Goal: Task Accomplishment & Management: Use online tool/utility

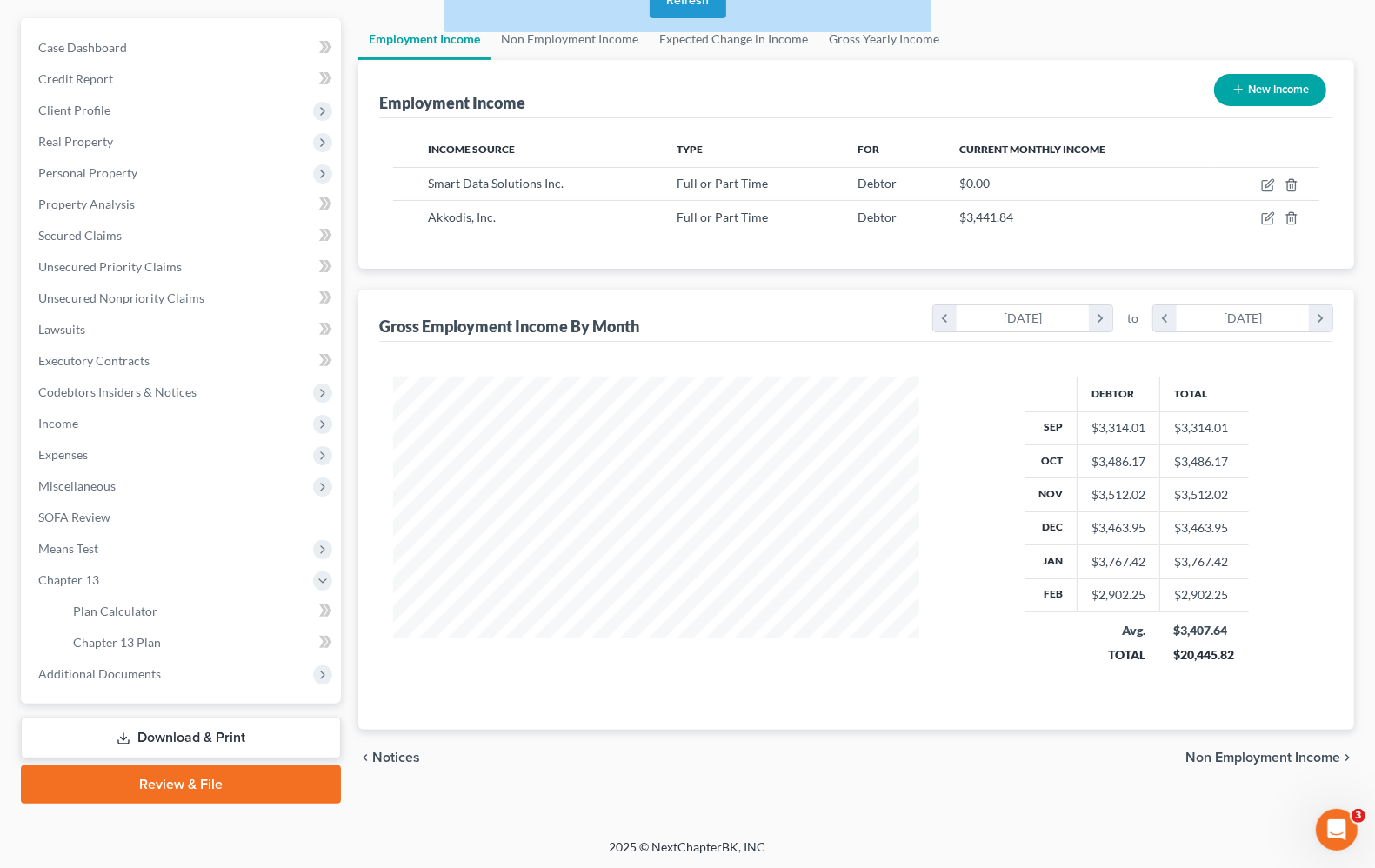
scroll to position [313, 559]
click at [124, 649] on link "Chapter 13 Plan" at bounding box center [199, 643] width 282 height 32
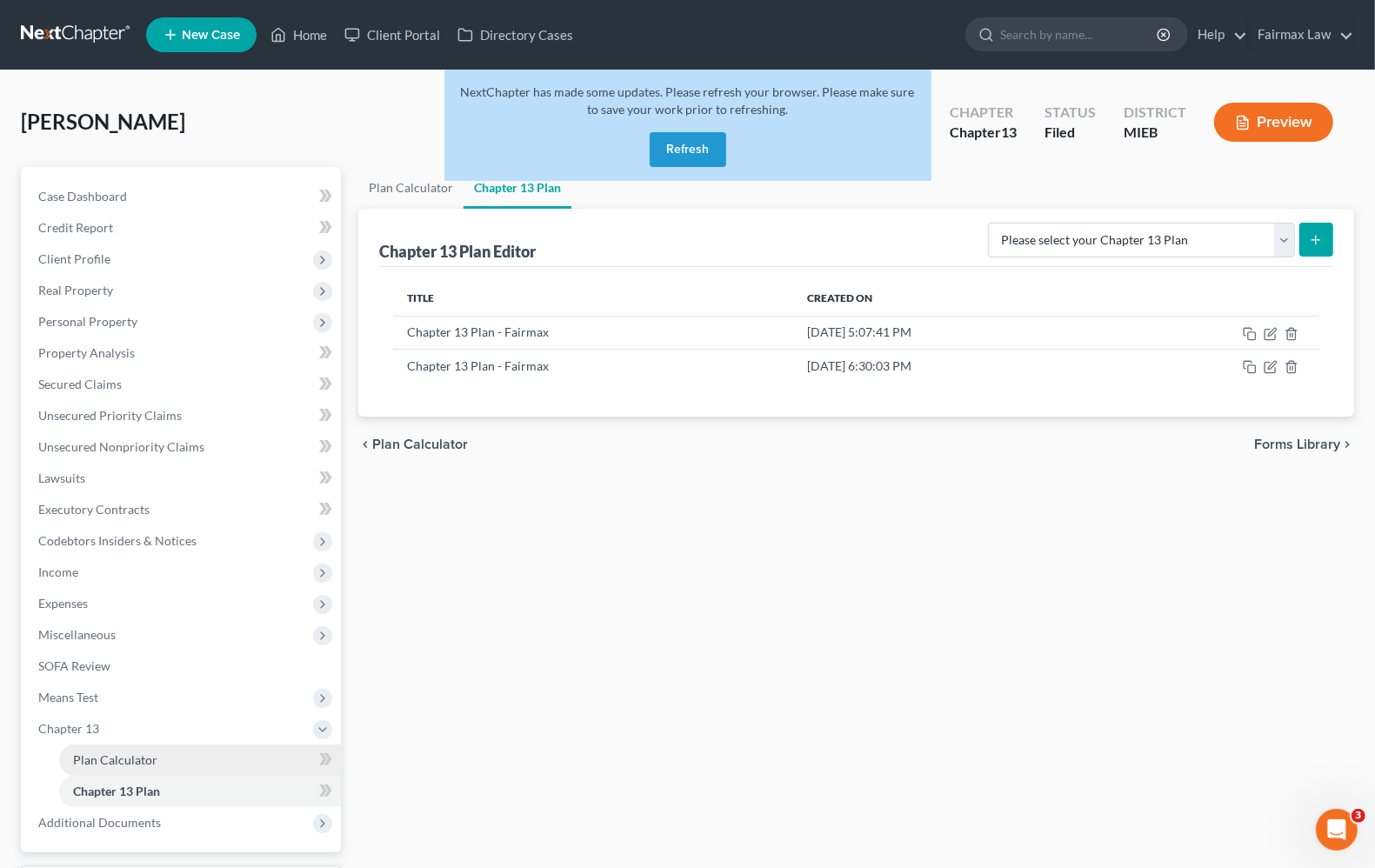
click at [113, 770] on link "Plan Calculator" at bounding box center [199, 761] width 282 height 32
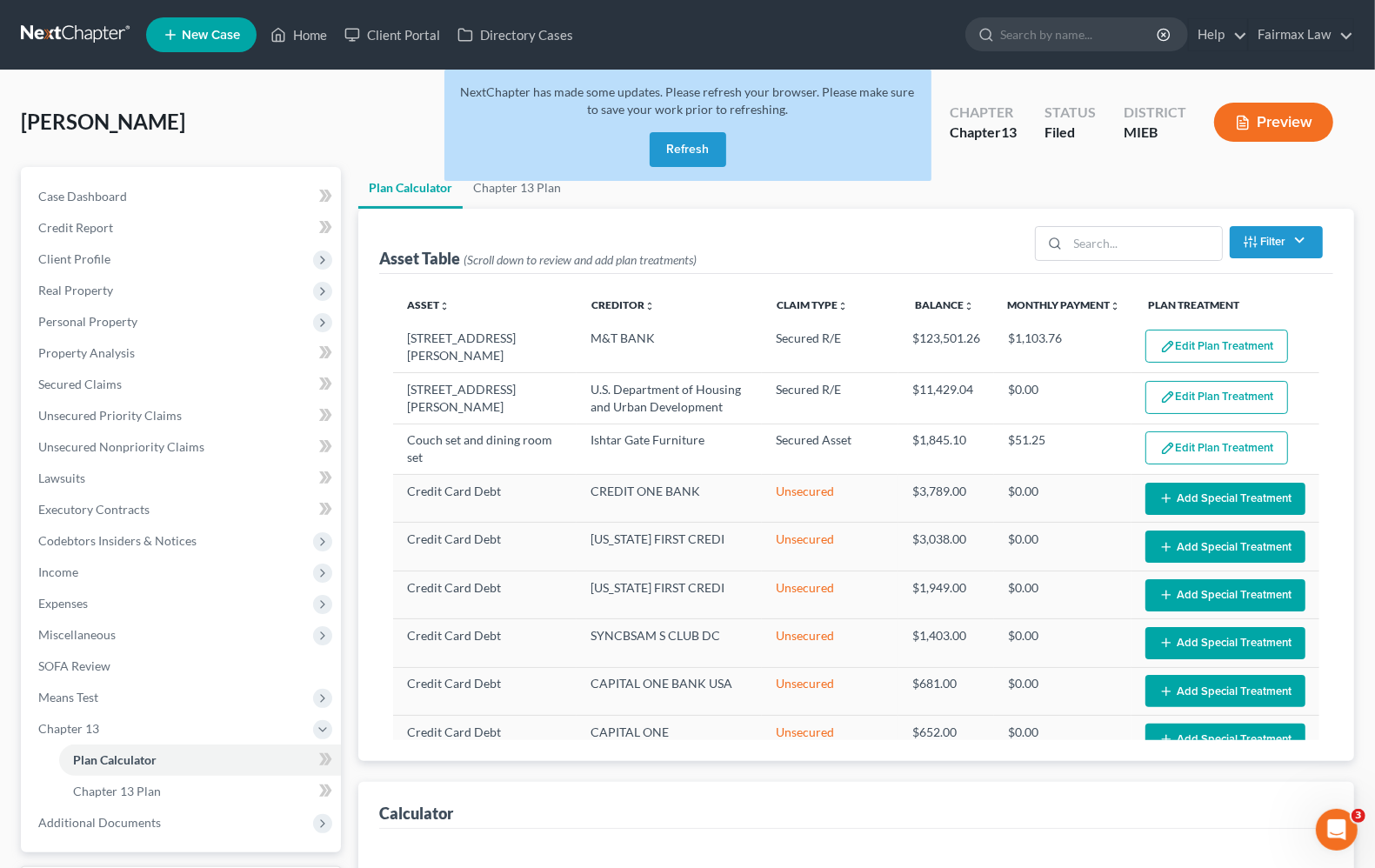
select select "35"
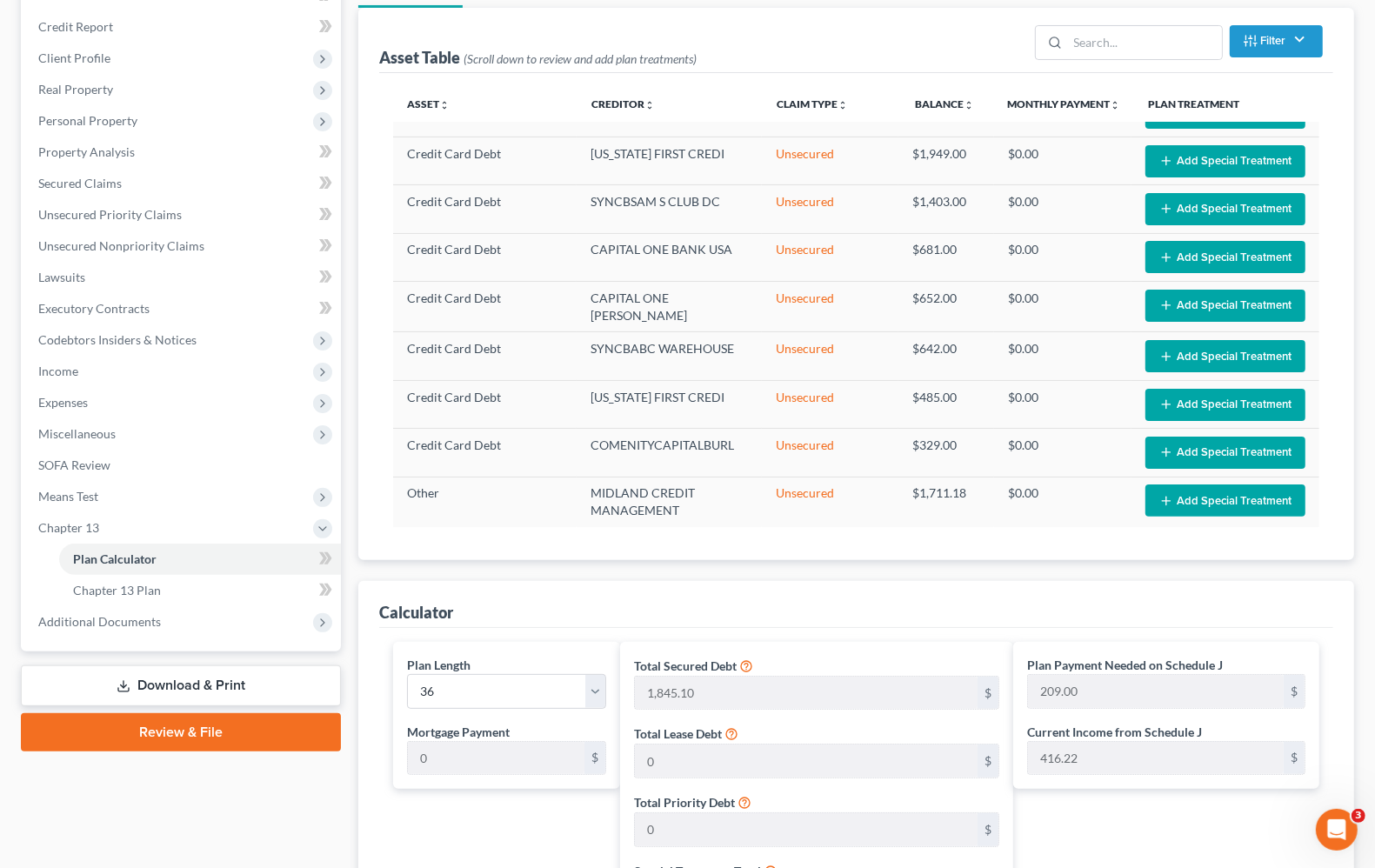
scroll to position [435, 0]
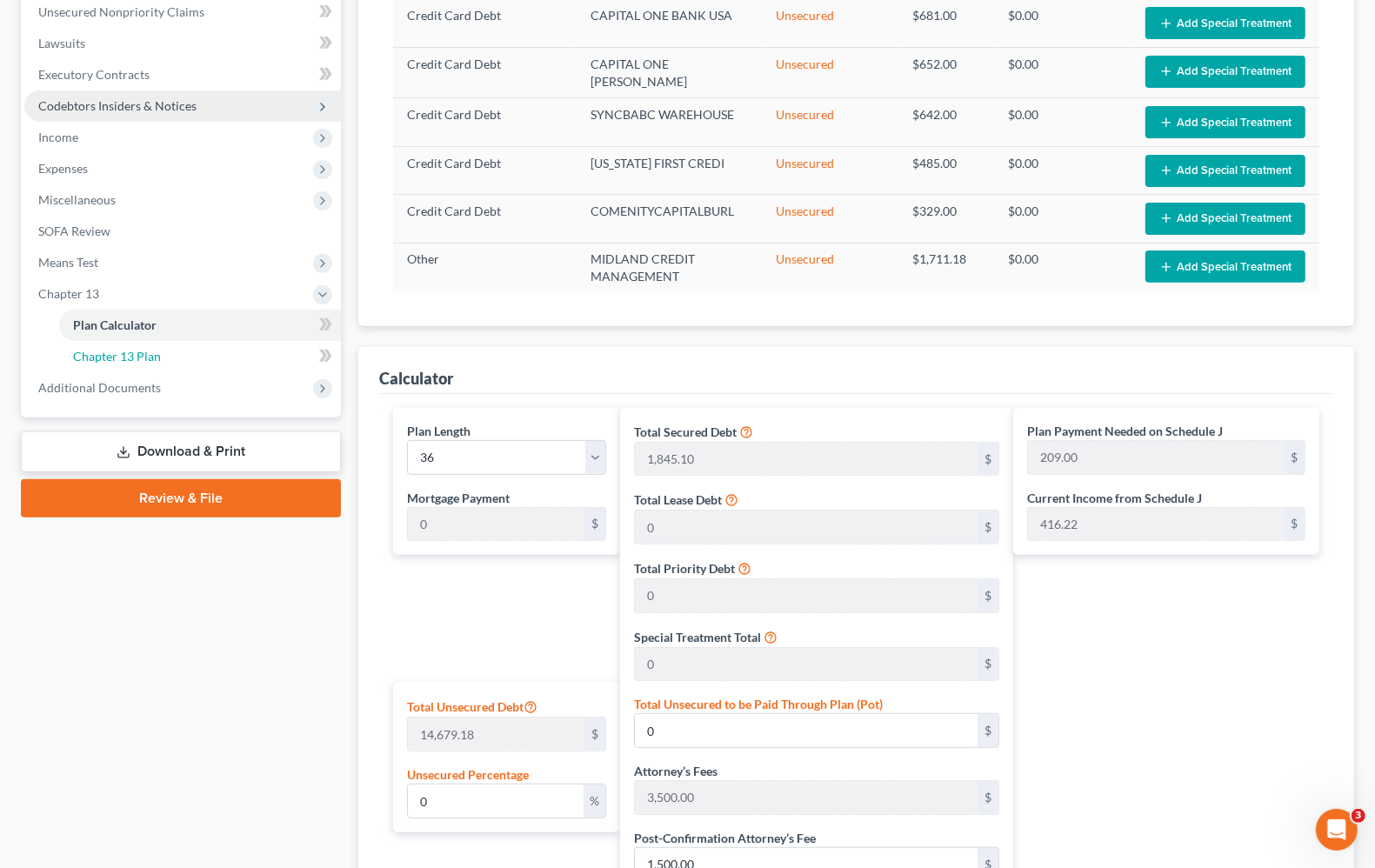
drag, startPoint x: 126, startPoint y: 358, endPoint x: 262, endPoint y: 393, distance: 140.4
click at [127, 358] on span "Chapter 13 Plan" at bounding box center [117, 356] width 88 height 15
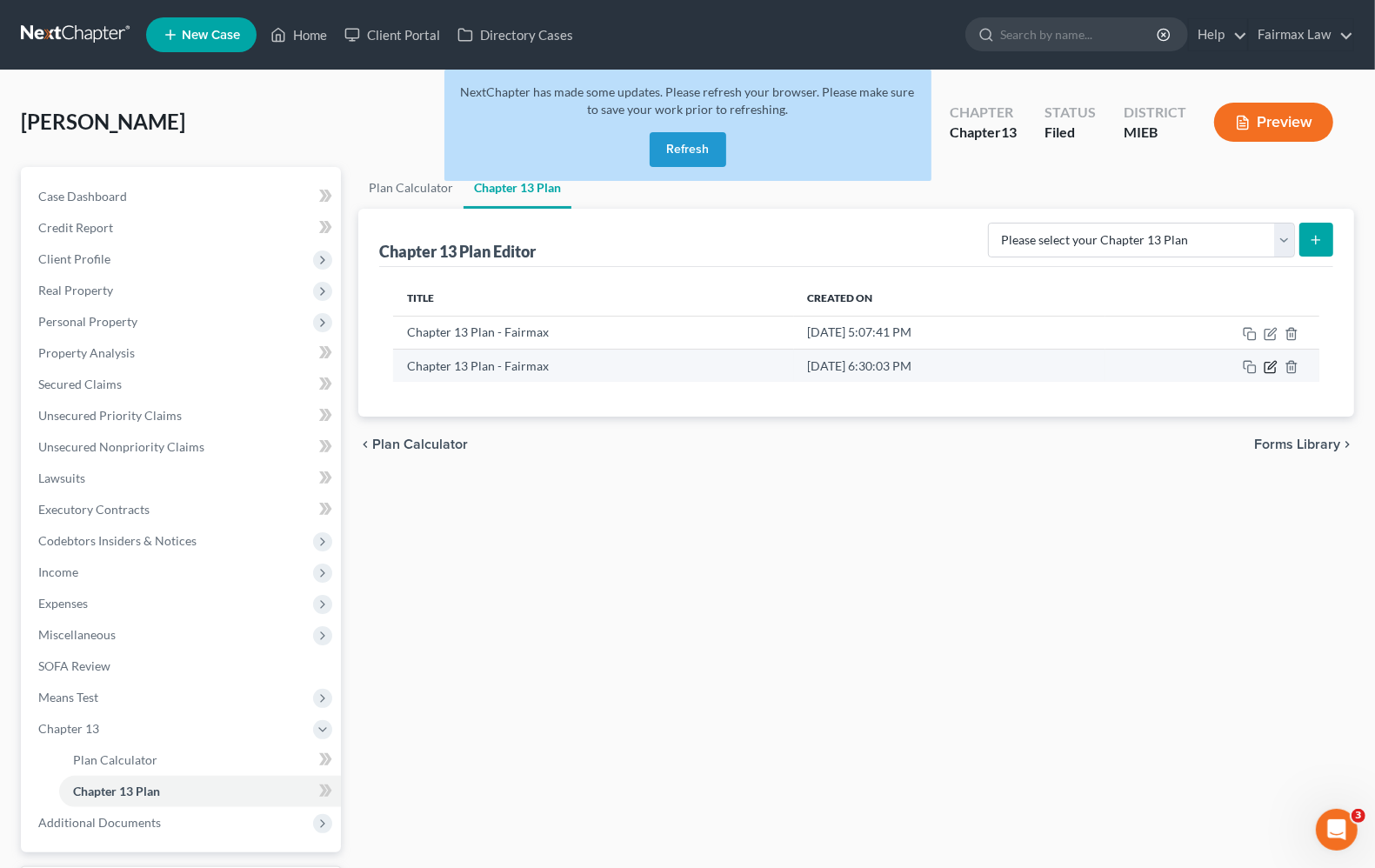
click at [1270, 367] on icon "button" at bounding box center [1272, 365] width 7 height 7
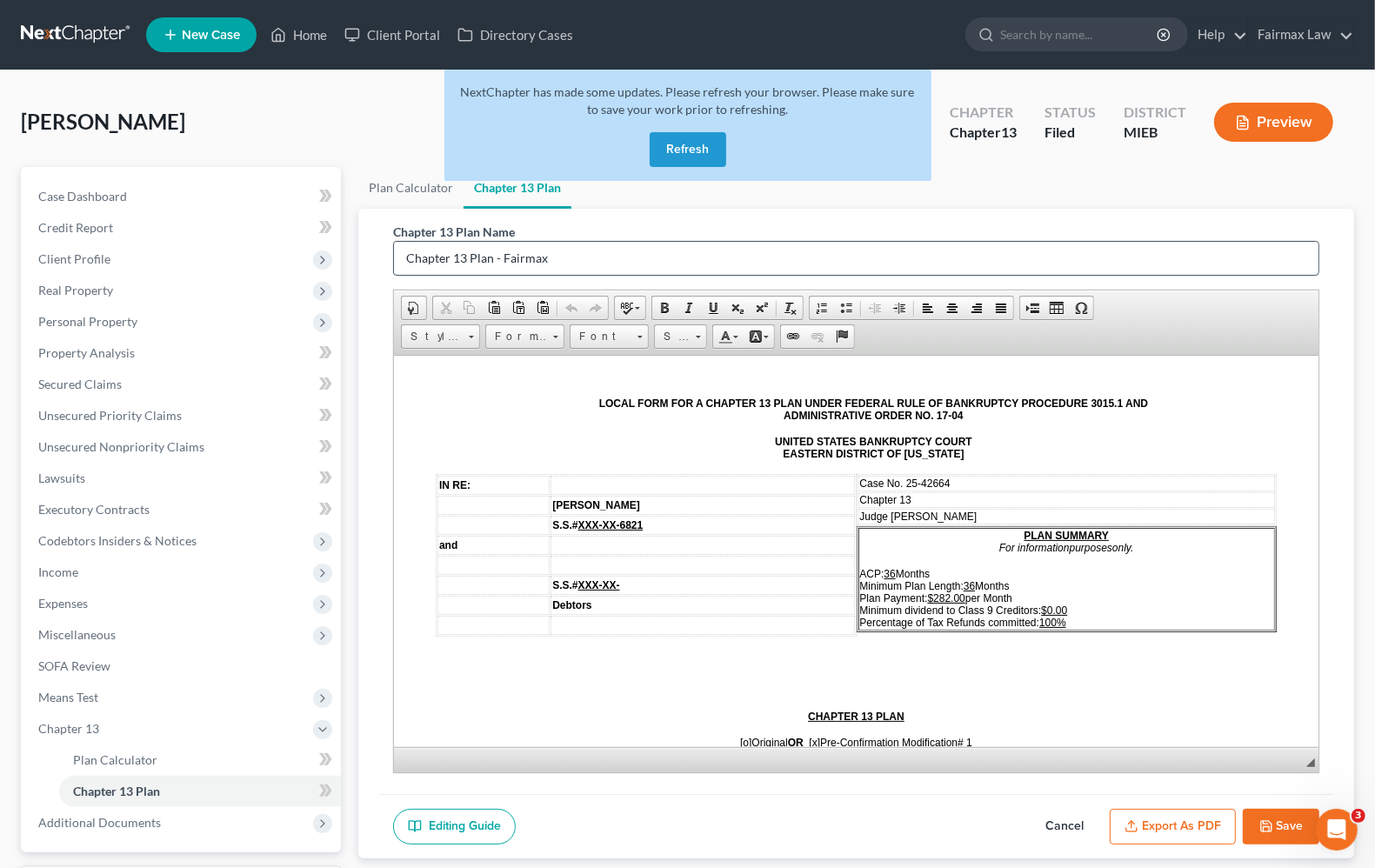
click at [1177, 249] on input "Chapter 13 Plan - Fairmax" at bounding box center [857, 257] width 925 height 33
click at [81, 762] on span "Plan Calculator" at bounding box center [115, 760] width 85 height 15
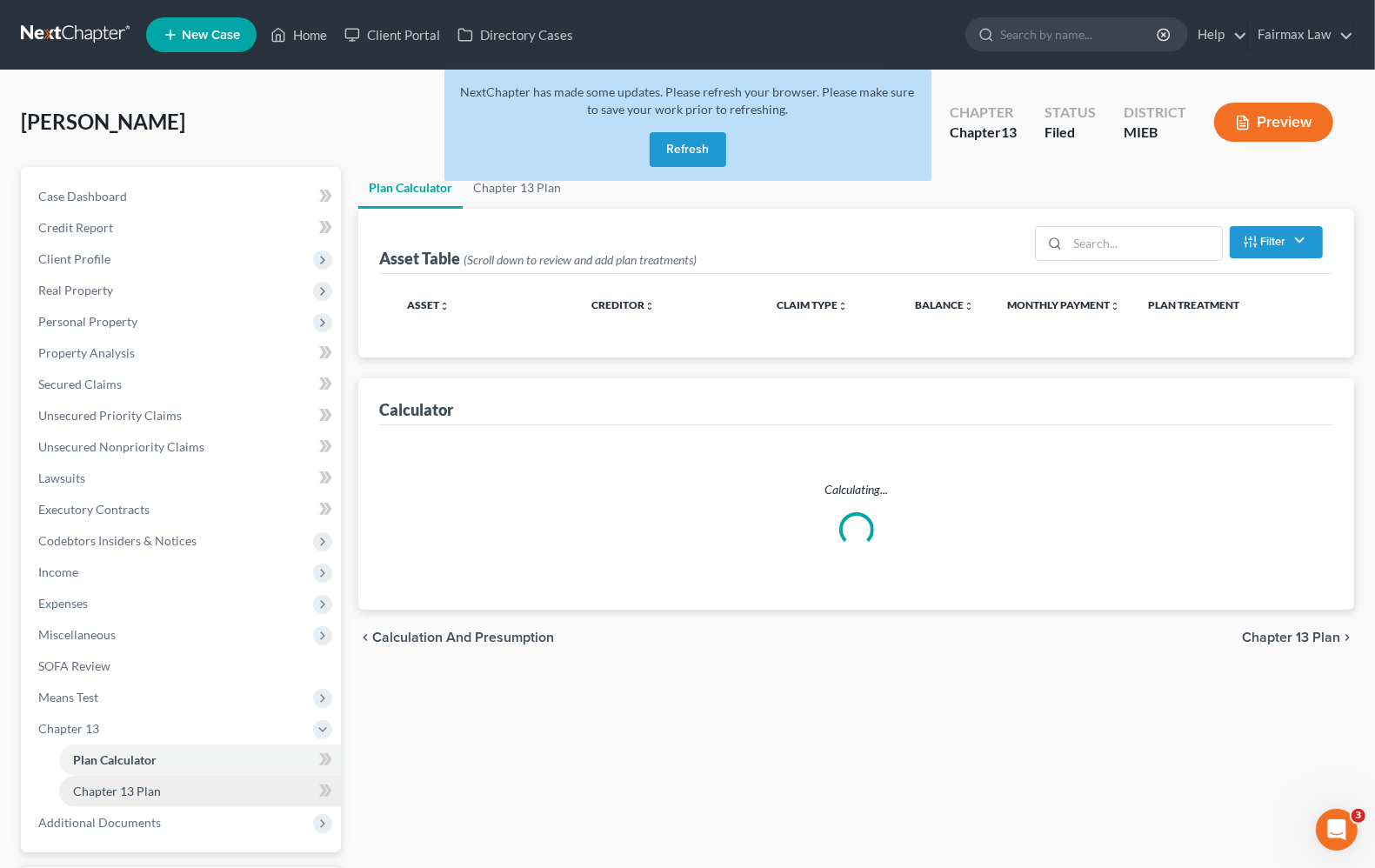
click at [94, 788] on span "Chapter 13 Plan" at bounding box center [117, 792] width 88 height 15
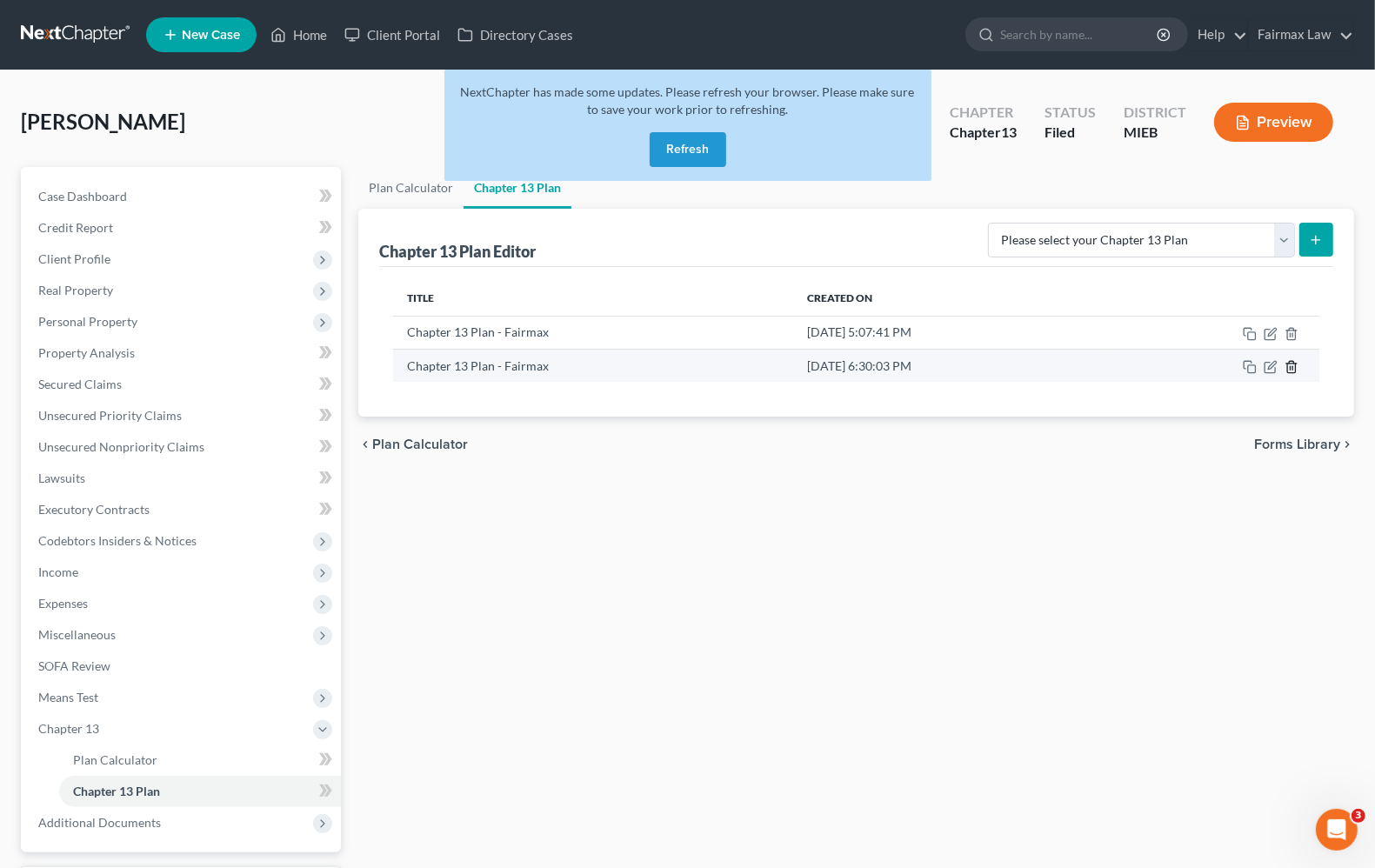
click at [1288, 367] on icon "button" at bounding box center [1291, 366] width 7 height 11
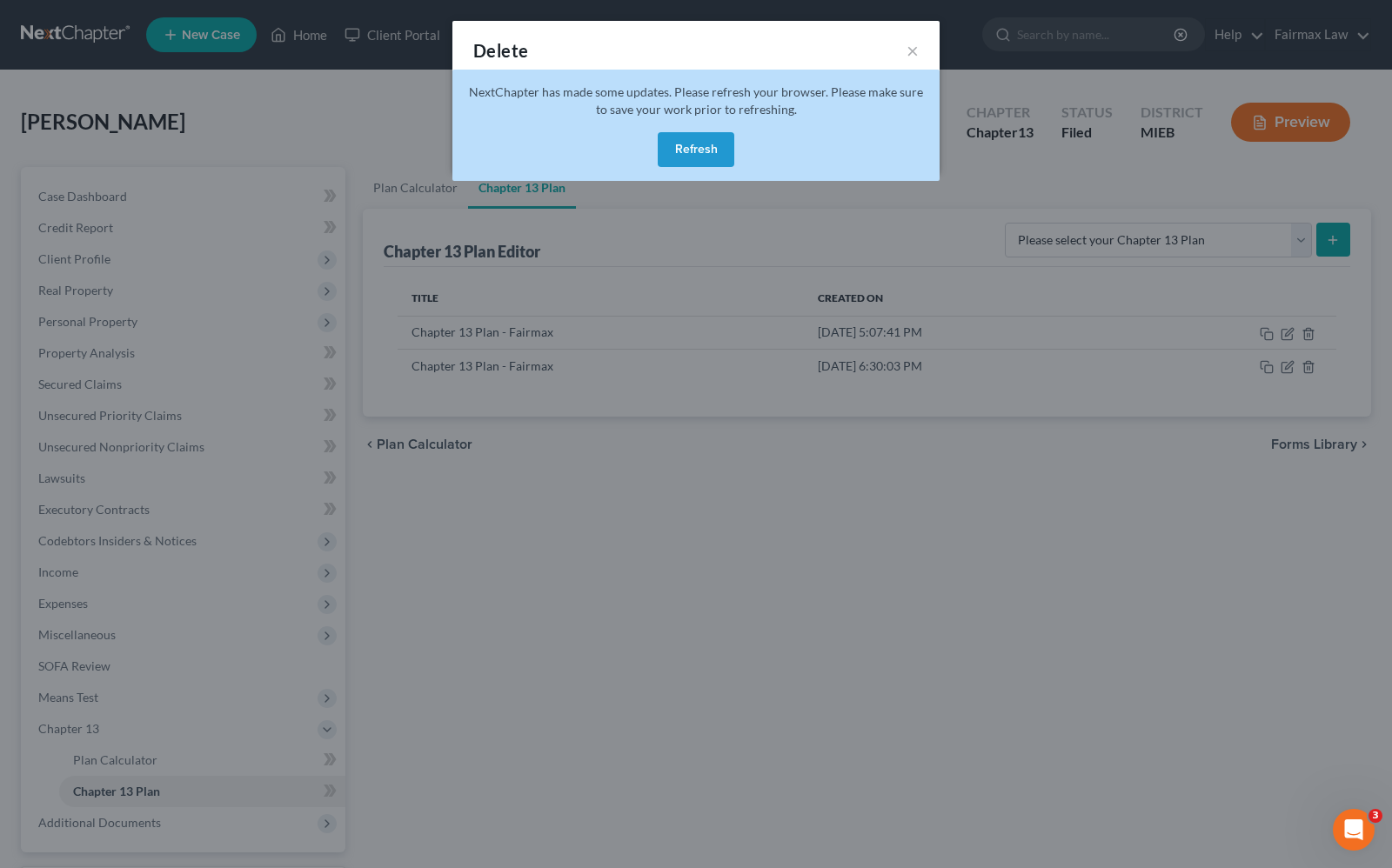
click at [701, 145] on button "Refresh" at bounding box center [696, 149] width 76 height 34
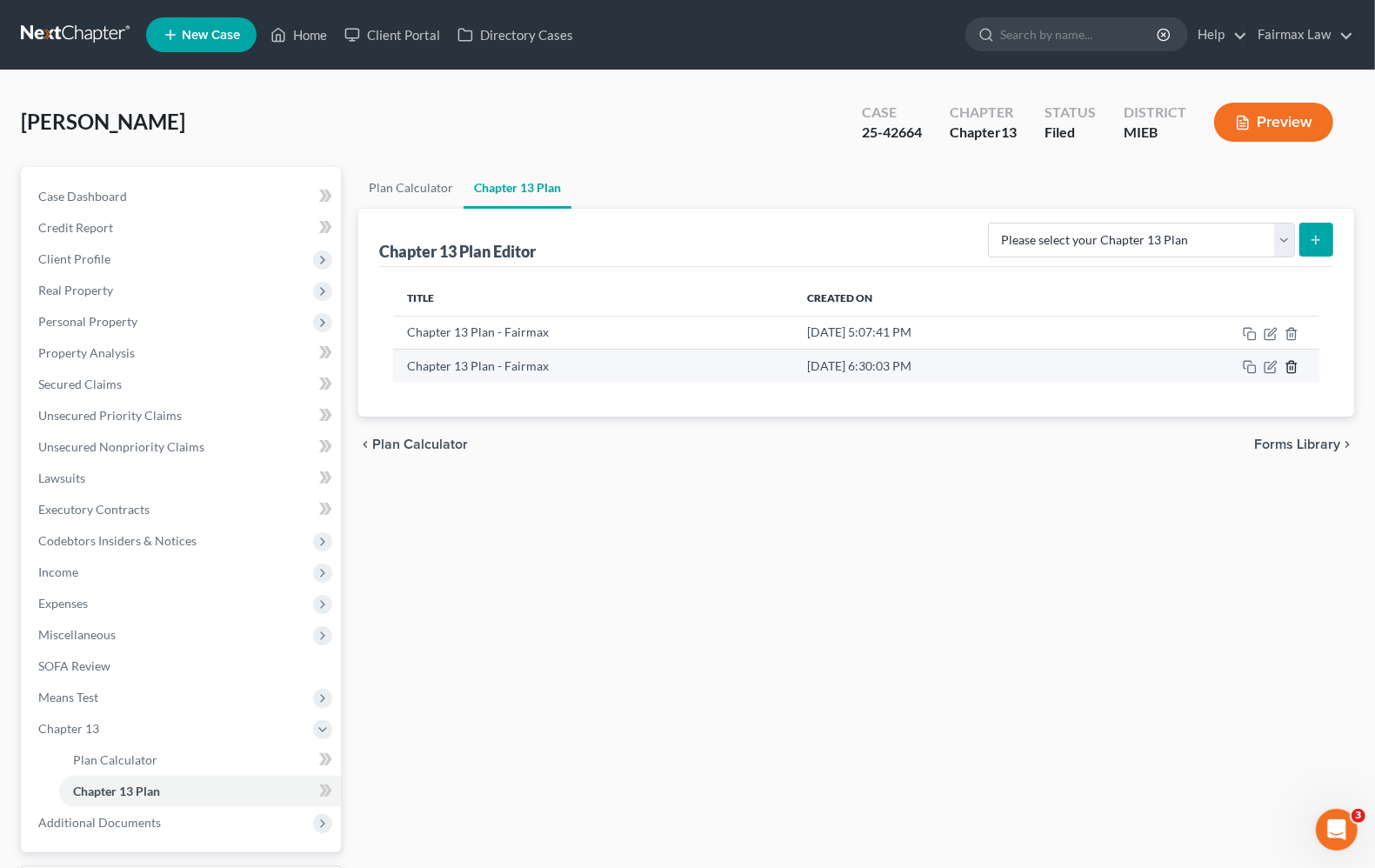
click at [1287, 368] on icon "button" at bounding box center [1291, 366] width 7 height 11
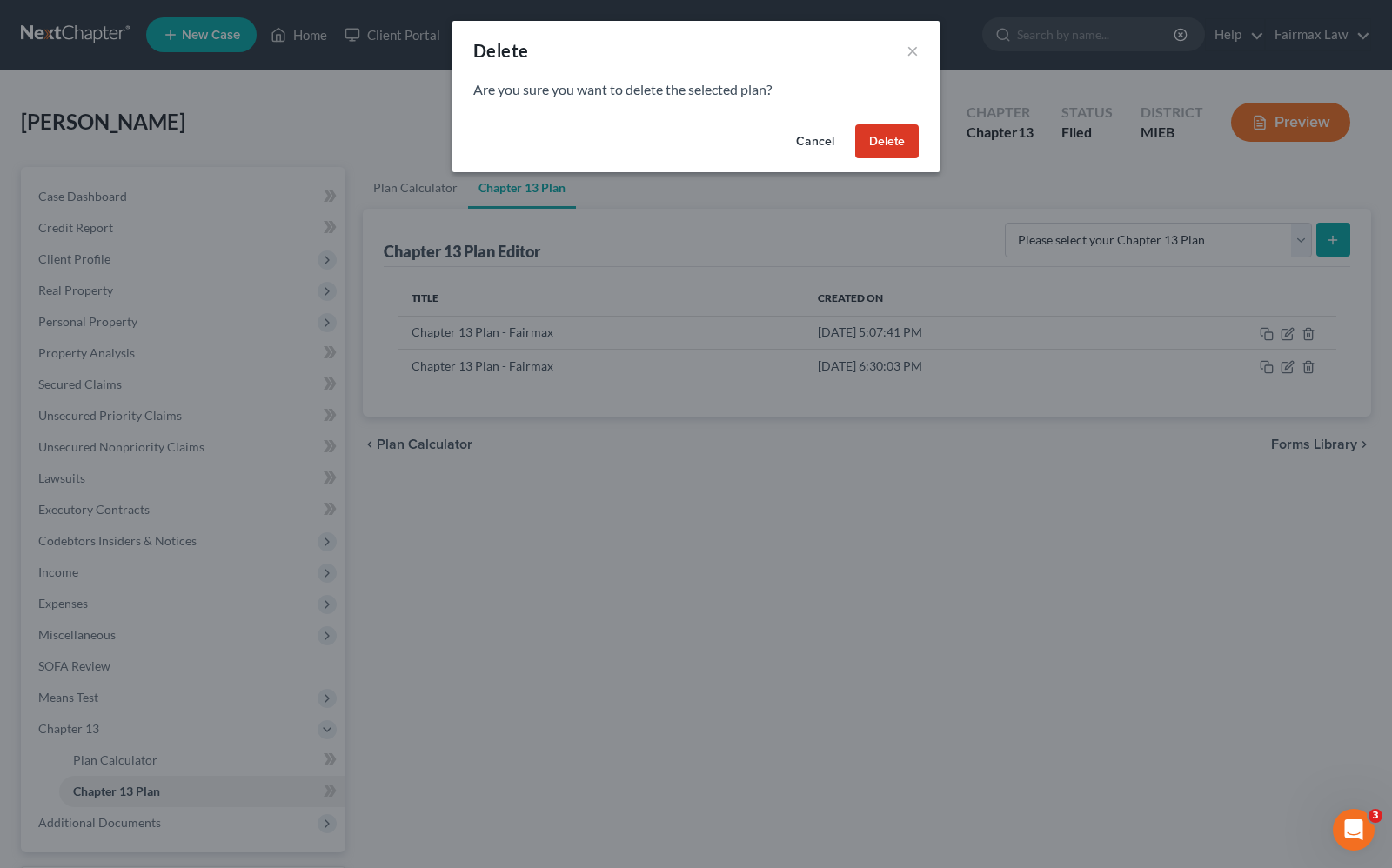
click at [893, 144] on button "Delete" at bounding box center [887, 141] width 63 height 34
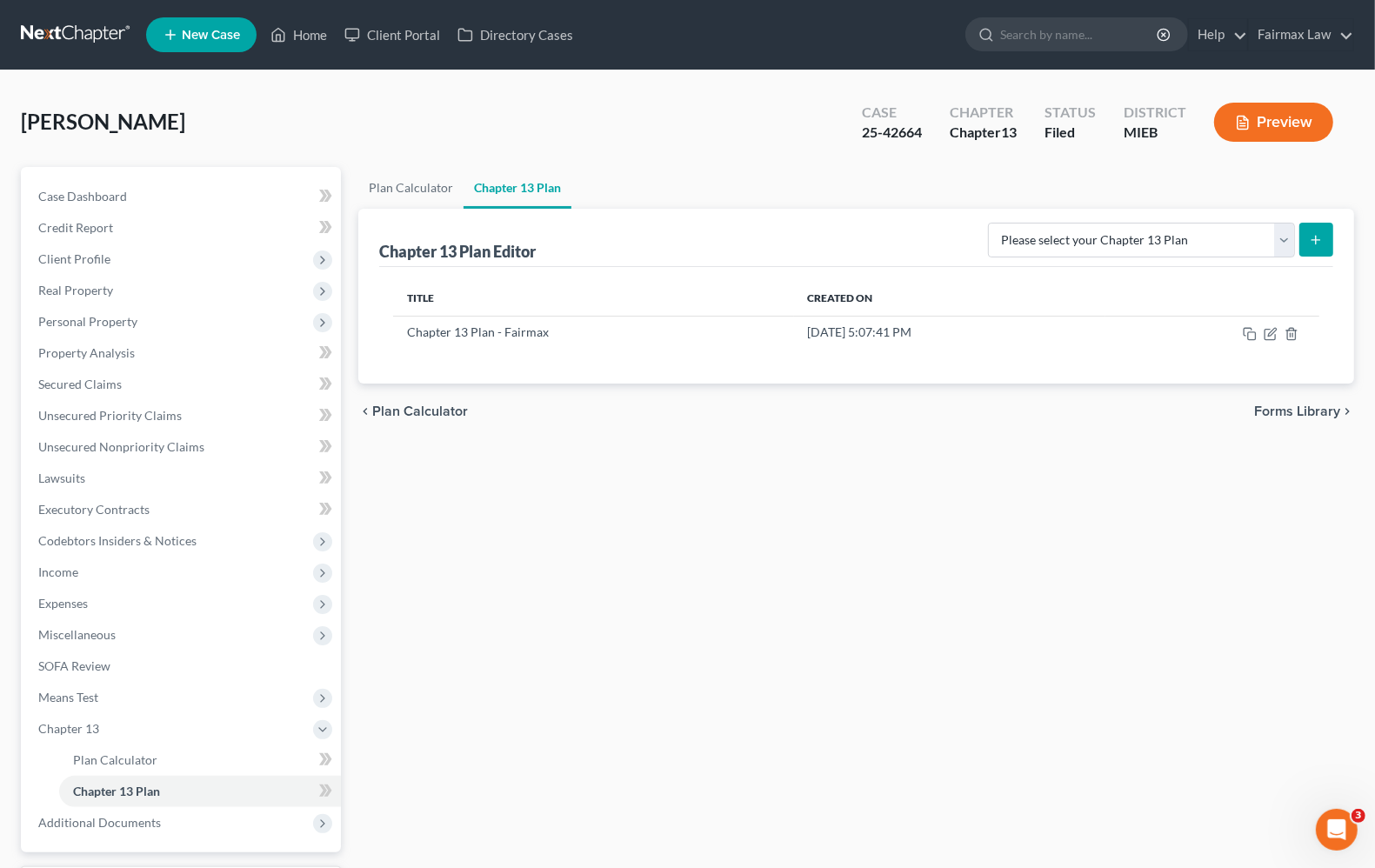
click at [1316, 246] on button "submit" at bounding box center [1316, 240] width 34 height 34
click at [1202, 251] on select "Please select your Chapter 13 Plan Chapter 13 Plan - Fairmax Eastern District o…" at bounding box center [1141, 240] width 307 height 34
select select "0"
click at [996, 223] on select "Please select your Chapter 13 Plan Chapter 13 Plan - Fairmax Eastern District o…" at bounding box center [1141, 240] width 307 height 34
click at [1311, 245] on icon "submit" at bounding box center [1315, 240] width 14 height 14
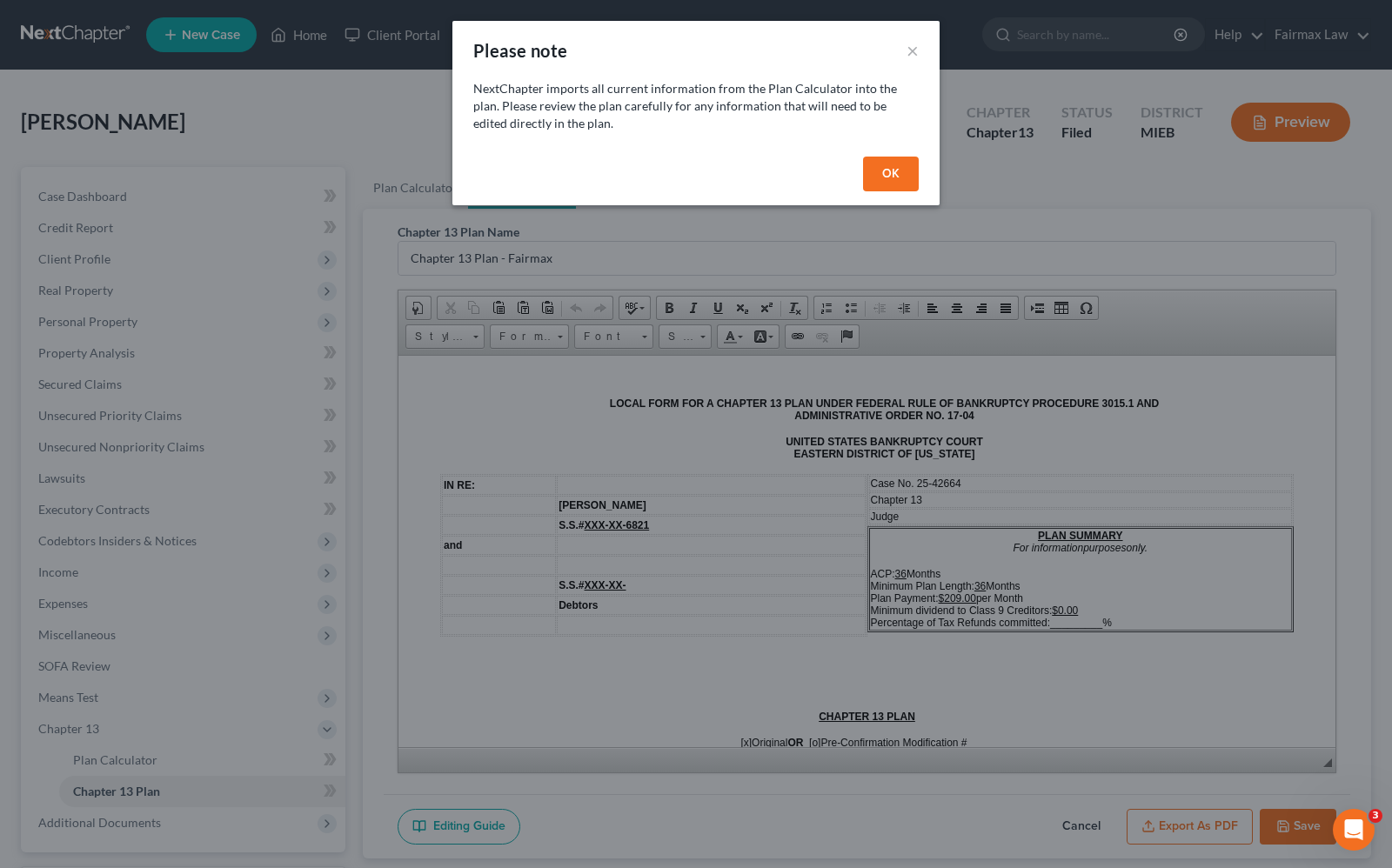
click at [879, 163] on button "OK" at bounding box center [891, 173] width 56 height 34
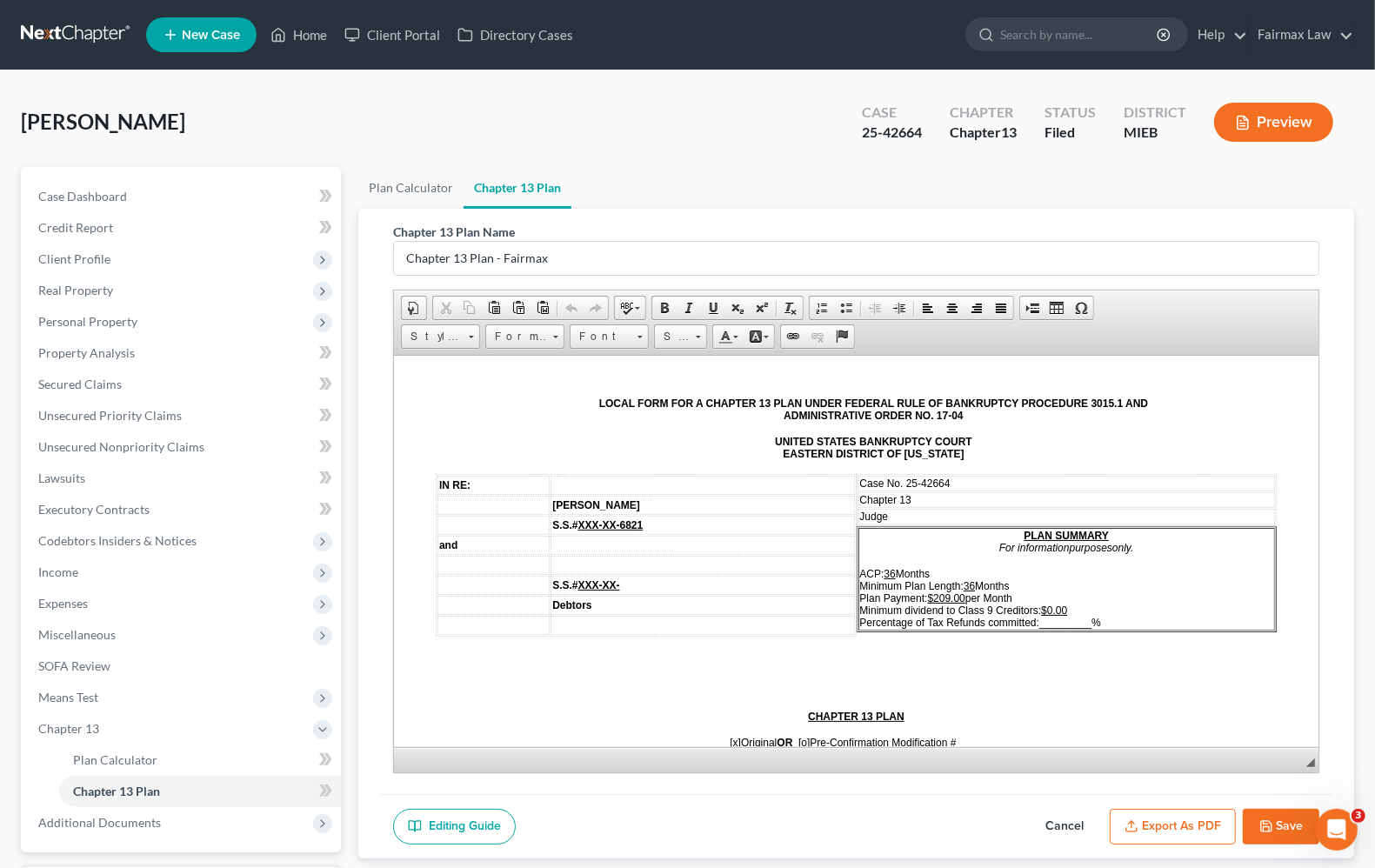
click at [1043, 604] on u "$0.00" at bounding box center [1054, 610] width 26 height 12
click at [1039, 616] on span "_________" at bounding box center [1066, 622] width 52 height 12
drag, startPoint x: 1035, startPoint y: 613, endPoint x: 1071, endPoint y: 613, distance: 36.0
click at [1071, 613] on p "ACP: 36 Months Minimum Plan Length: 36 Months Plan Payment: $209.00 per Month M…" at bounding box center [1067, 597] width 414 height 61
click at [1100, 576] on p "ACP: 36 Months Minimum Plan Length: 36 Months Plan Payment: $209.00 per Month M…" at bounding box center [1067, 597] width 414 height 61
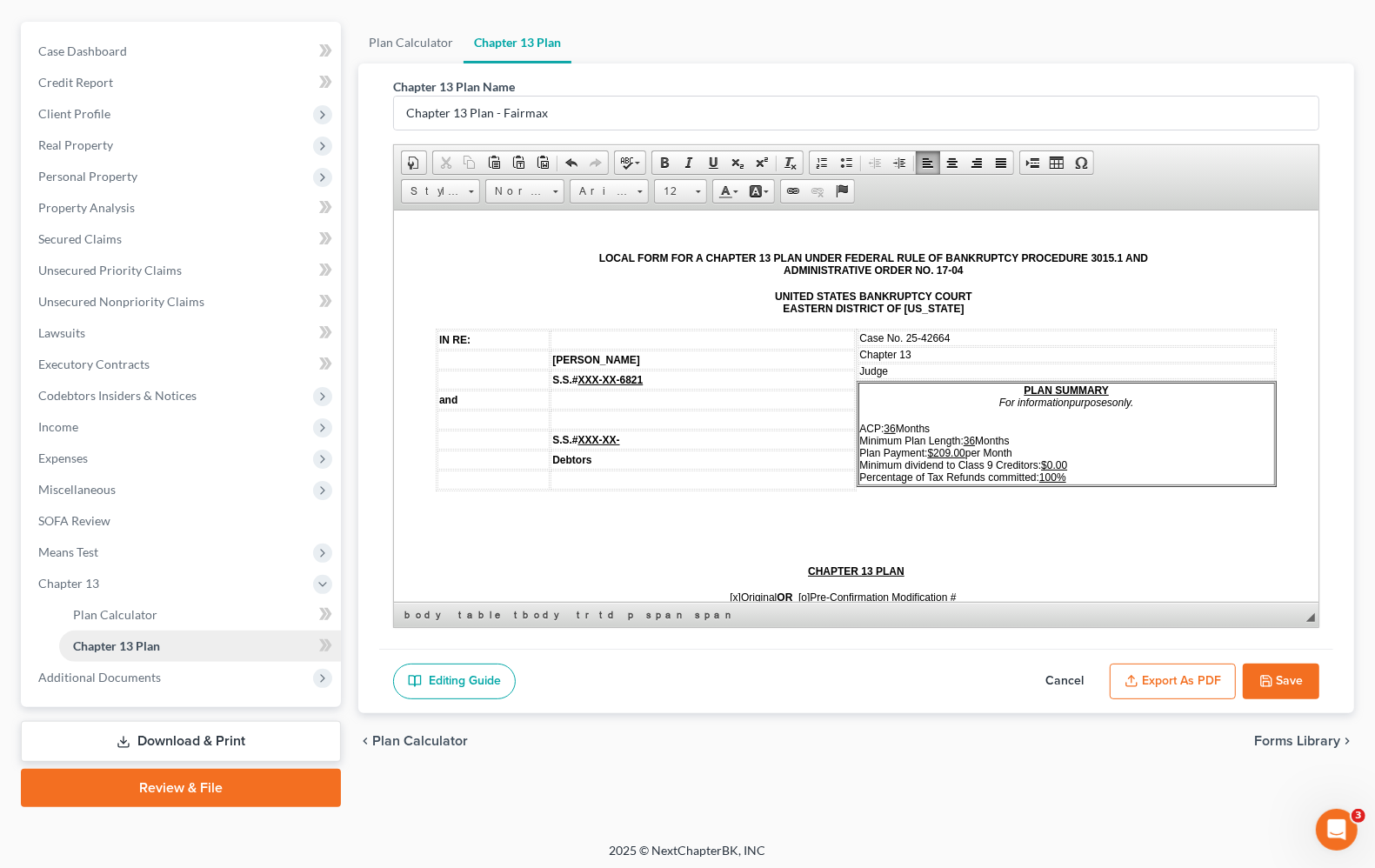
scroll to position [149, 0]
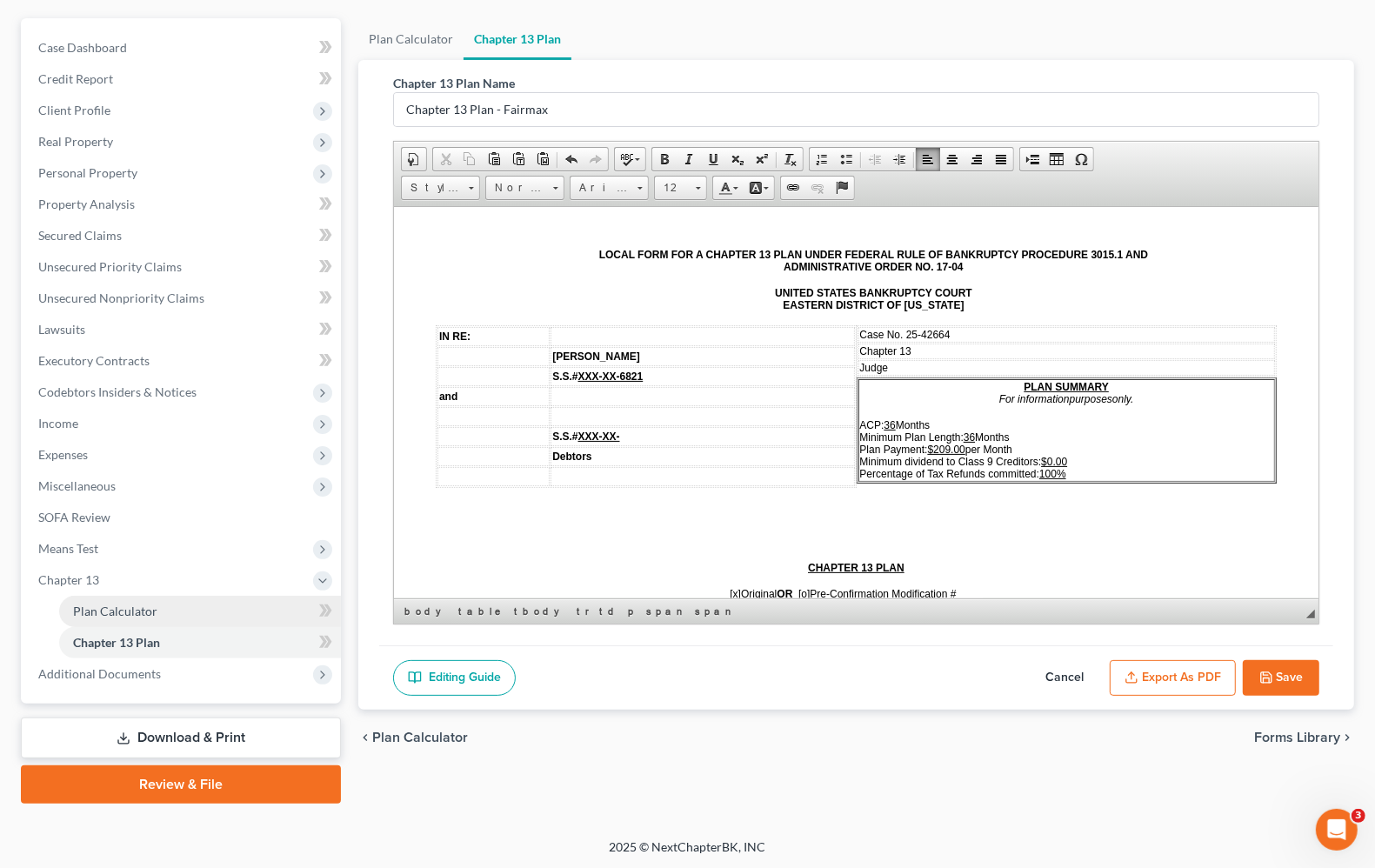
click at [132, 613] on span "Plan Calculator" at bounding box center [115, 612] width 85 height 15
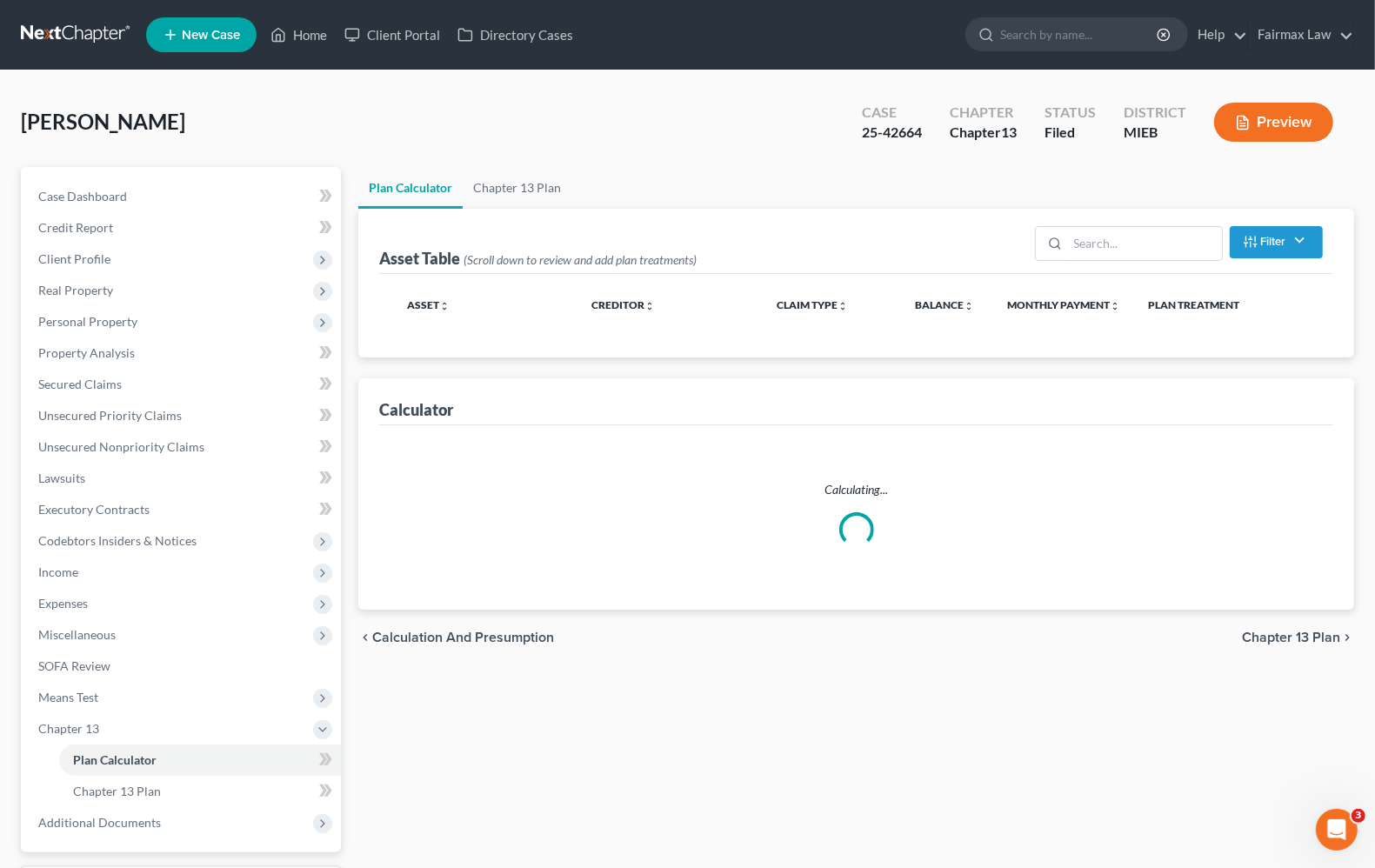
select select "35"
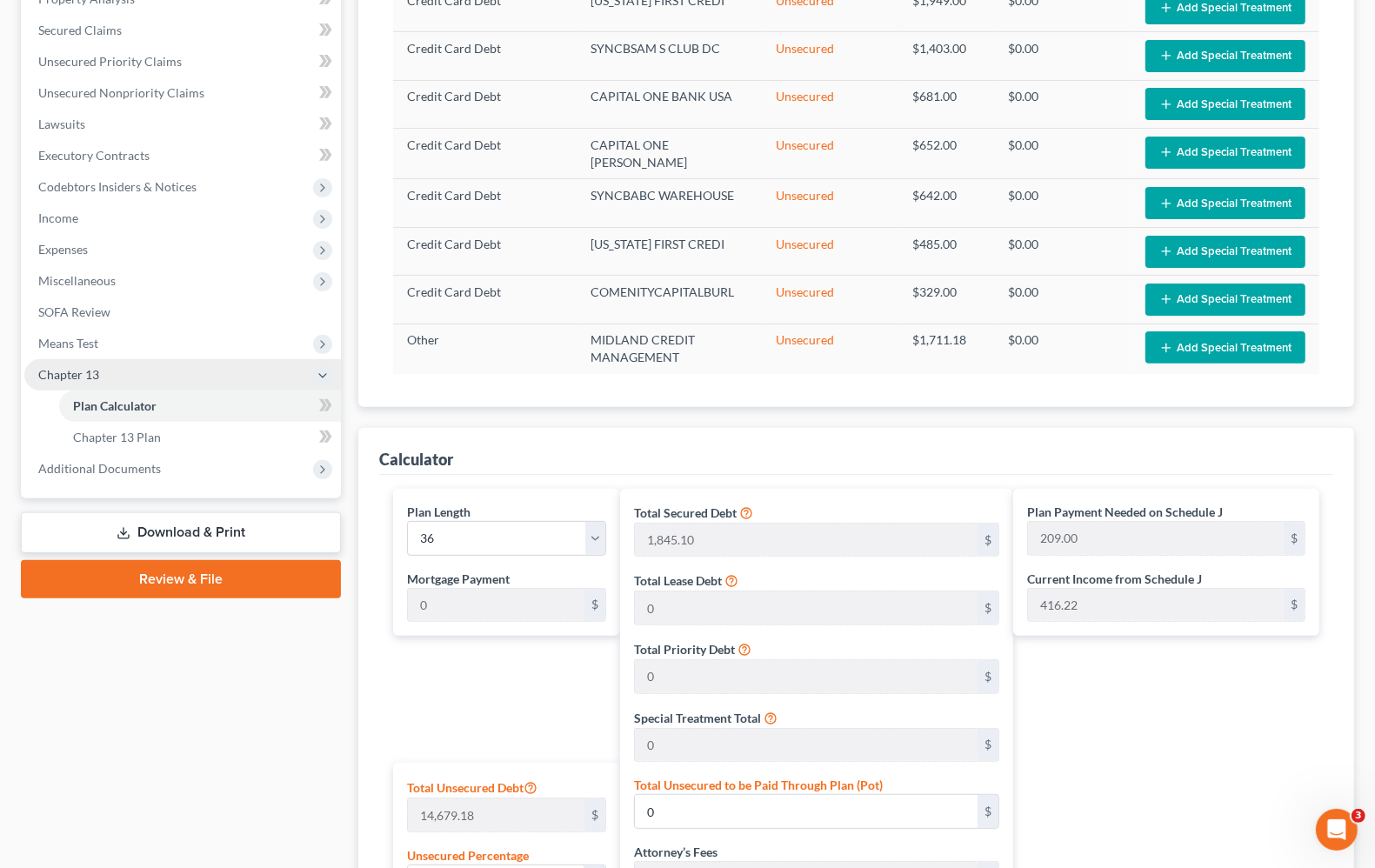
scroll to position [306, 0]
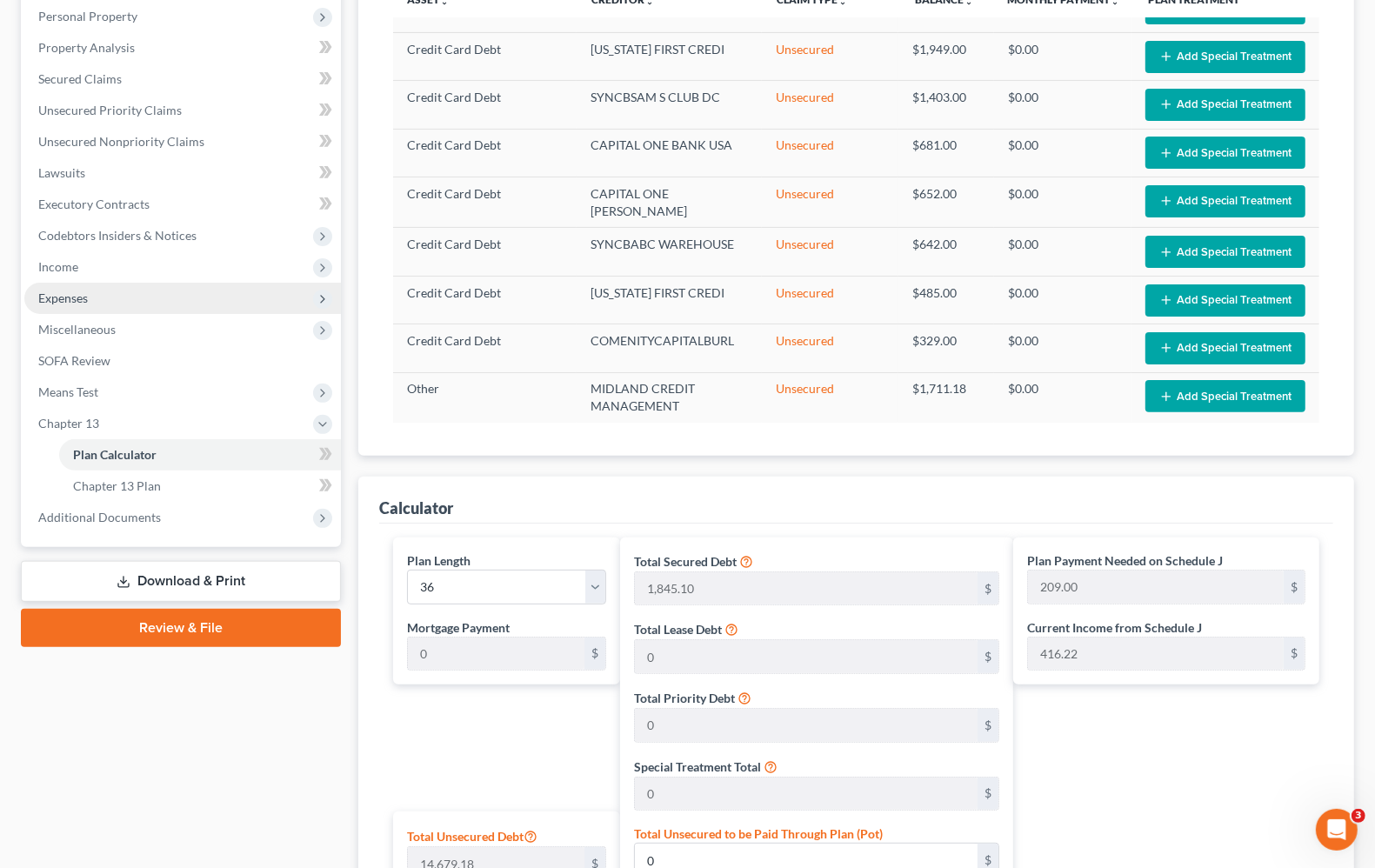
click at [96, 296] on span "Expenses" at bounding box center [183, 298] width 317 height 32
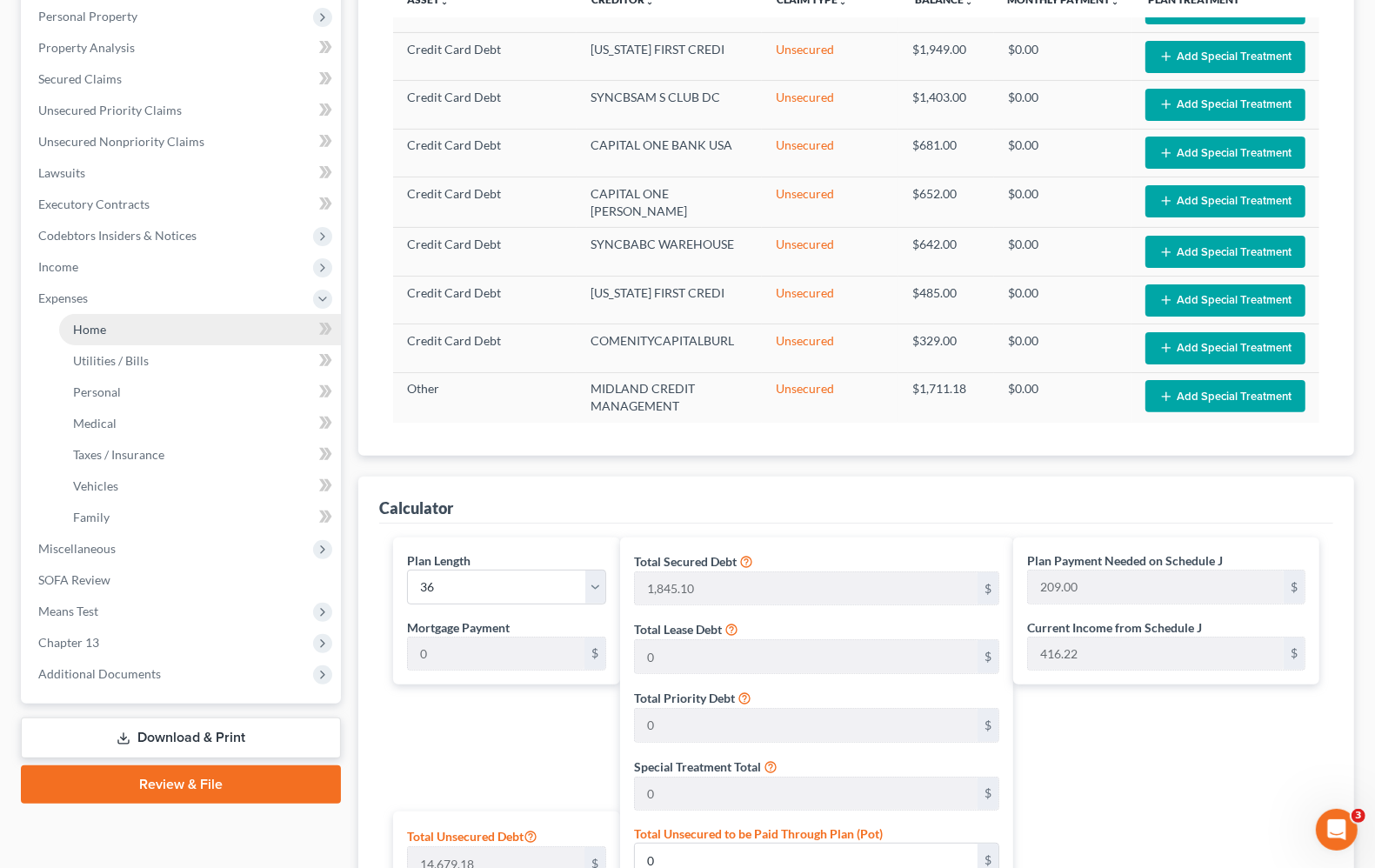
click at [110, 324] on link "Home" at bounding box center [199, 330] width 282 height 32
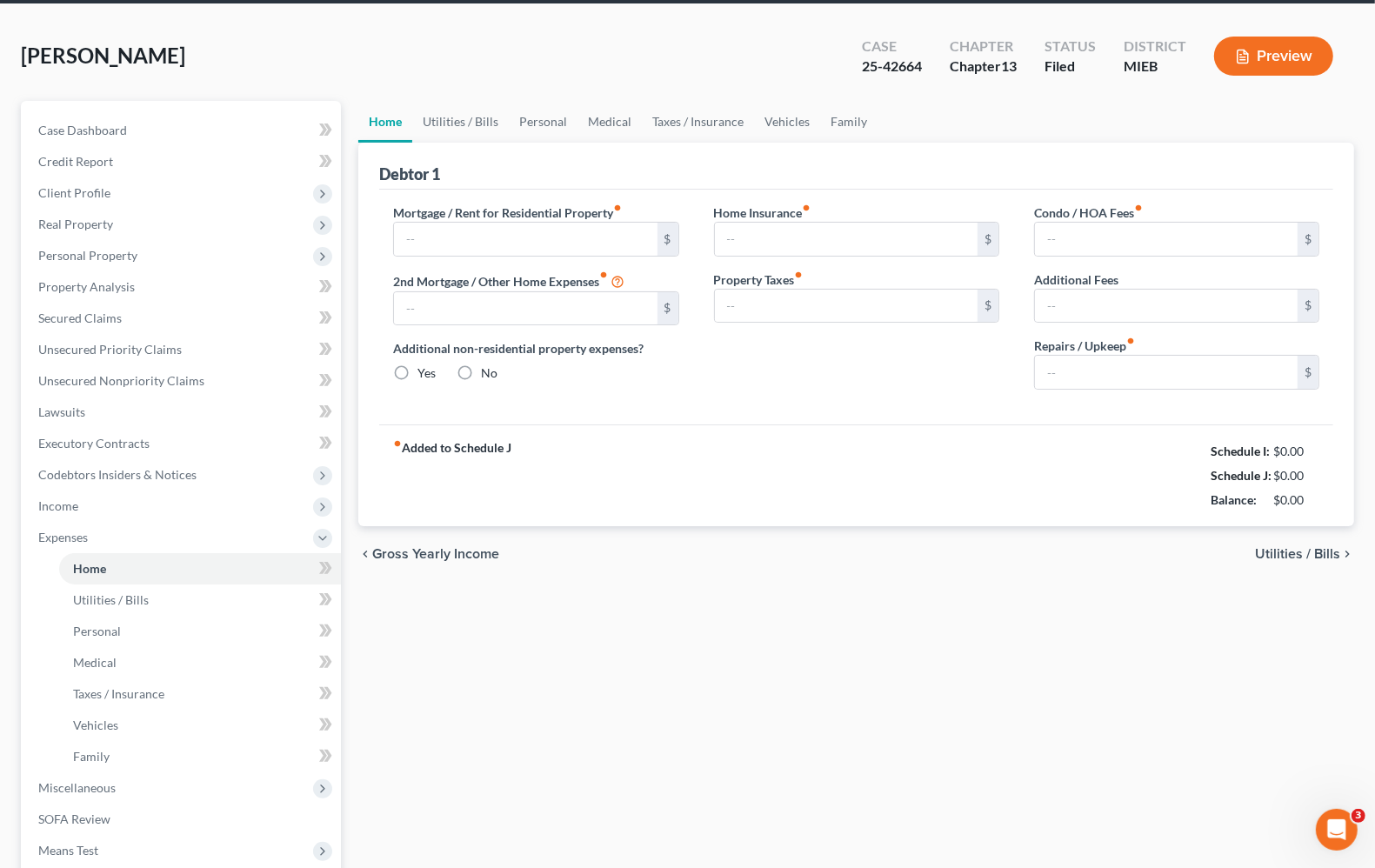
type input "1,103.76"
type input "0.00"
radio input "true"
type input "0.00"
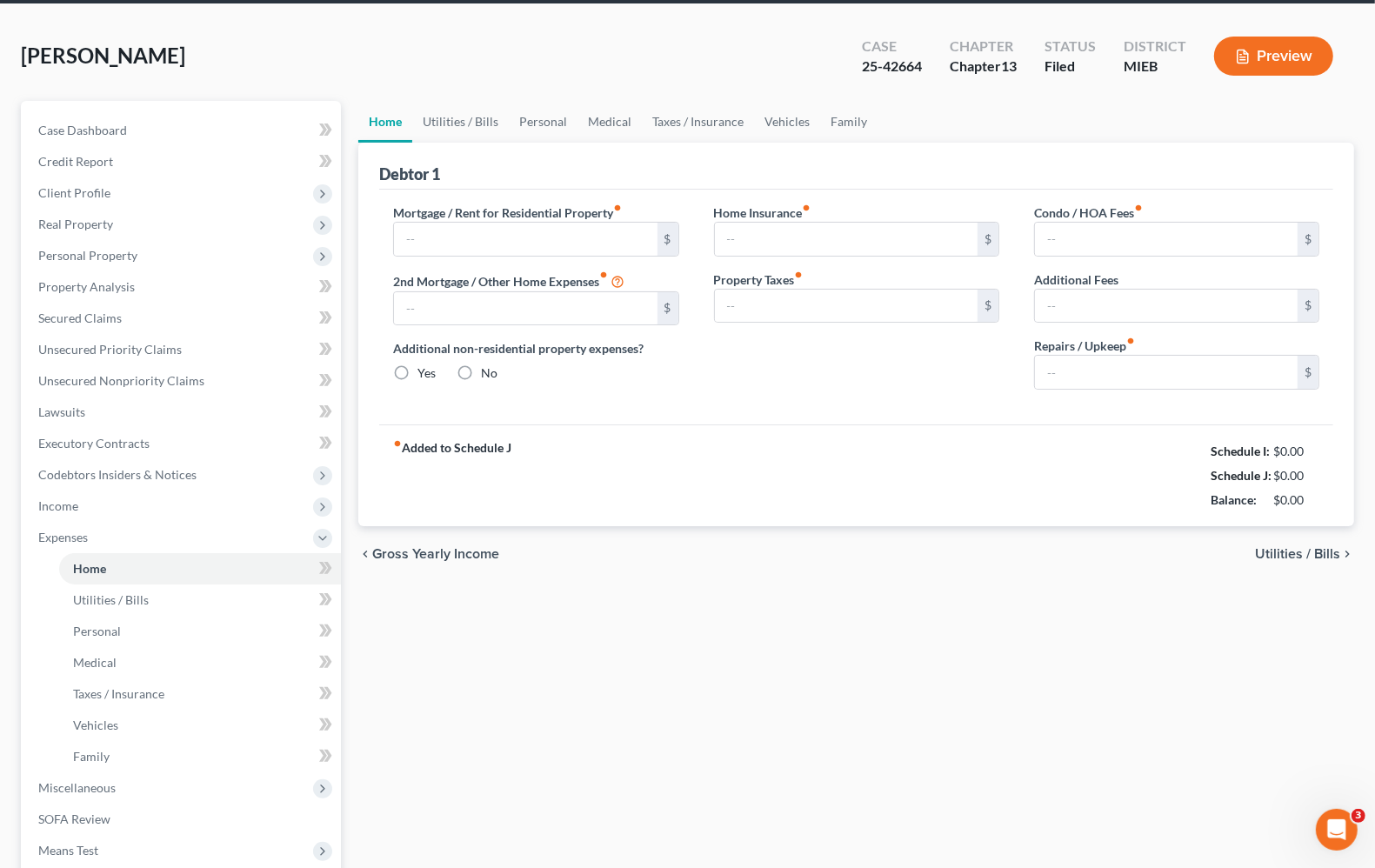
type input "0.00"
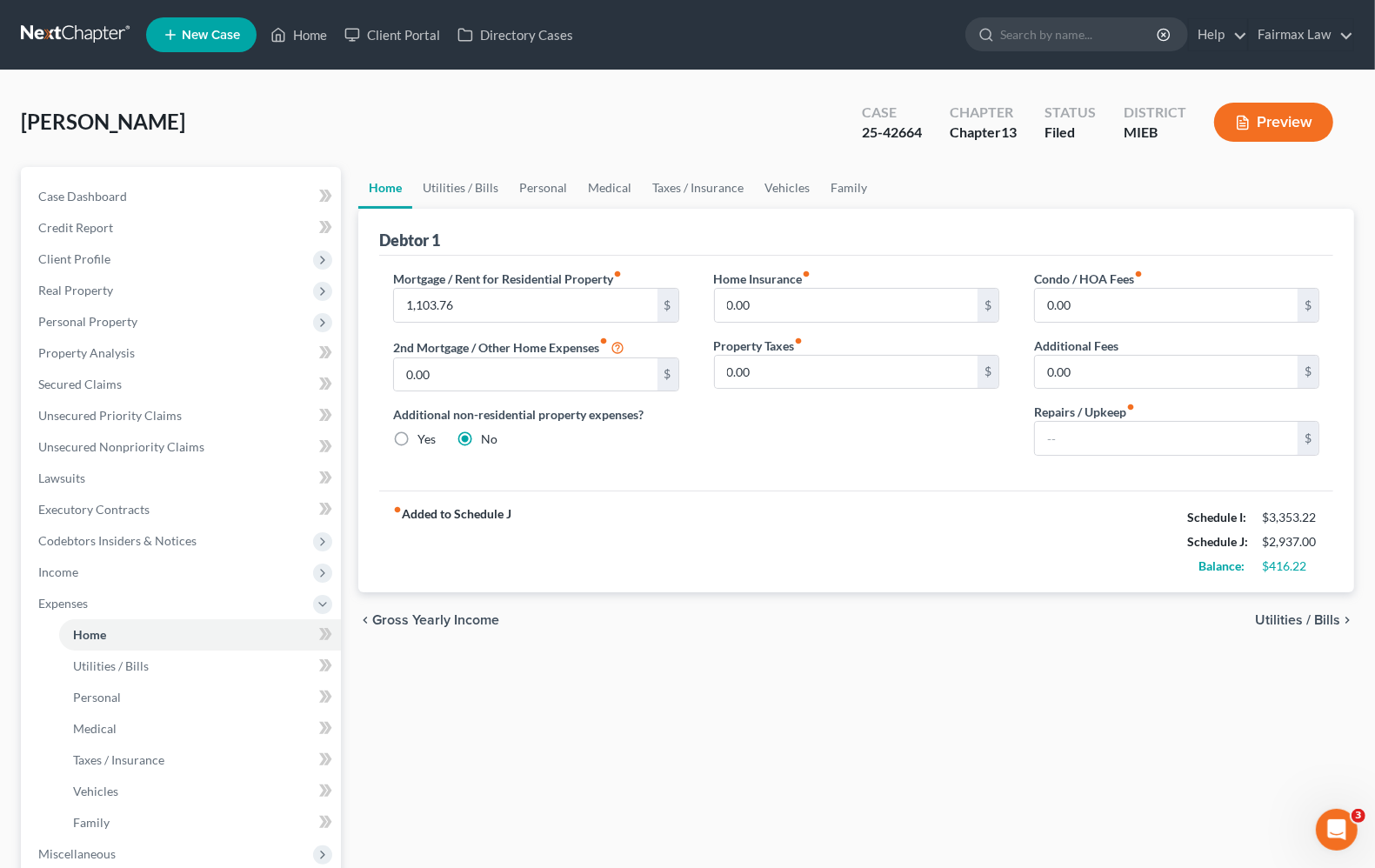
click at [1280, 613] on span "Utilities / Bills" at bounding box center [1298, 620] width 85 height 14
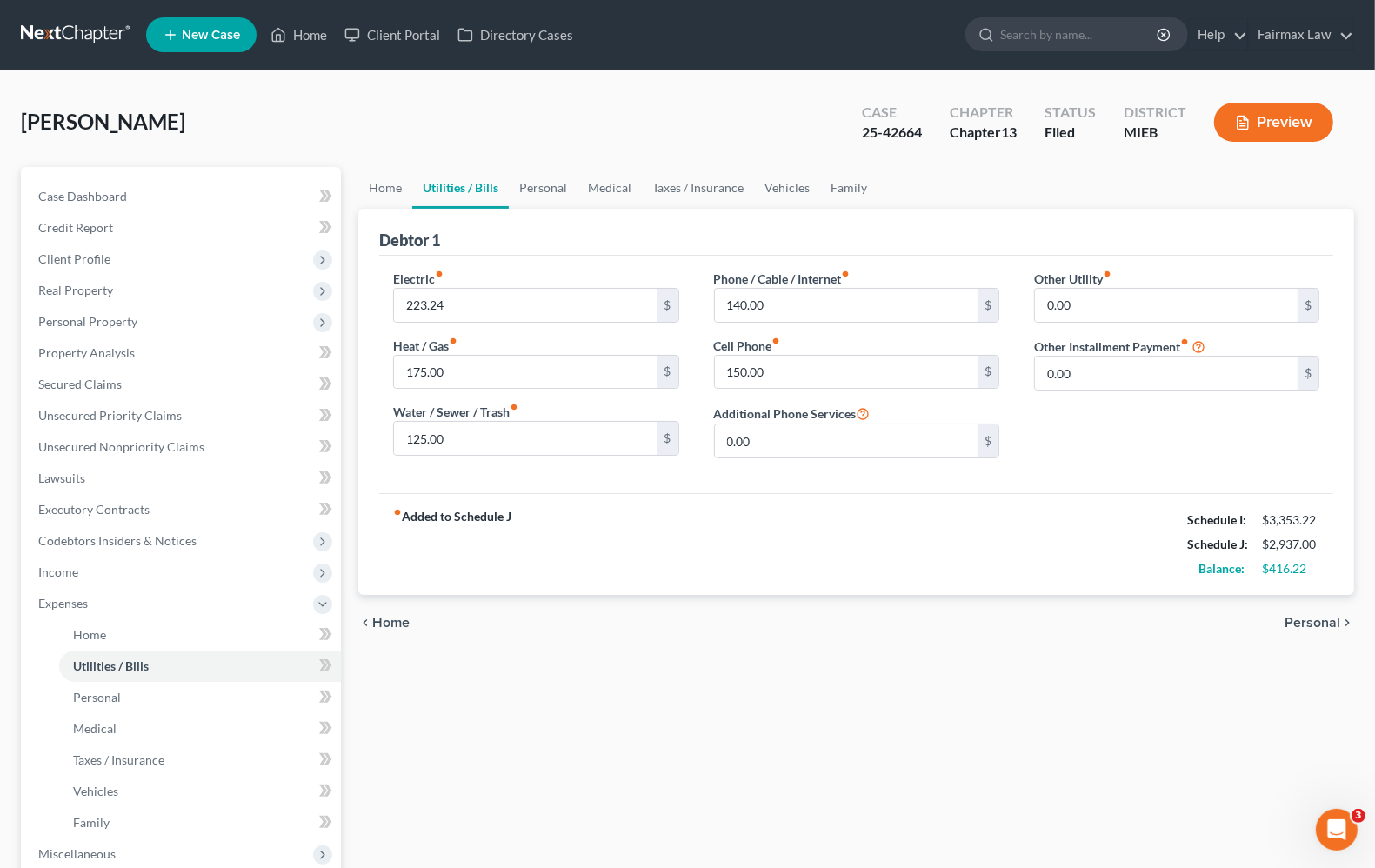
click at [1295, 627] on span "Personal" at bounding box center [1313, 623] width 56 height 14
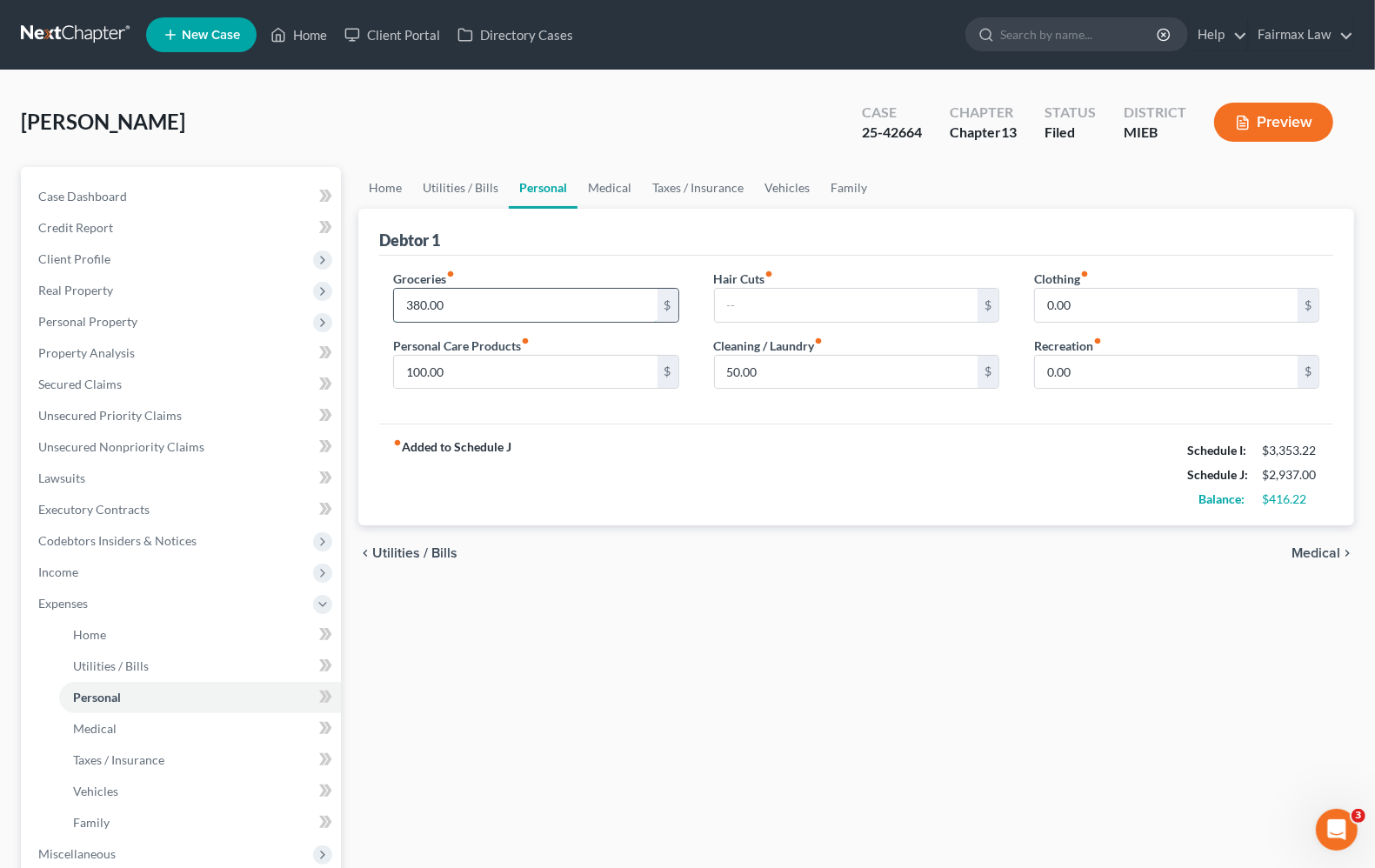
click at [554, 303] on input "380.00" at bounding box center [526, 305] width 263 height 33
type input "400.00"
click at [720, 504] on div "fiber_manual_record Added to Schedule J Schedule I: $3,353.22 Schedule J: $2,95…" at bounding box center [857, 474] width 955 height 102
click at [722, 292] on input "text" at bounding box center [846, 305] width 263 height 33
type input "50.00"
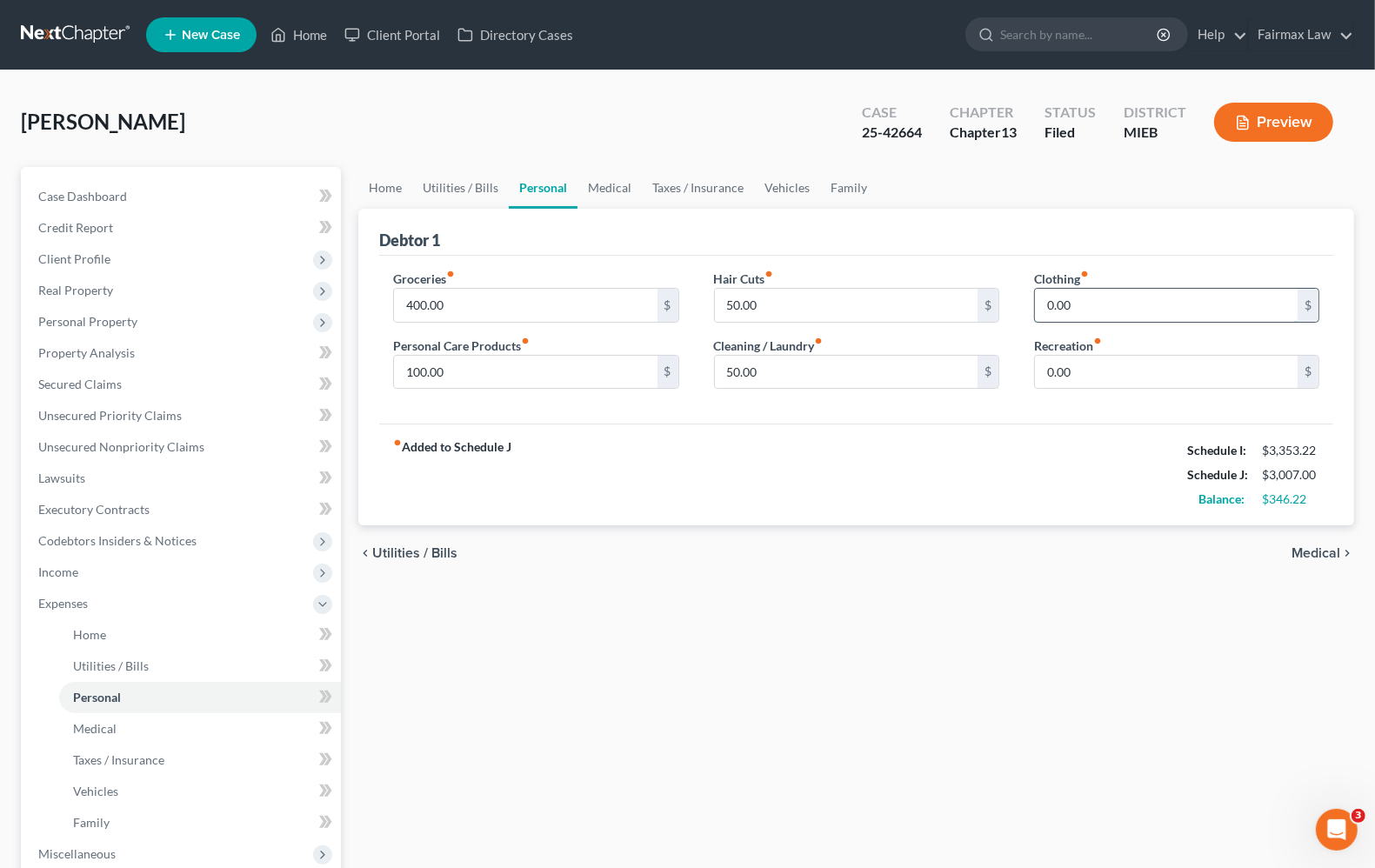
click at [1038, 293] on input "0.00" at bounding box center [1166, 305] width 263 height 33
type input "50.00"
type input "2"
type input "25.00"
click at [1319, 551] on span "Medical" at bounding box center [1316, 553] width 48 height 14
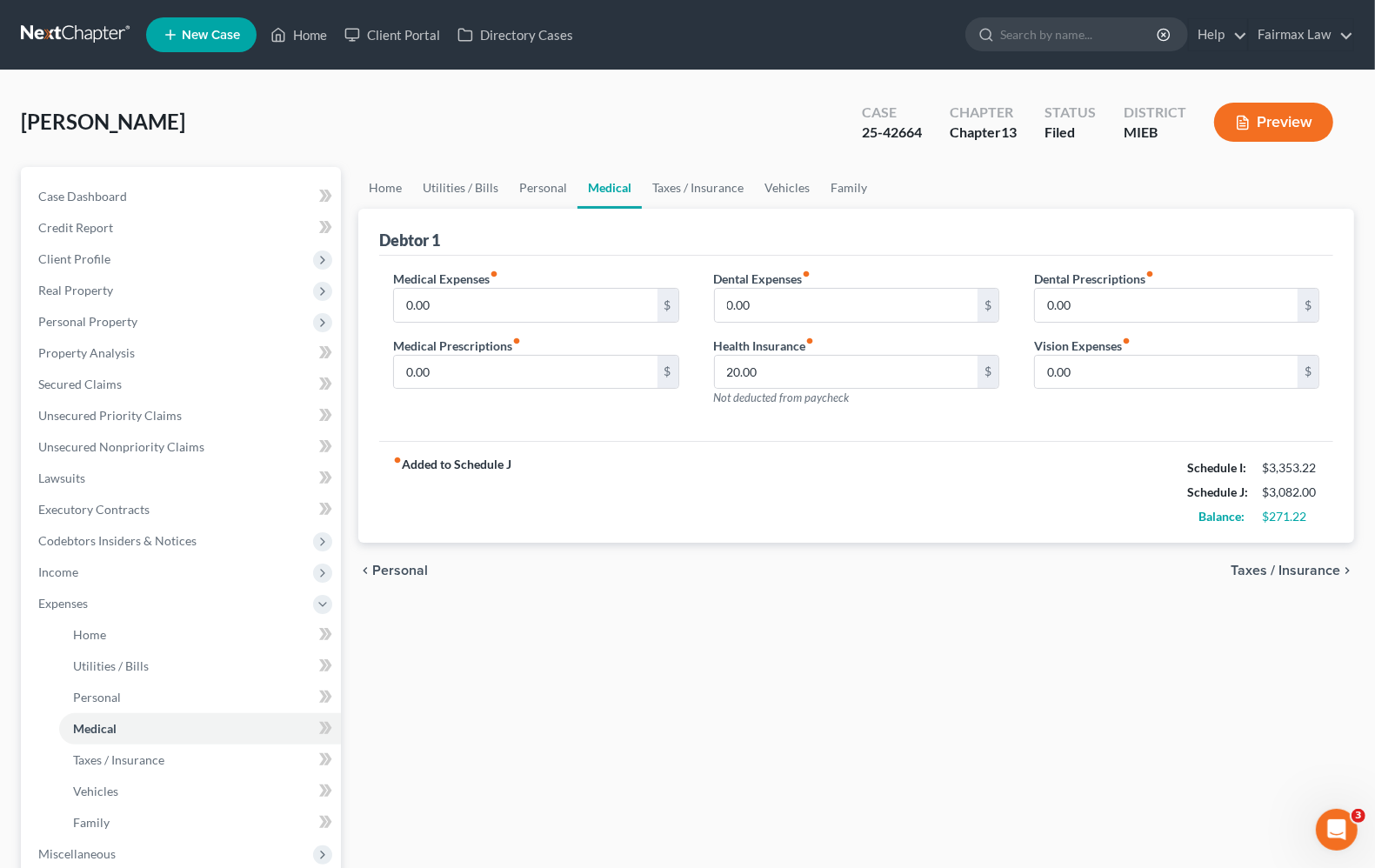
click at [1335, 574] on span "Taxes / Insurance" at bounding box center [1286, 571] width 110 height 14
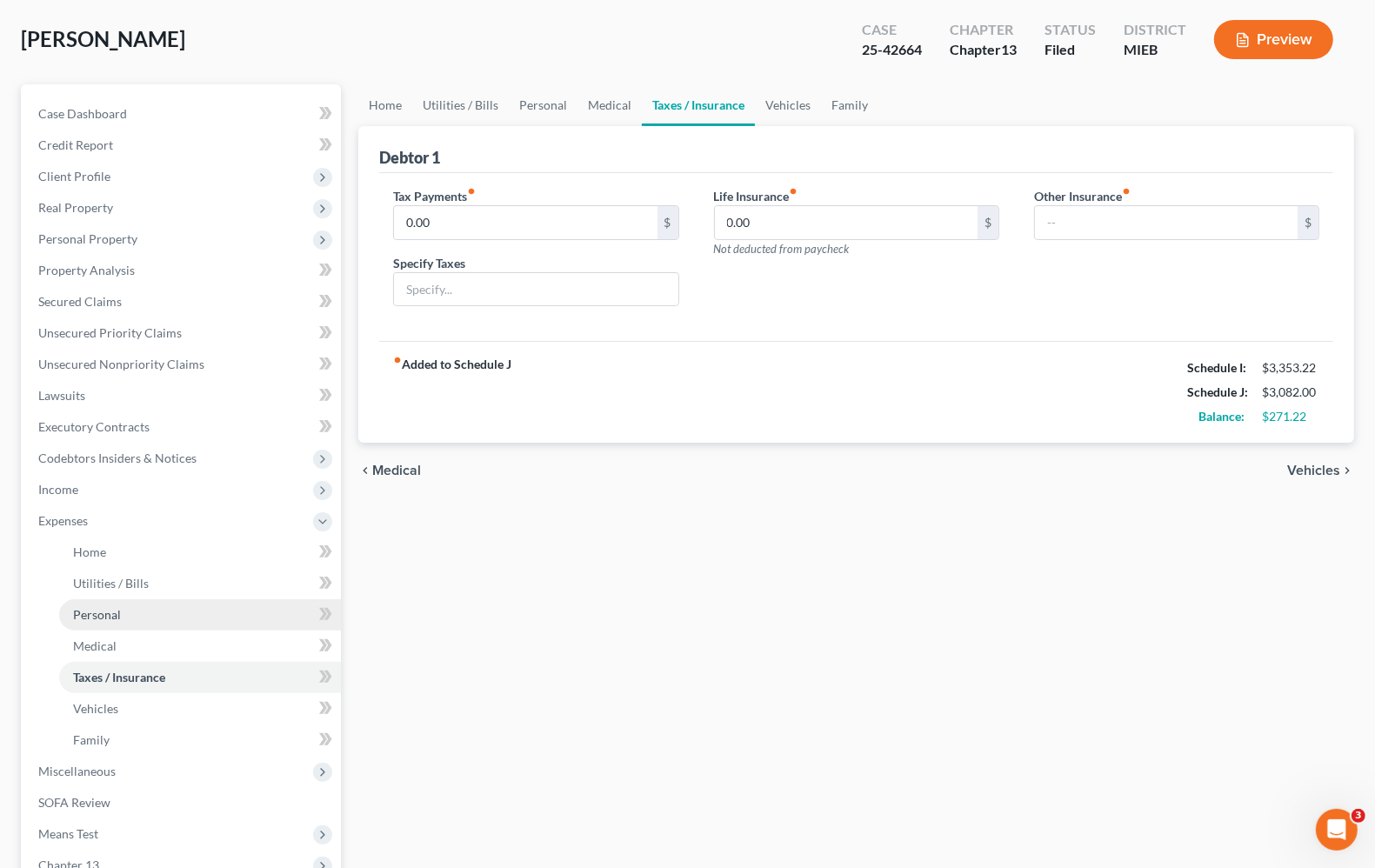
scroll to position [217, 0]
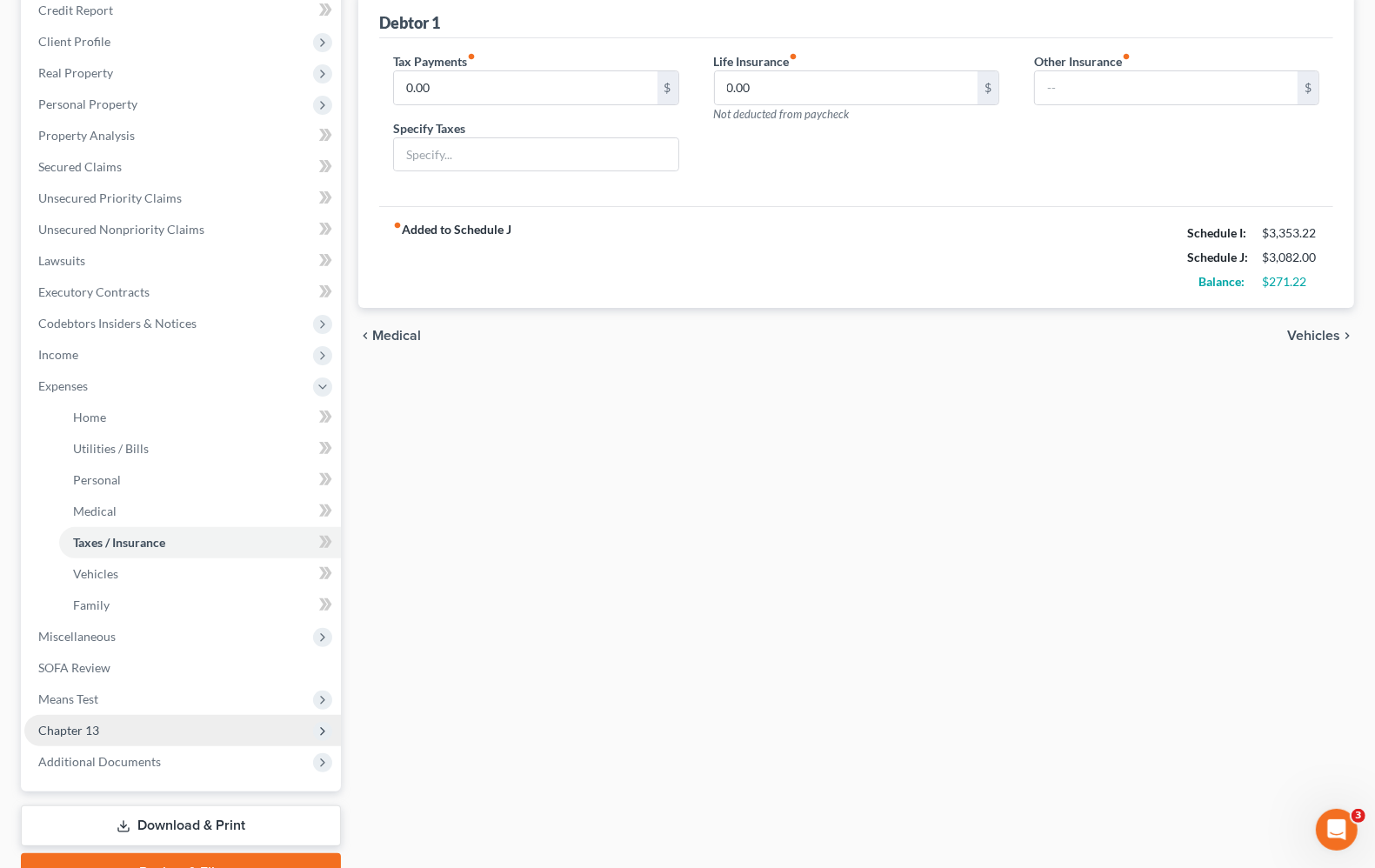
click at [61, 737] on span "Chapter 13" at bounding box center [183, 731] width 317 height 32
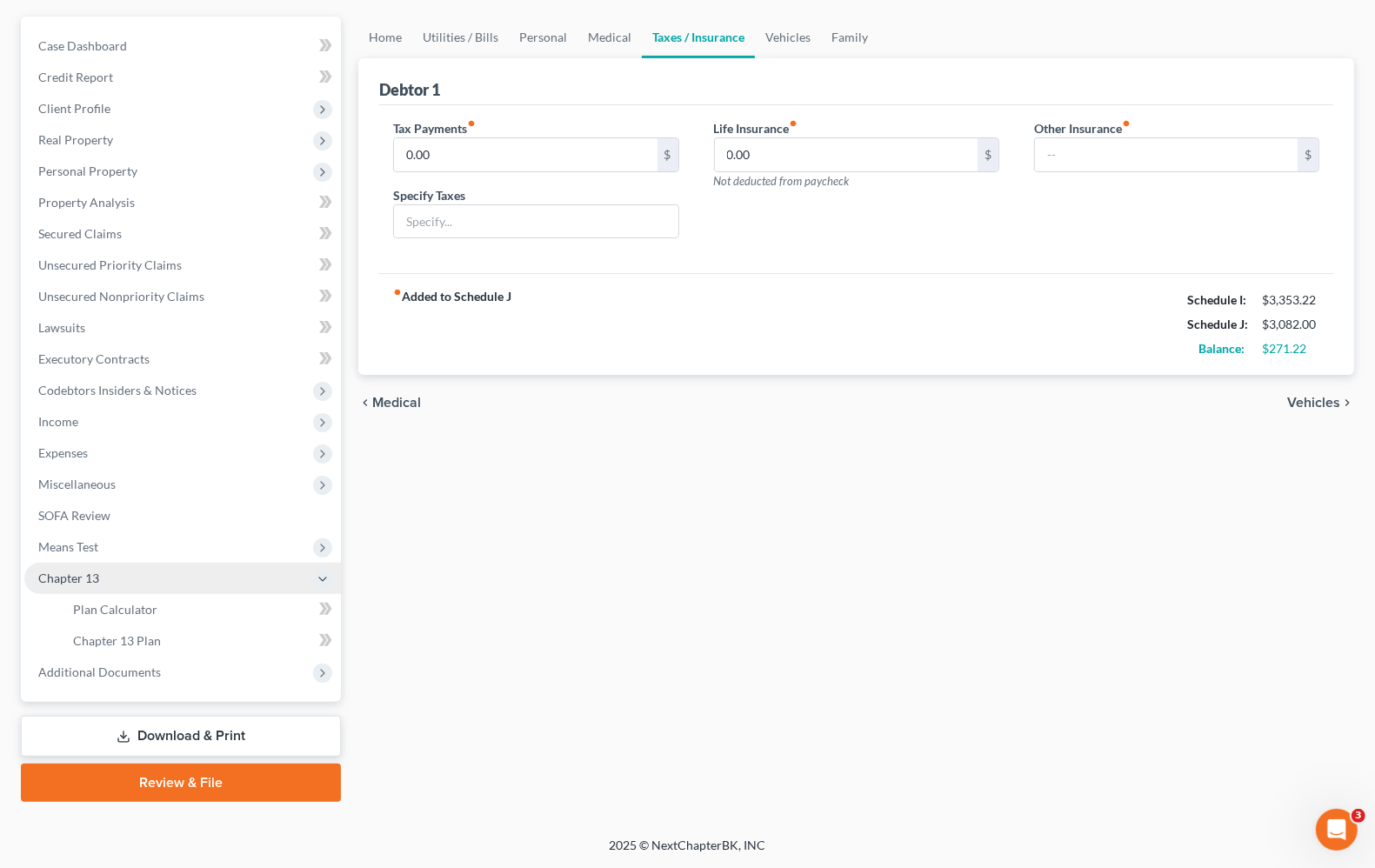
scroll to position [149, 0]
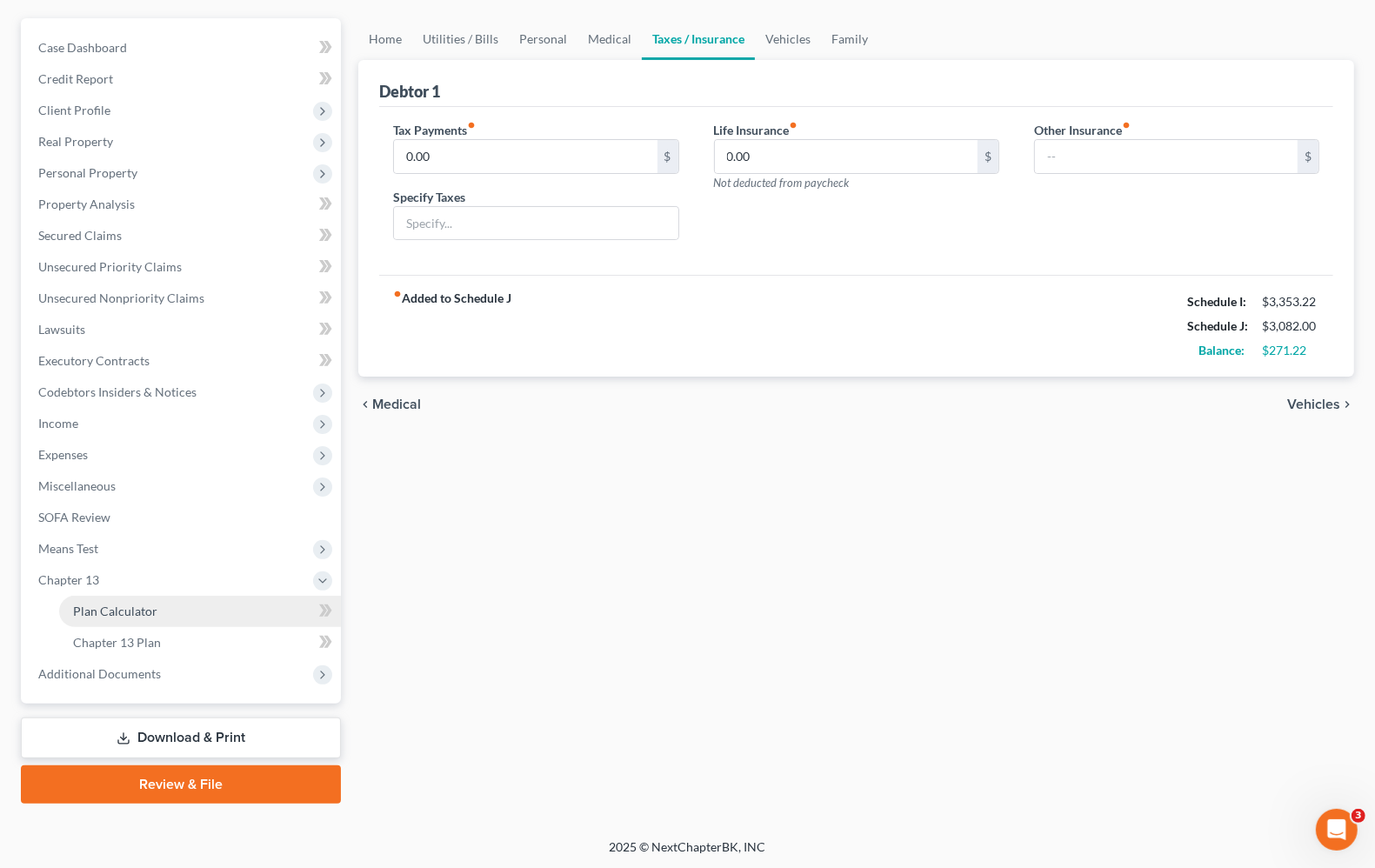
click at [136, 618] on link "Plan Calculator" at bounding box center [199, 612] width 282 height 32
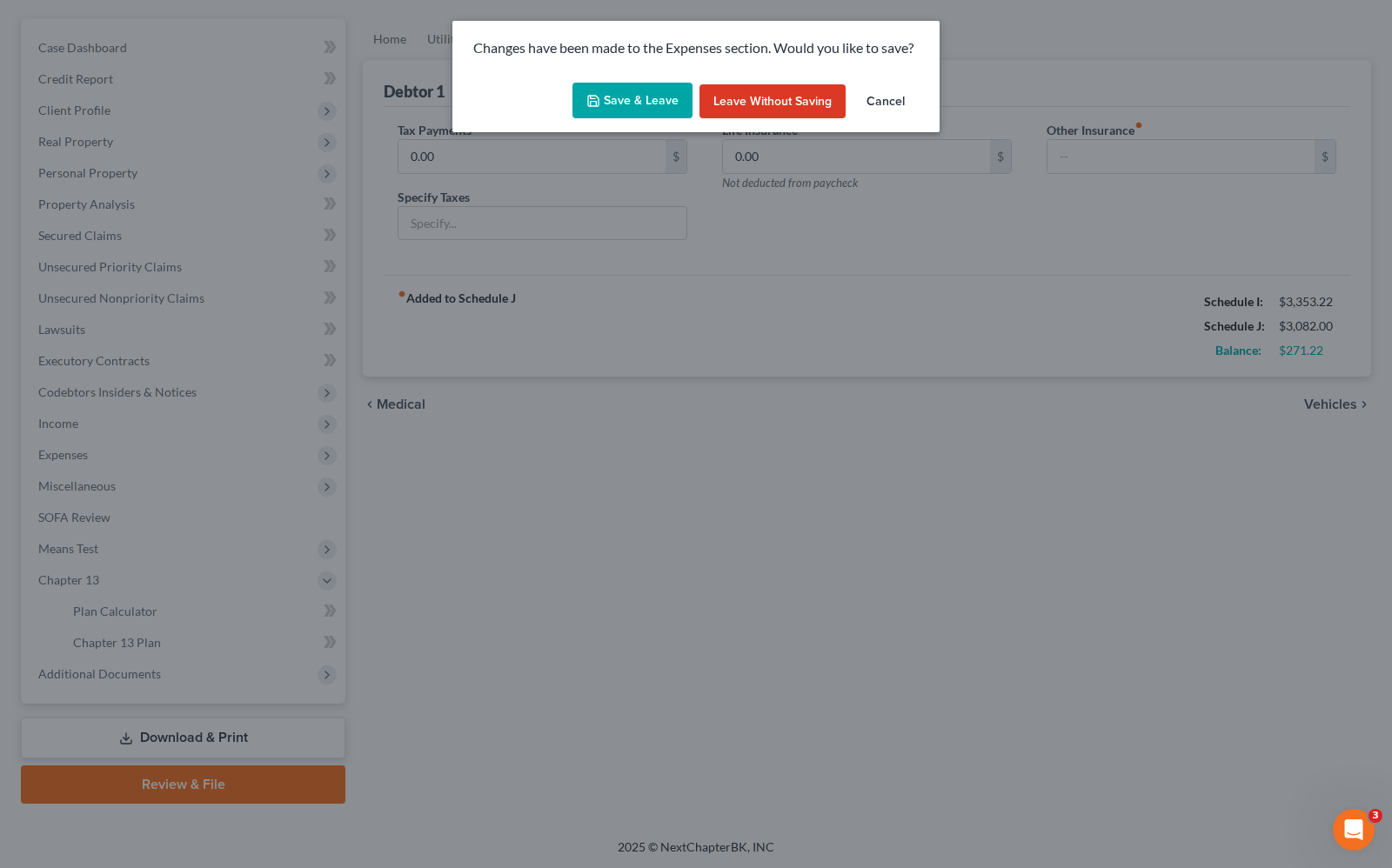
click at [625, 103] on button "Save & Leave" at bounding box center [632, 101] width 120 height 36
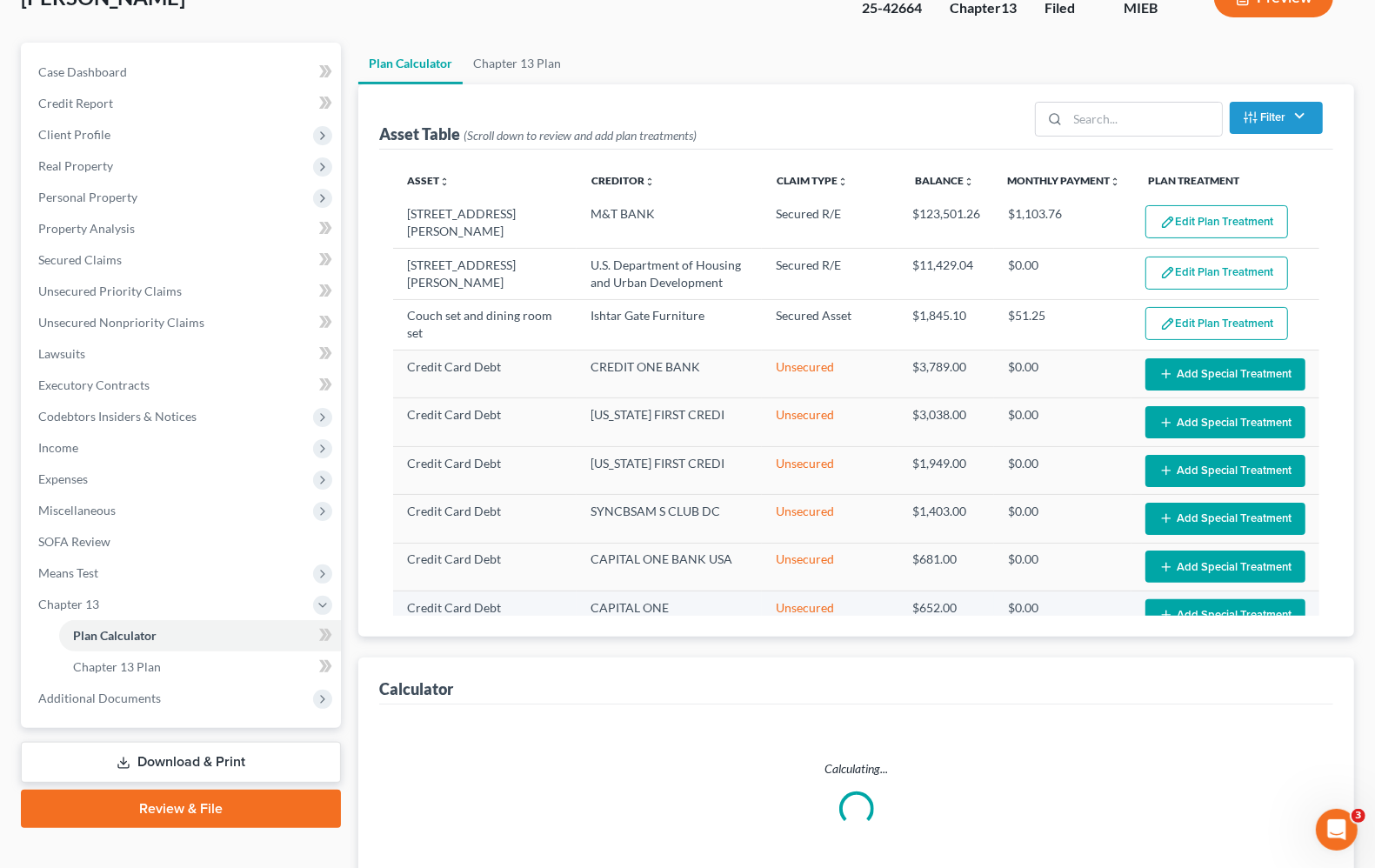
scroll to position [266, 0]
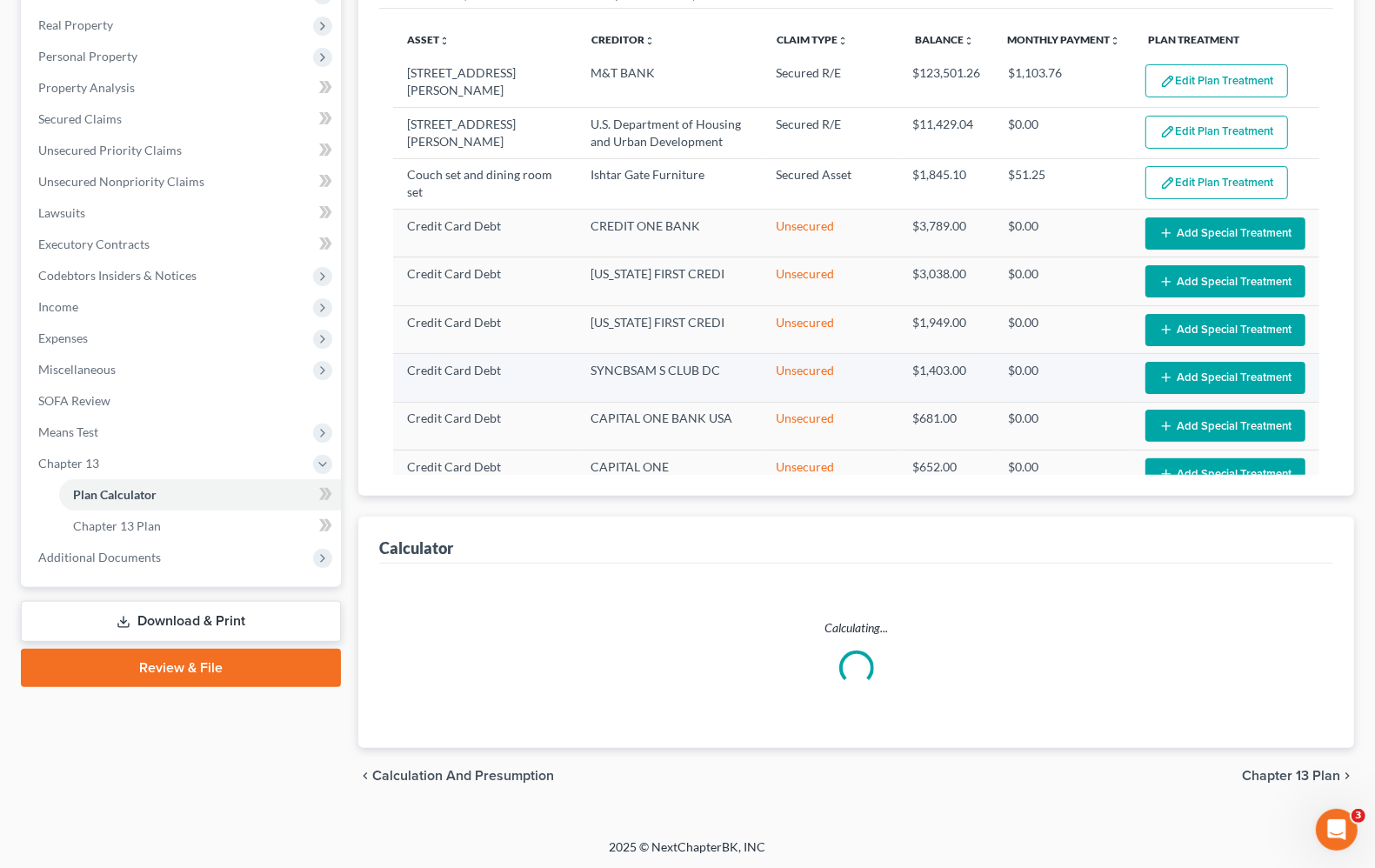
select select "35"
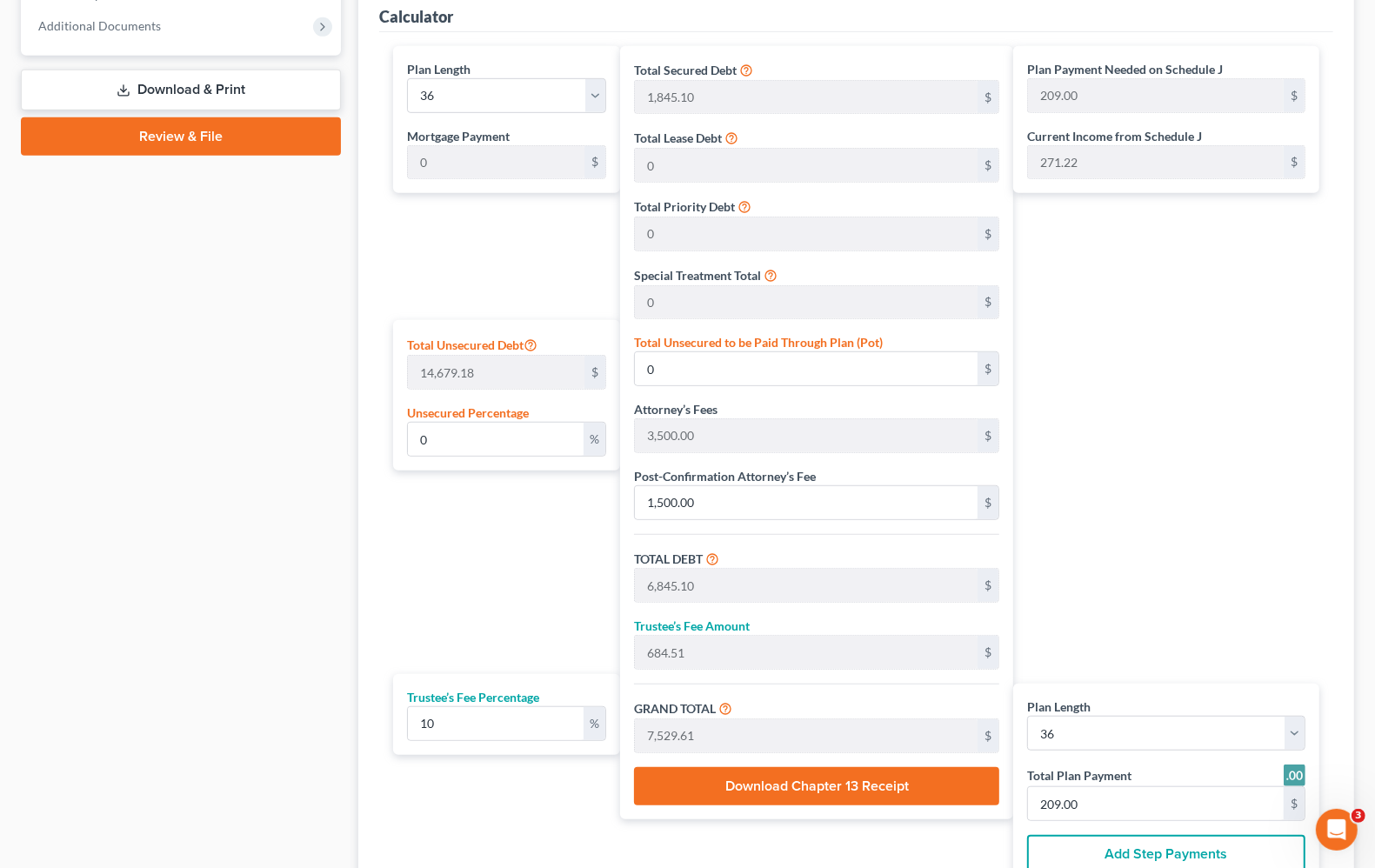
scroll to position [849, 0]
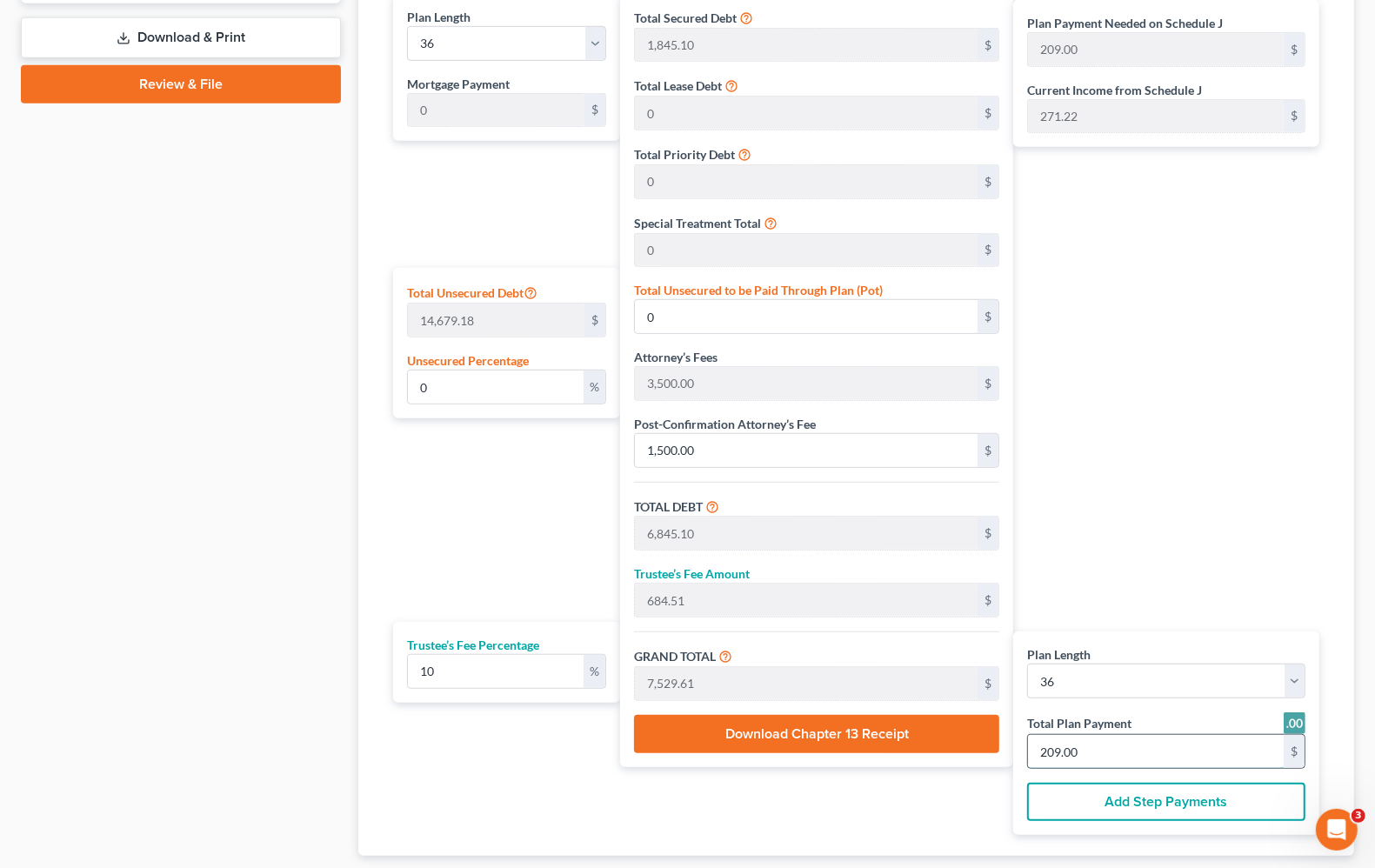
click at [1119, 752] on input "209.00" at bounding box center [1156, 751] width 255 height 33
type input "65.45"
type input "6.54"
type input "72.00"
type input "2"
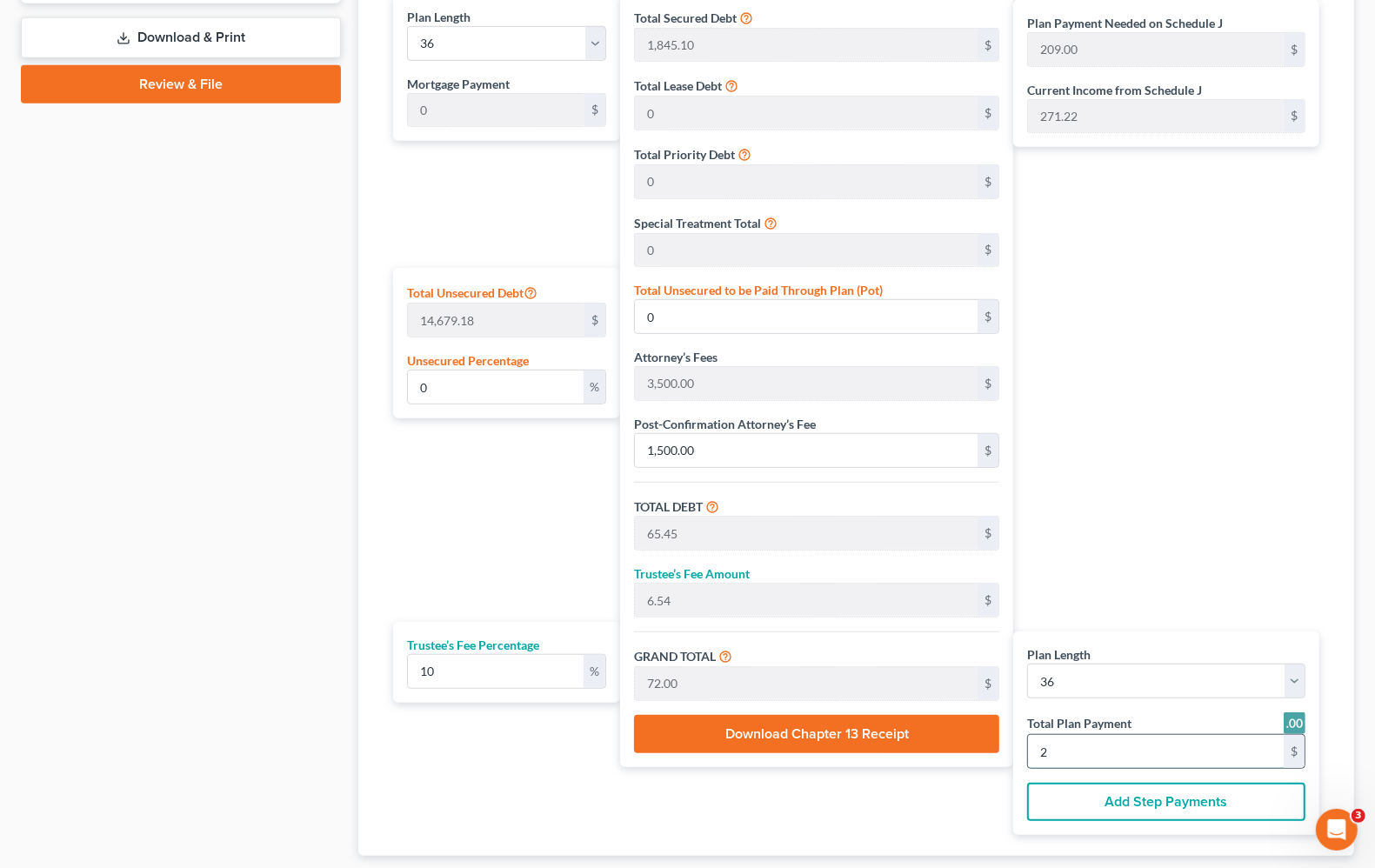
type input "883.63"
type input "88.36"
type input "972.00"
type input "27"
type input "13.79"
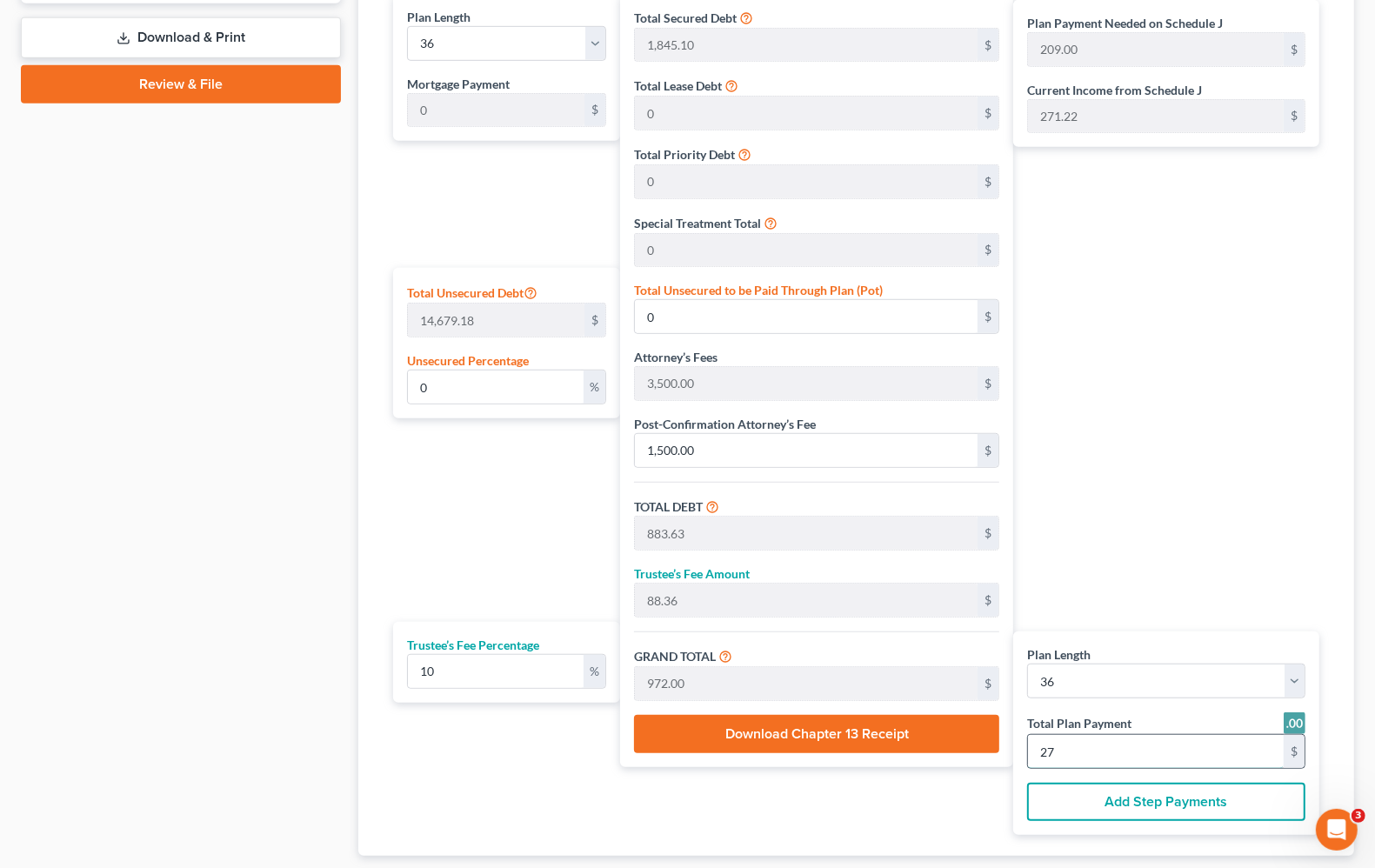
type input "2,023.99"
type input "8,869.09"
type input "886.90"
type input "9,756.00"
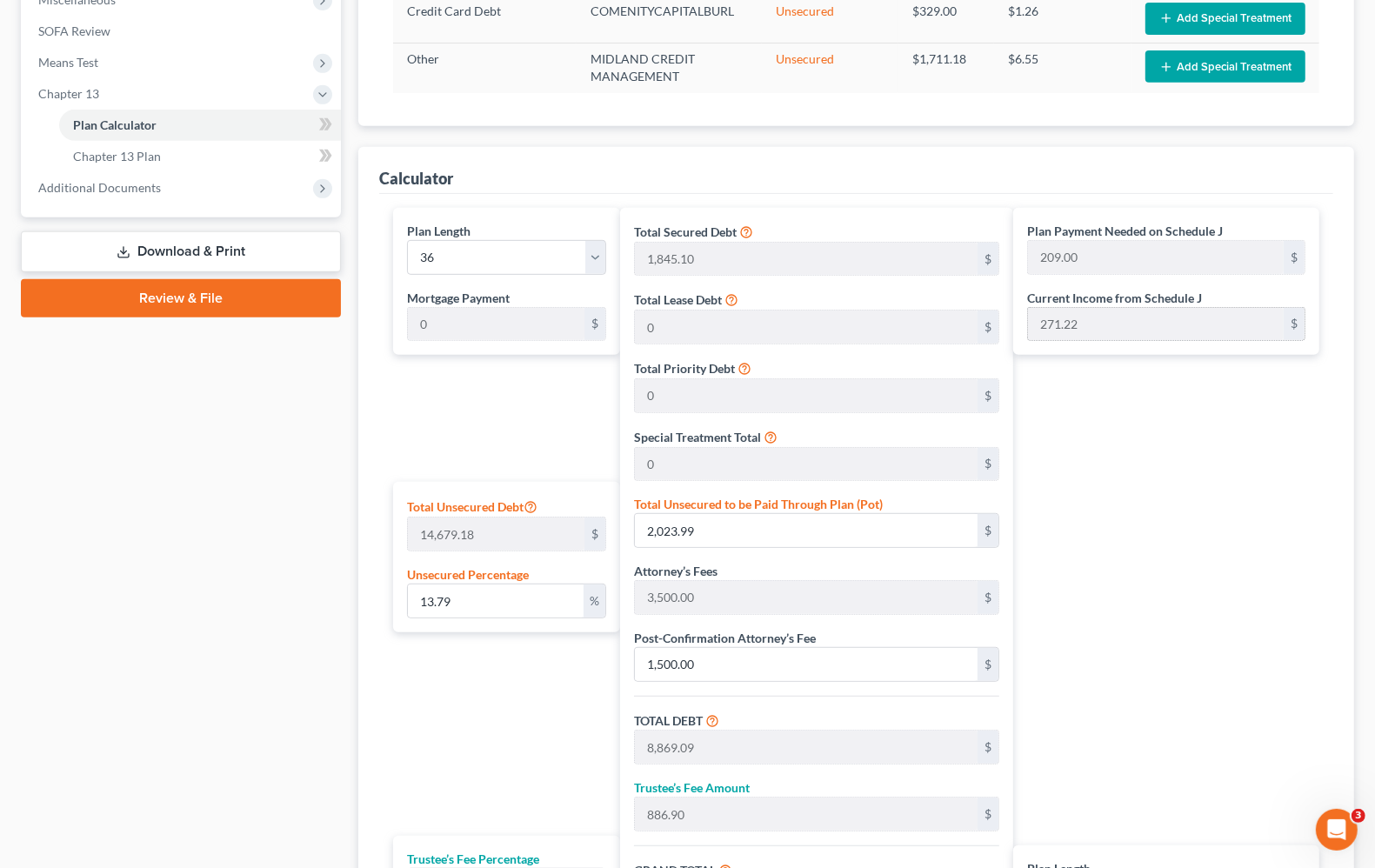
scroll to position [631, 0]
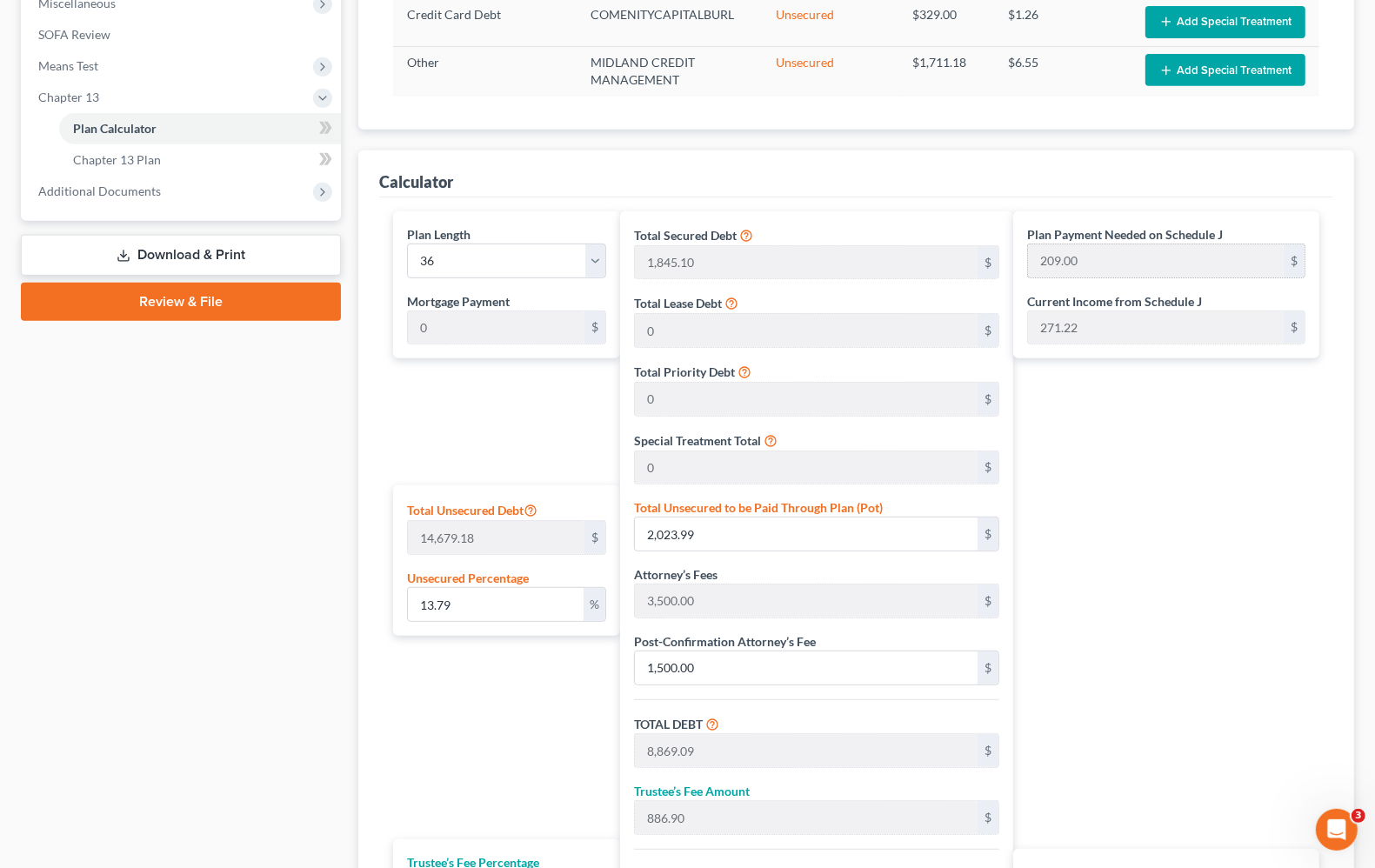
type input "271.00"
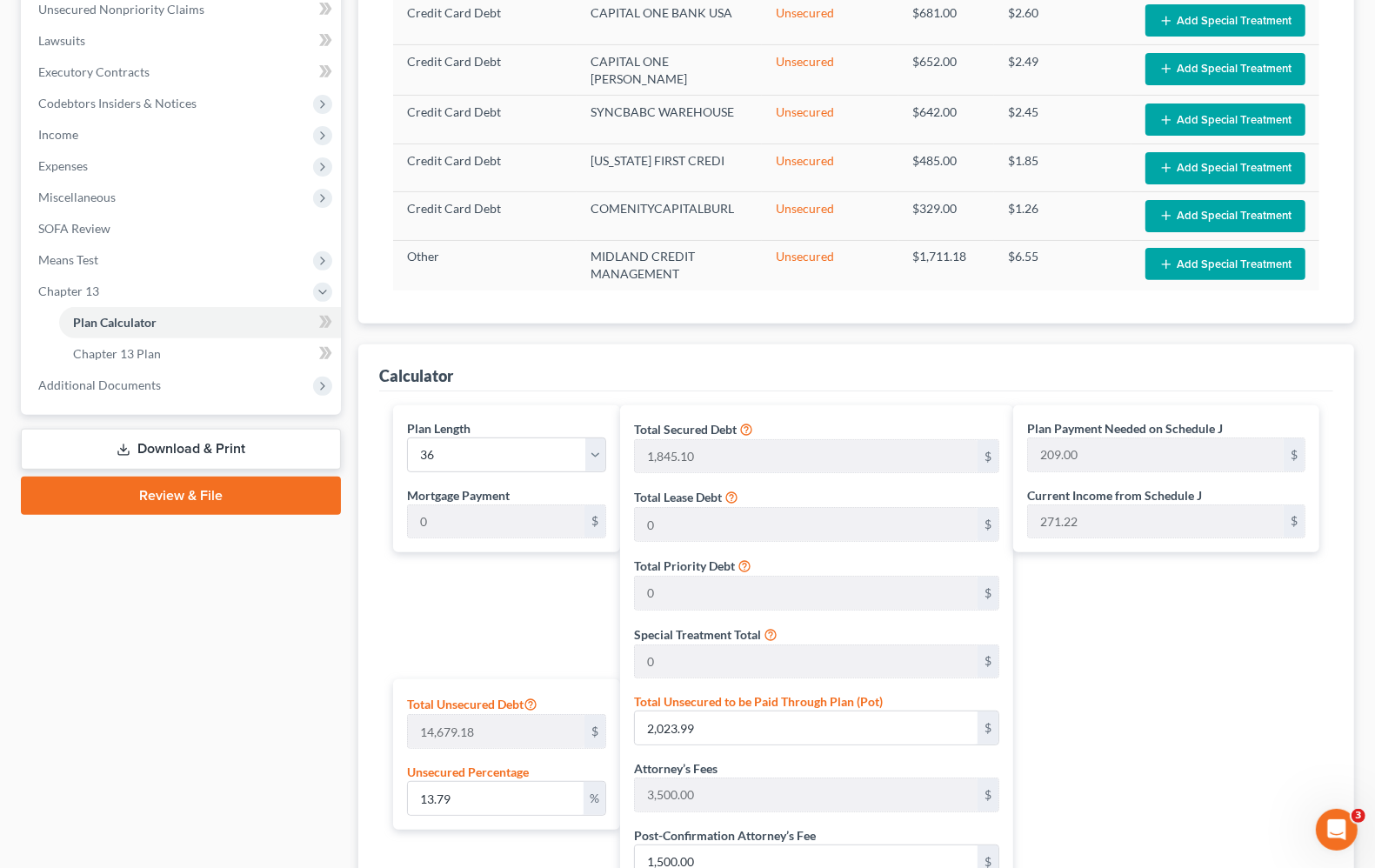
scroll to position [88, 0]
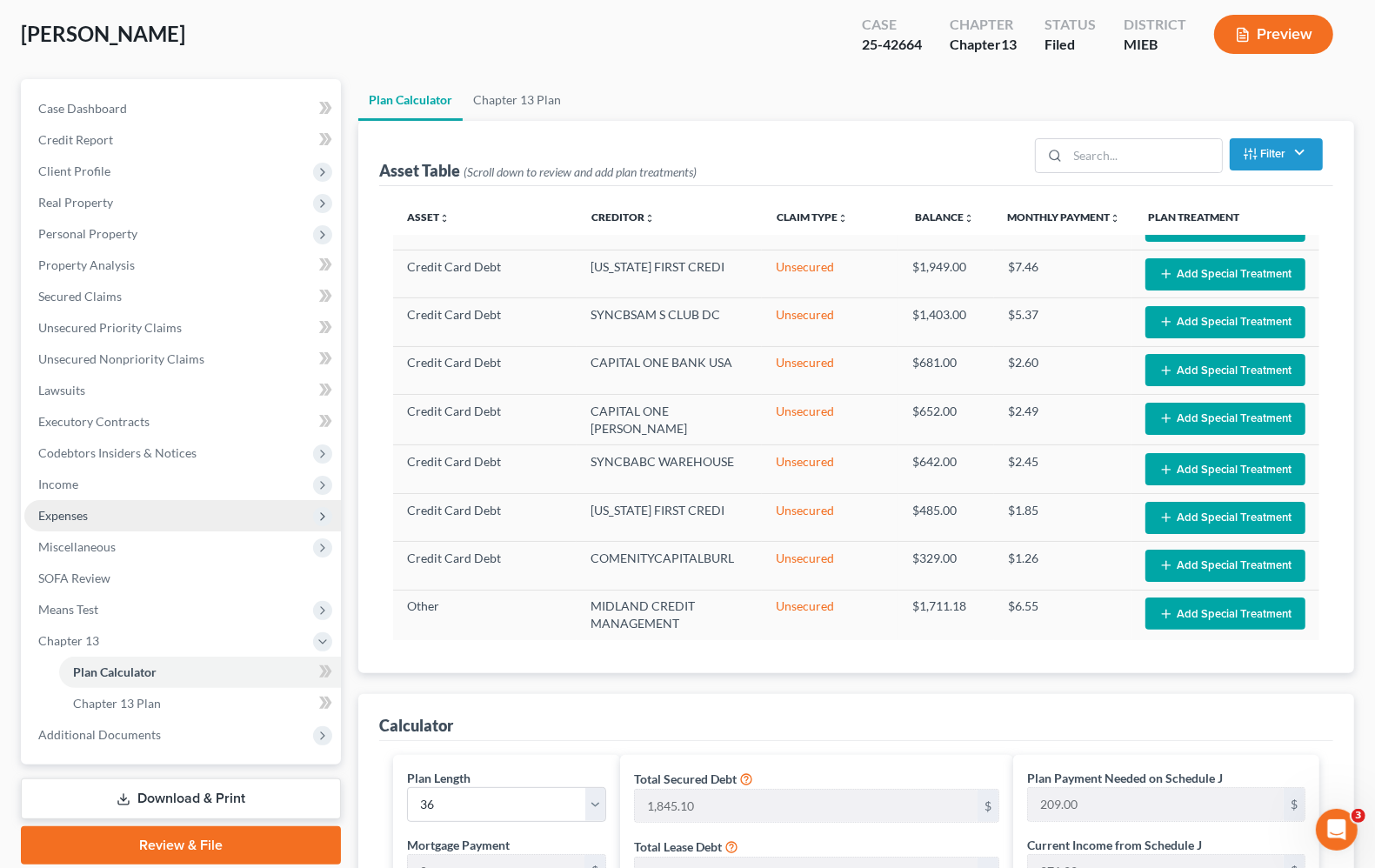
click at [53, 509] on span "Expenses" at bounding box center [62, 516] width 49 height 15
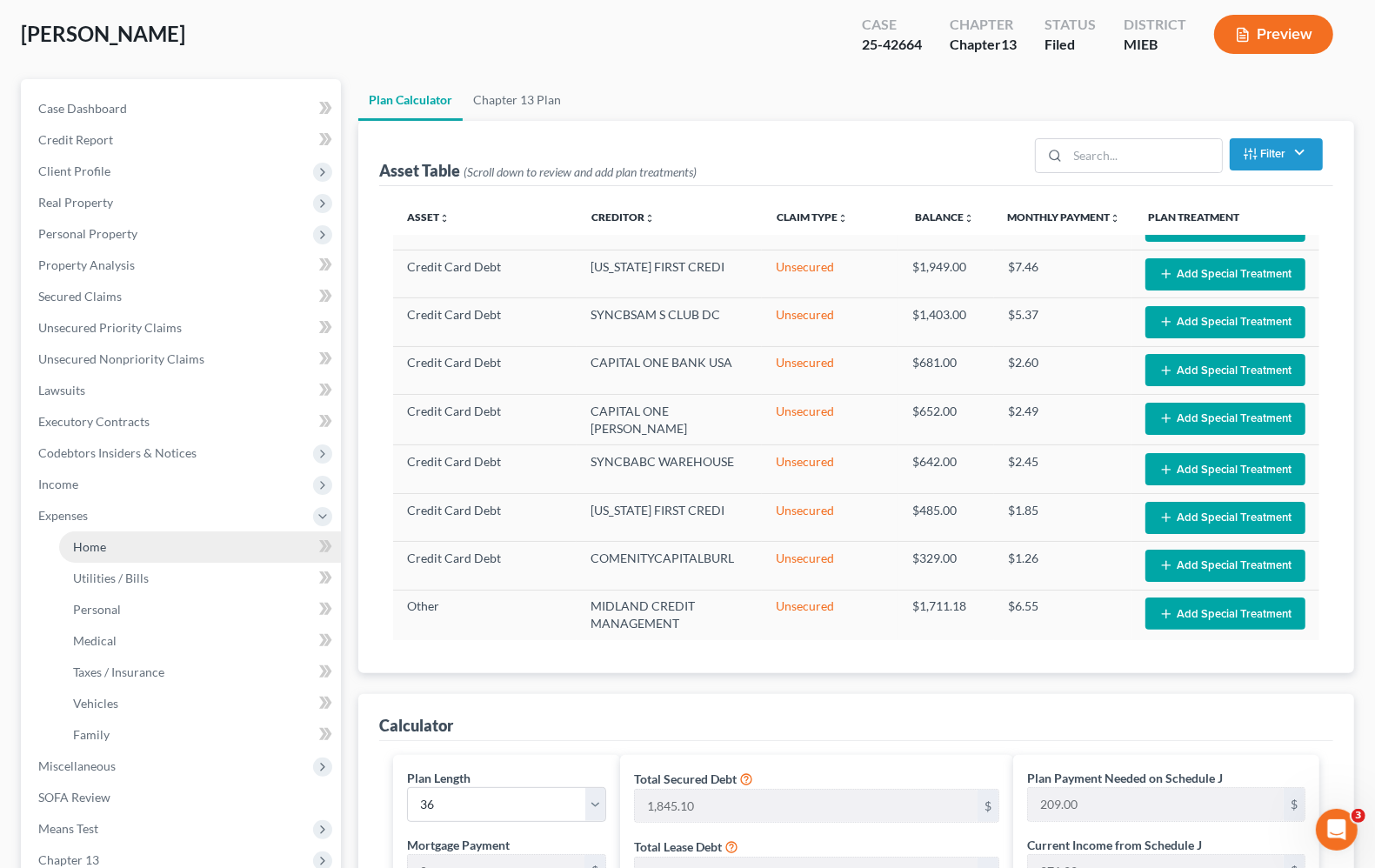
click at [75, 550] on span "Home" at bounding box center [89, 547] width 33 height 15
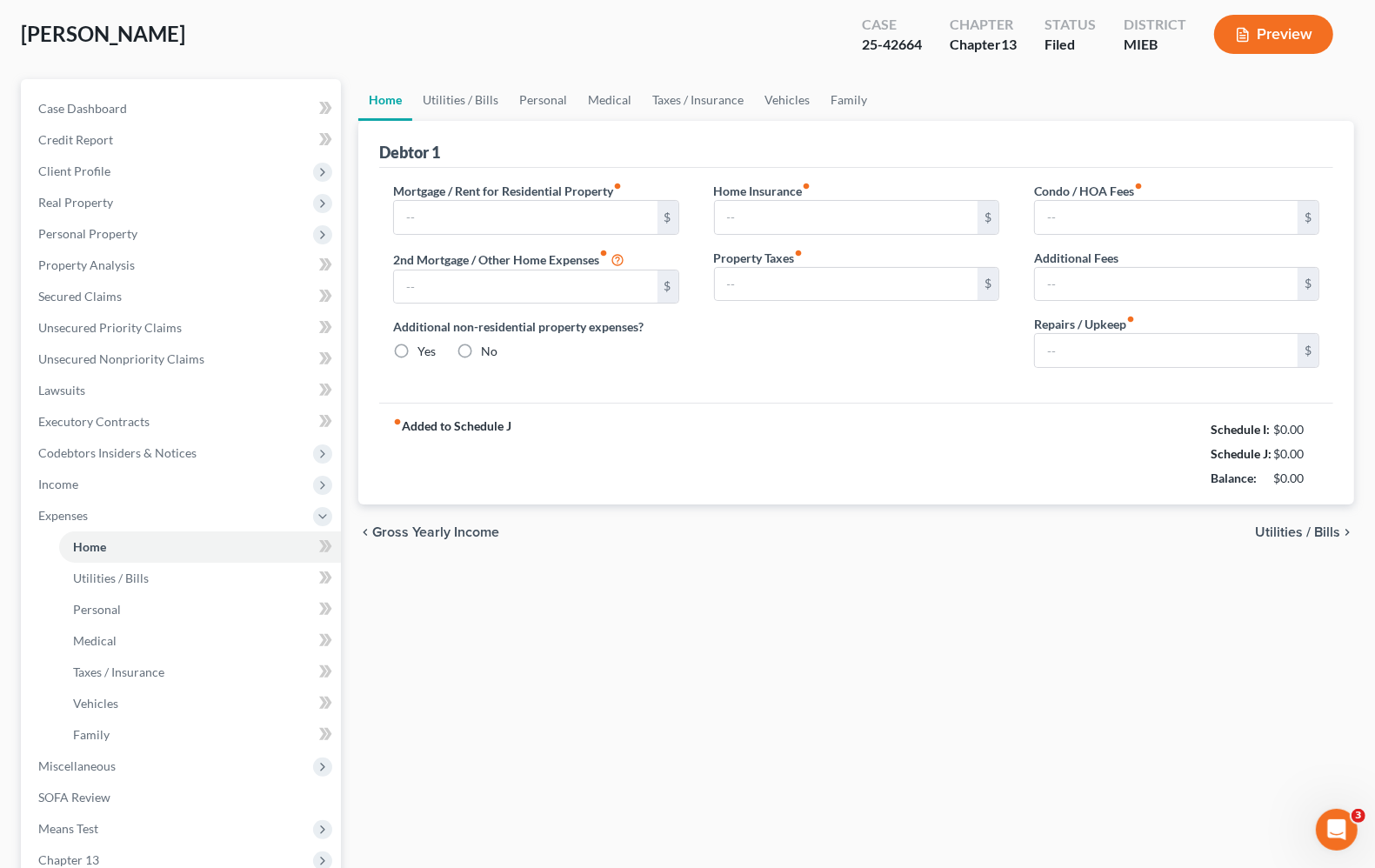
scroll to position [2, 0]
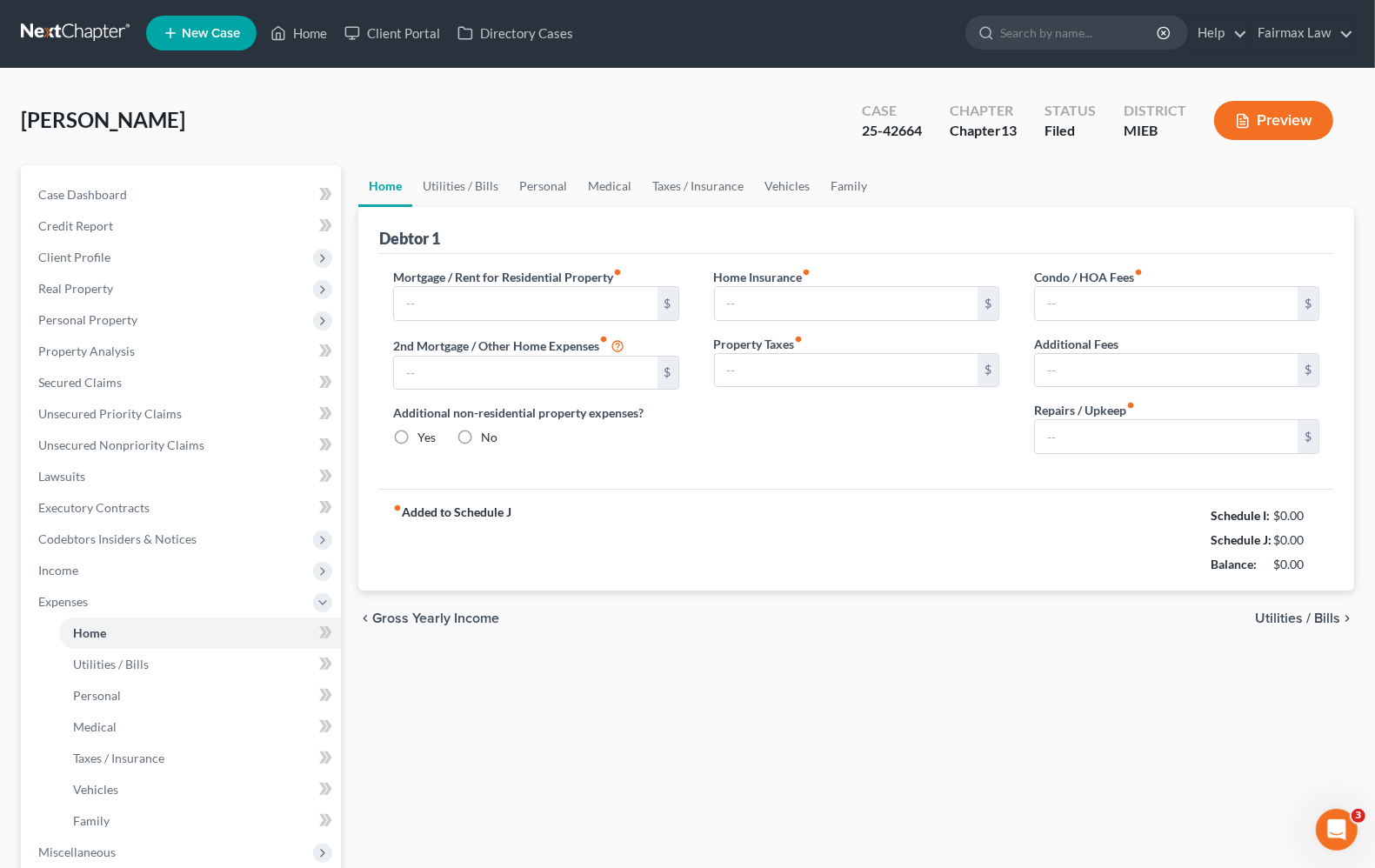
type input "1,103.76"
type input "0.00"
radio input "true"
type input "0.00"
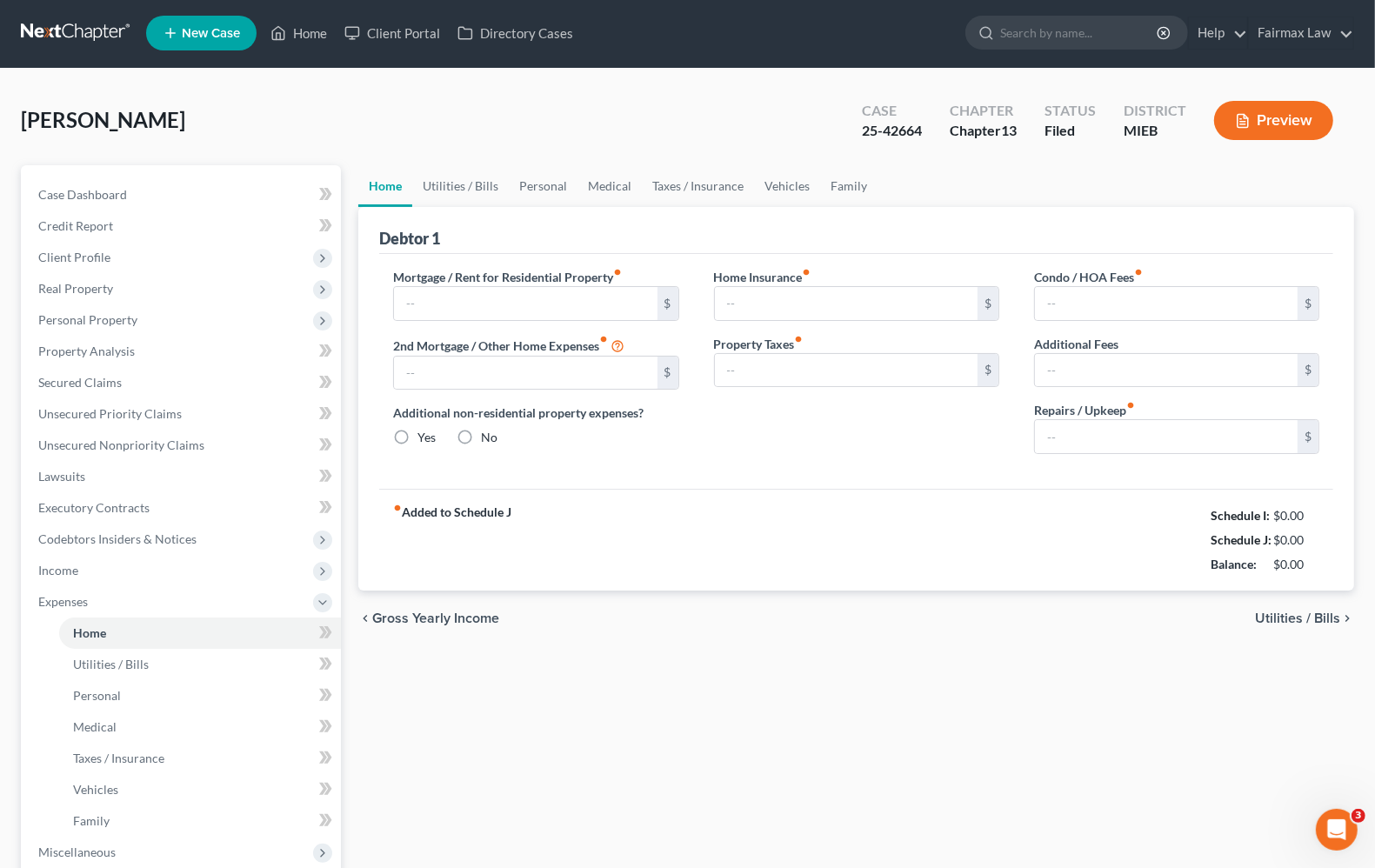
type input "0.00"
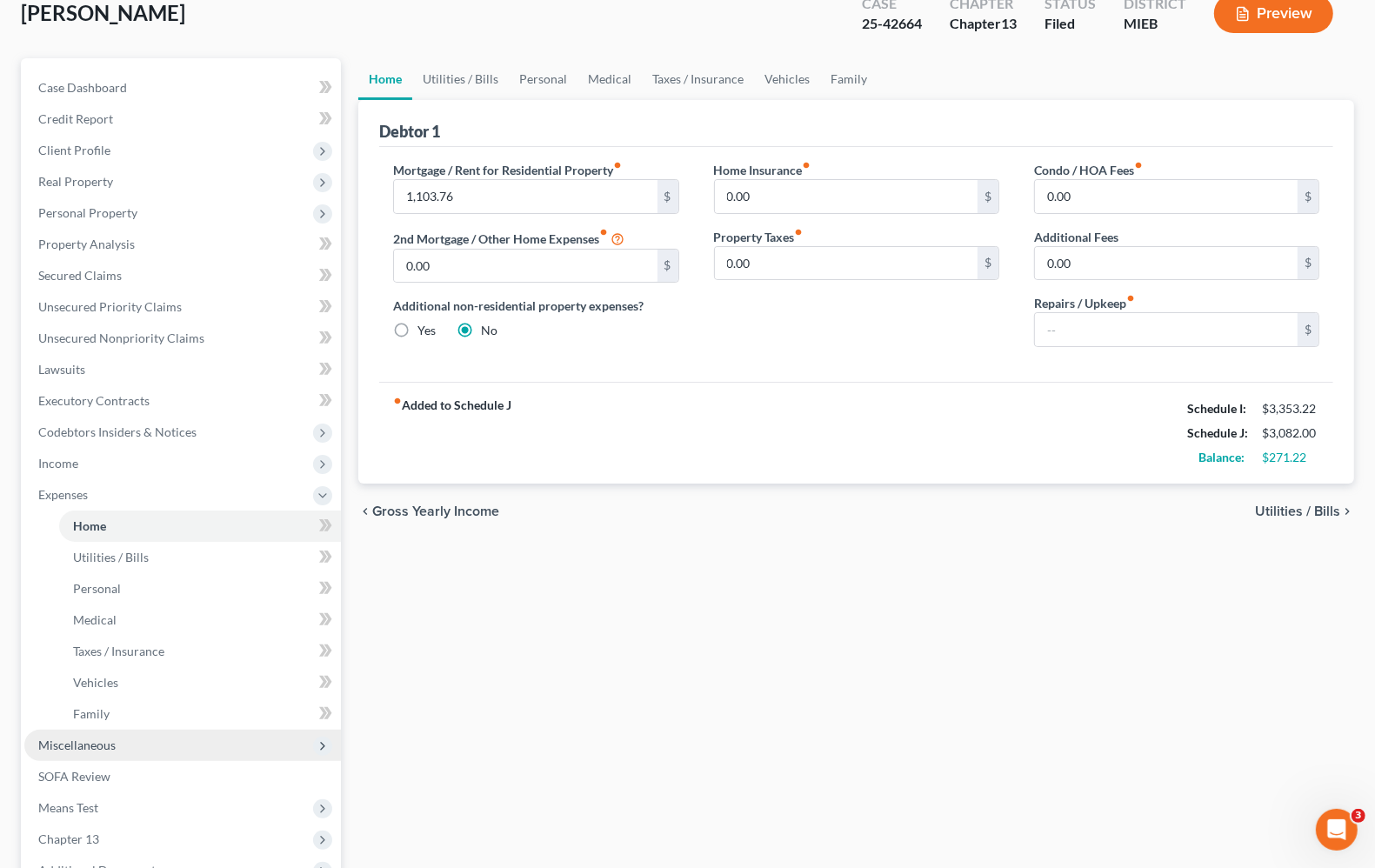
scroll to position [217, 0]
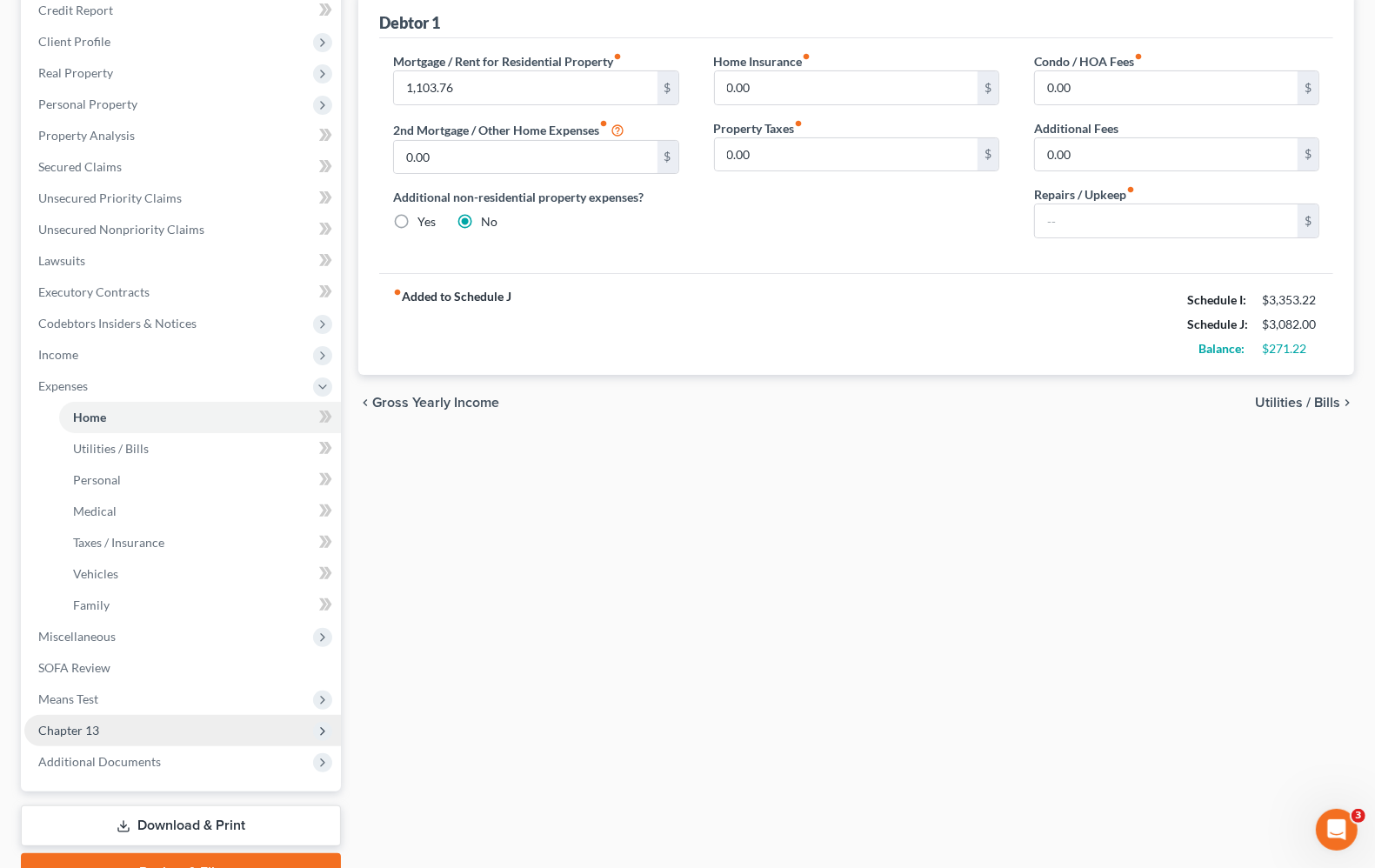
click at [80, 736] on span "Chapter 13" at bounding box center [68, 730] width 61 height 15
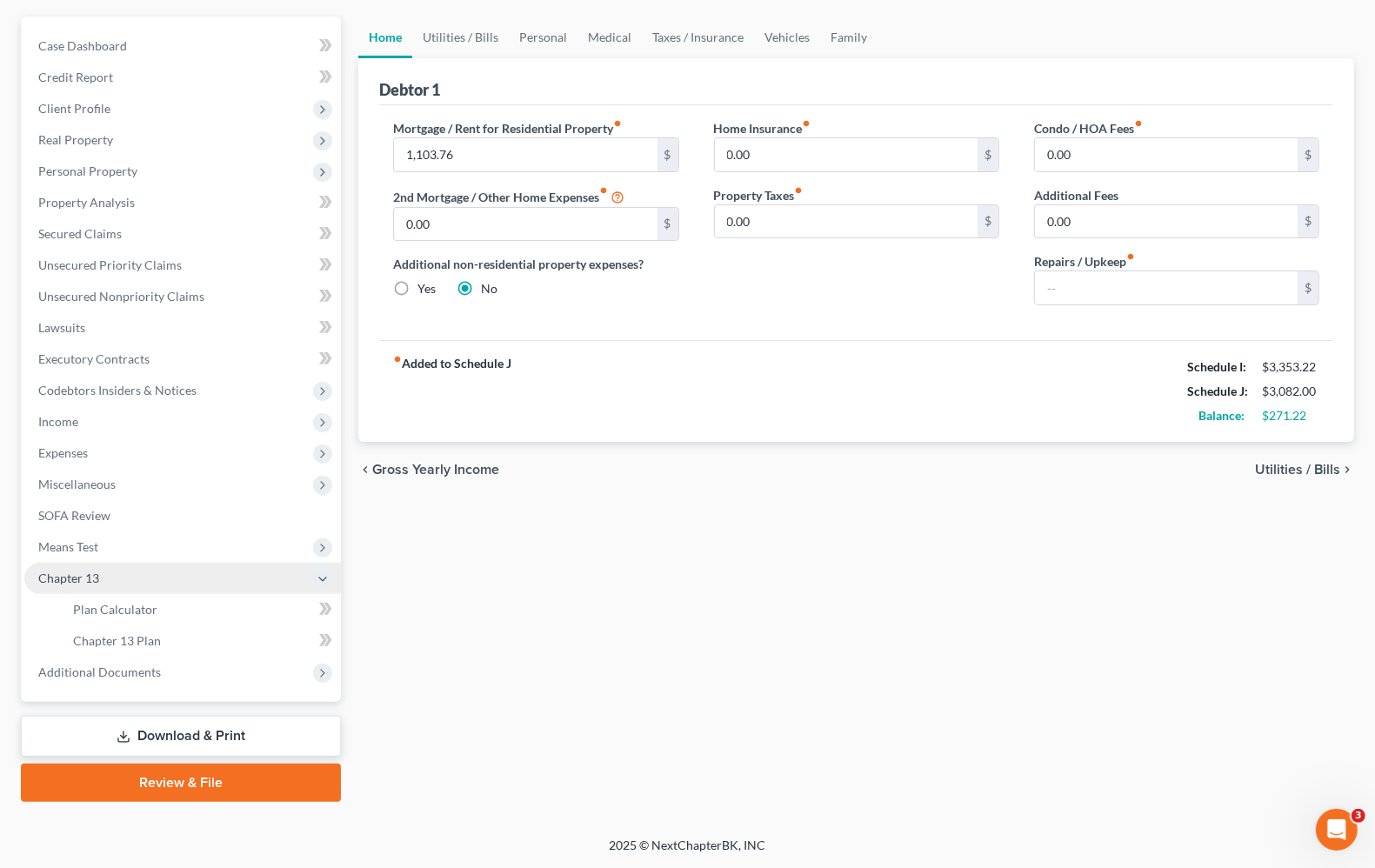
scroll to position [149, 0]
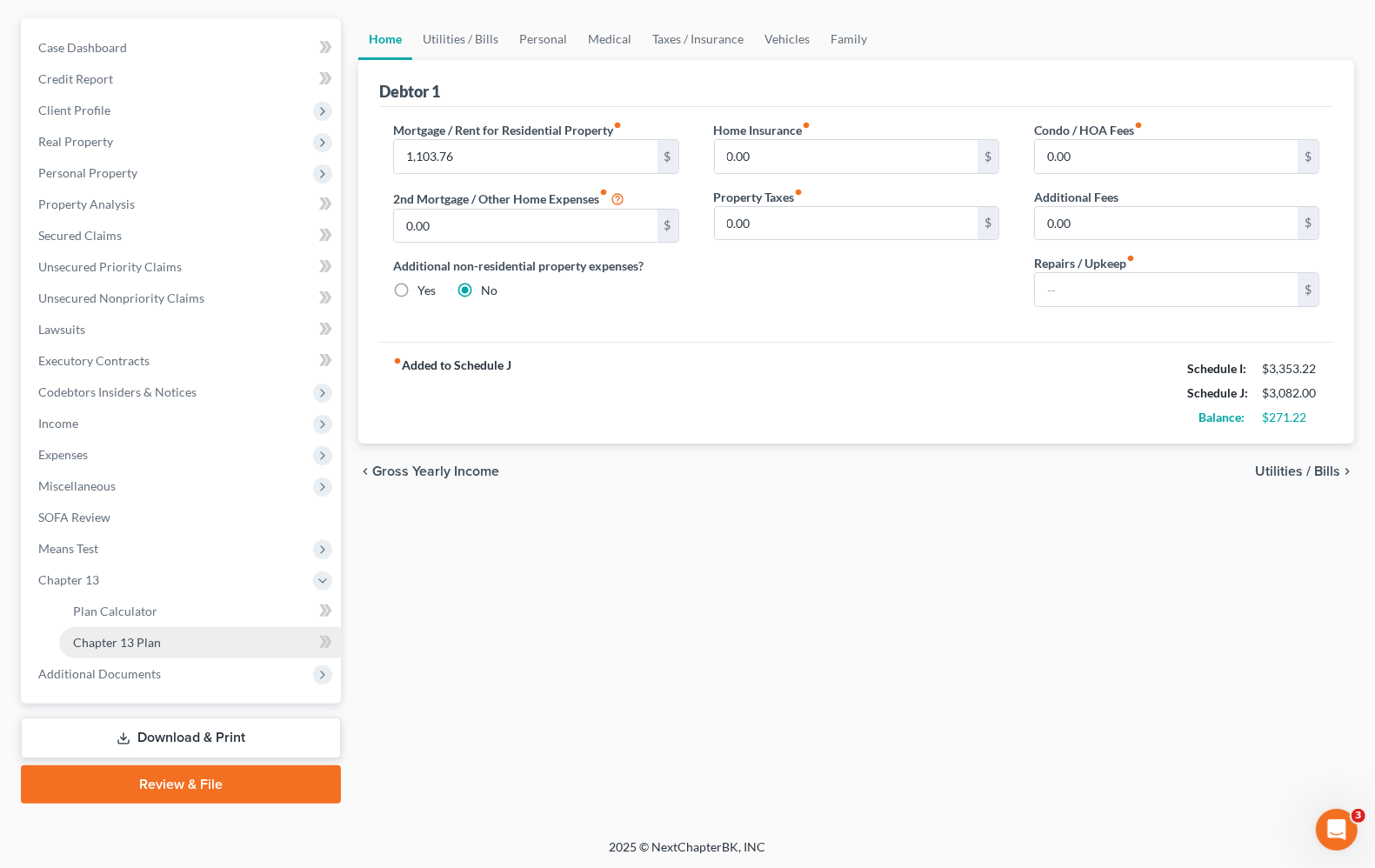
click at [137, 641] on span "Chapter 13 Plan" at bounding box center [117, 642] width 88 height 15
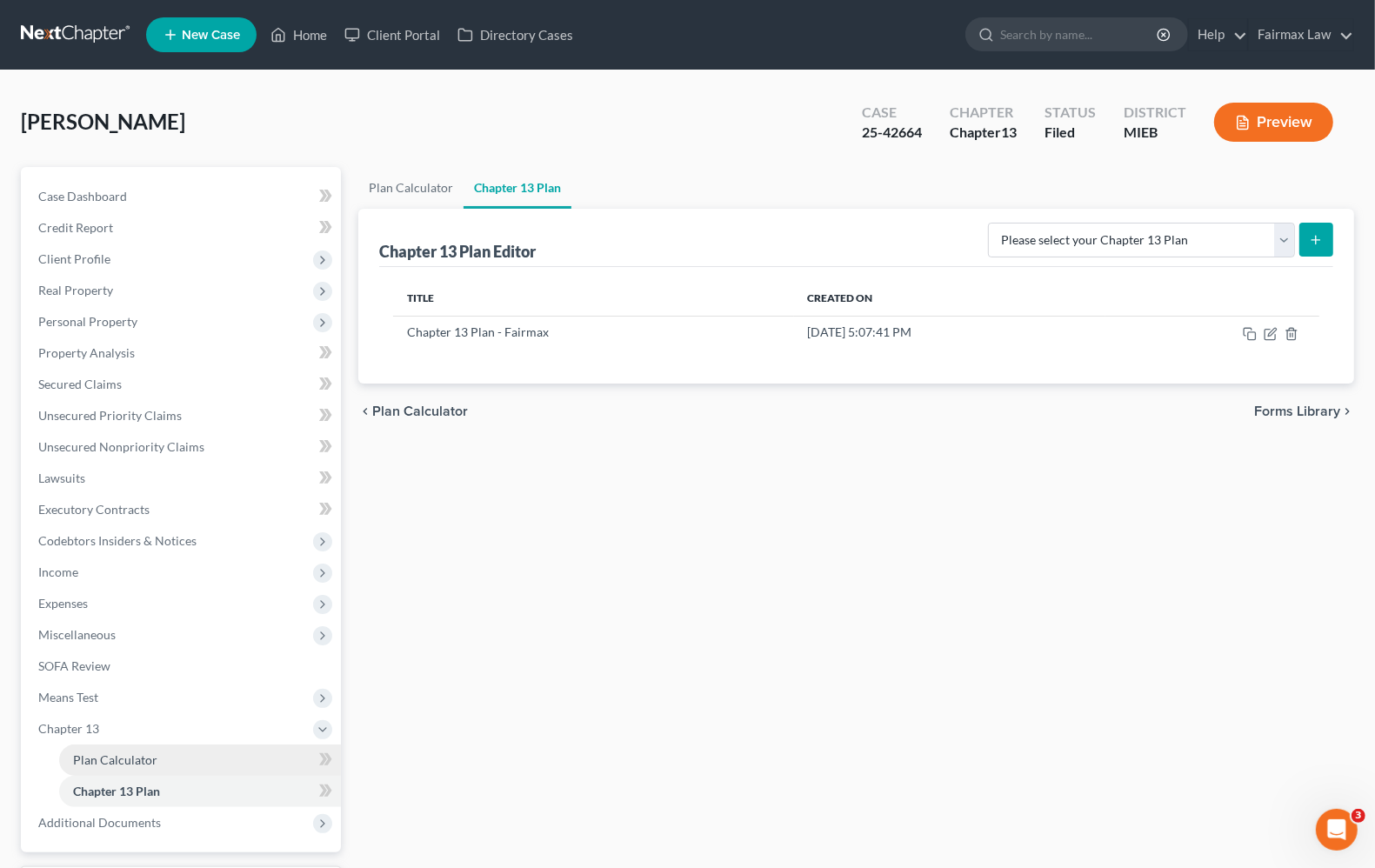
click at [122, 760] on span "Plan Calculator" at bounding box center [115, 760] width 85 height 15
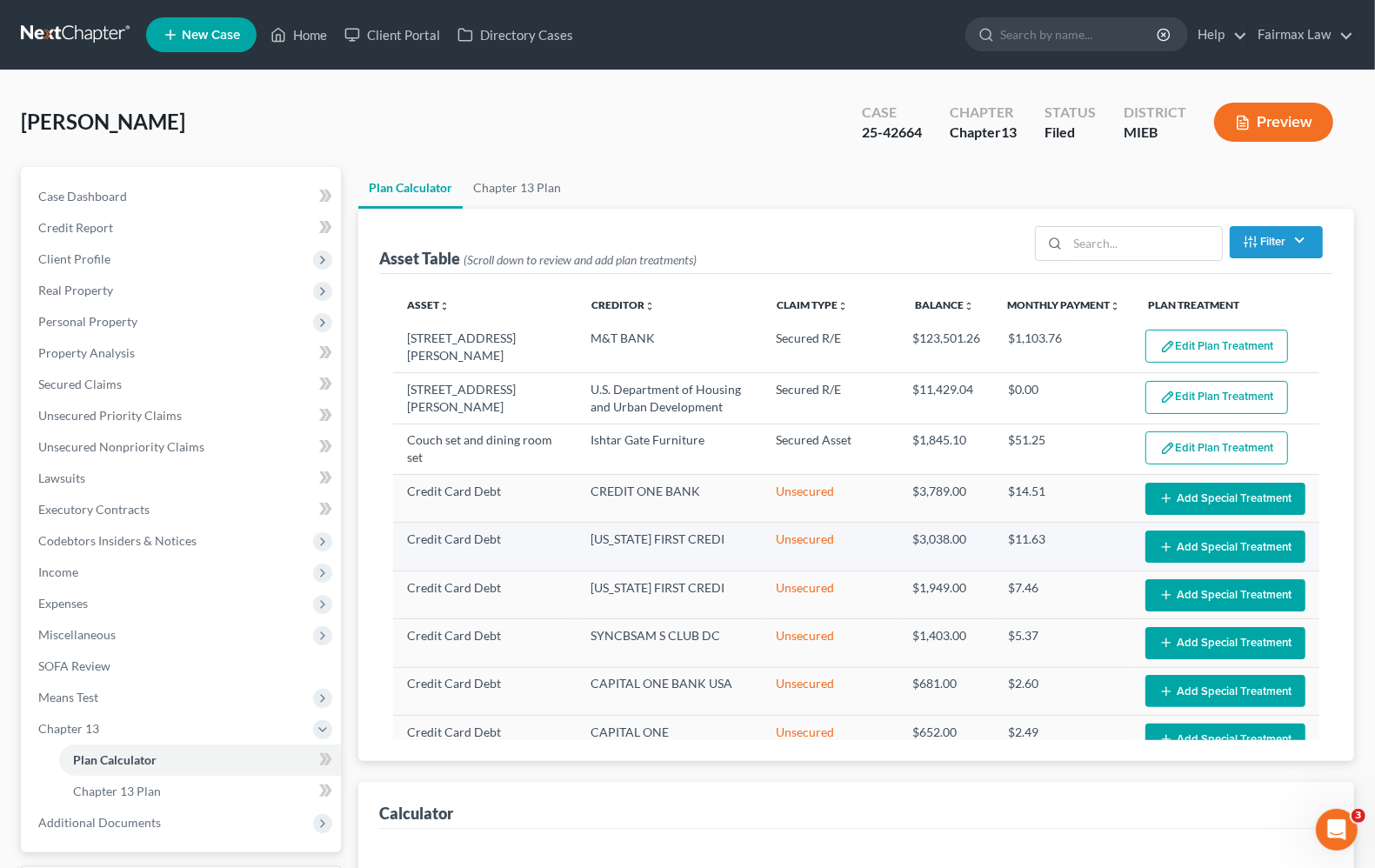
select select "35"
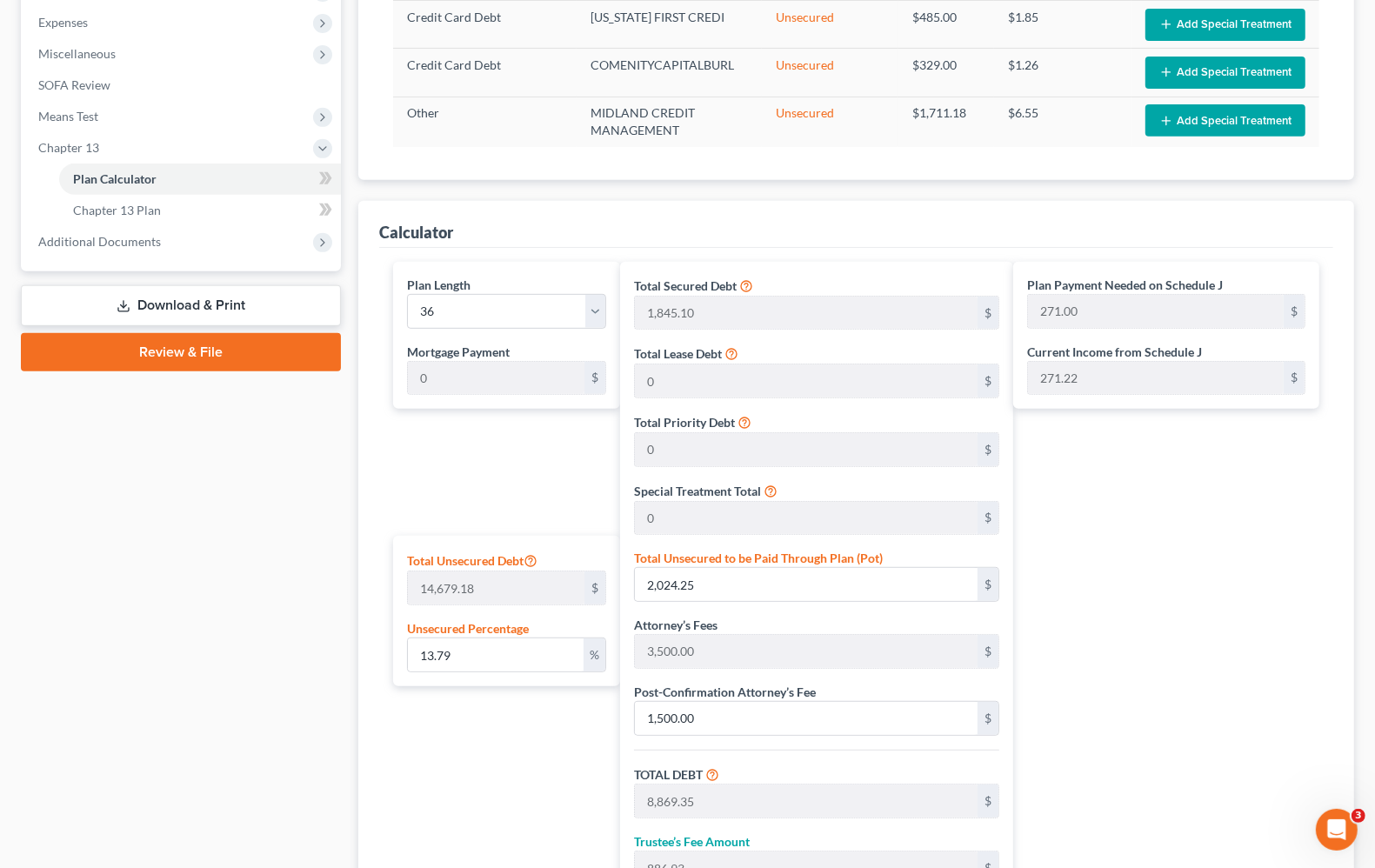
scroll to position [544, 0]
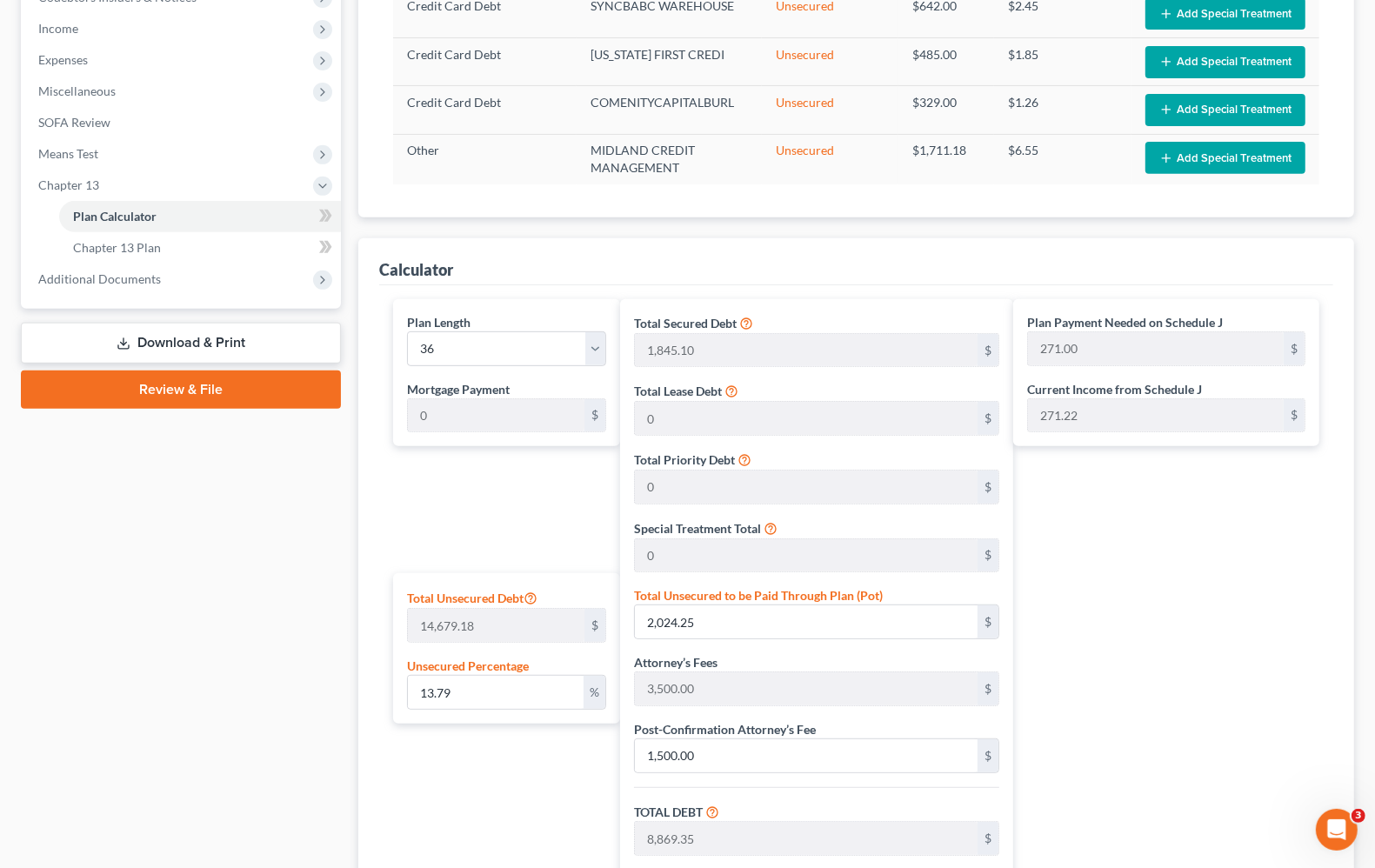
click at [1284, 636] on div "Plan Payment Needed on Schedule J 271.00 $ Current Income from Schedule J 271.2…" at bounding box center [1171, 720] width 315 height 841
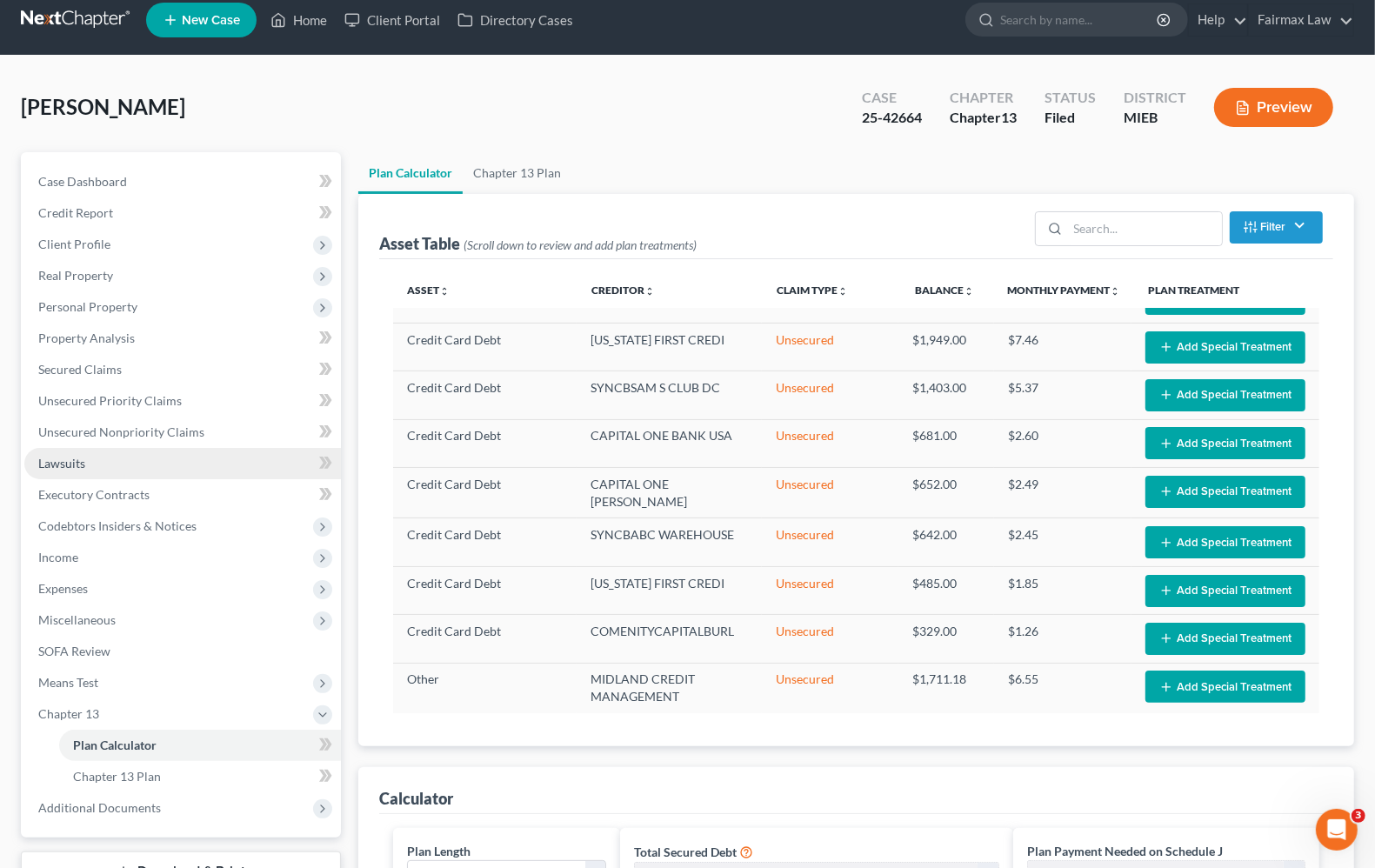
scroll to position [0, 0]
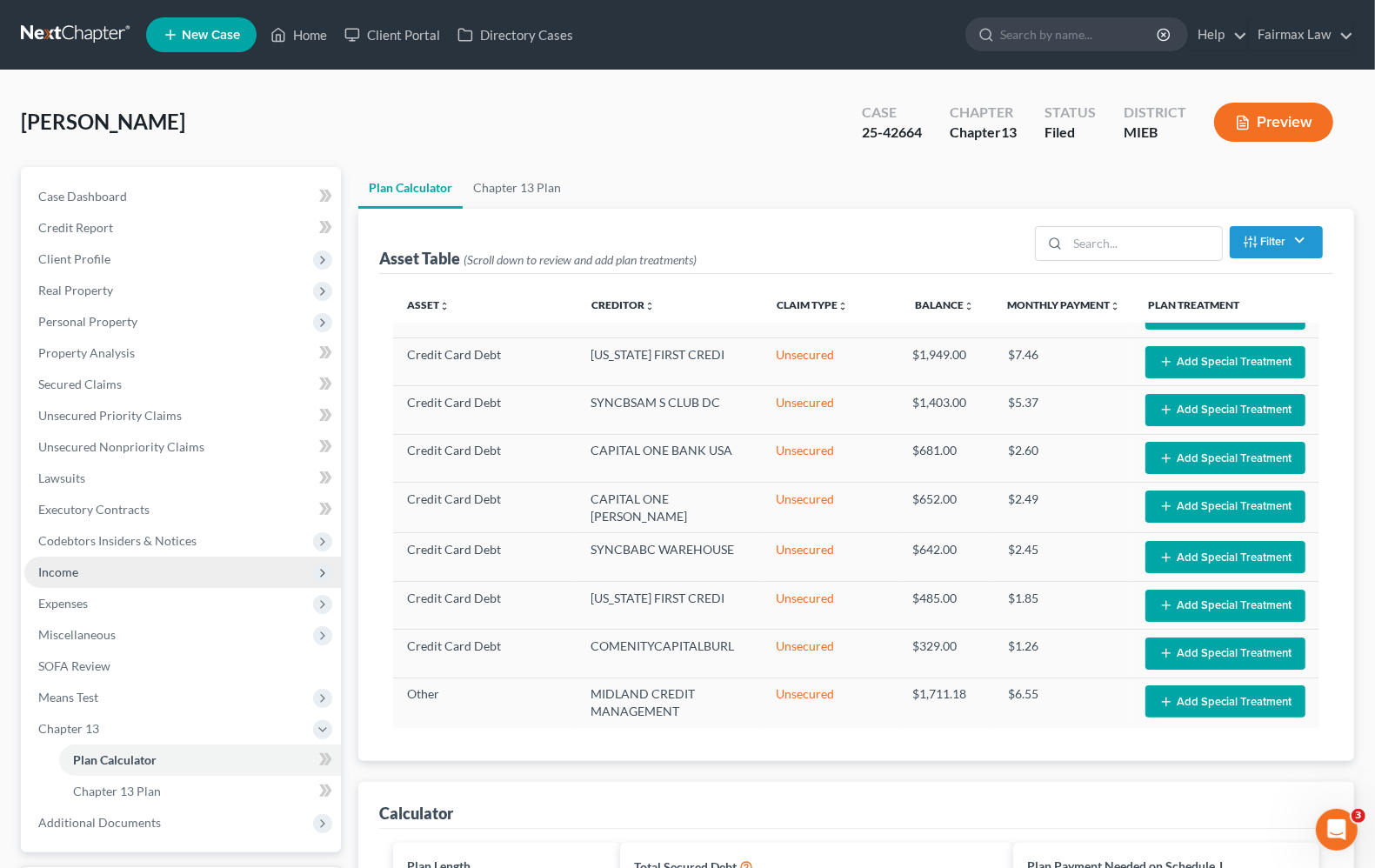
click at [45, 583] on span "Income" at bounding box center [183, 572] width 317 height 32
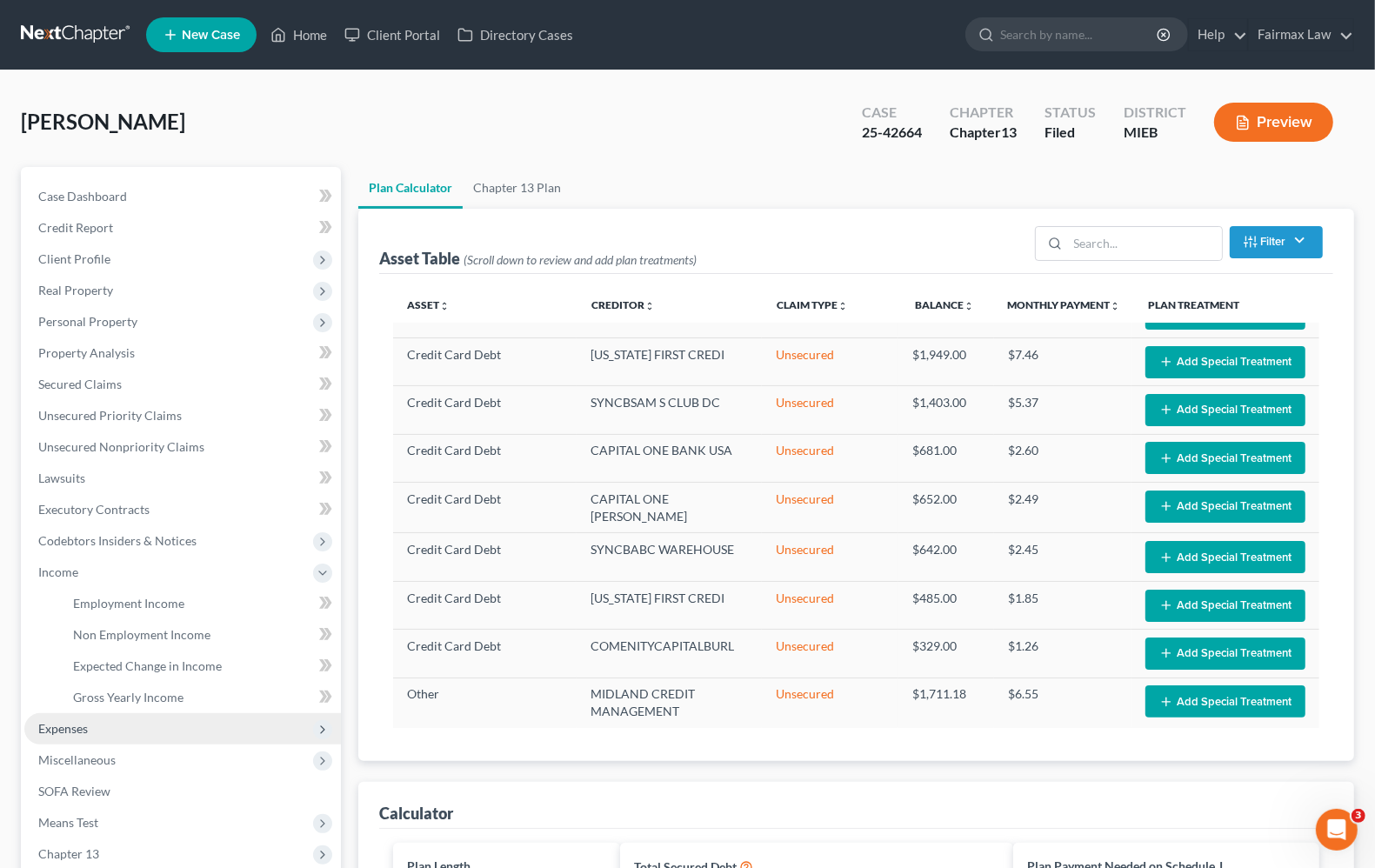
click at [58, 734] on span "Expenses" at bounding box center [62, 729] width 49 height 15
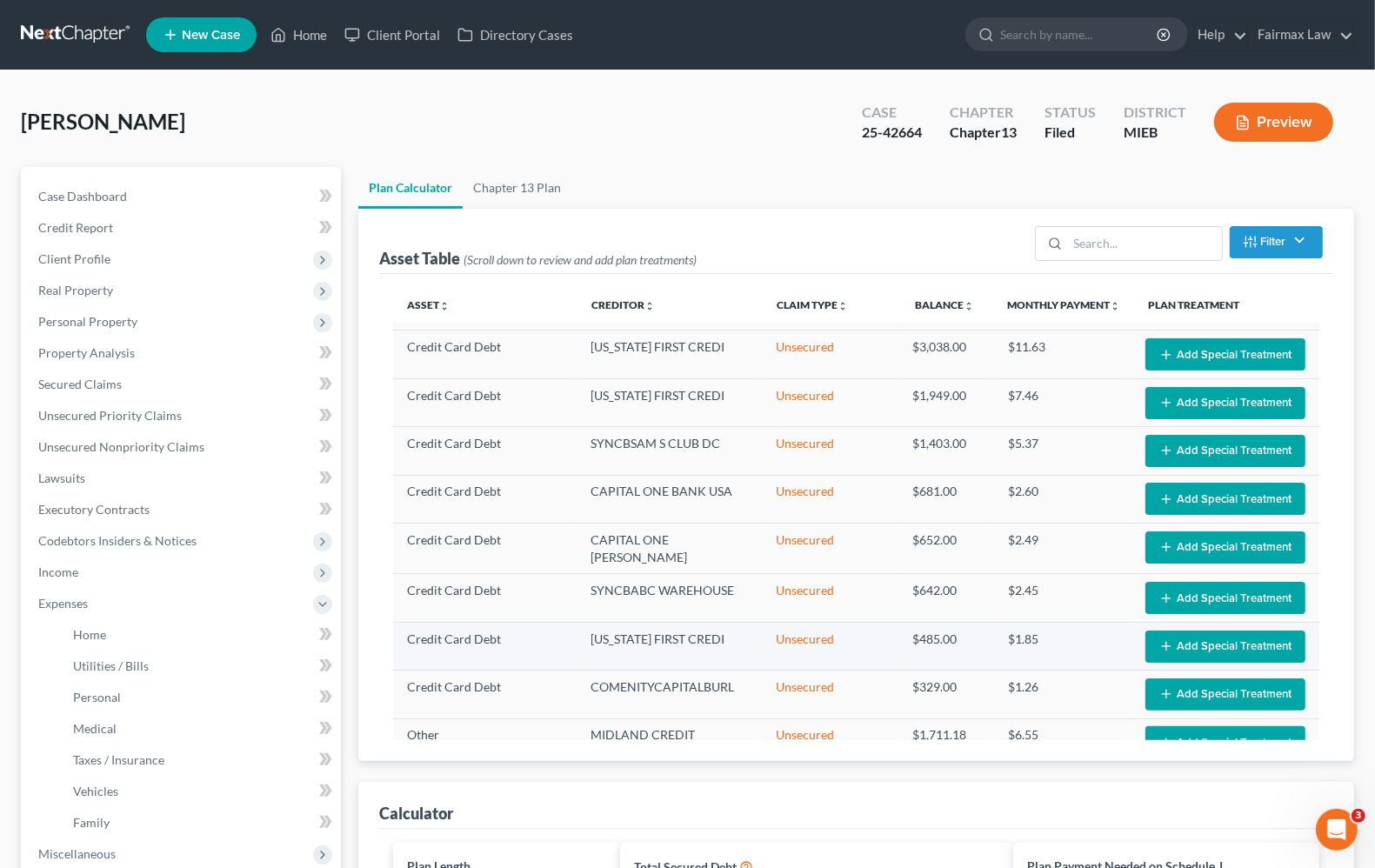
scroll to position [124, 0]
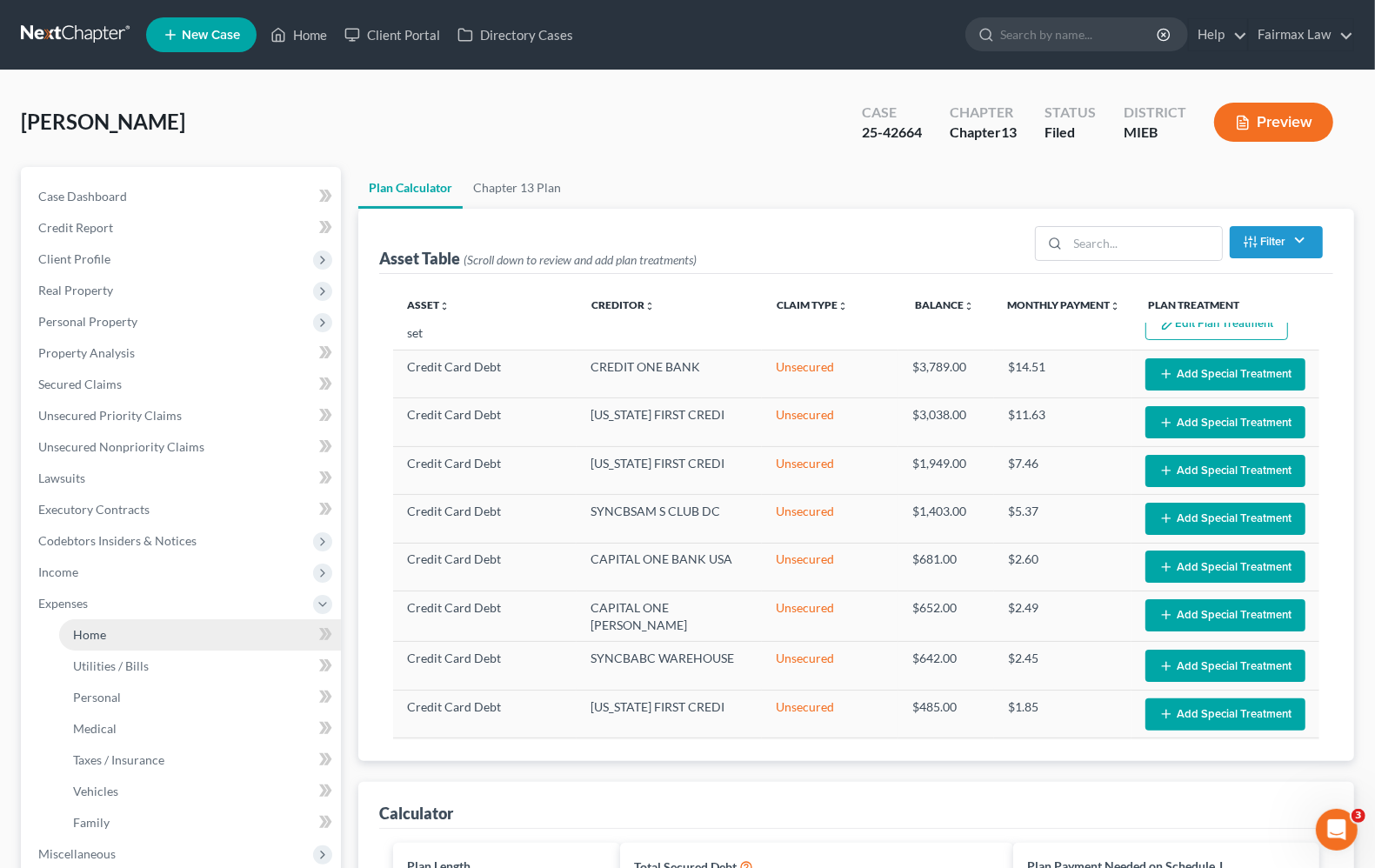
click at [101, 627] on span "Home" at bounding box center [89, 635] width 33 height 15
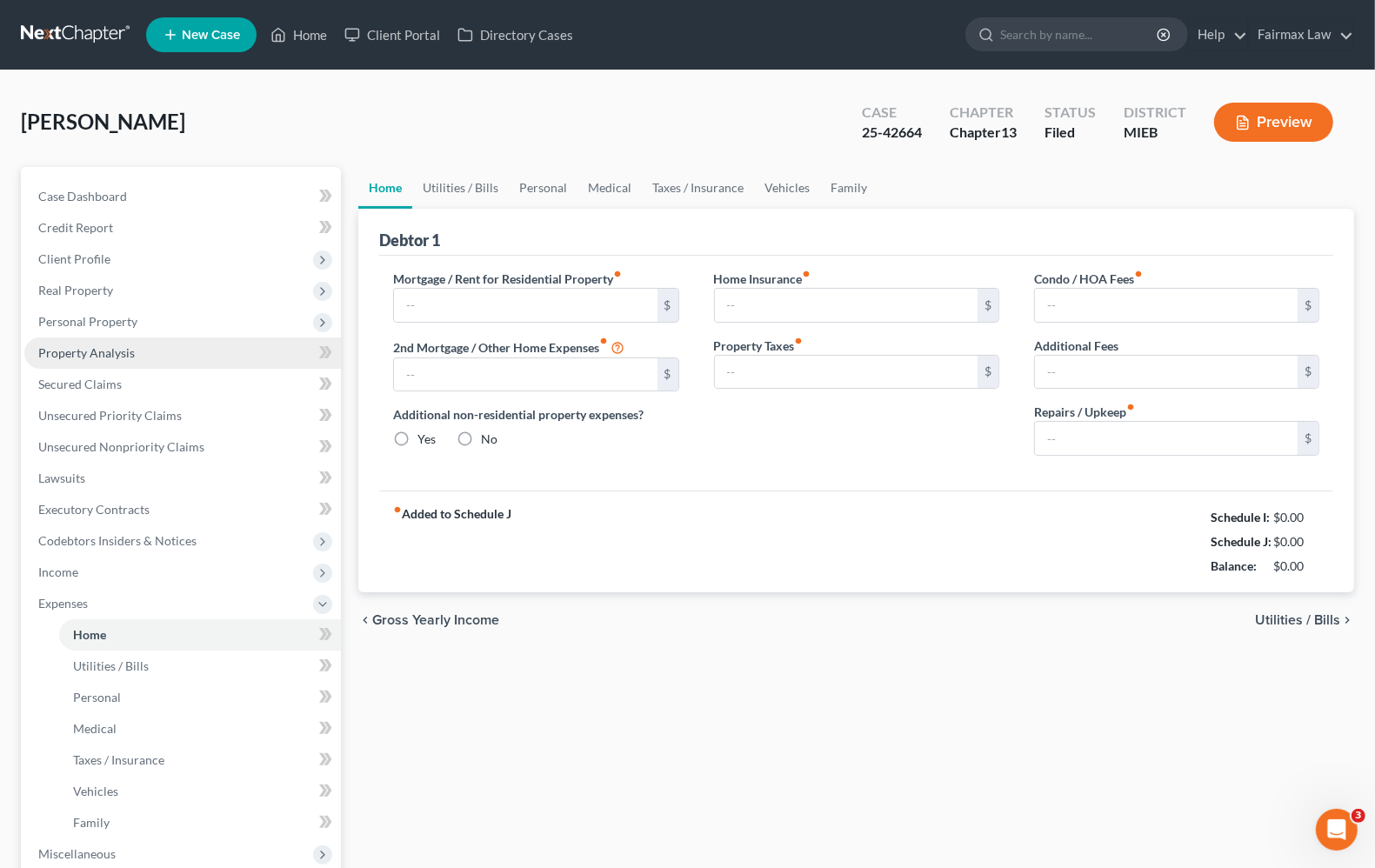
type input "1,103.76"
type input "0.00"
radio input "true"
type input "0.00"
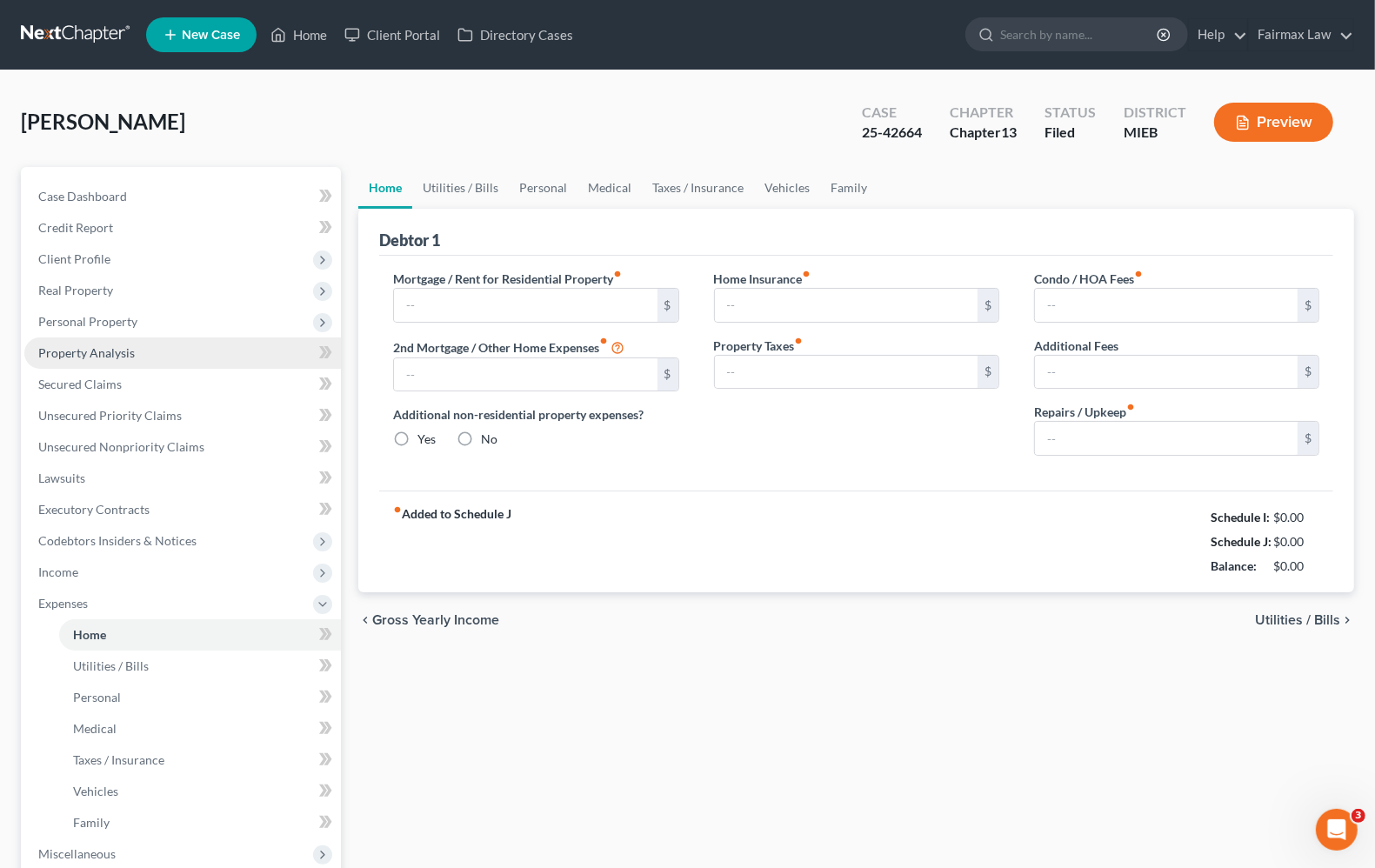
type input "0.00"
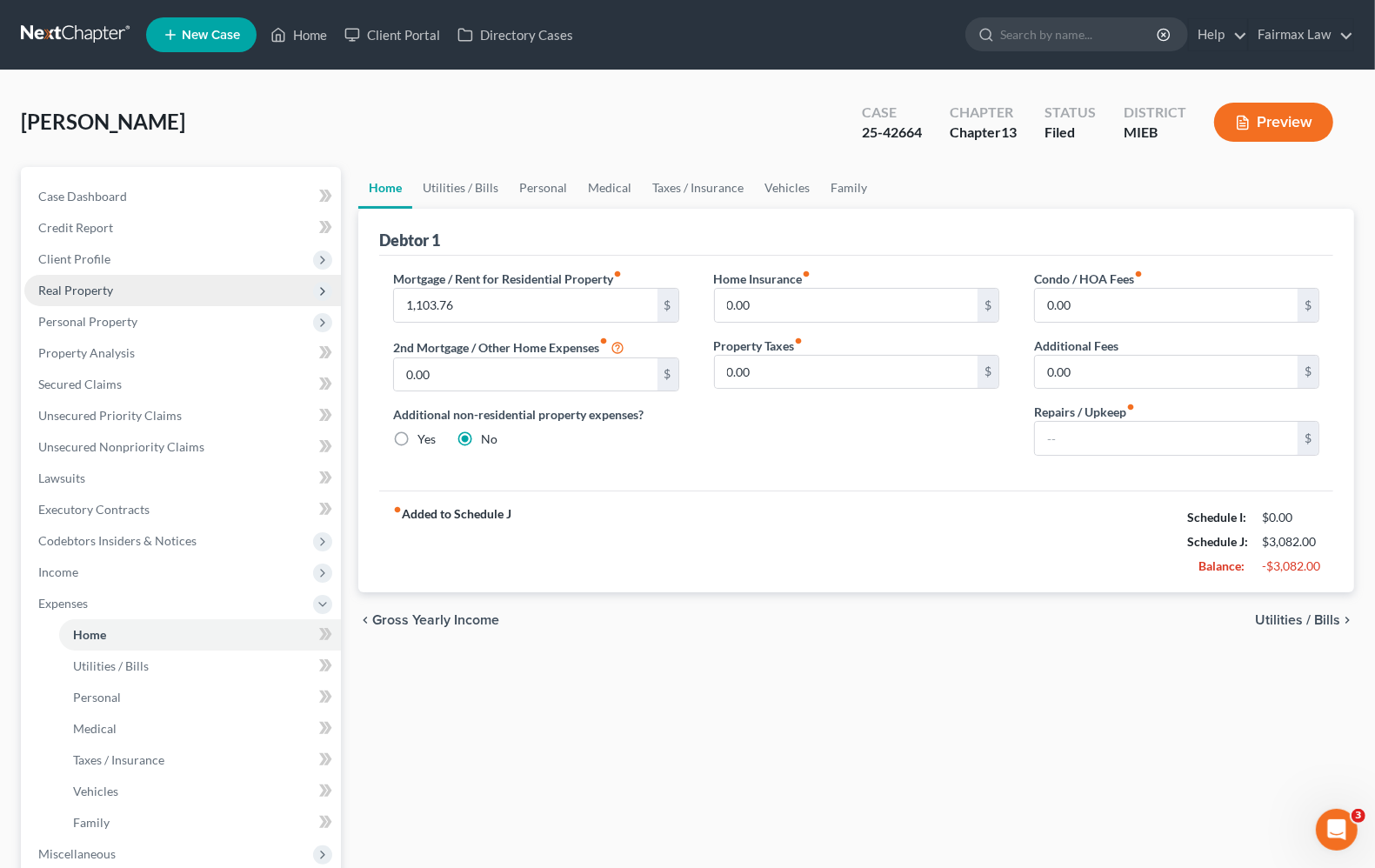
click at [98, 290] on span "Real Property" at bounding box center [76, 290] width 75 height 15
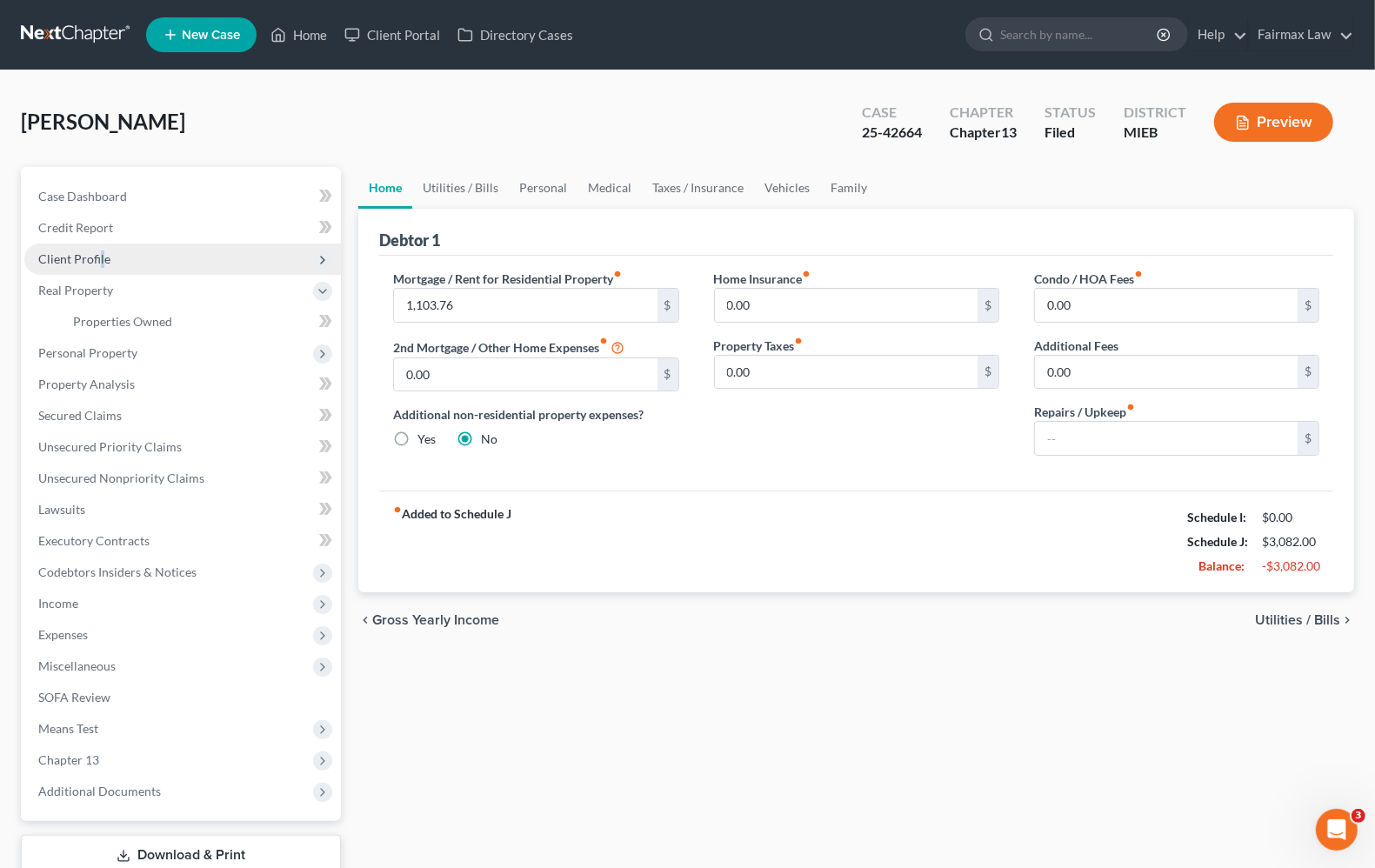
click at [101, 264] on span "Client Profile" at bounding box center [74, 259] width 72 height 15
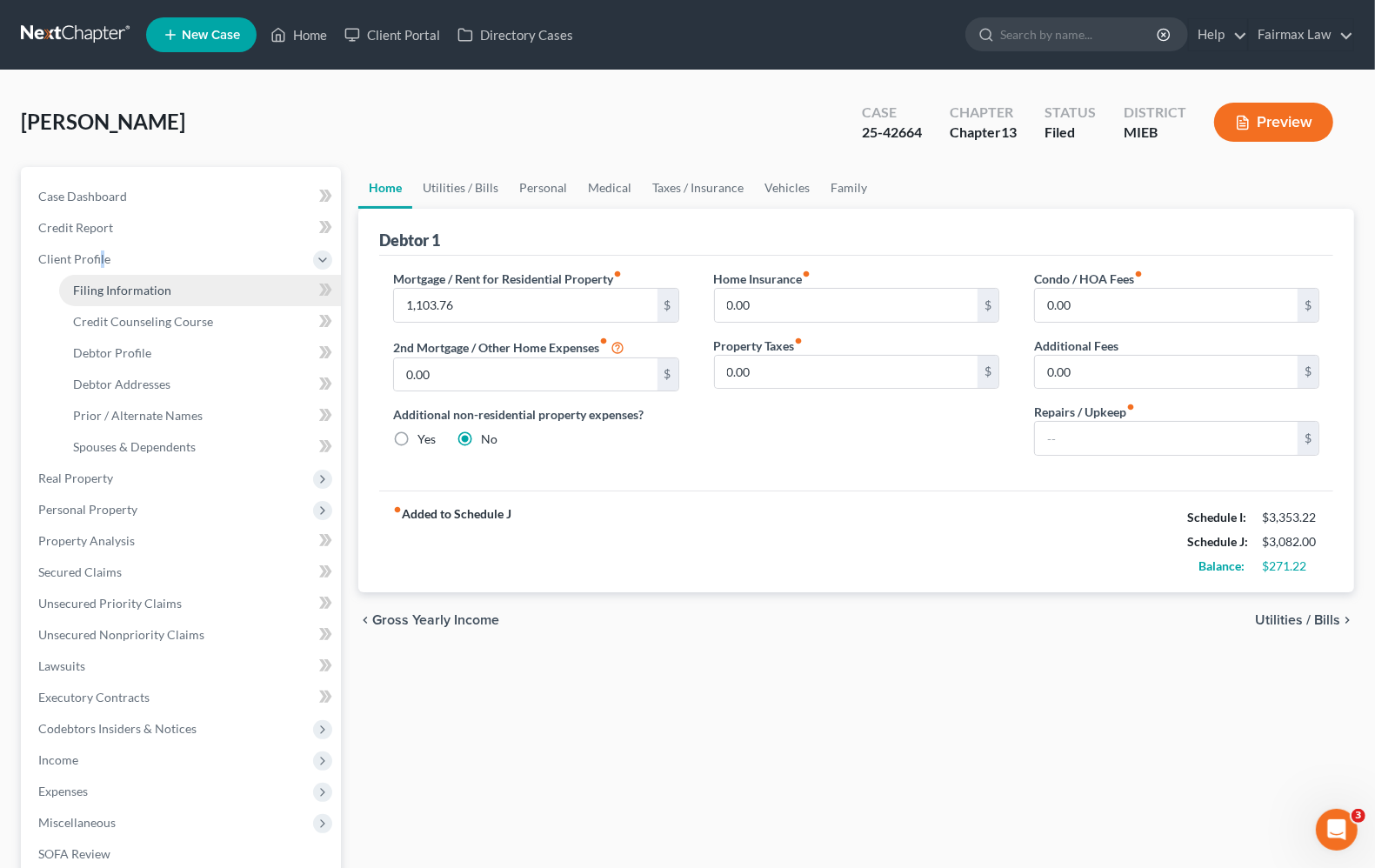
click at [135, 292] on span "Filing Information" at bounding box center [121, 290] width 98 height 15
select select "1"
select select "0"
select select "3"
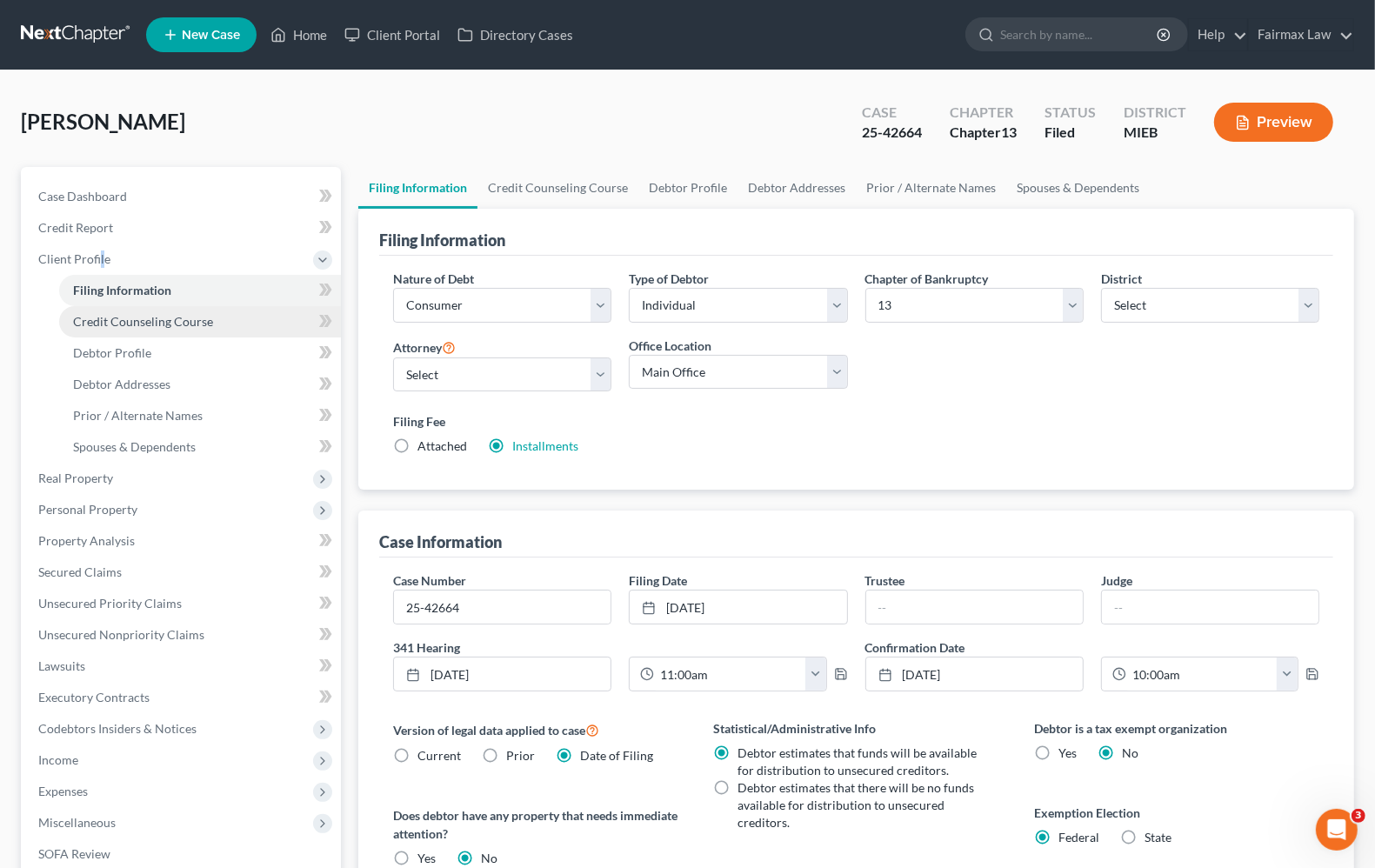
click at [128, 314] on span "Credit Counseling Course" at bounding box center [143, 322] width 140 height 15
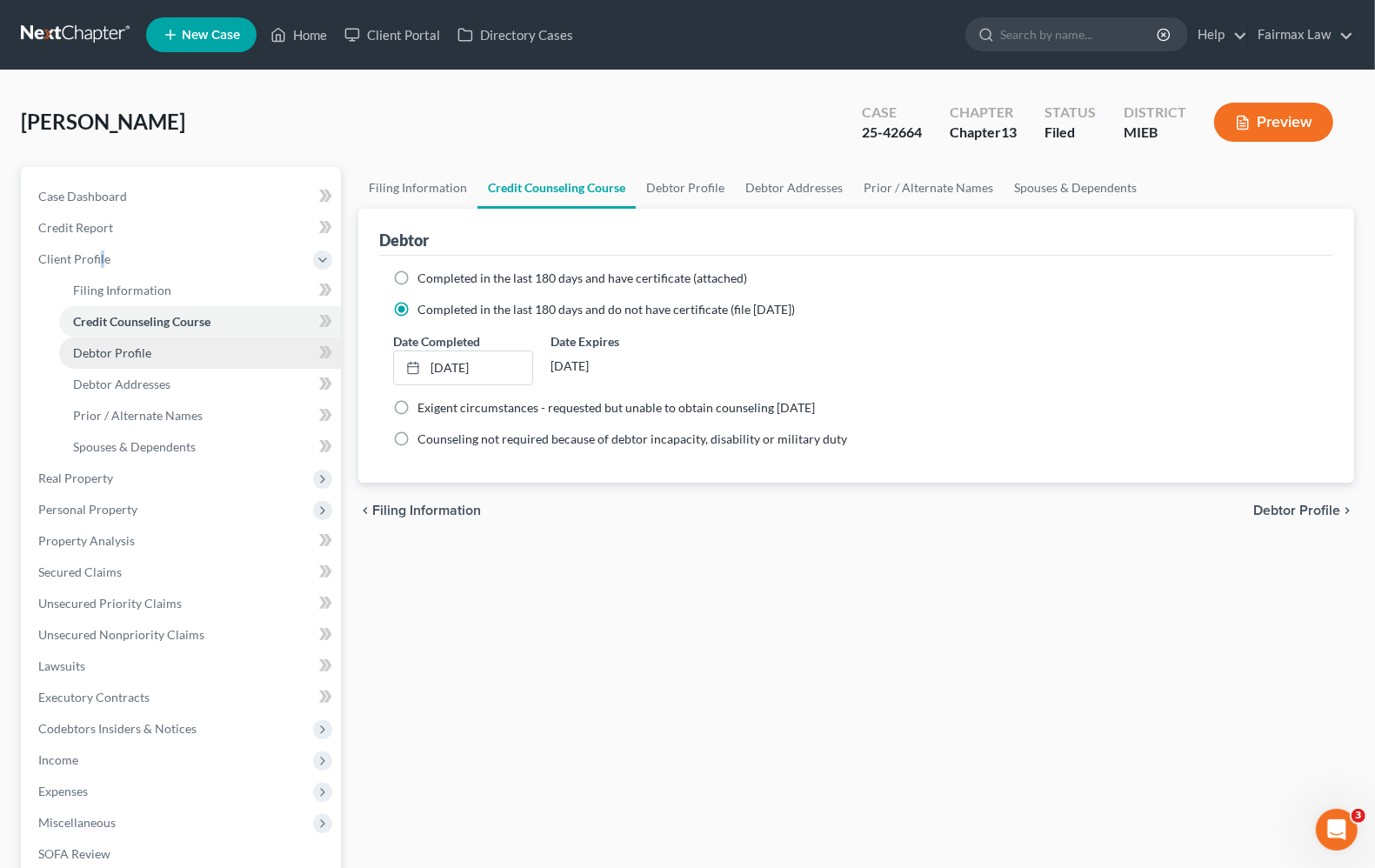
click at [135, 361] on link "Debtor Profile" at bounding box center [199, 353] width 282 height 32
select select "0"
select select "1"
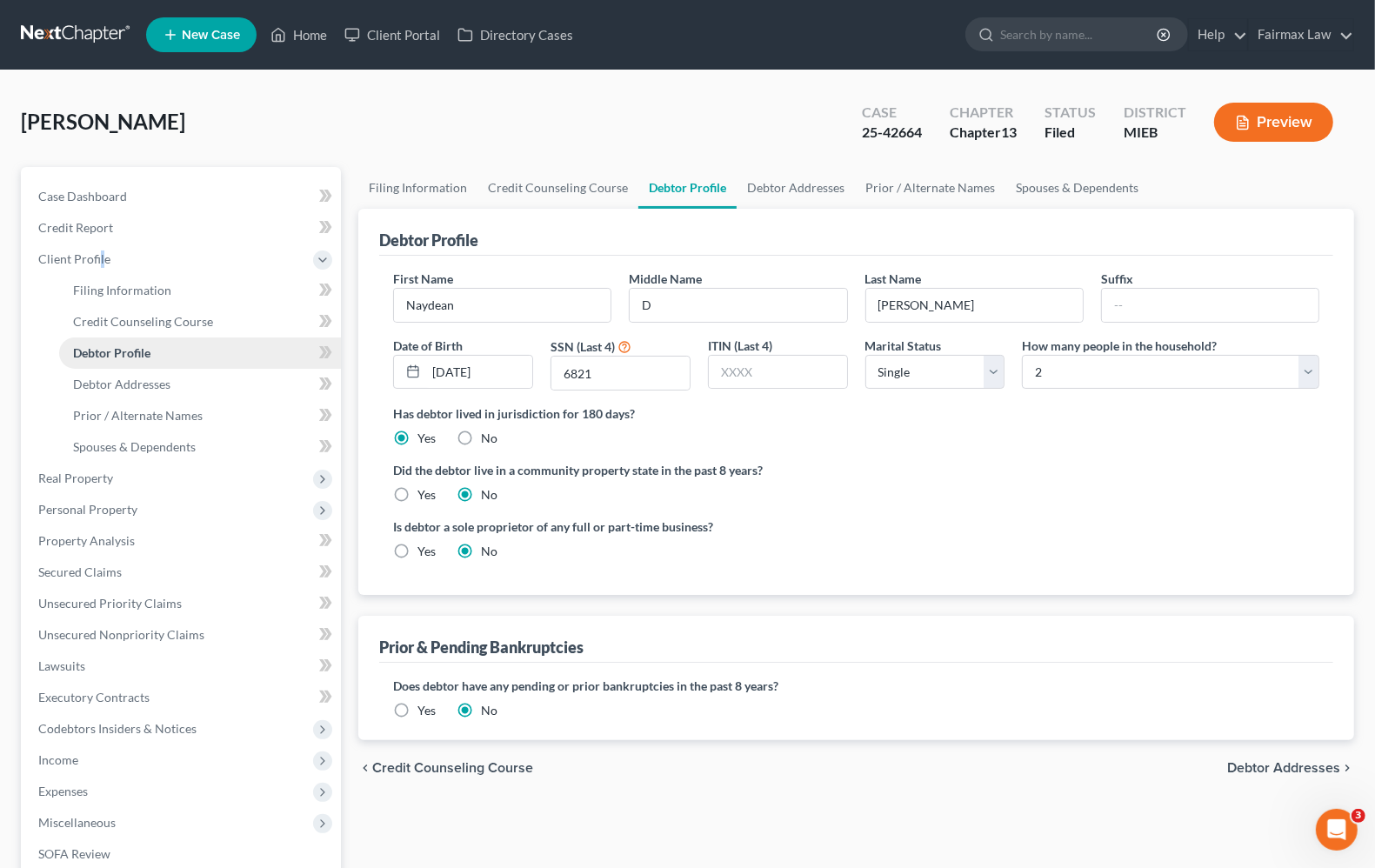
radio input "true"
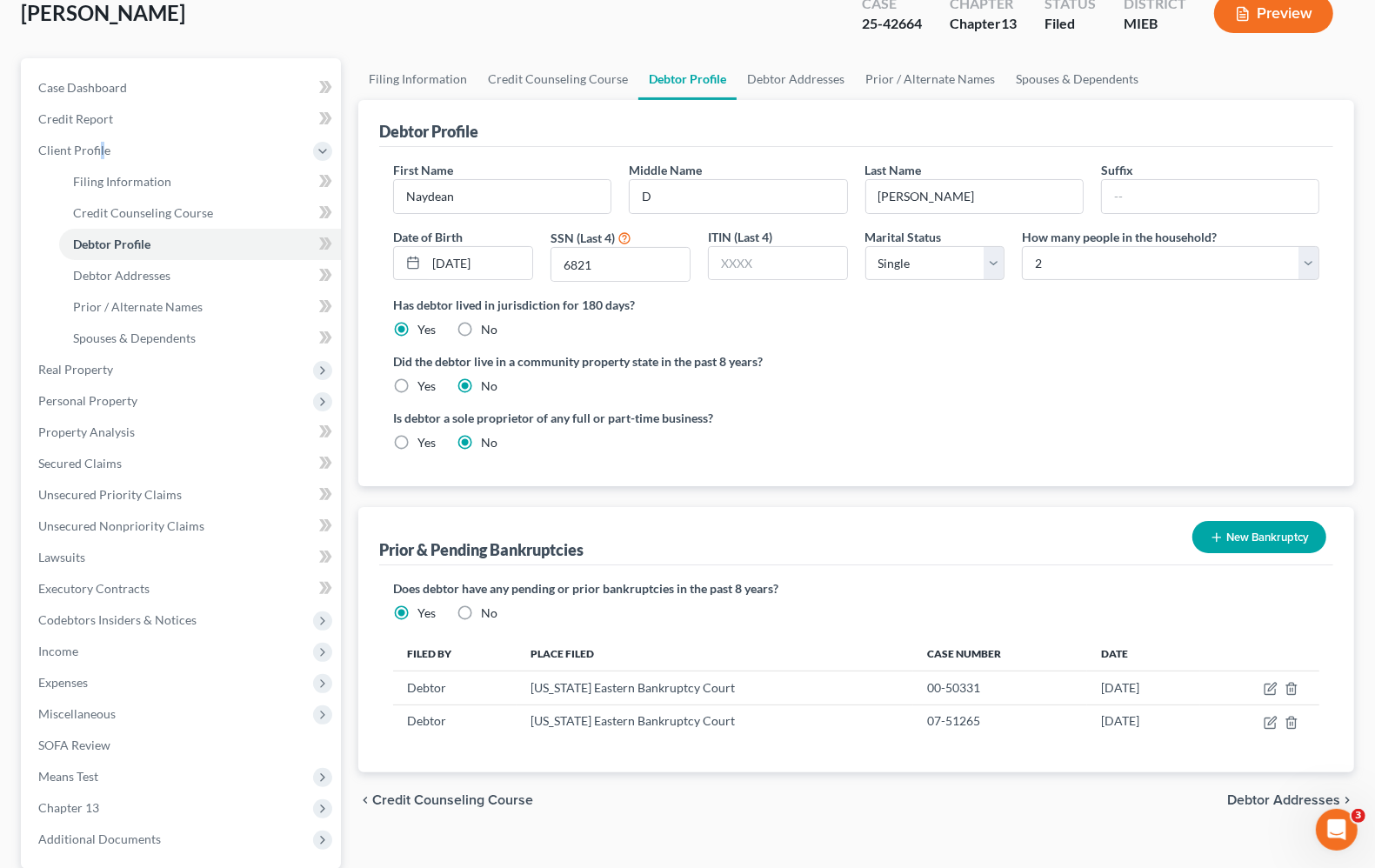
scroll to position [217, 0]
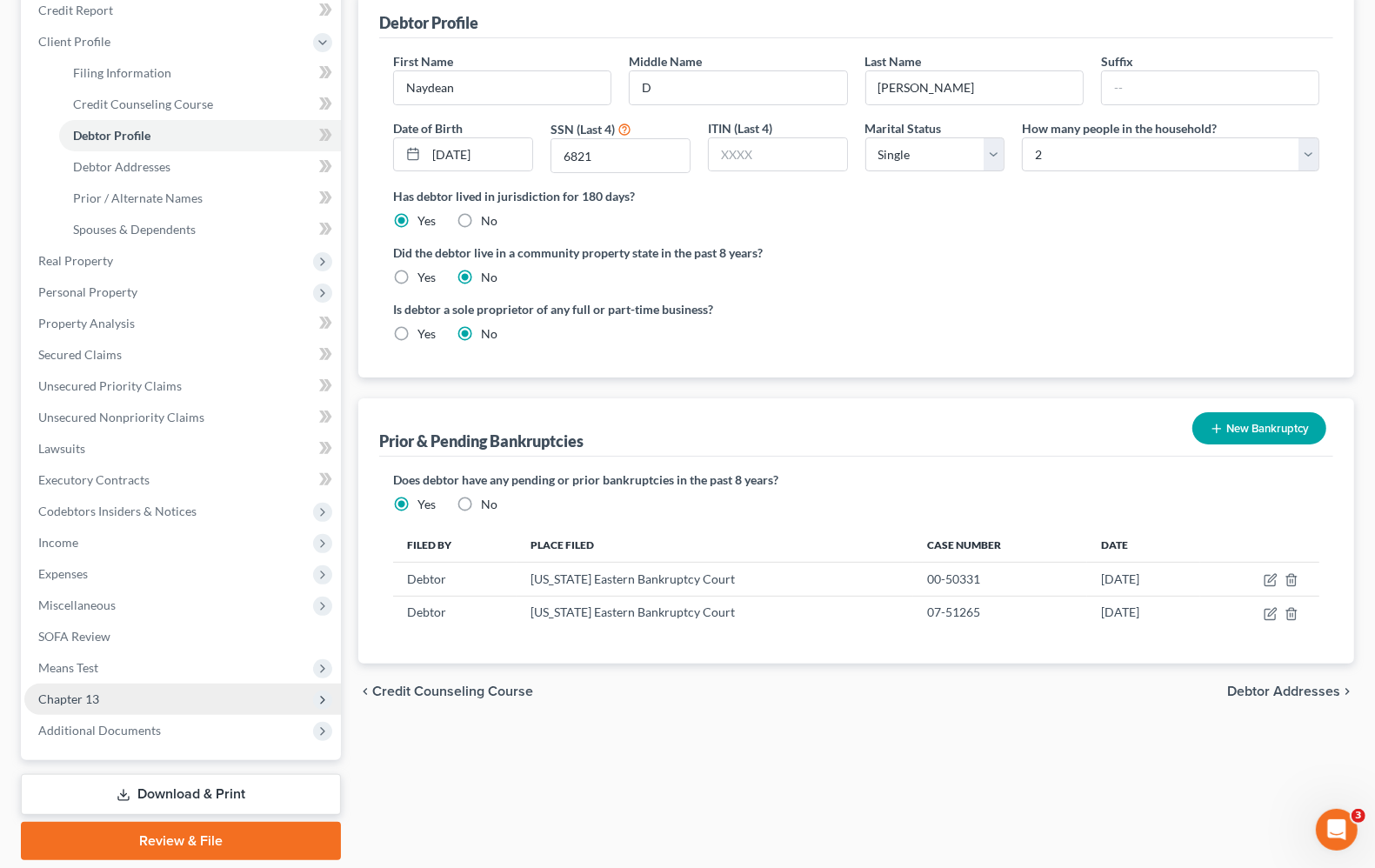
click at [80, 708] on span "Chapter 13" at bounding box center [183, 699] width 317 height 32
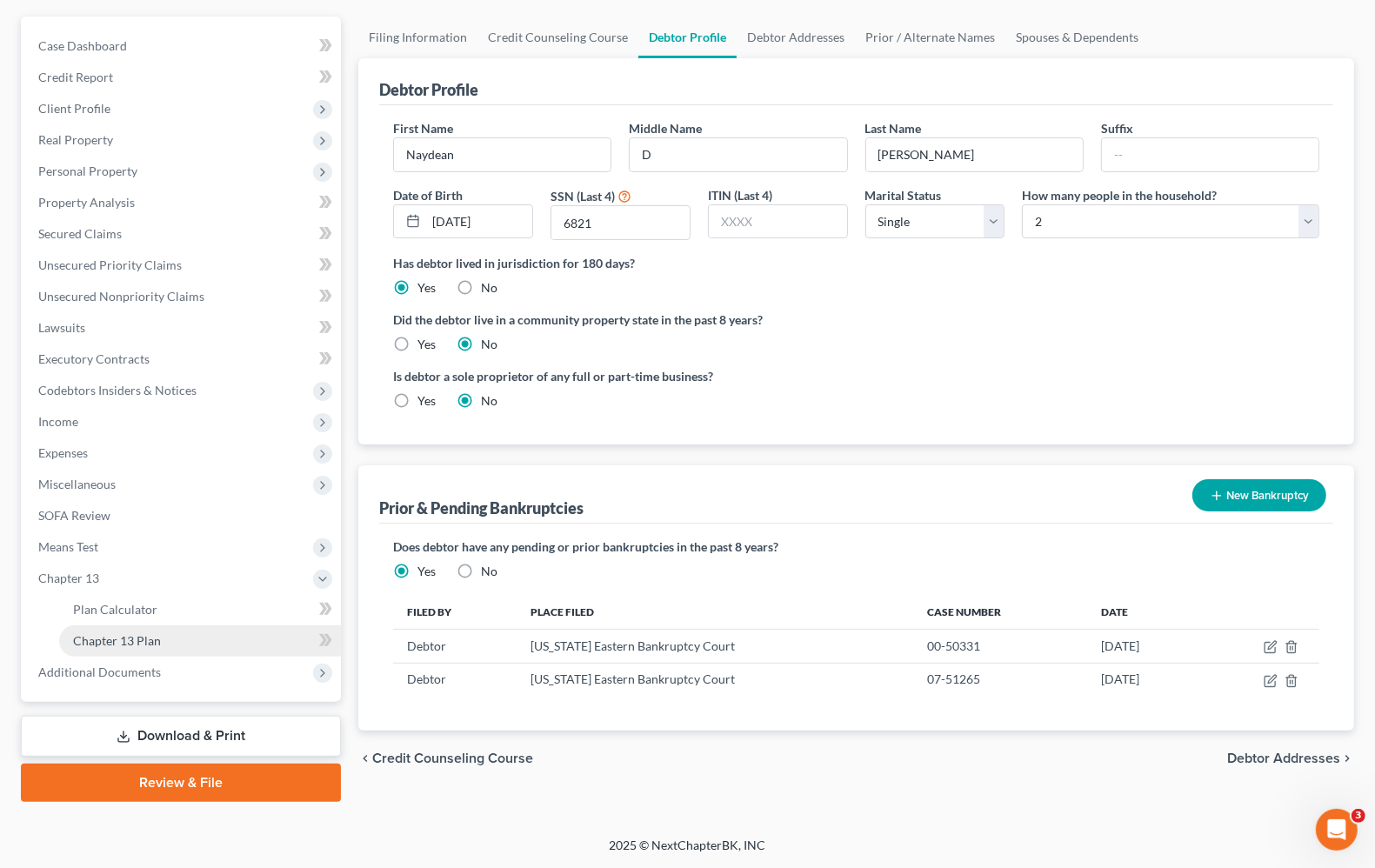
scroll to position [149, 0]
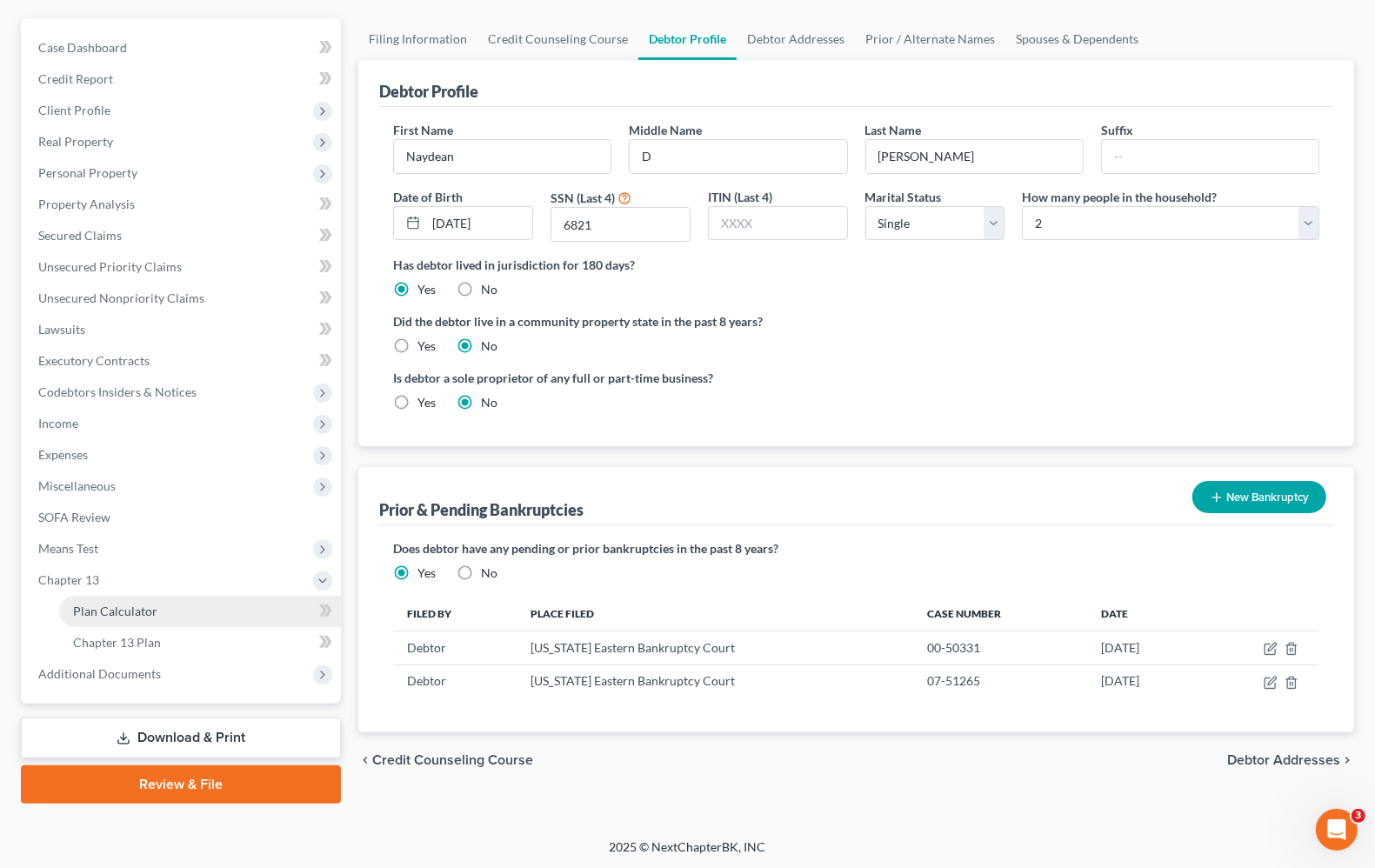
click at [111, 610] on span "Plan Calculator" at bounding box center [115, 612] width 85 height 15
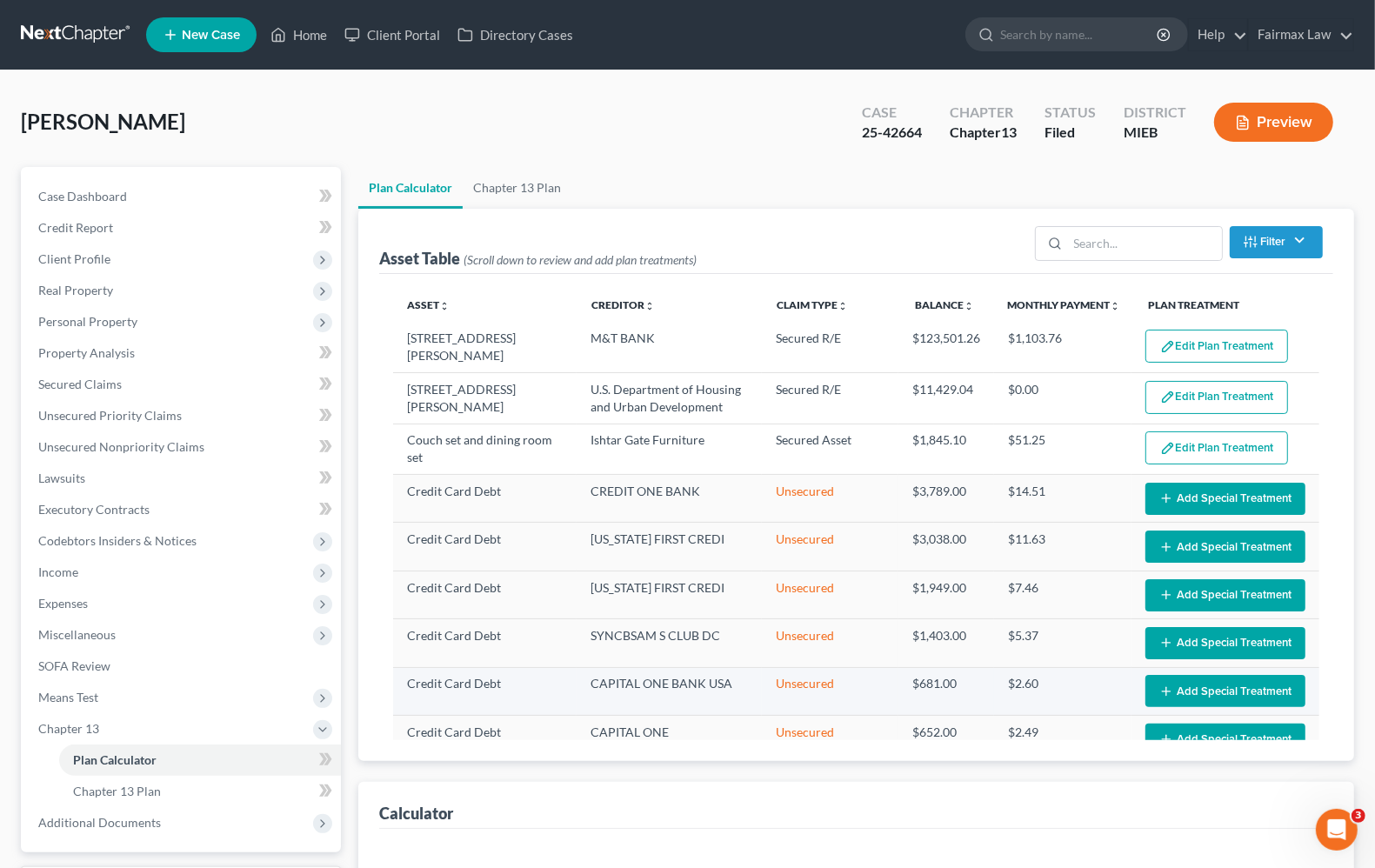
select select "35"
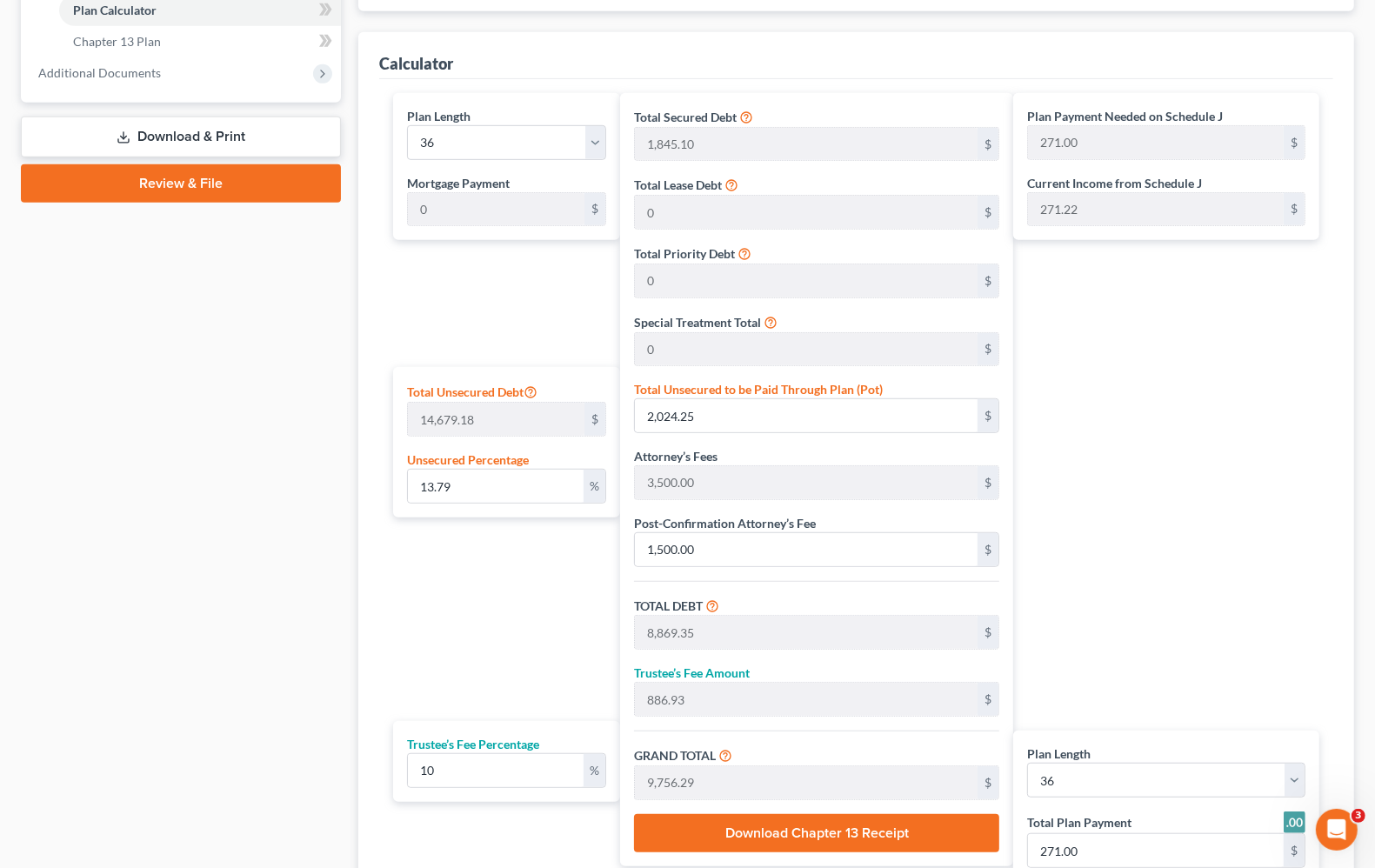
scroll to position [740, 0]
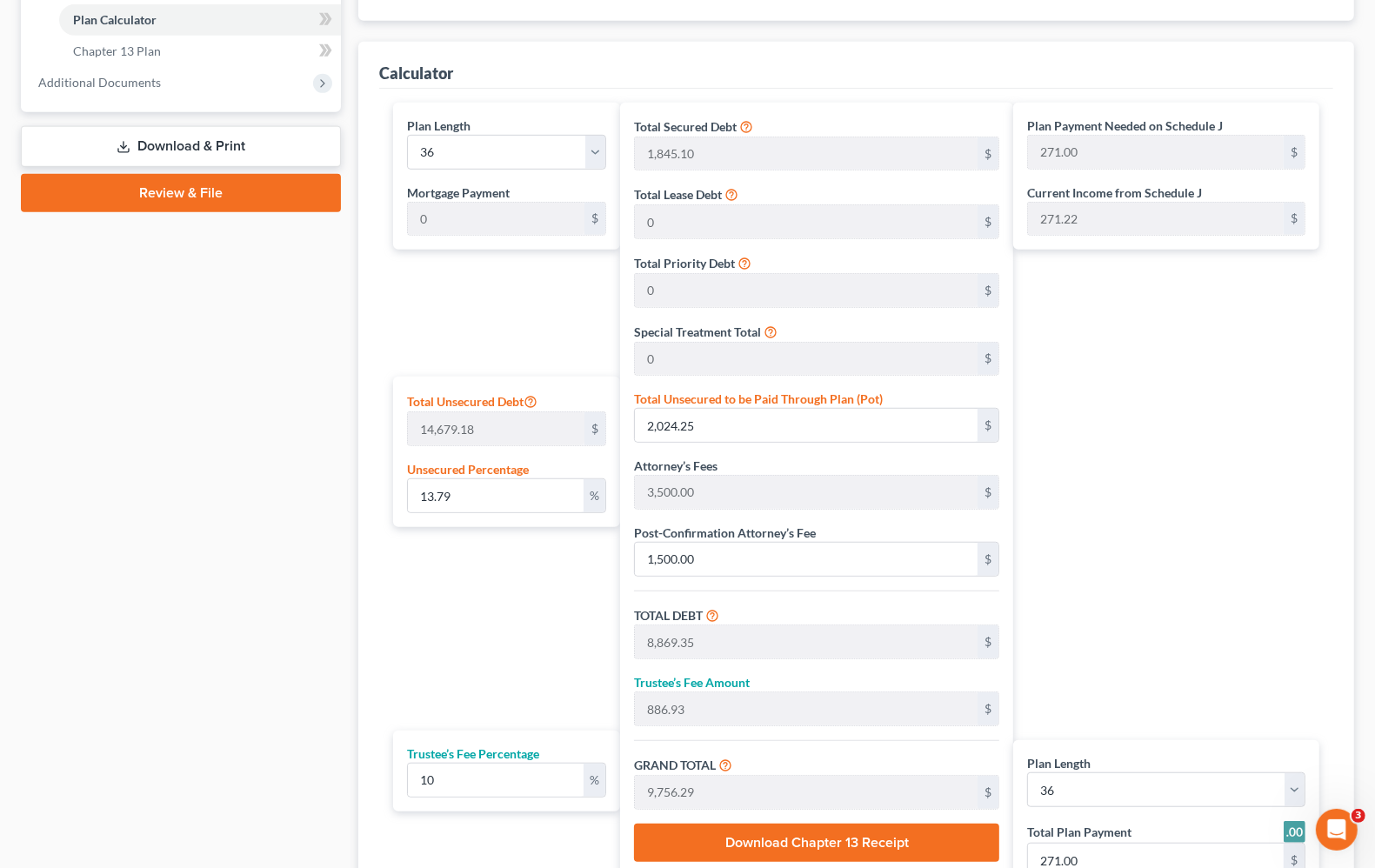
click at [1110, 448] on div "Plan Payment Needed on Schedule J 271.00 $ Current Income from Schedule J 271.2…" at bounding box center [1171, 523] width 315 height 841
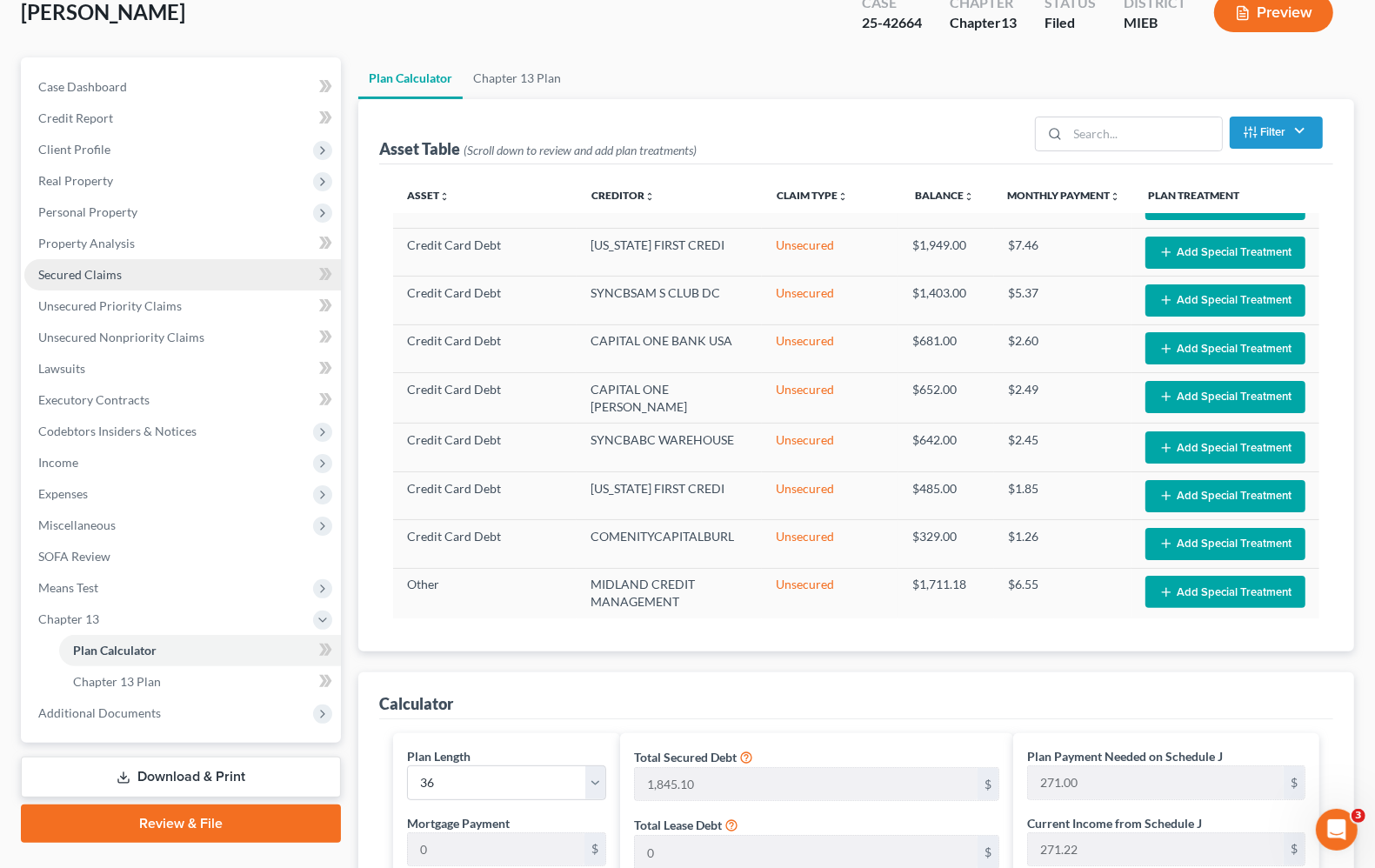
scroll to position [0, 0]
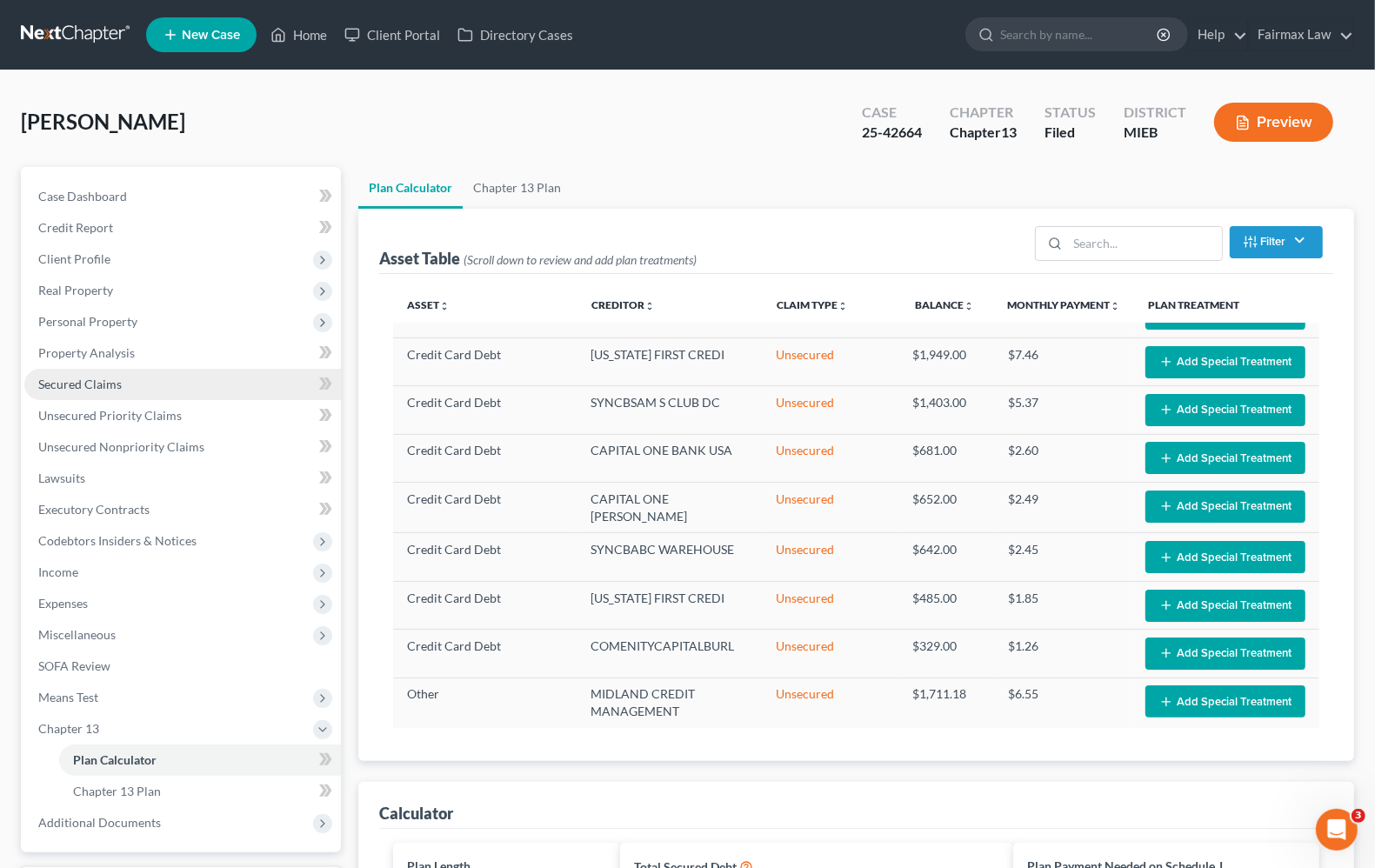
click at [98, 385] on span "Secured Claims" at bounding box center [80, 384] width 84 height 15
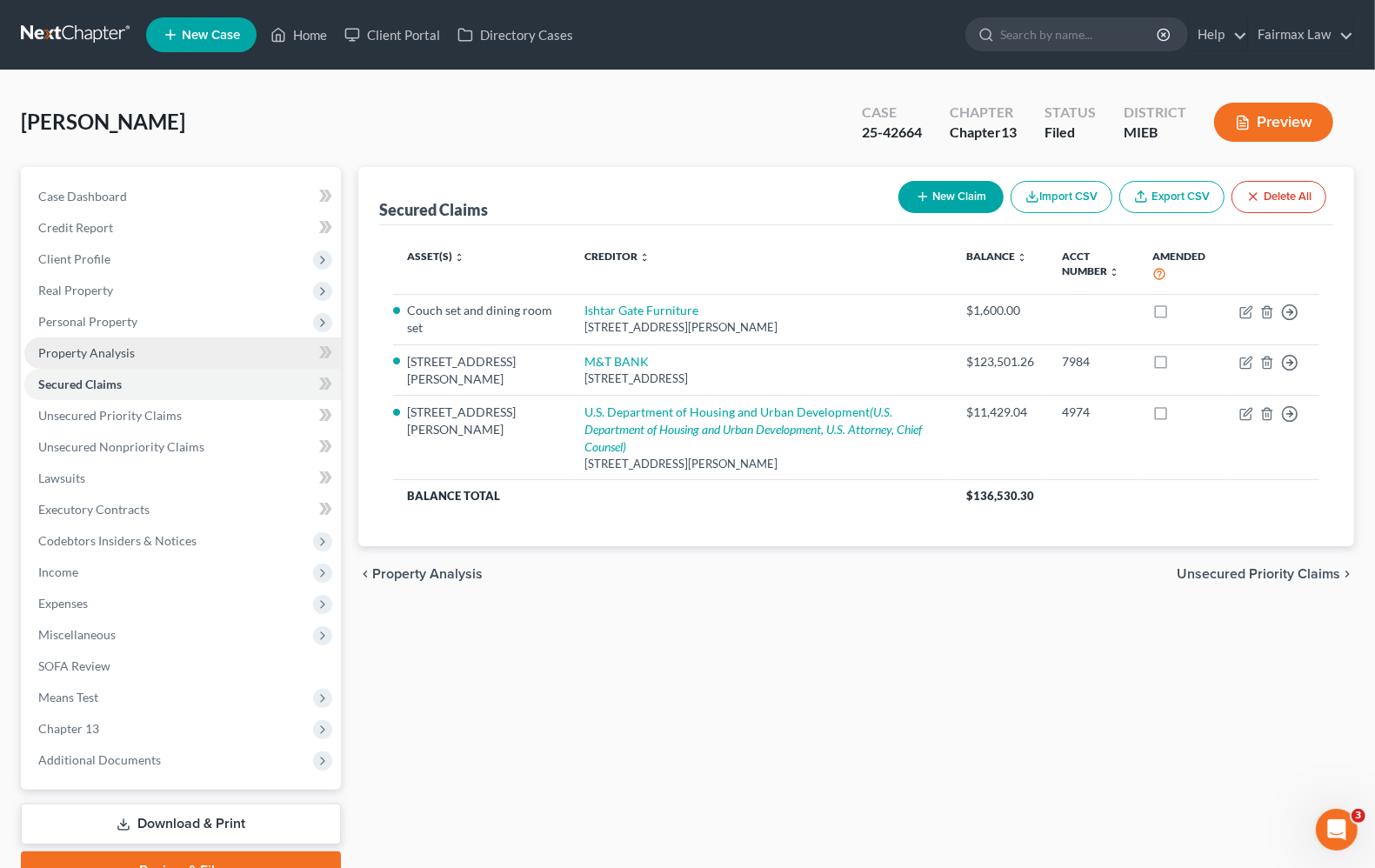
click at [103, 361] on link "Property Analysis" at bounding box center [183, 353] width 317 height 32
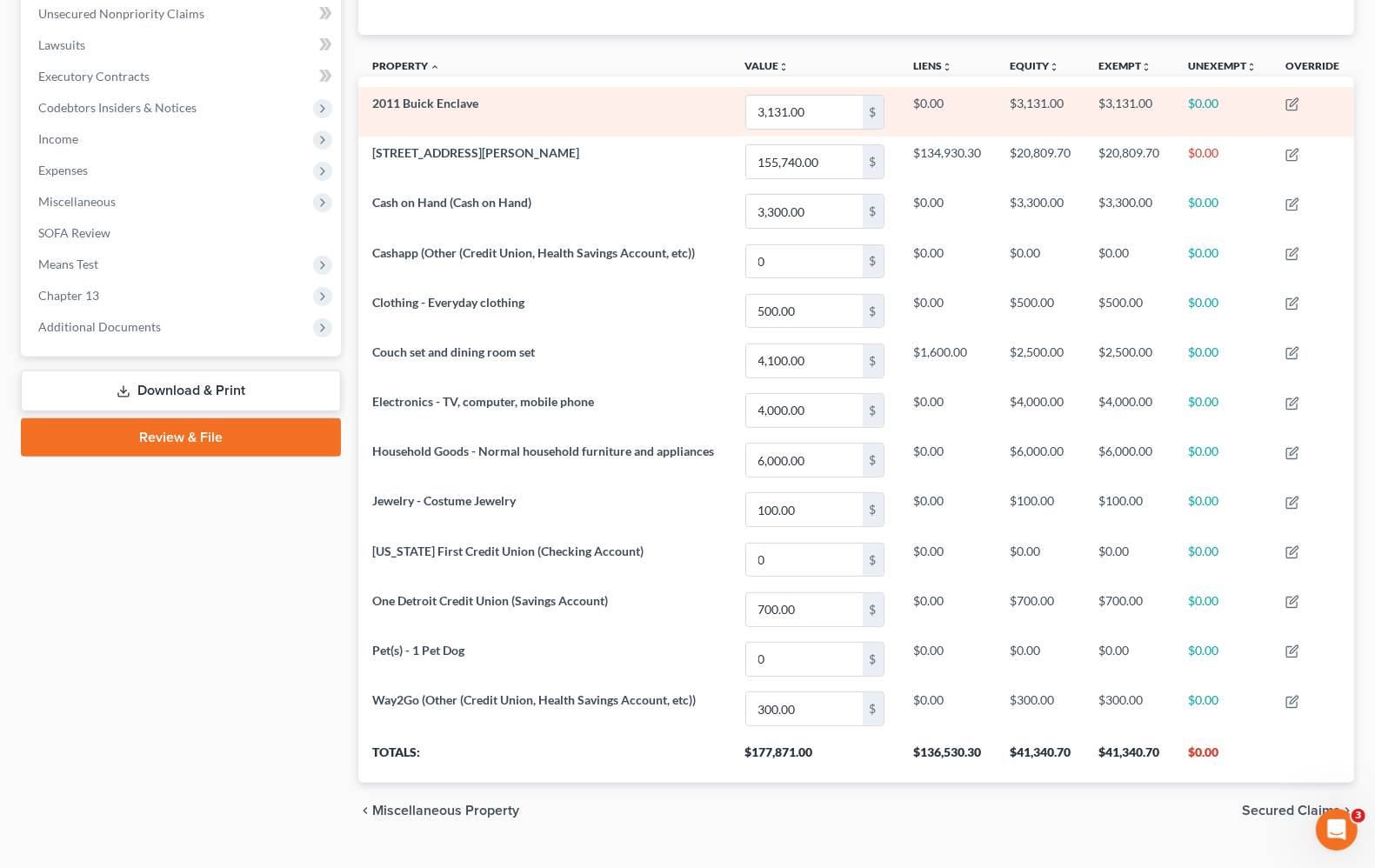
scroll to position [435, 0]
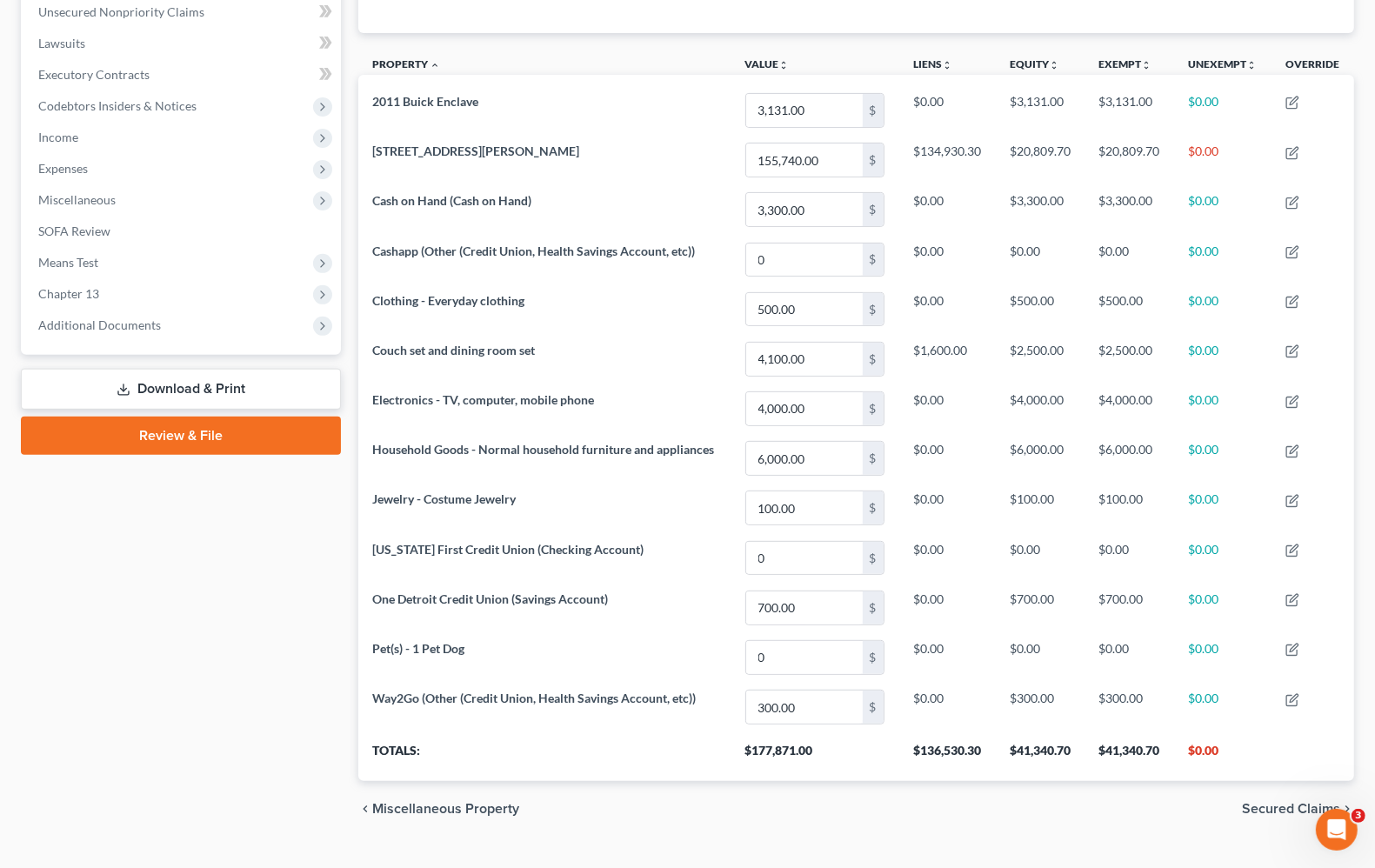
click at [240, 676] on div "Case Dashboard Payments Invoices Payments Payments Credit Report Client Profile" at bounding box center [181, 284] width 337 height 1105
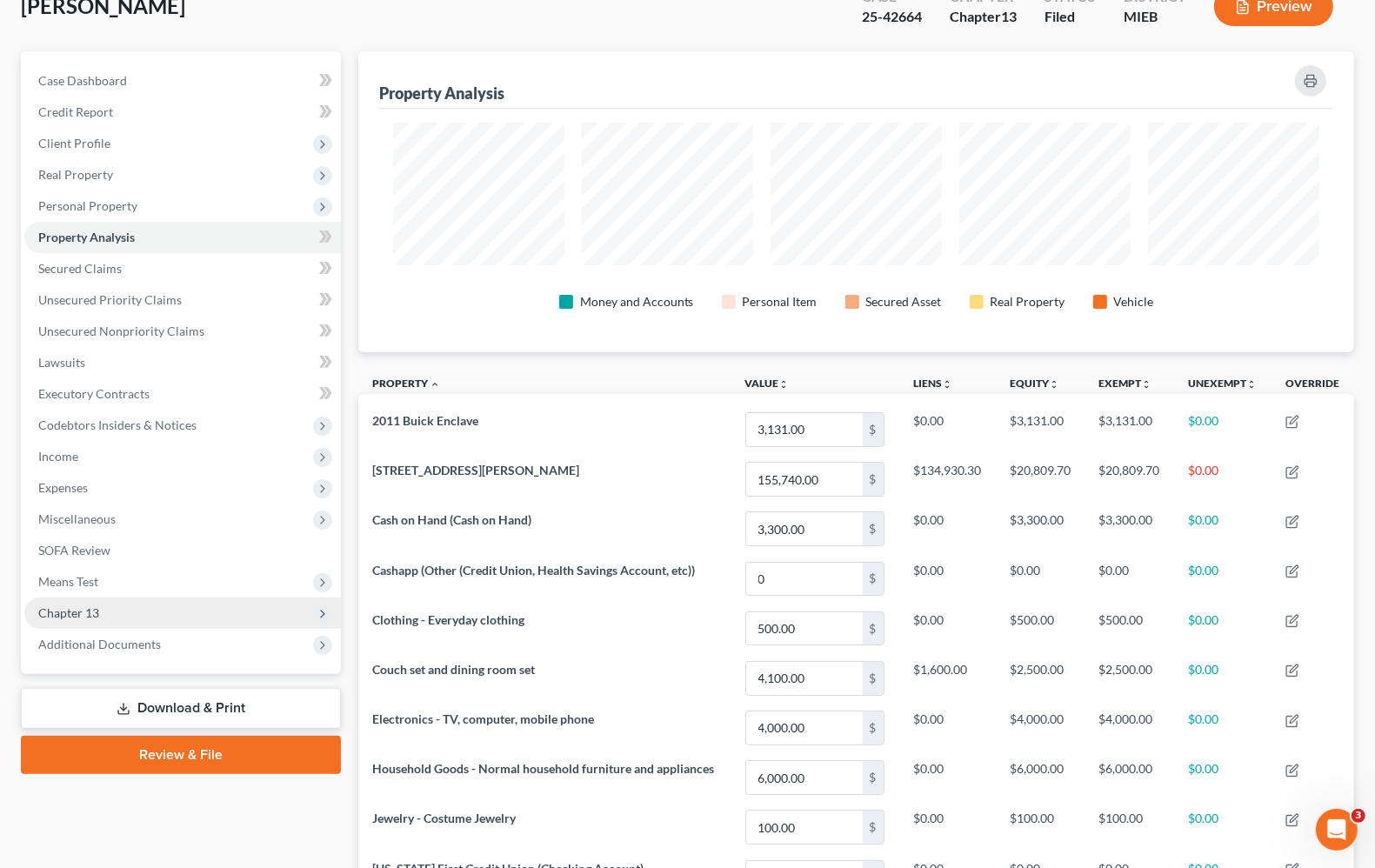
scroll to position [109, 0]
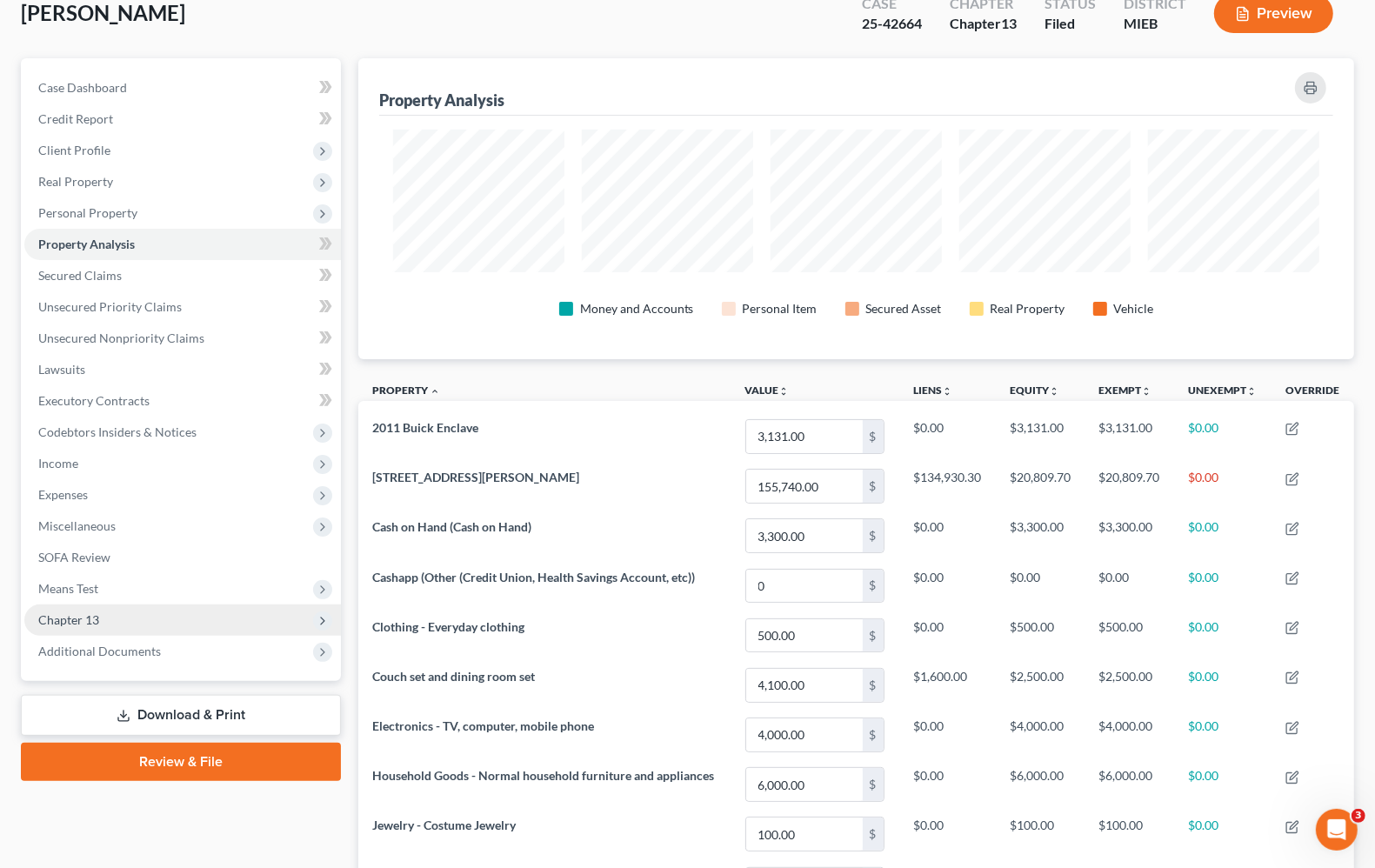
click at [68, 623] on span "Chapter 13" at bounding box center [68, 620] width 61 height 15
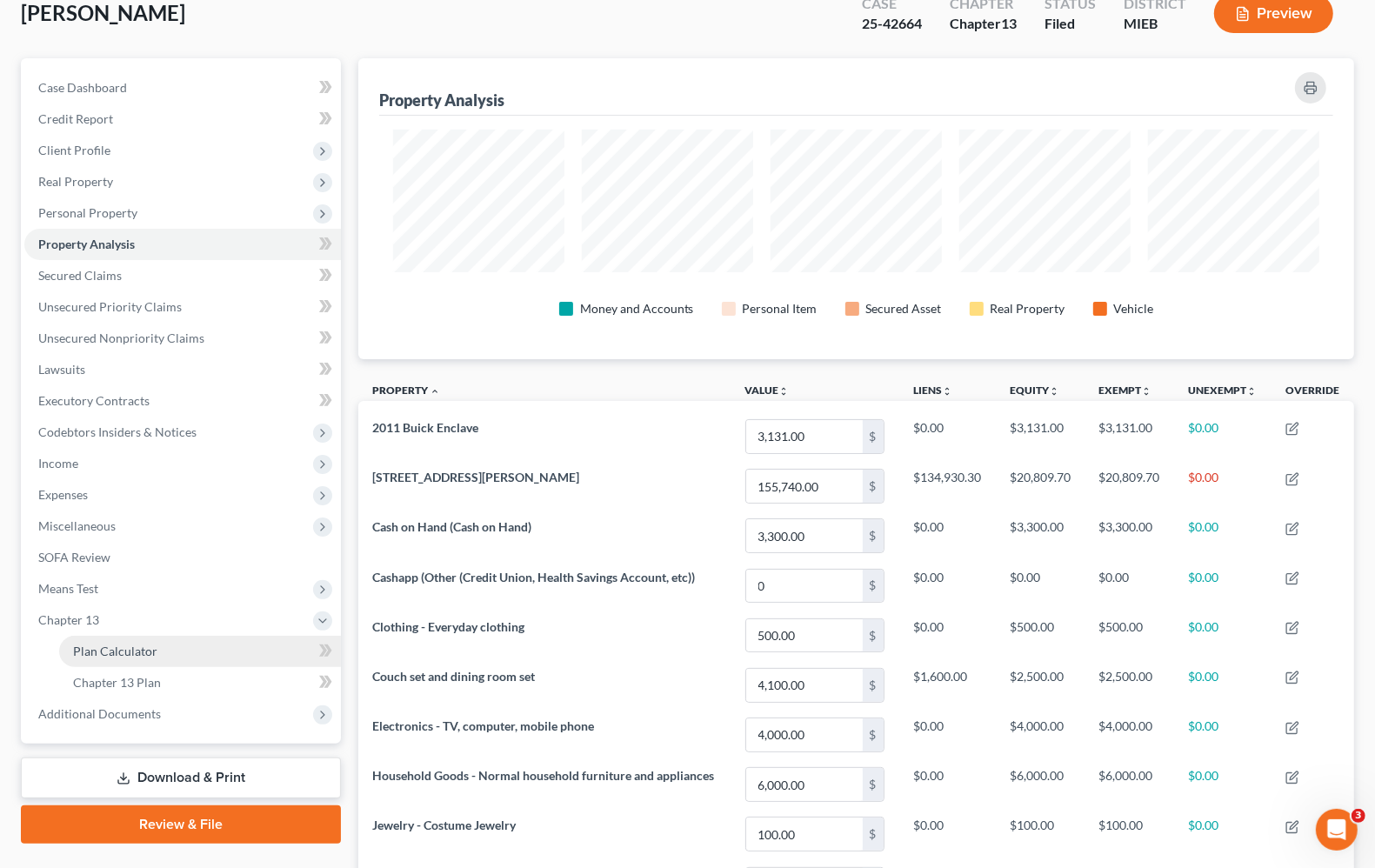
click at [127, 651] on span "Plan Calculator" at bounding box center [115, 652] width 85 height 15
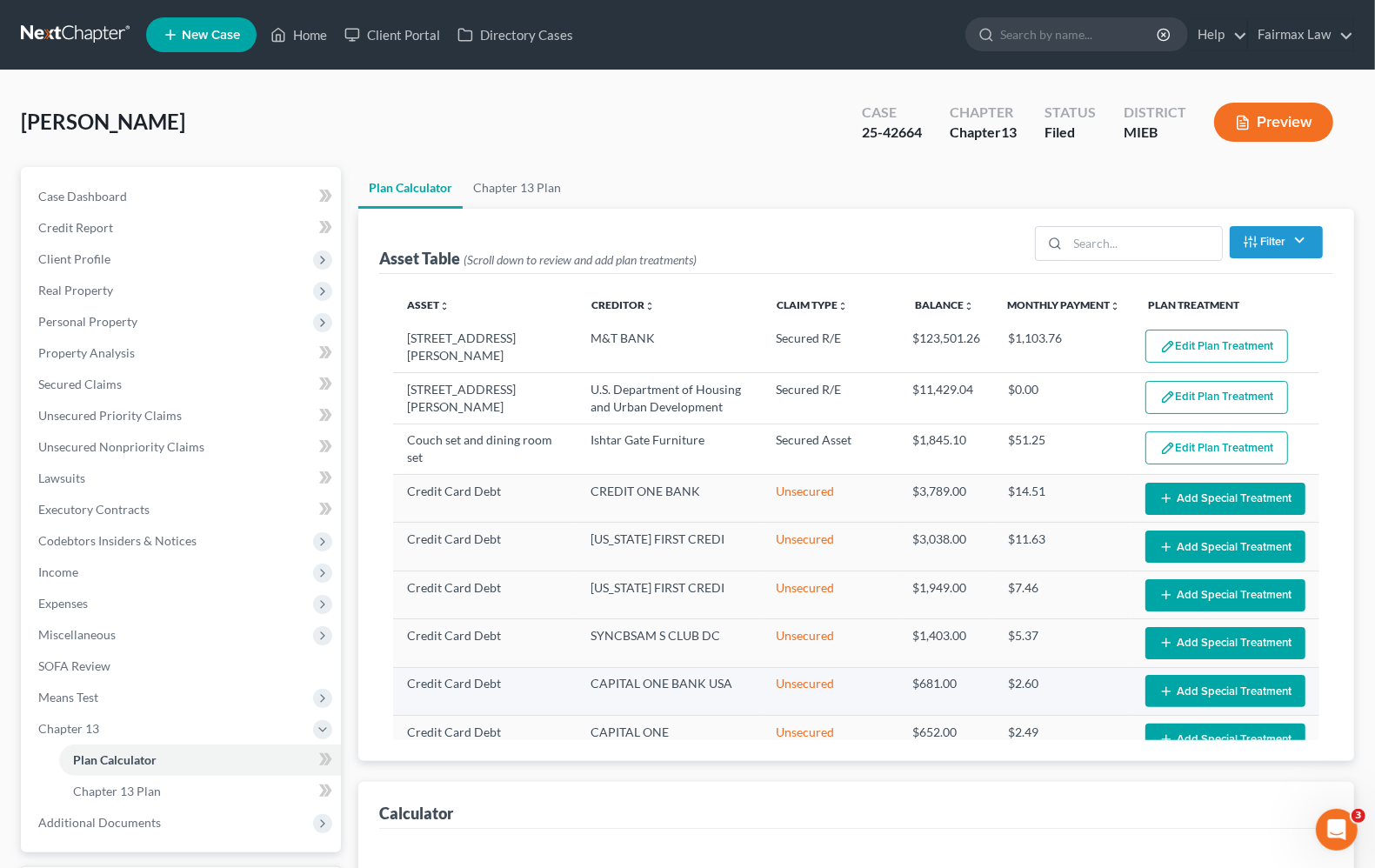
select select "35"
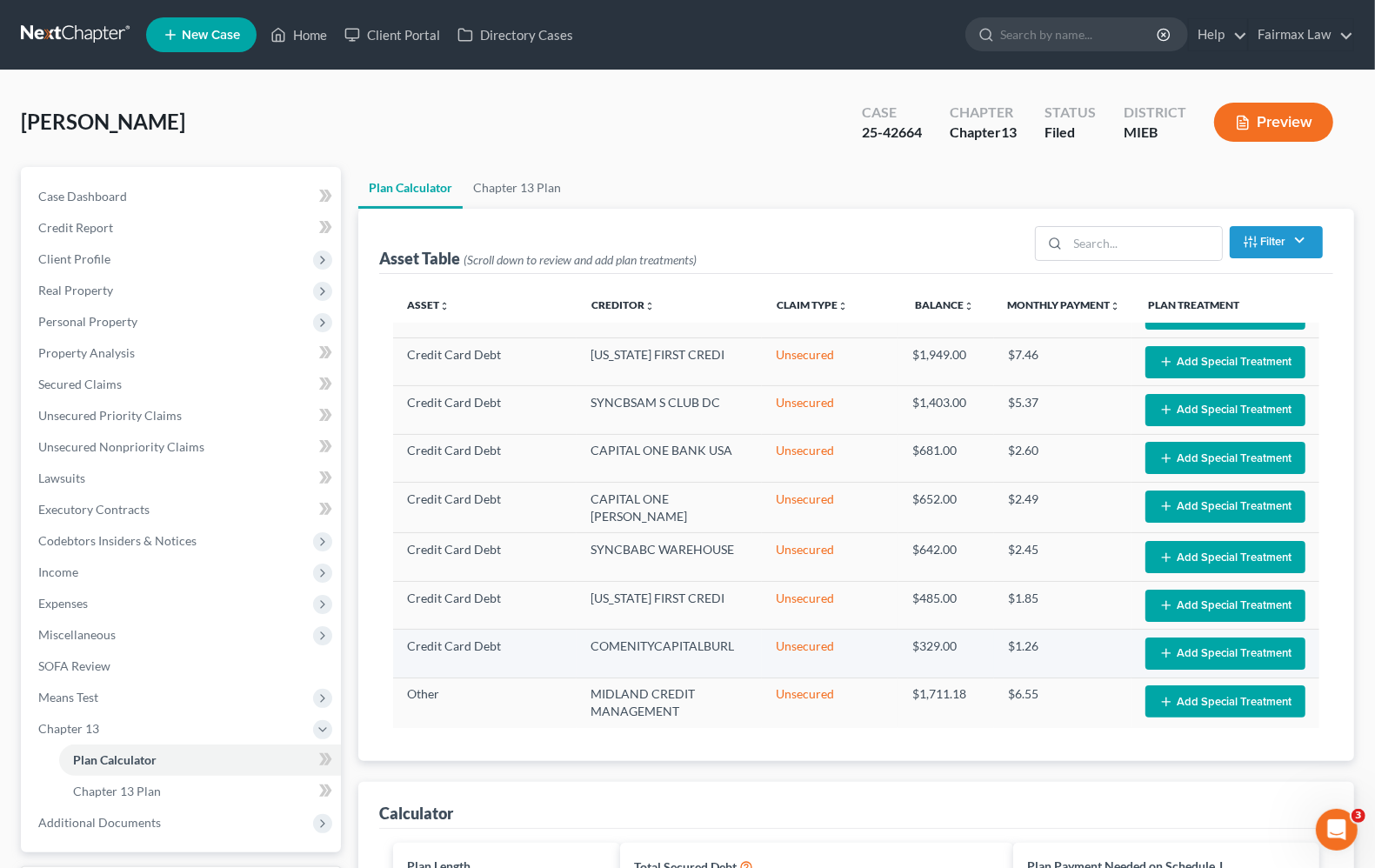
scroll to position [653, 0]
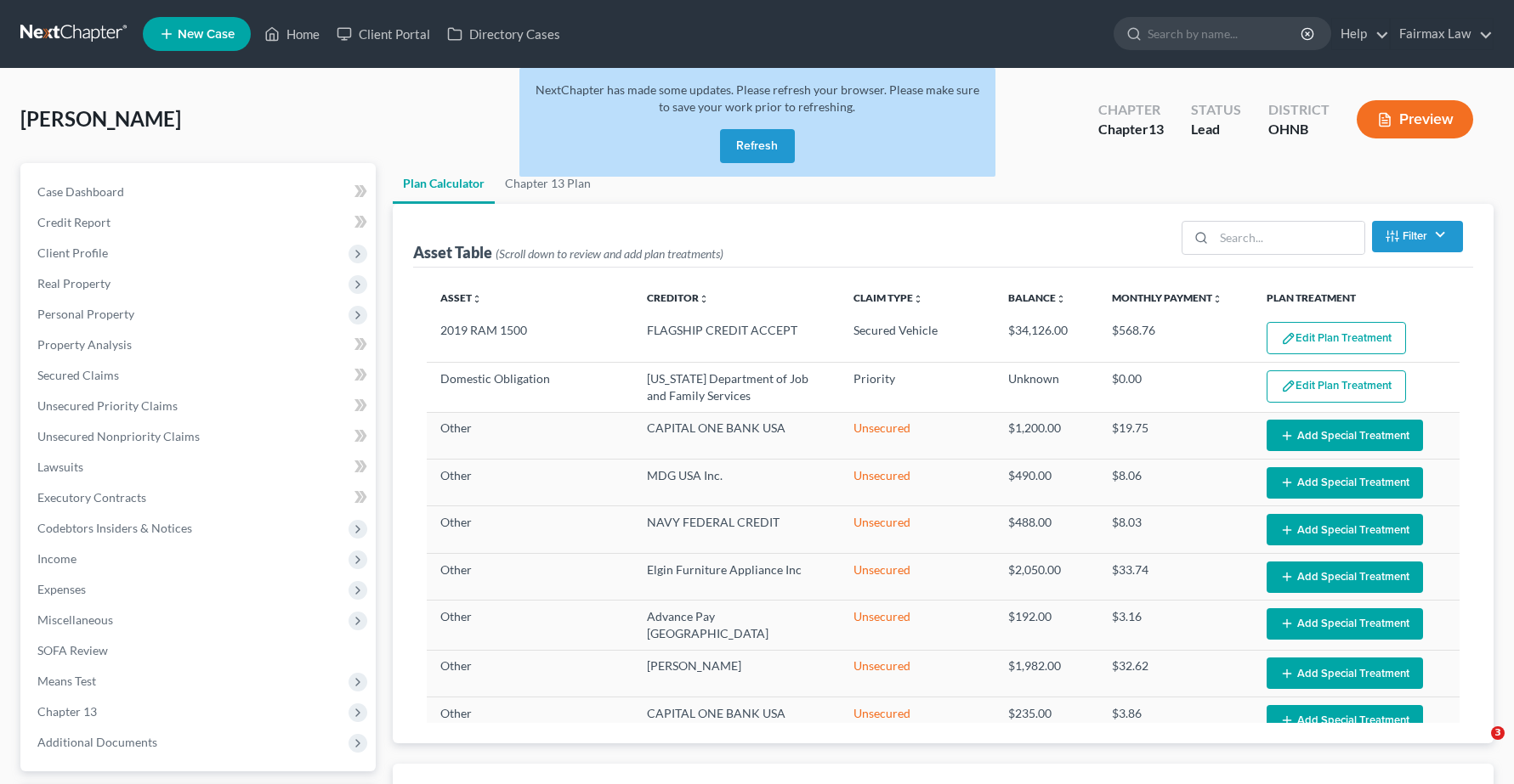
select select "59"
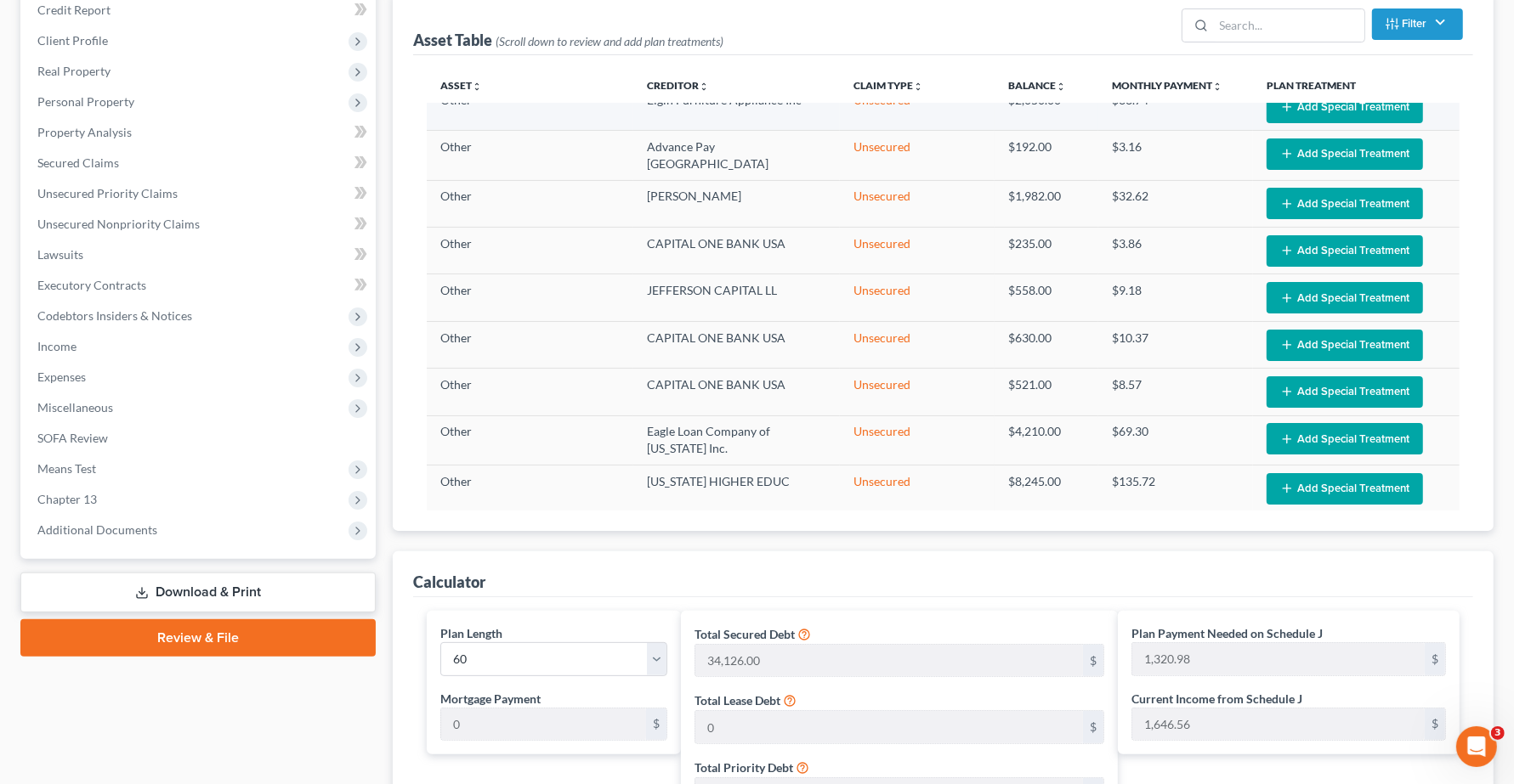
scroll to position [212, 0]
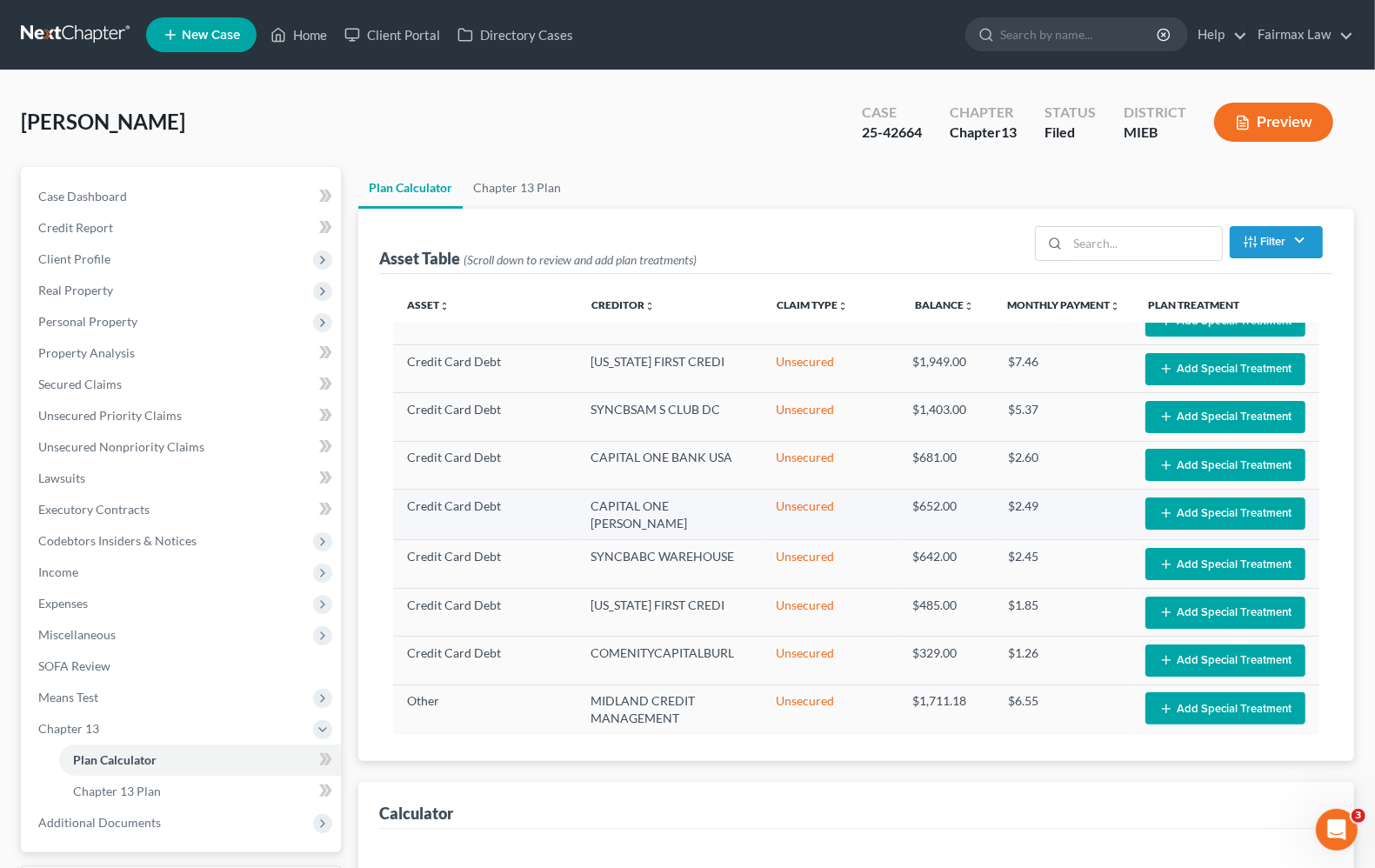
scroll to position [233, 0]
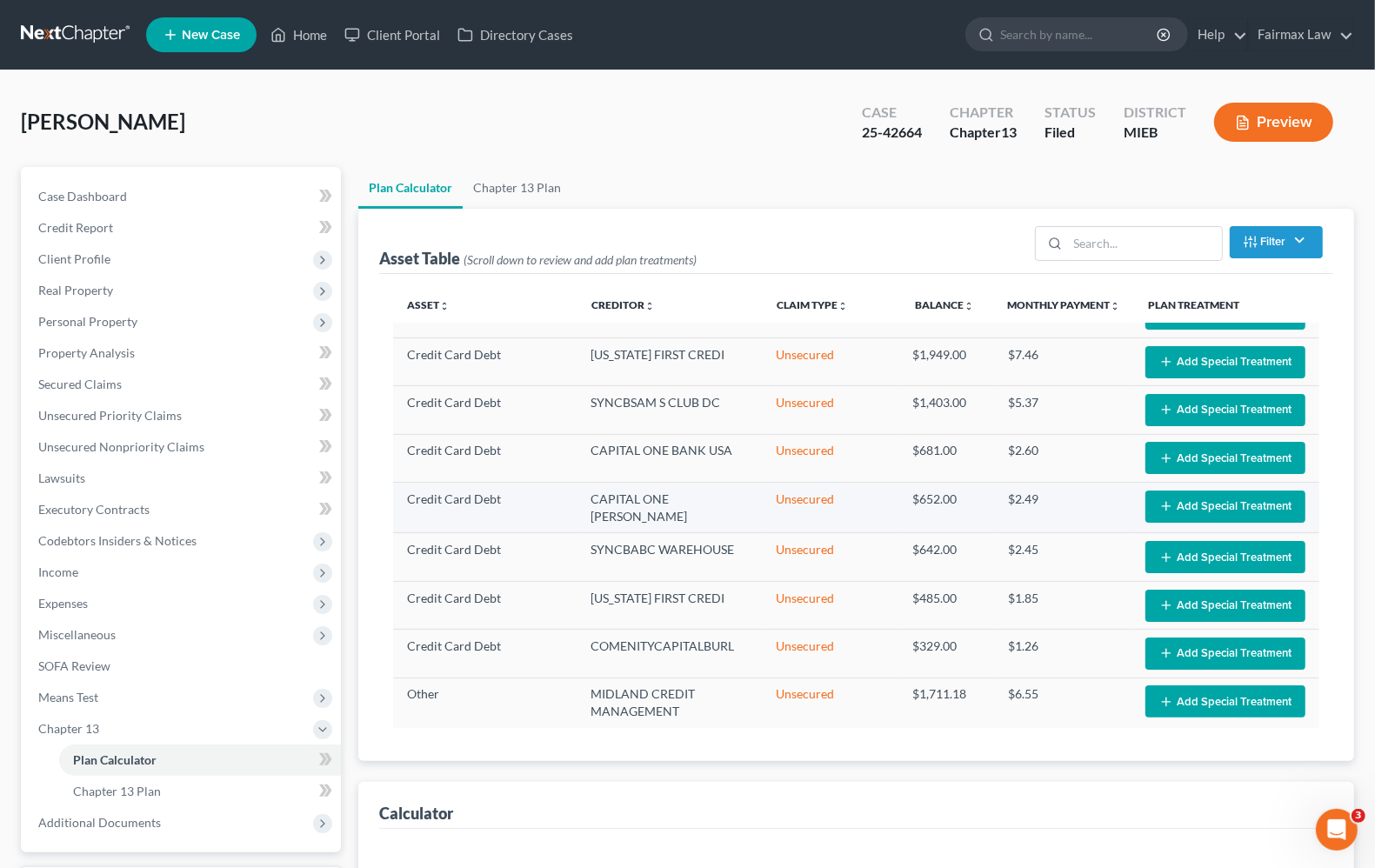
select select "35"
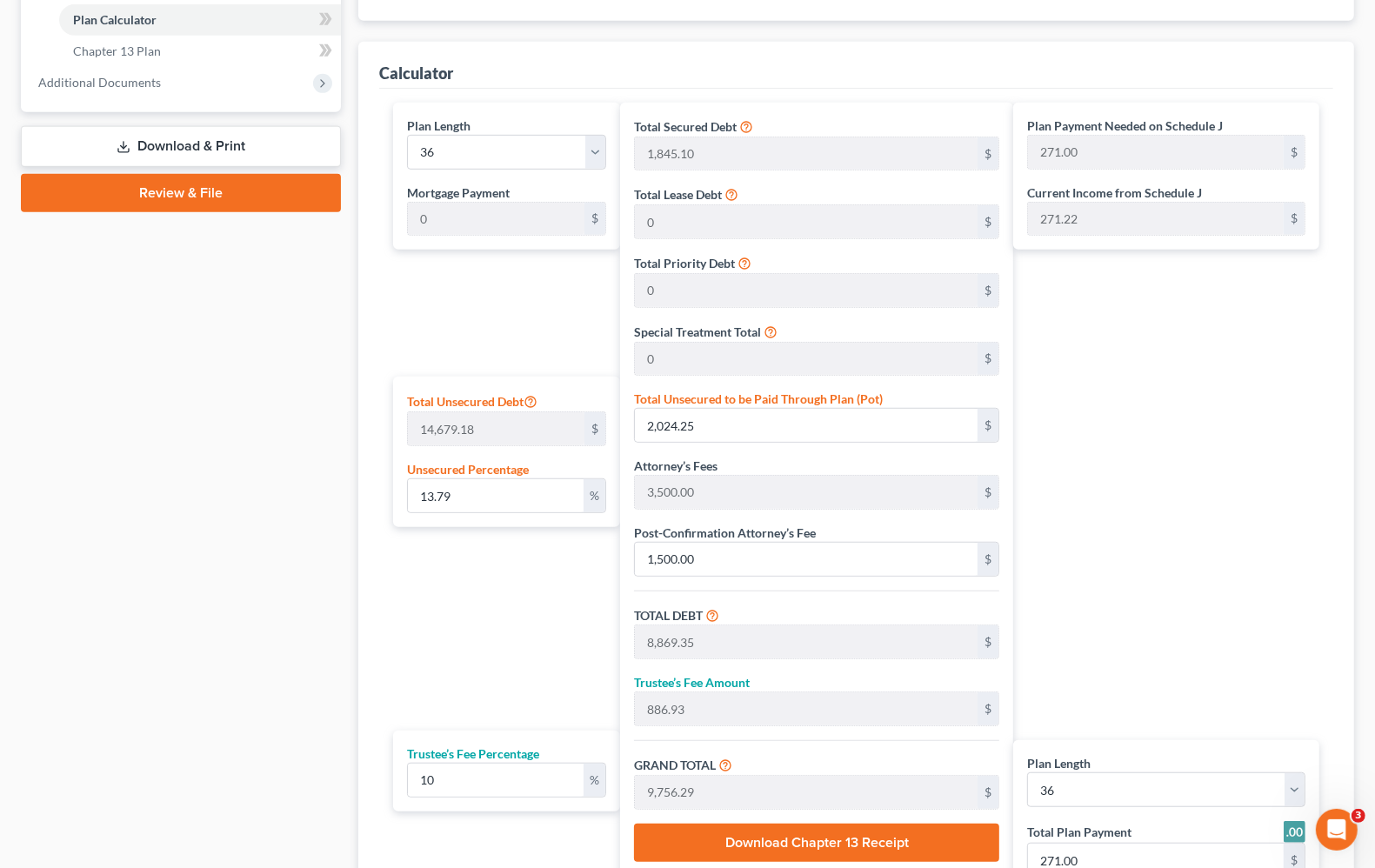
scroll to position [958, 0]
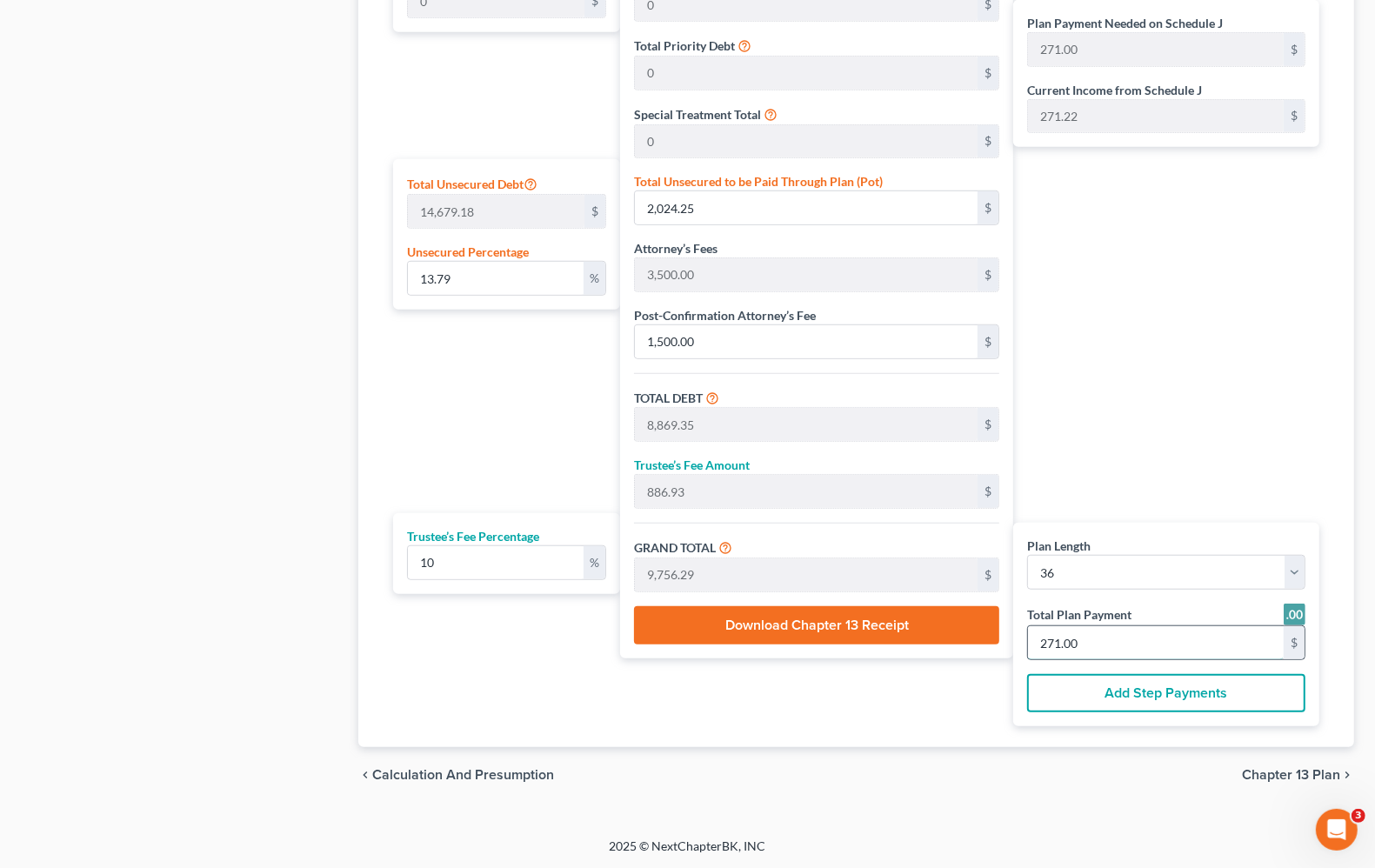
type input "0"
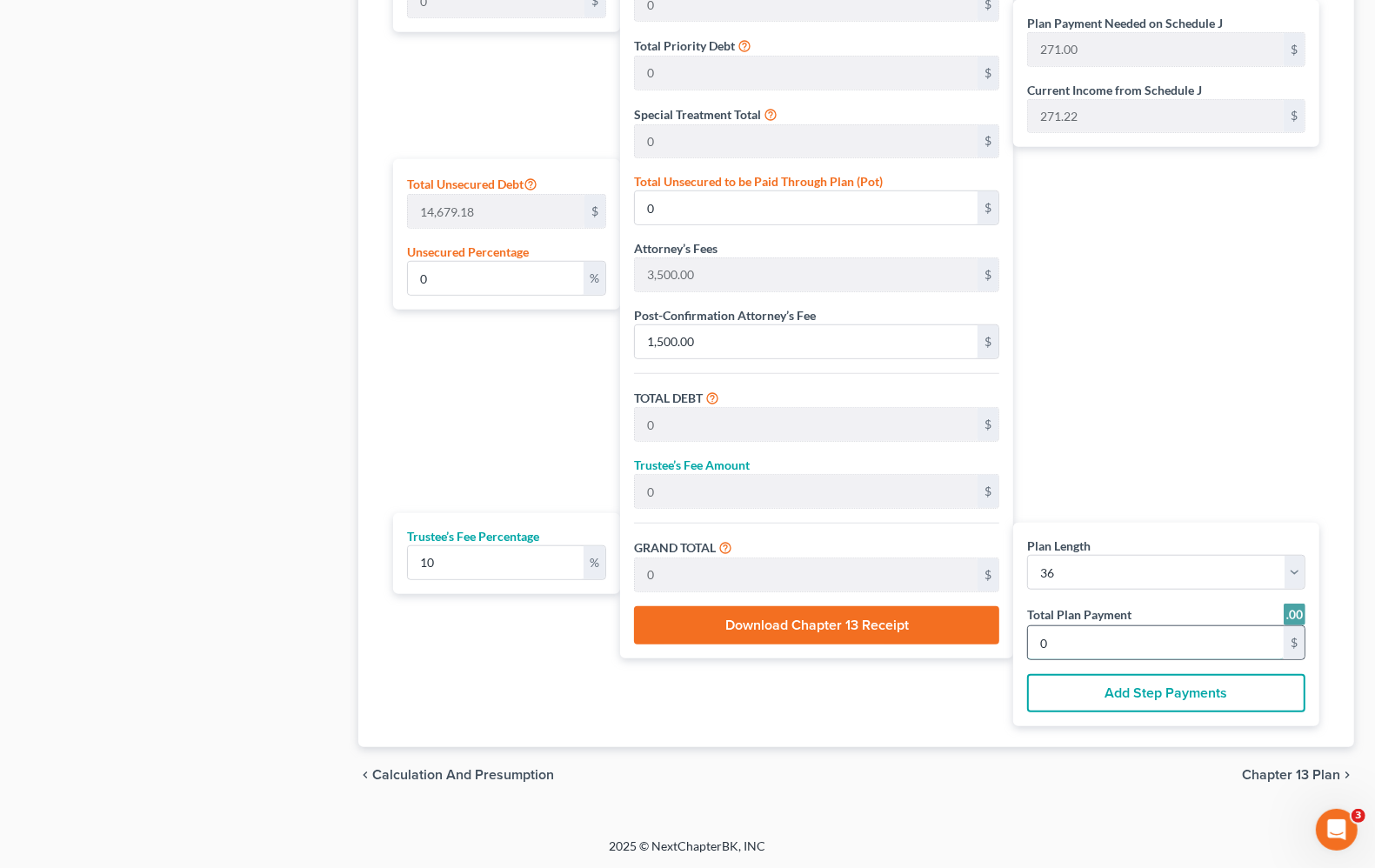
type input "0"
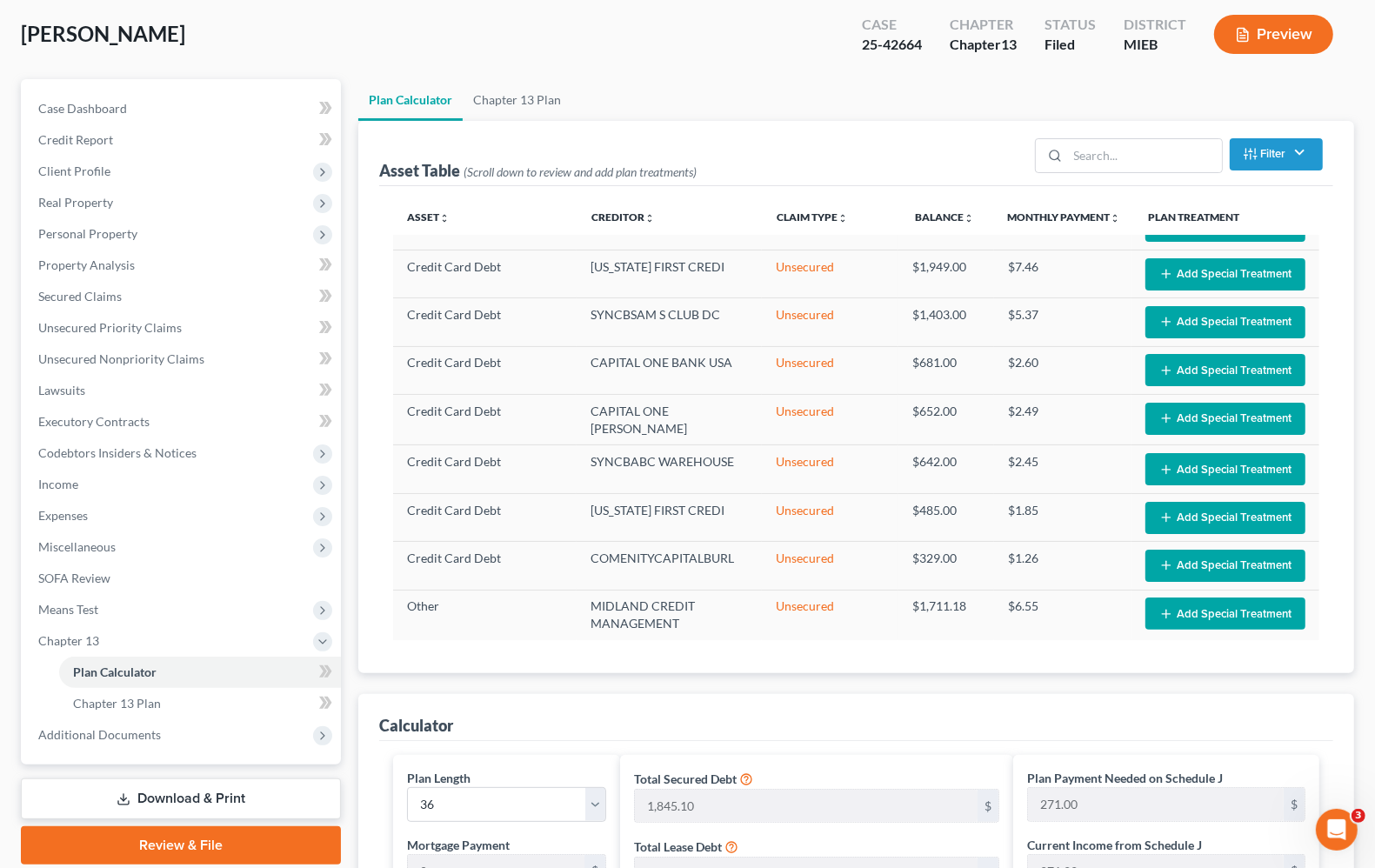
scroll to position [0, 0]
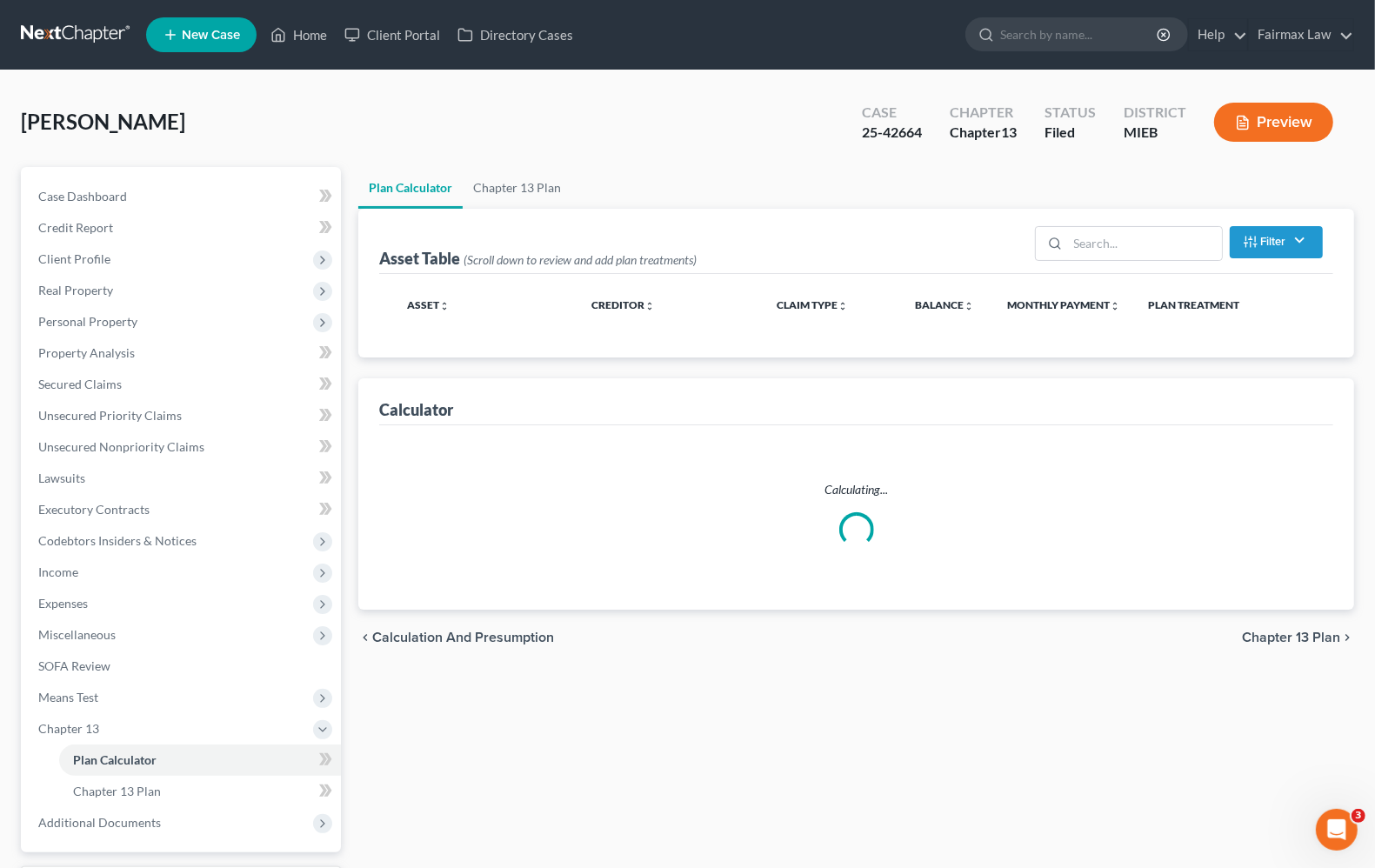
select select "35"
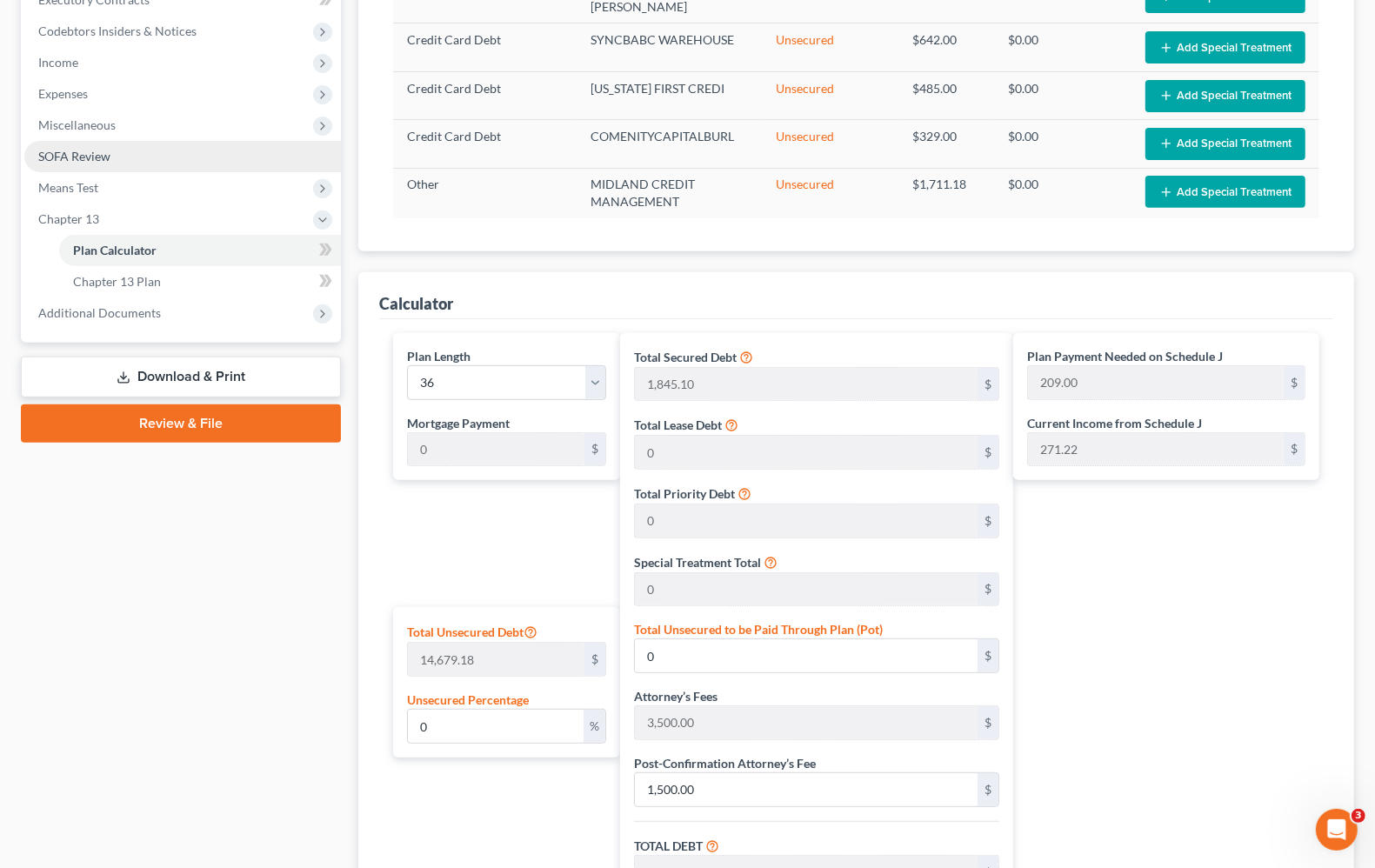
scroll to position [523, 0]
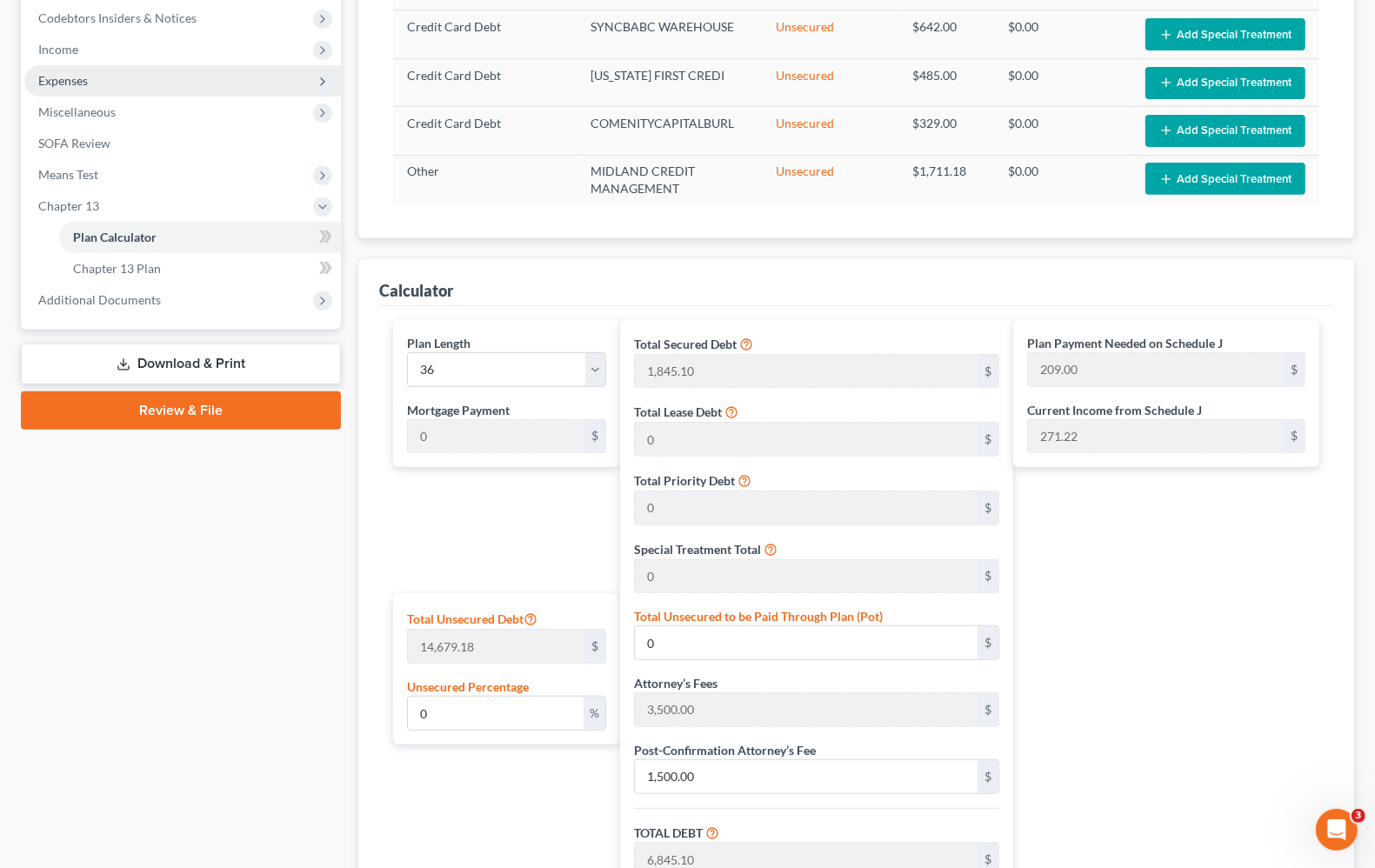
click at [124, 89] on span "Expenses" at bounding box center [183, 81] width 317 height 32
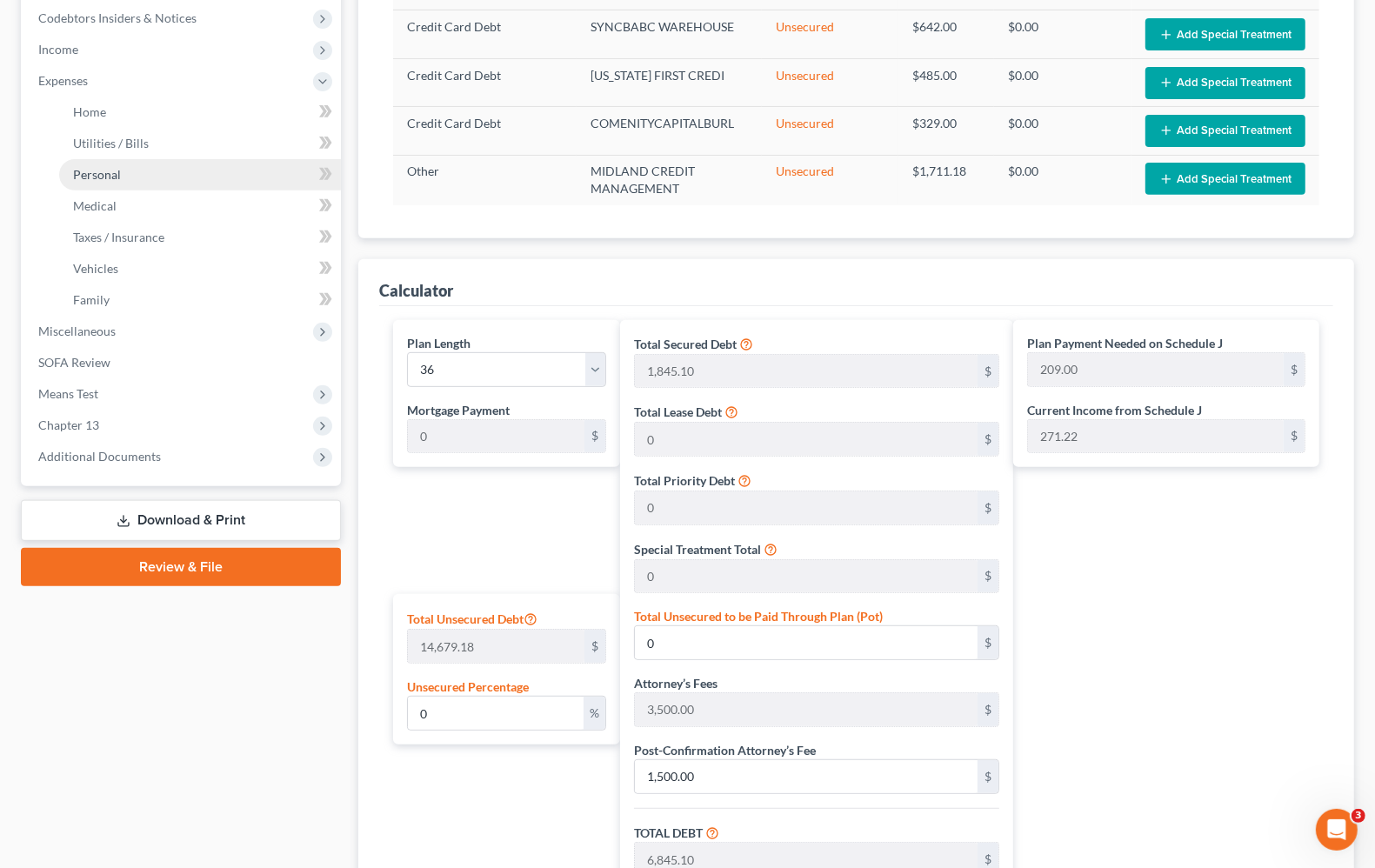
click at [103, 175] on span "Personal" at bounding box center [96, 174] width 48 height 15
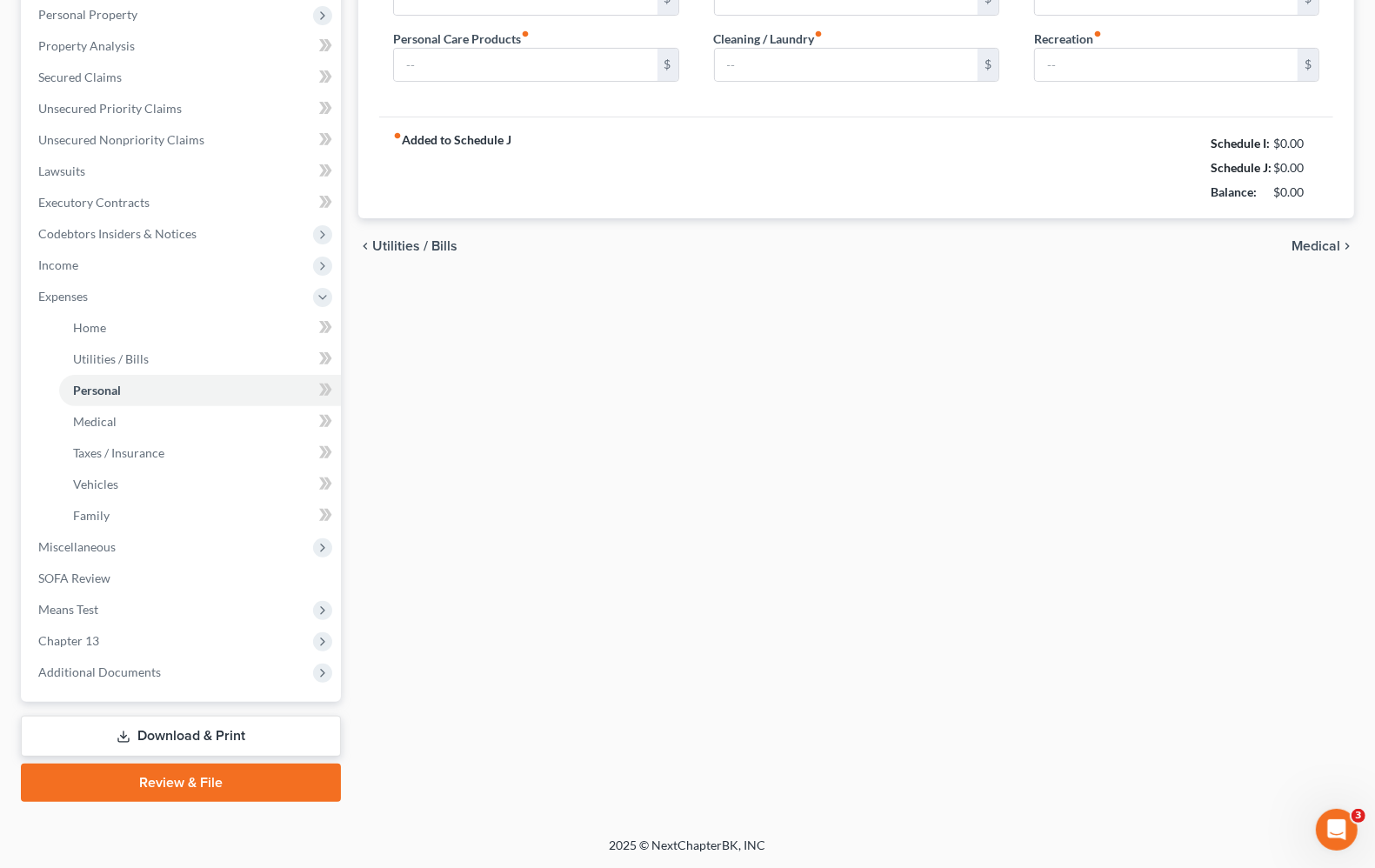
scroll to position [16, 0]
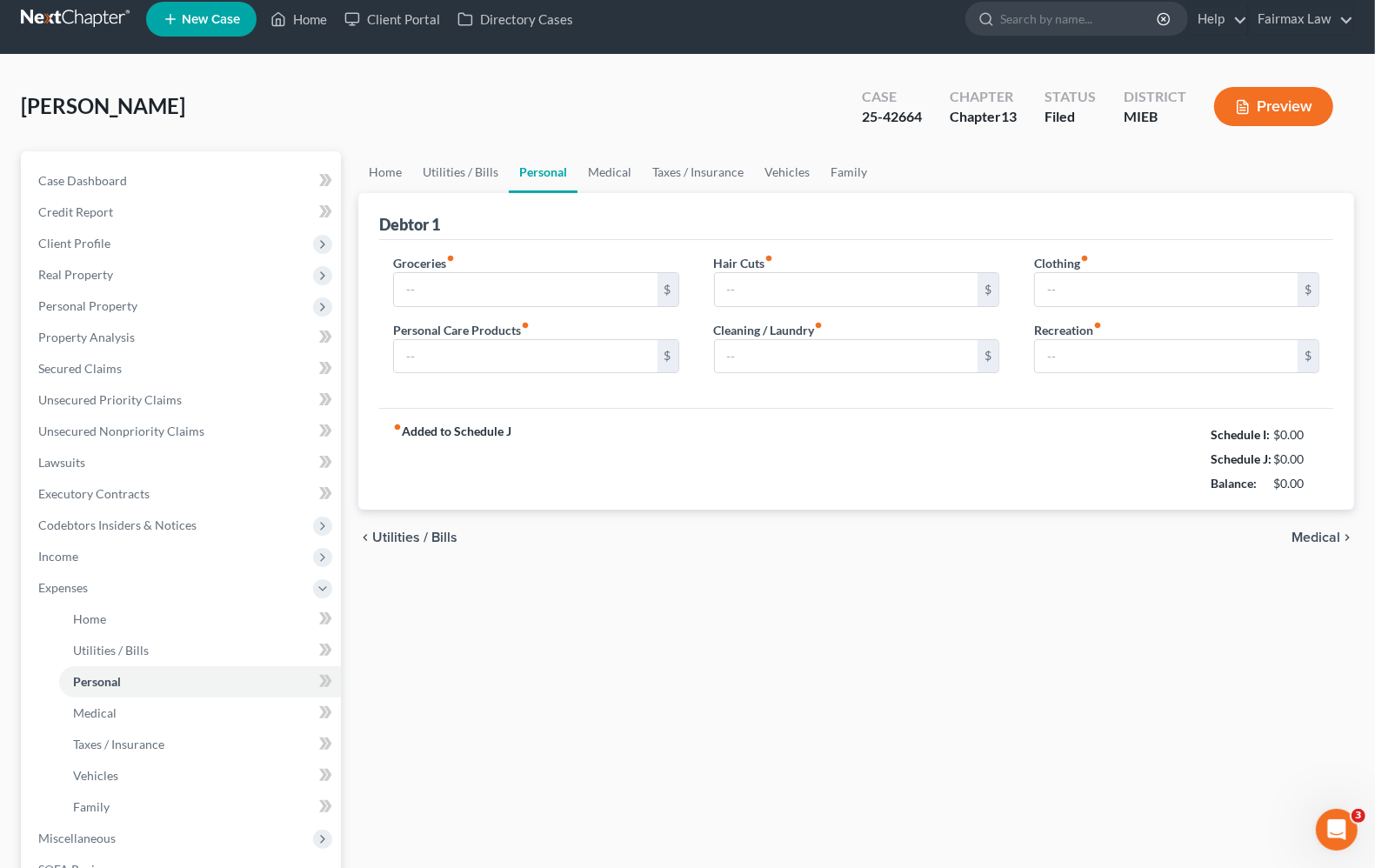
type input "400.00"
type input "100.00"
type input "50.00"
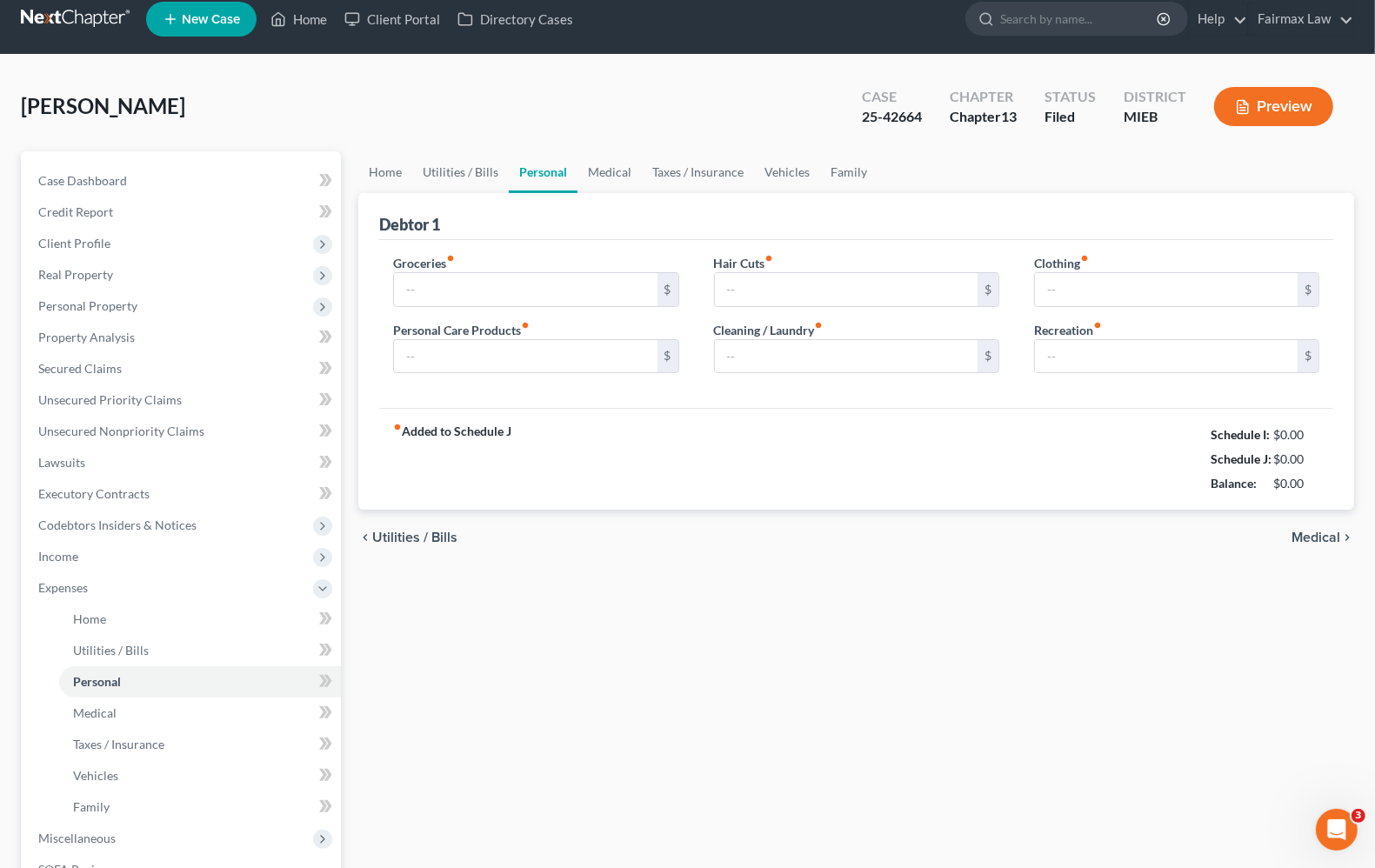
type input "25.00"
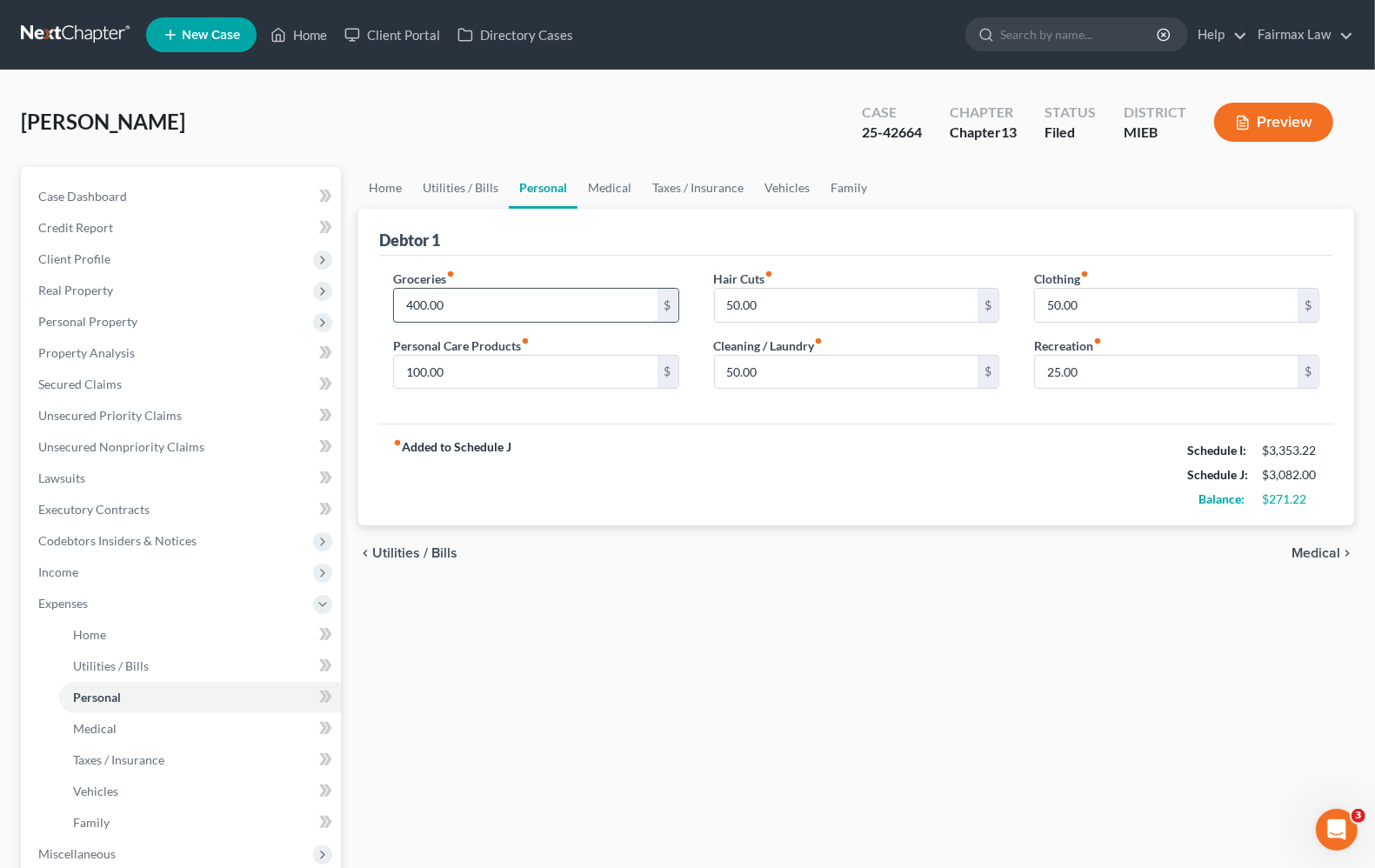
click at [492, 311] on input "400.00" at bounding box center [526, 305] width 263 height 33
type input "462.22"
click at [949, 494] on div "fiber_manual_record Added to Schedule J Schedule I: $3,353.22 Schedule J: $3,14…" at bounding box center [857, 474] width 955 height 102
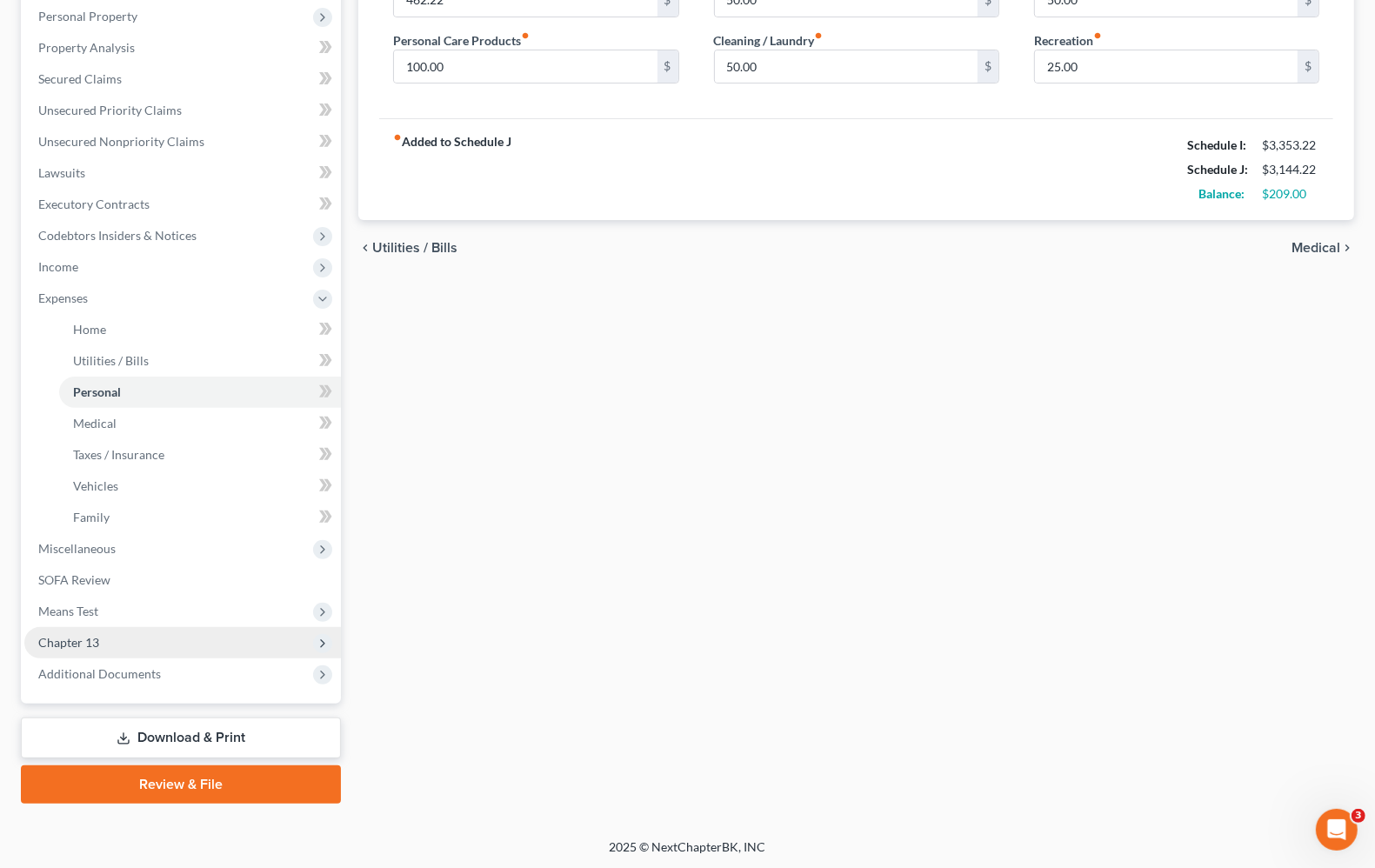
click at [114, 637] on span "Chapter 13" at bounding box center [183, 643] width 317 height 32
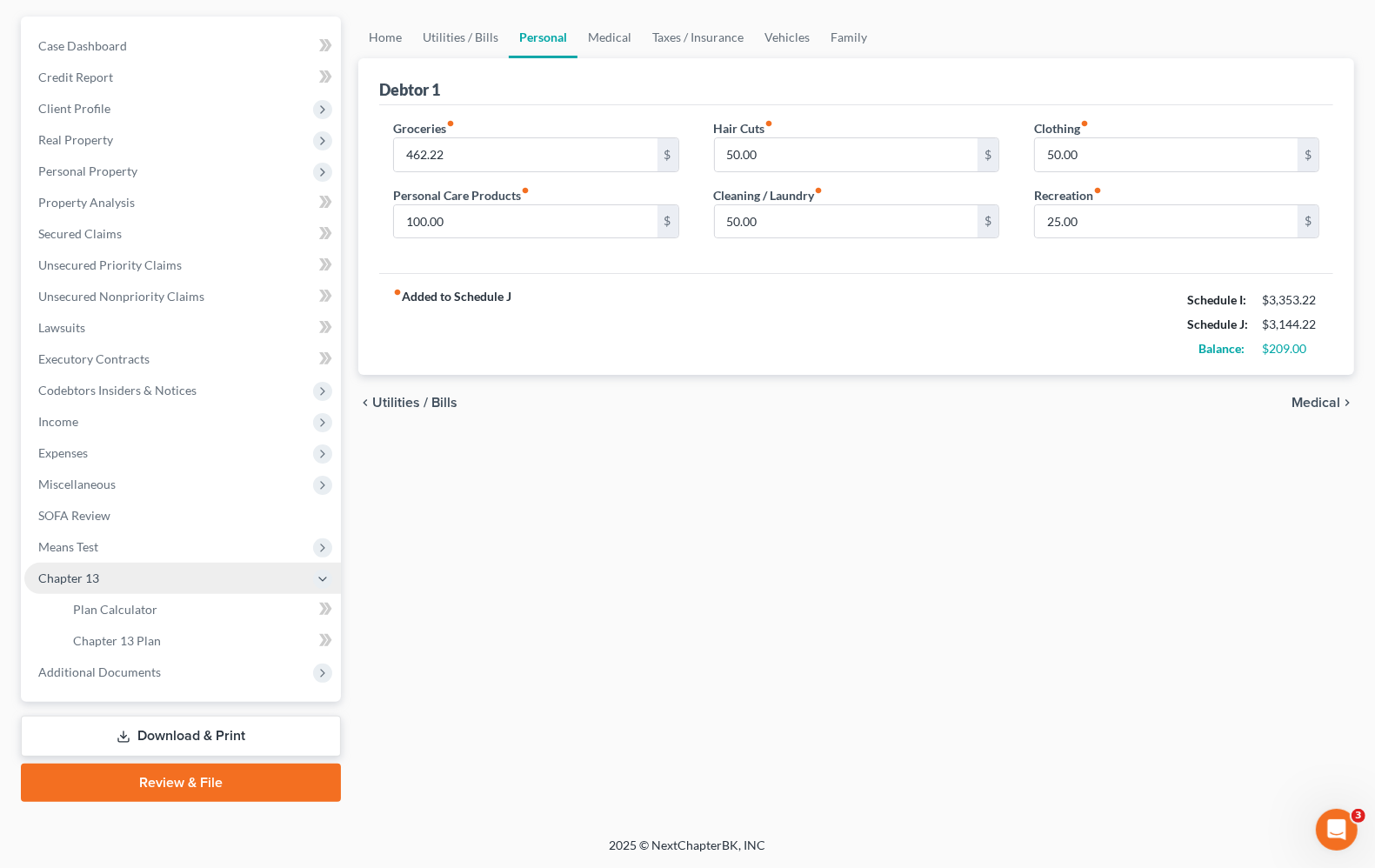
scroll to position [149, 0]
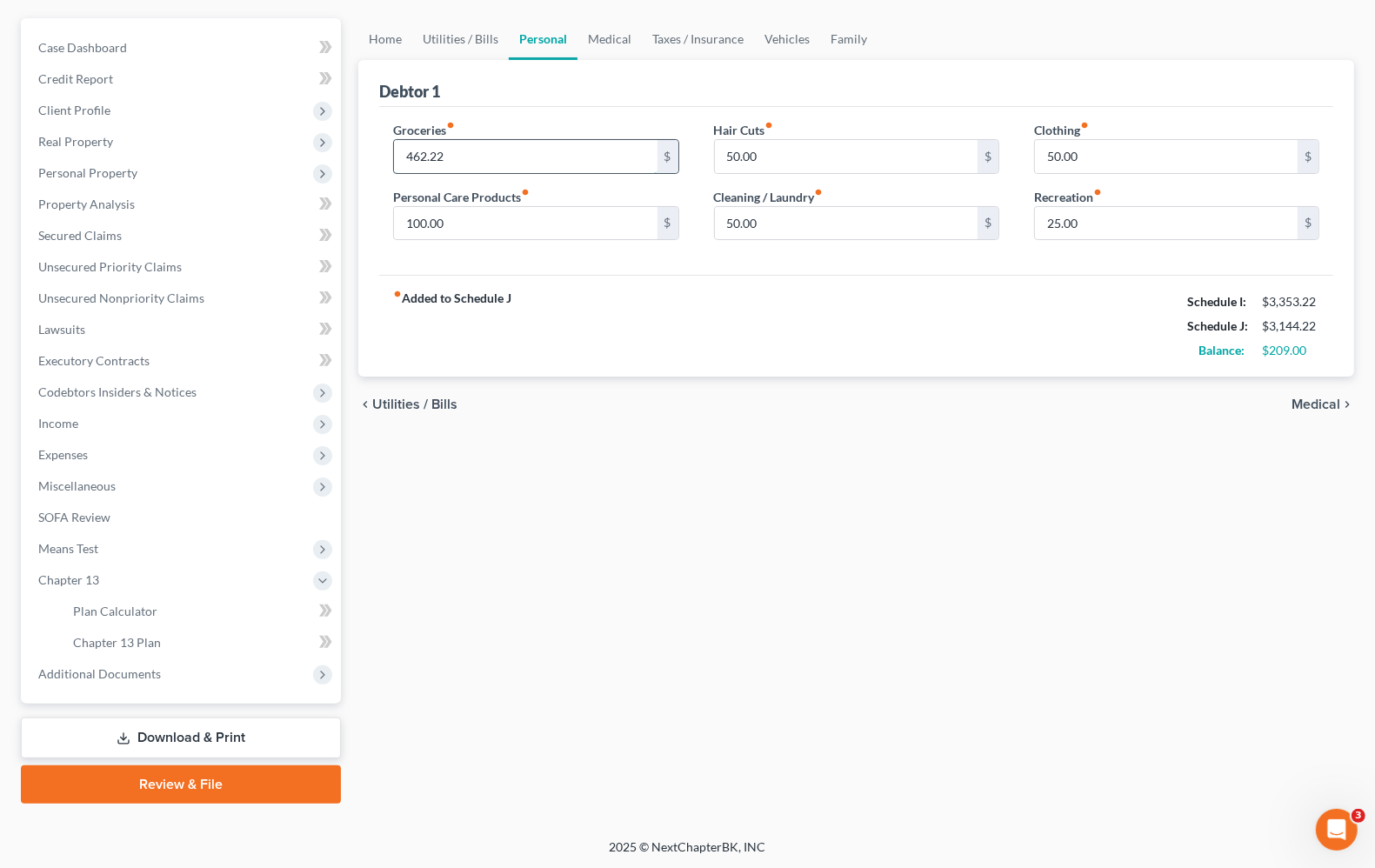
click at [484, 159] on input "462.22" at bounding box center [526, 156] width 263 height 33
click at [467, 224] on input "100.00" at bounding box center [526, 223] width 263 height 33
type input "44.00"
click at [584, 310] on div "fiber_manual_record Added to Schedule J Schedule I: $3,353.22 Schedule J: $3,08…" at bounding box center [857, 325] width 955 height 102
click at [423, 145] on input "462.22" at bounding box center [526, 156] width 263 height 33
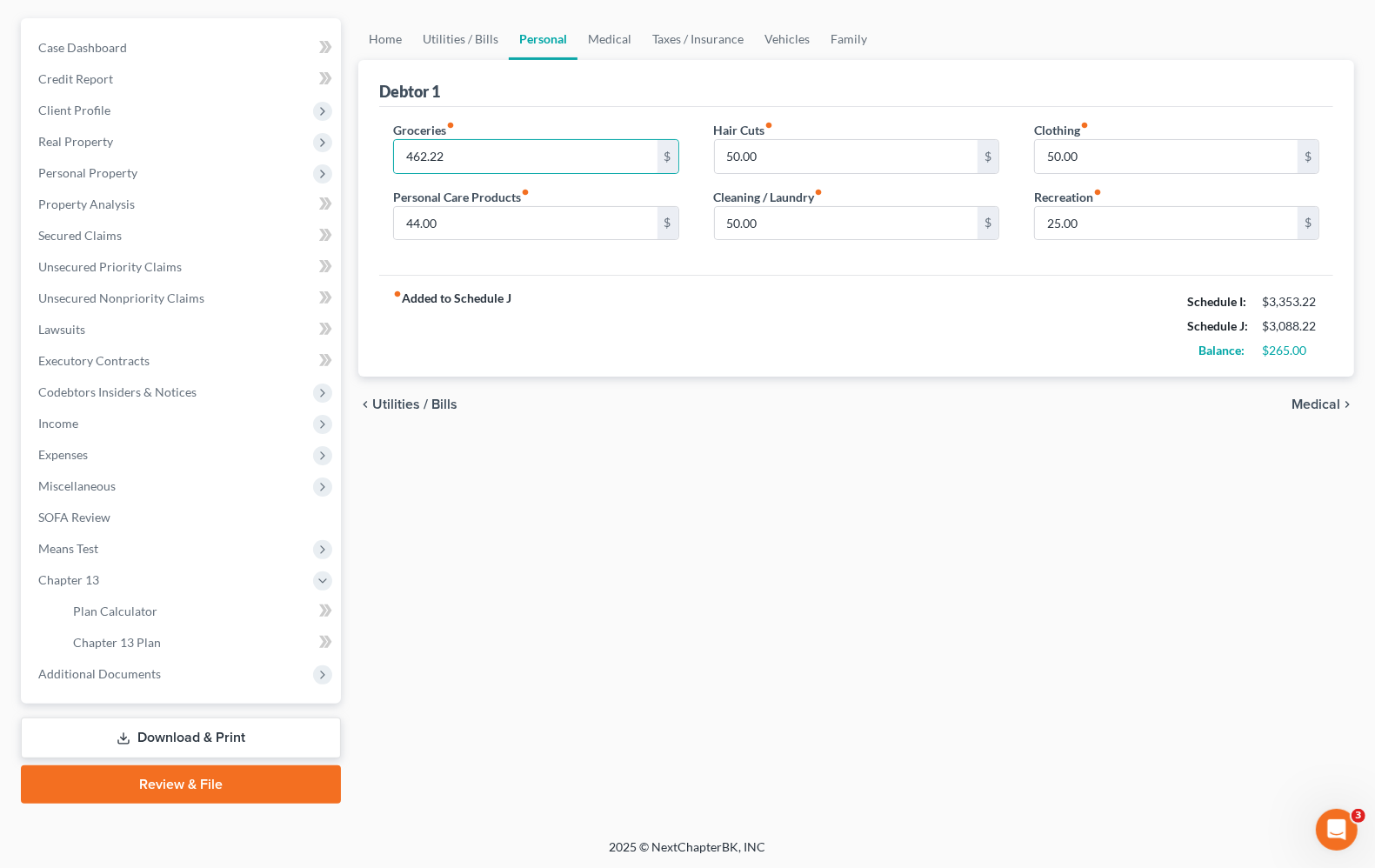
click at [657, 257] on div "Groceries fiber_manual_record 462.22 $ Personal Care Products fiber_manual_reco…" at bounding box center [857, 191] width 955 height 169
click at [736, 290] on div "fiber_manual_record Added to Schedule J Schedule I: $3,353.22 Schedule J: $3,08…" at bounding box center [857, 325] width 955 height 102
click at [118, 636] on span "Chapter 13 Plan" at bounding box center [117, 642] width 88 height 15
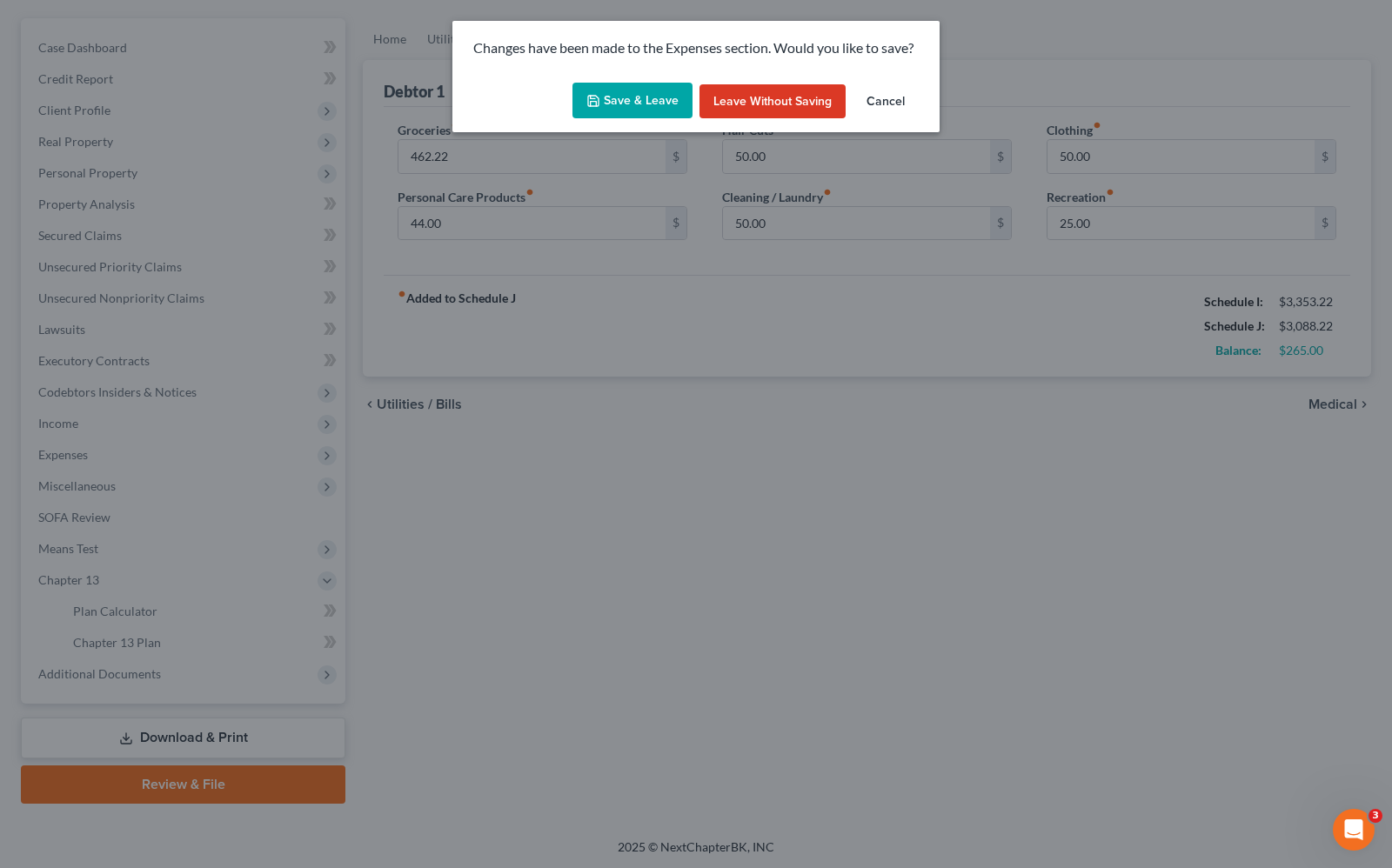
click at [627, 98] on button "Save & Leave" at bounding box center [632, 101] width 120 height 36
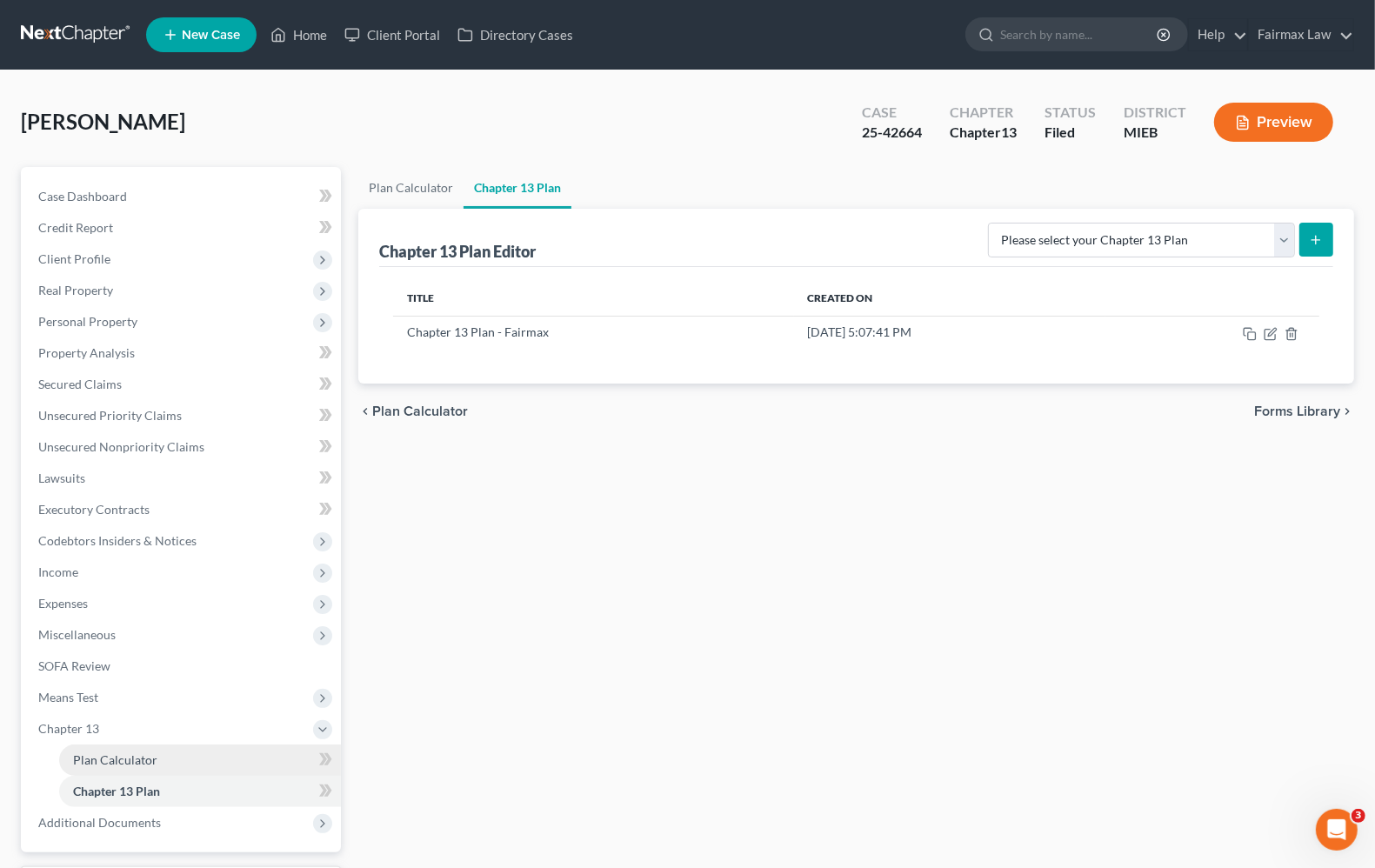
click at [120, 763] on span "Plan Calculator" at bounding box center [115, 760] width 85 height 15
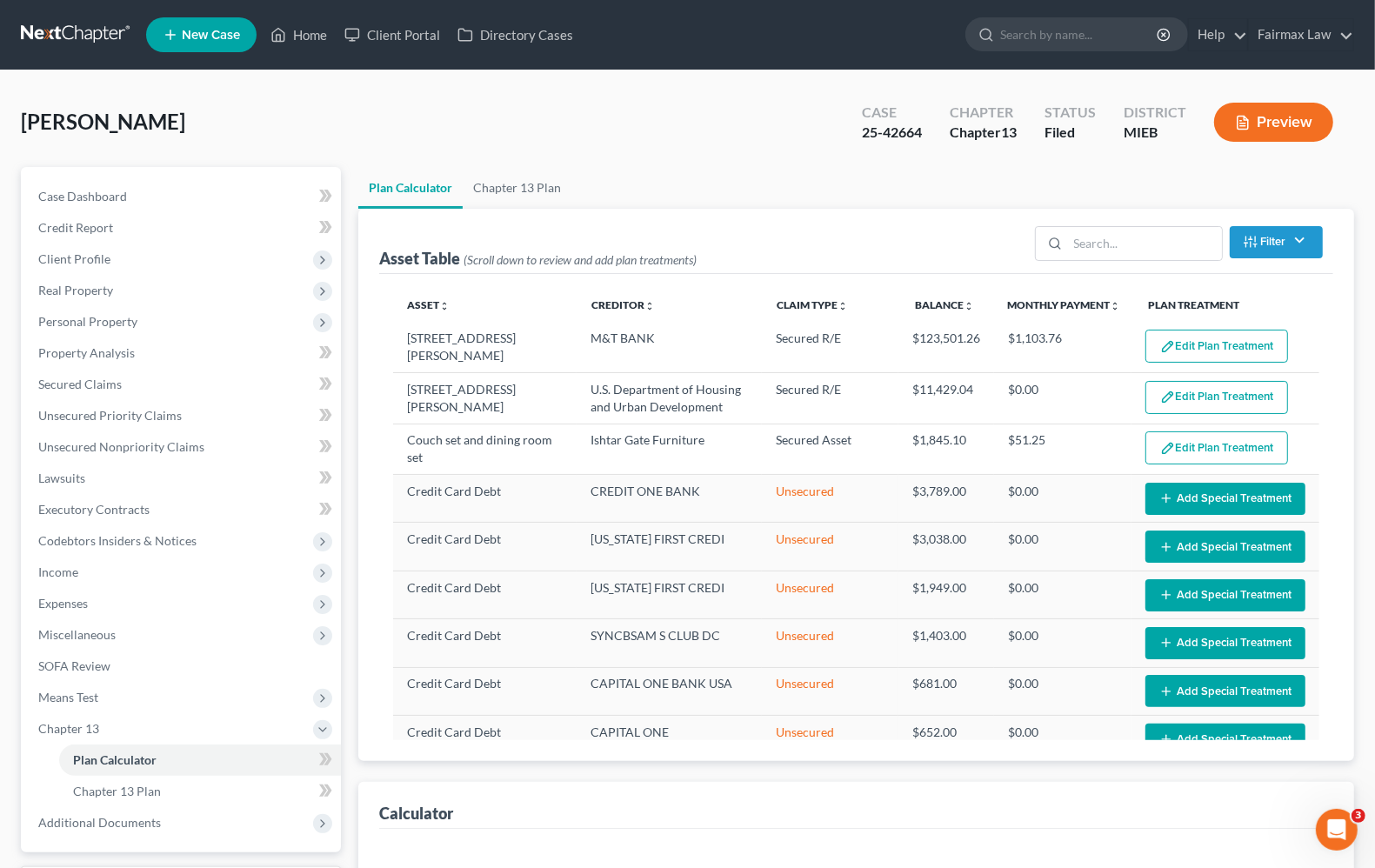
select select "35"
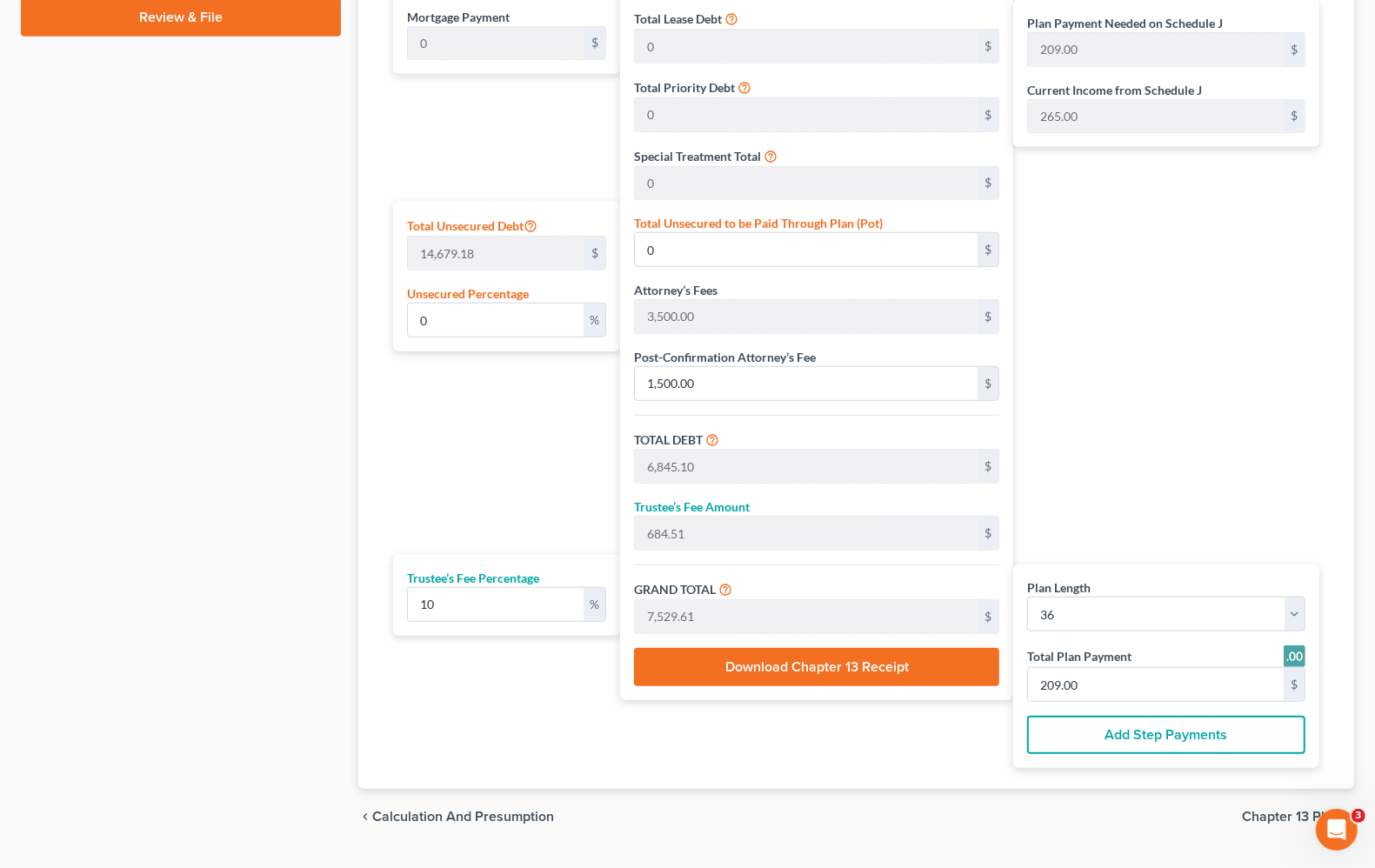
scroll to position [958, 0]
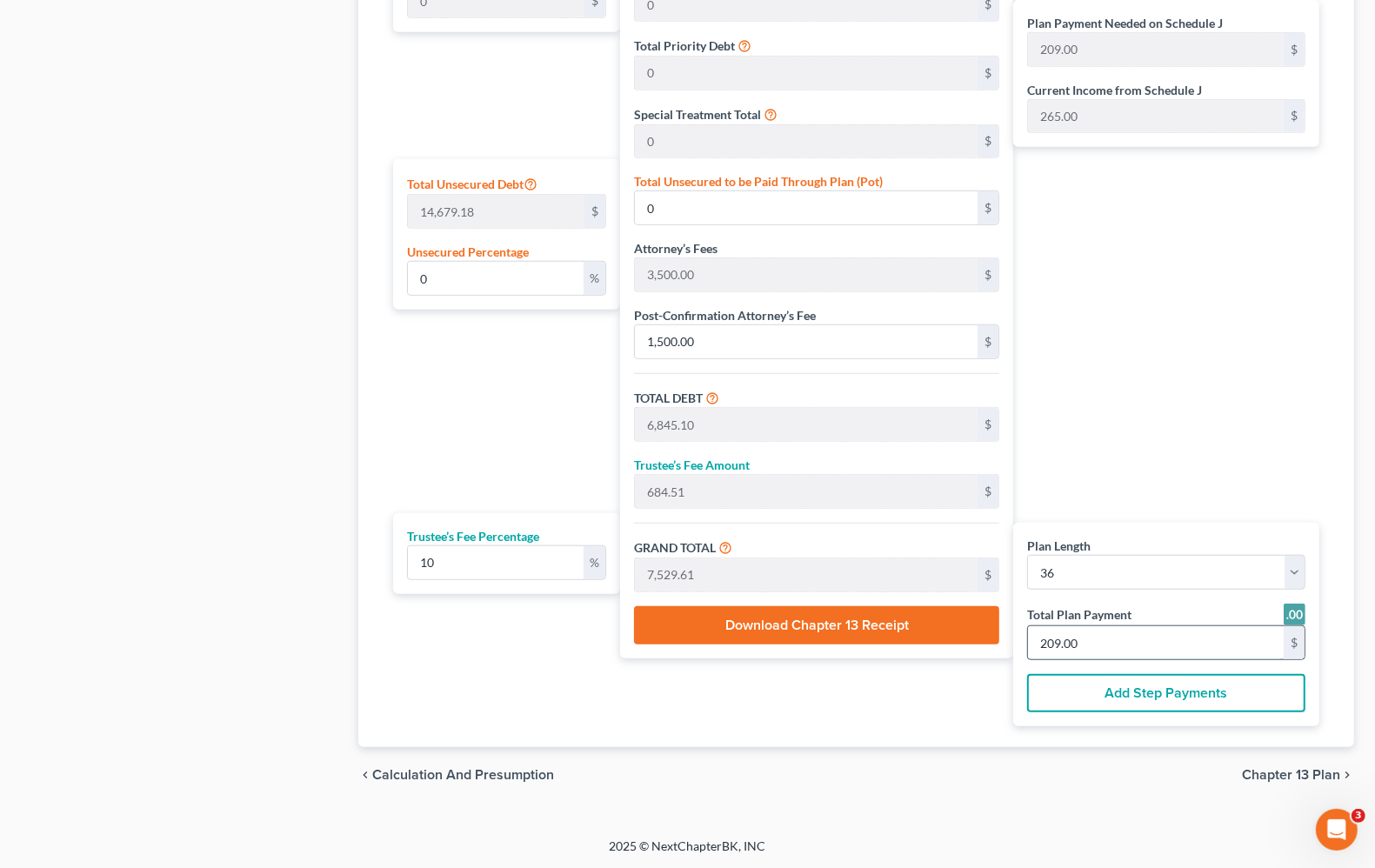
click at [1116, 637] on input "209.00" at bounding box center [1156, 642] width 255 height 33
type input "65.45"
type input "6.54"
type input "72.00"
type input "2"
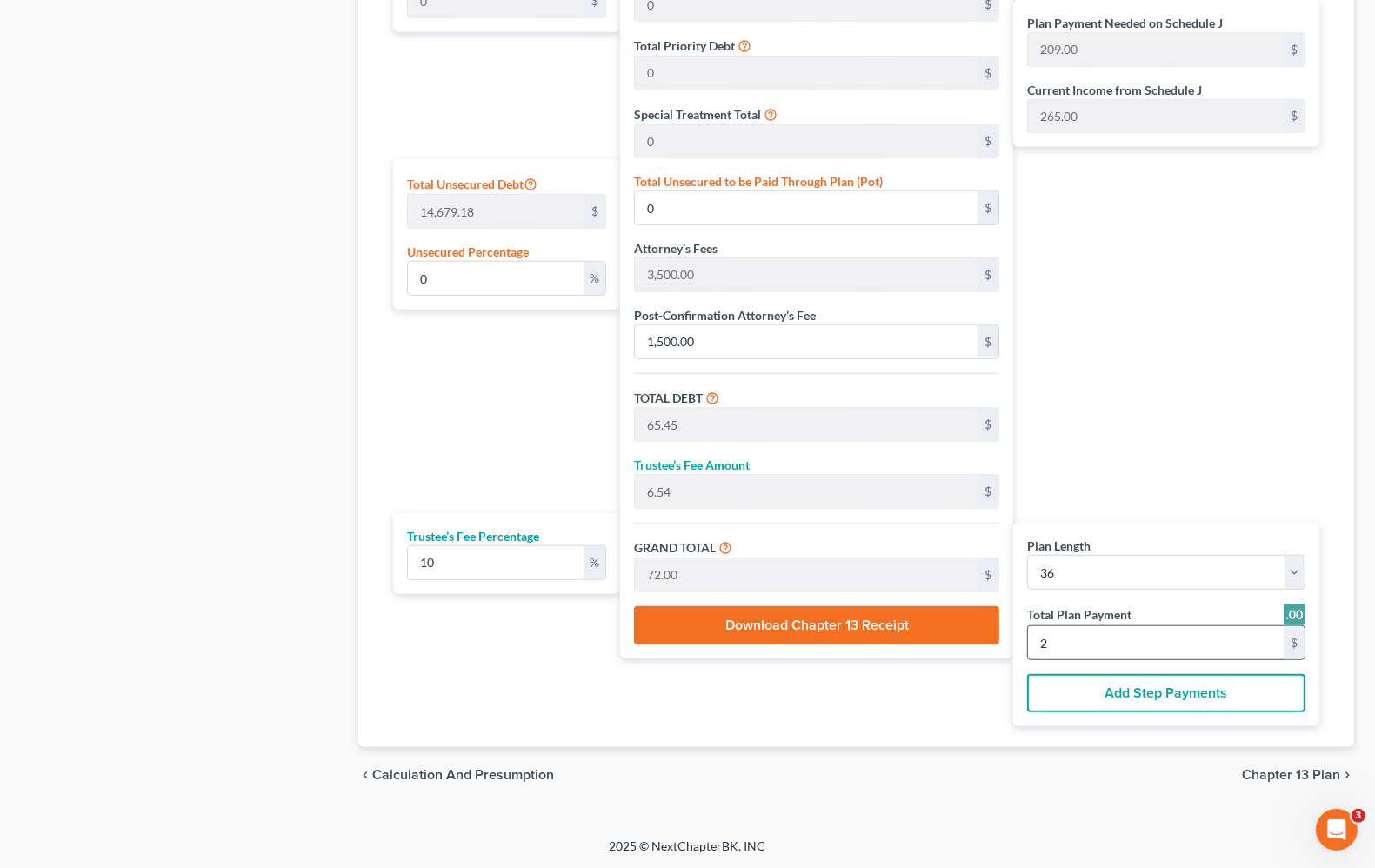
type input "850.90"
type input "85.09"
type input "936.00"
type input "26"
type input "12.45"
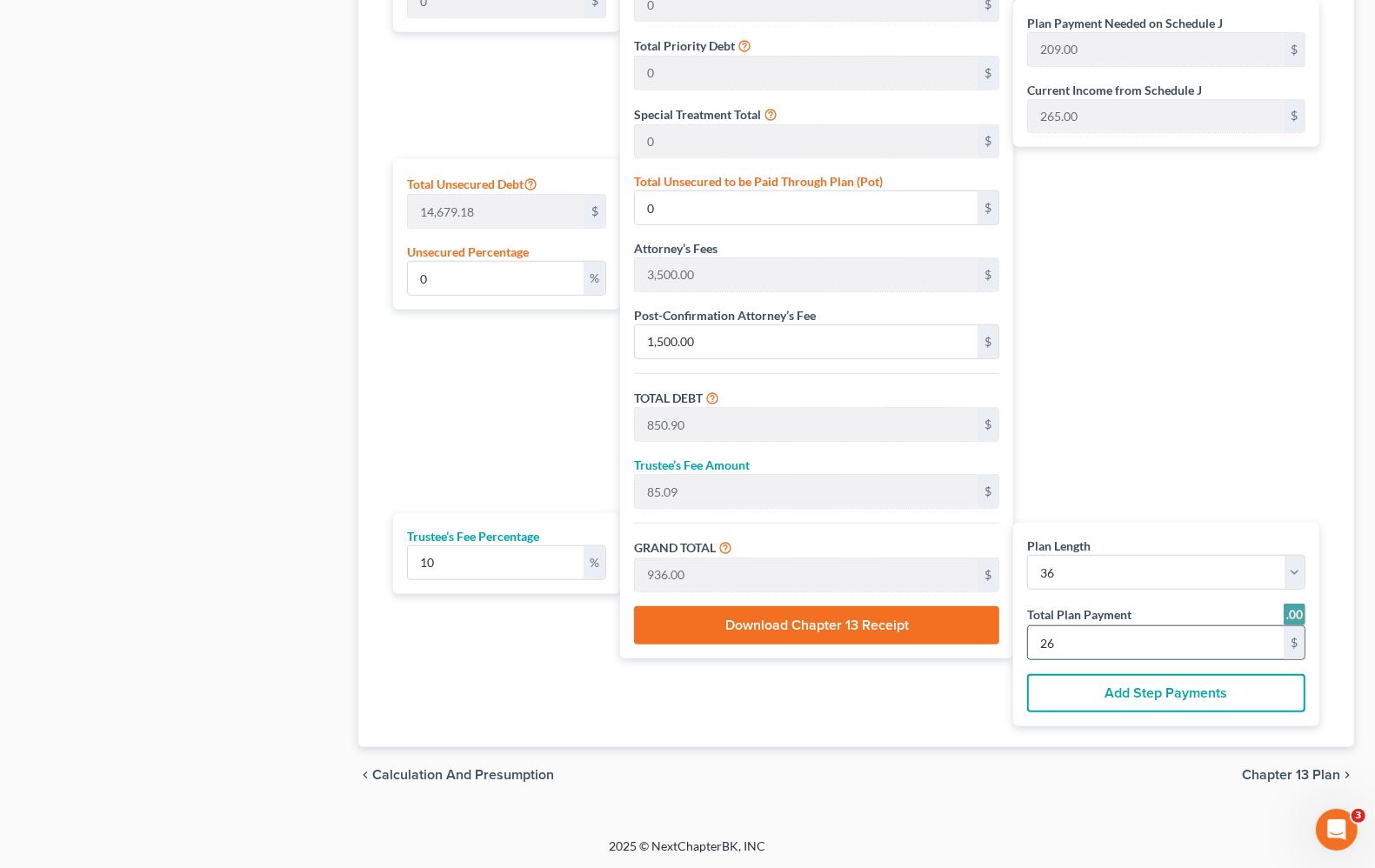
type input "1,827.62"
type input "8,672.72"
type input "867.27"
type input "9,540.00"
type input "265.00"
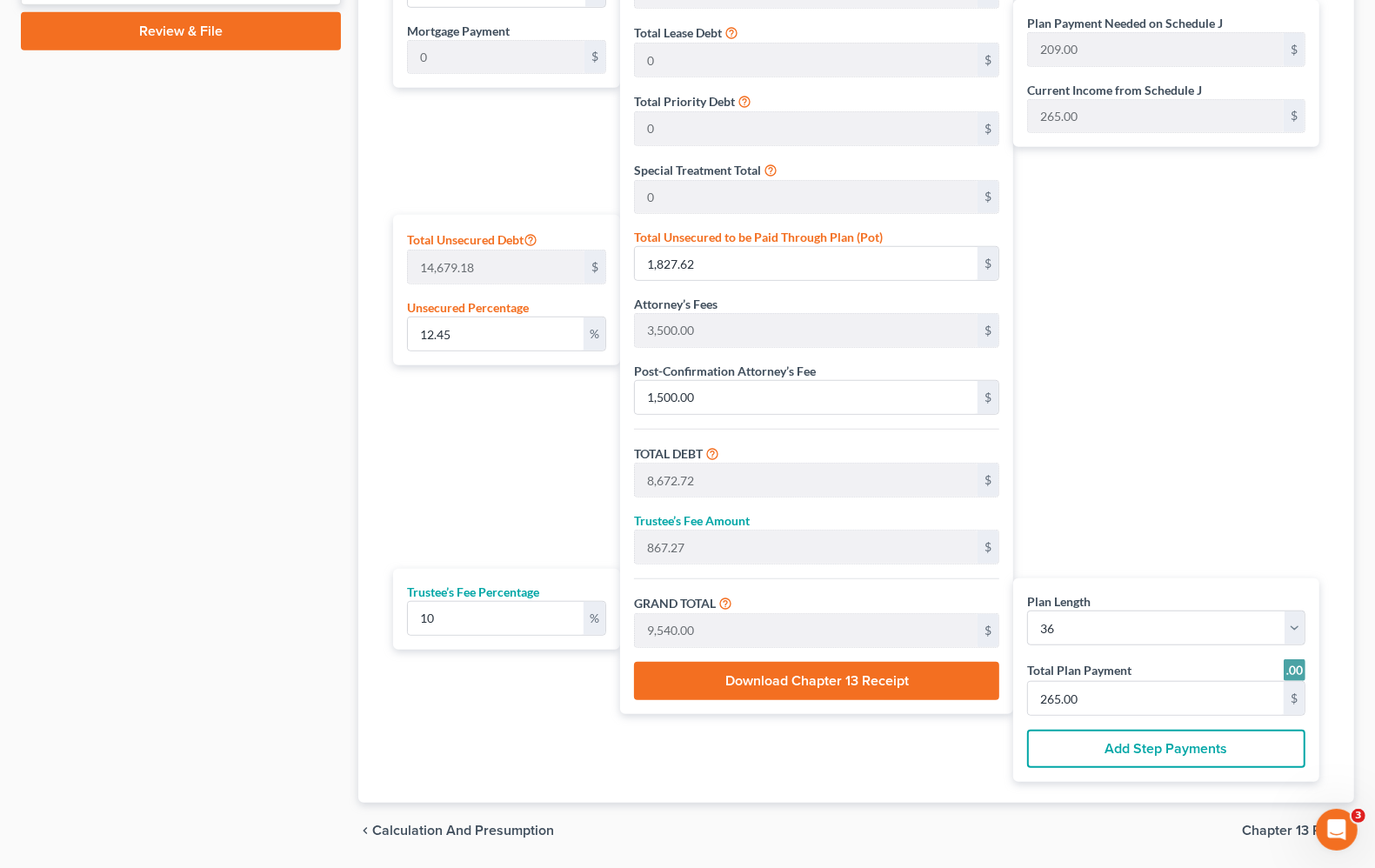
scroll to position [849, 0]
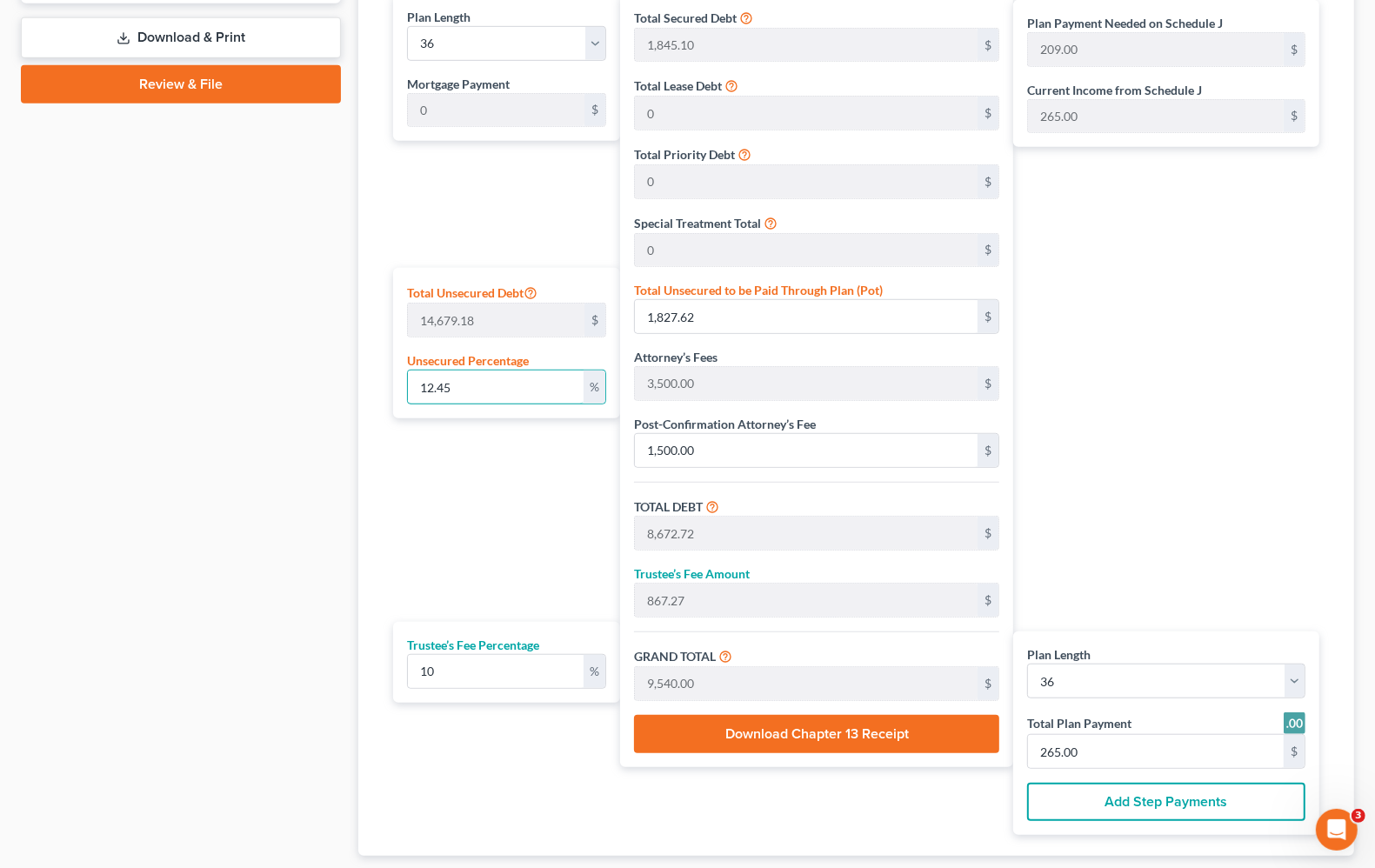
drag, startPoint x: 544, startPoint y: 393, endPoint x: 172, endPoint y: 375, distance: 372.4
click at [172, 374] on div "Petition Navigation Case Dashboard Payments Invoices Payments Payments Credit R…" at bounding box center [687, 115] width 1351 height 1594
type input "0"
type input "6,845.10"
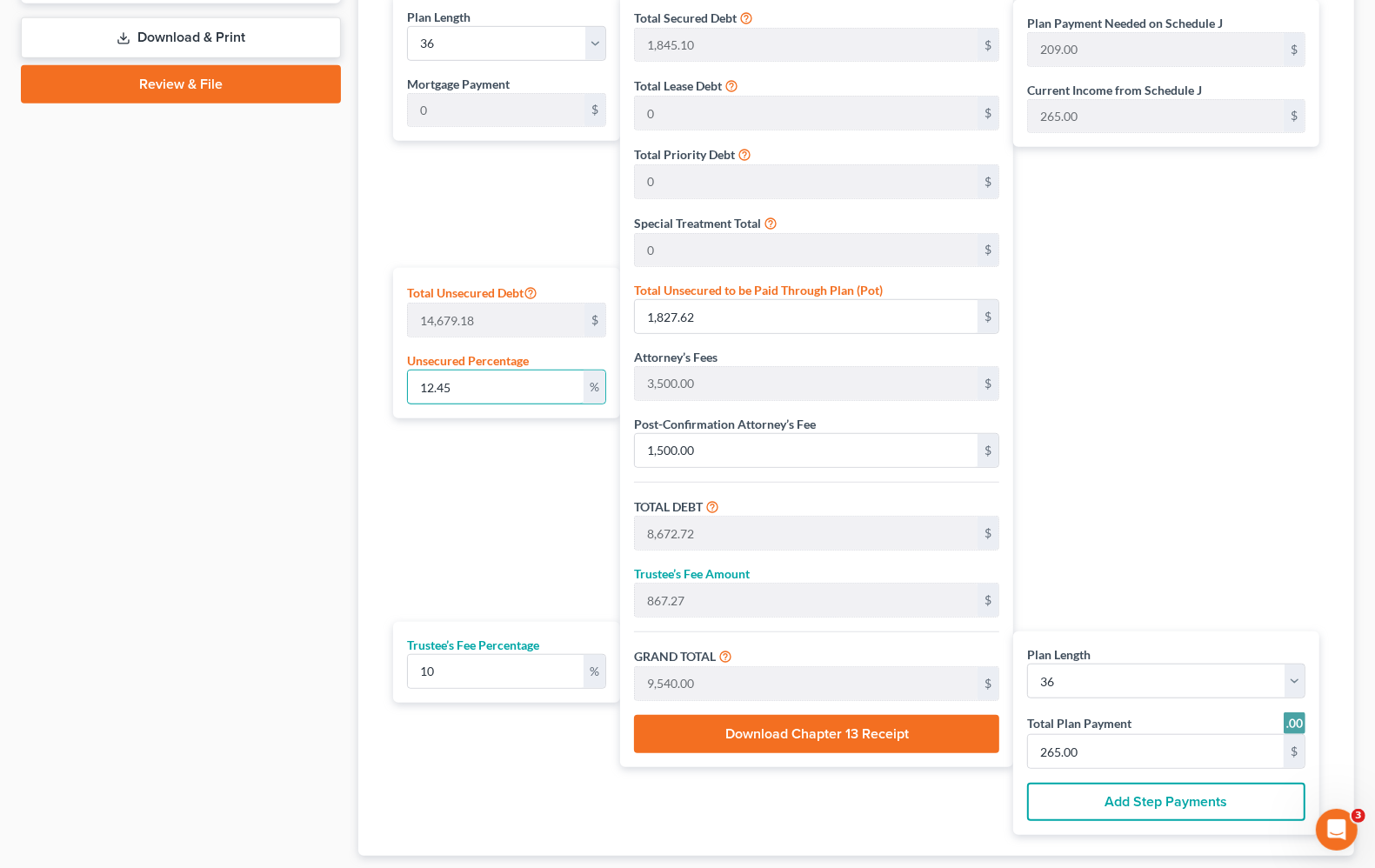
type input "684.51"
type input "7,529.61"
type input "209.00"
type input "0"
click at [429, 472] on div "Plan Length 1 2 3 4 5 6 7 8 9 10 11 12 13 14 15 16 17 18 19 20 21 22 23 24 25 2…" at bounding box center [502, 414] width 236 height 841
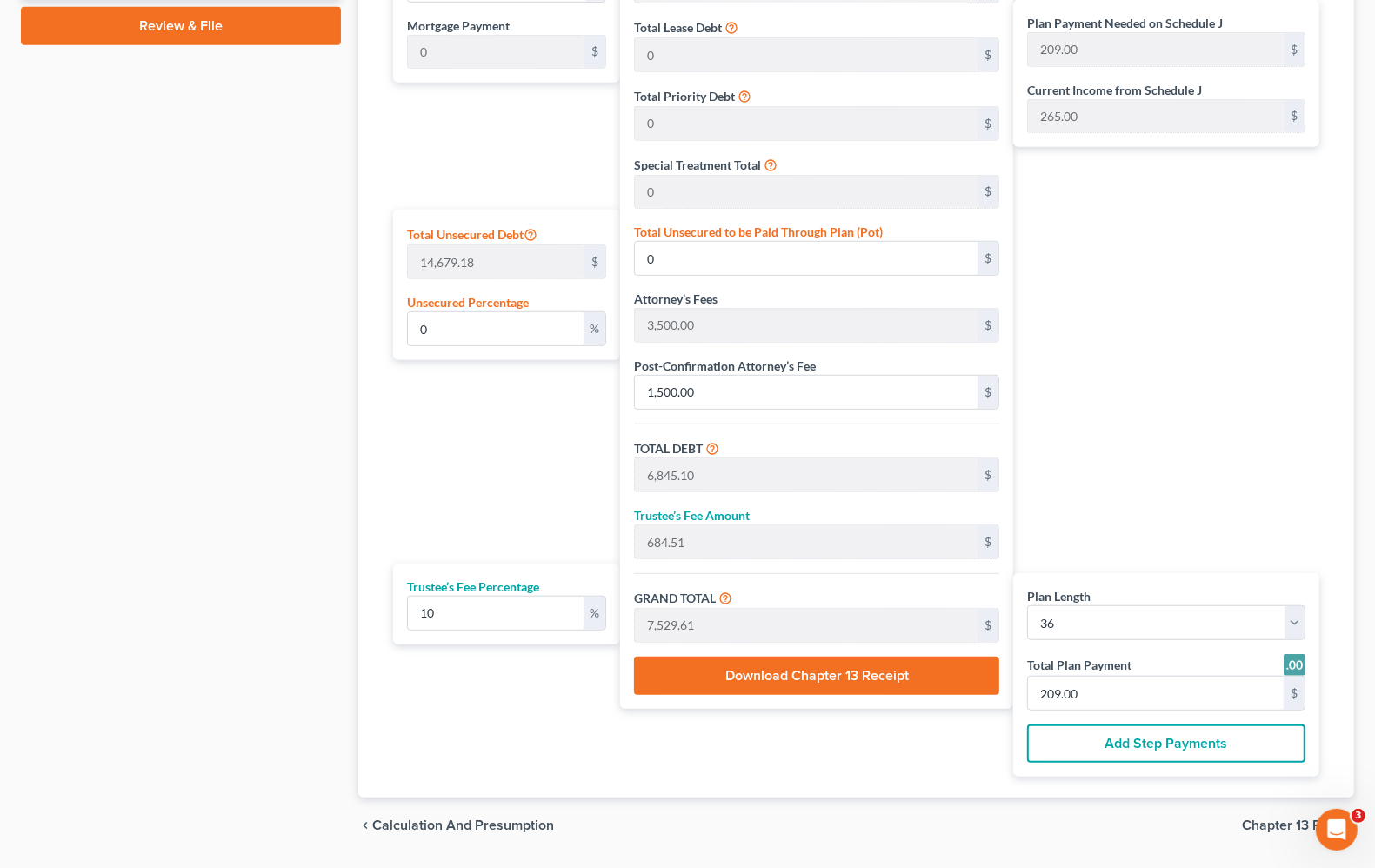
scroll to position [958, 0]
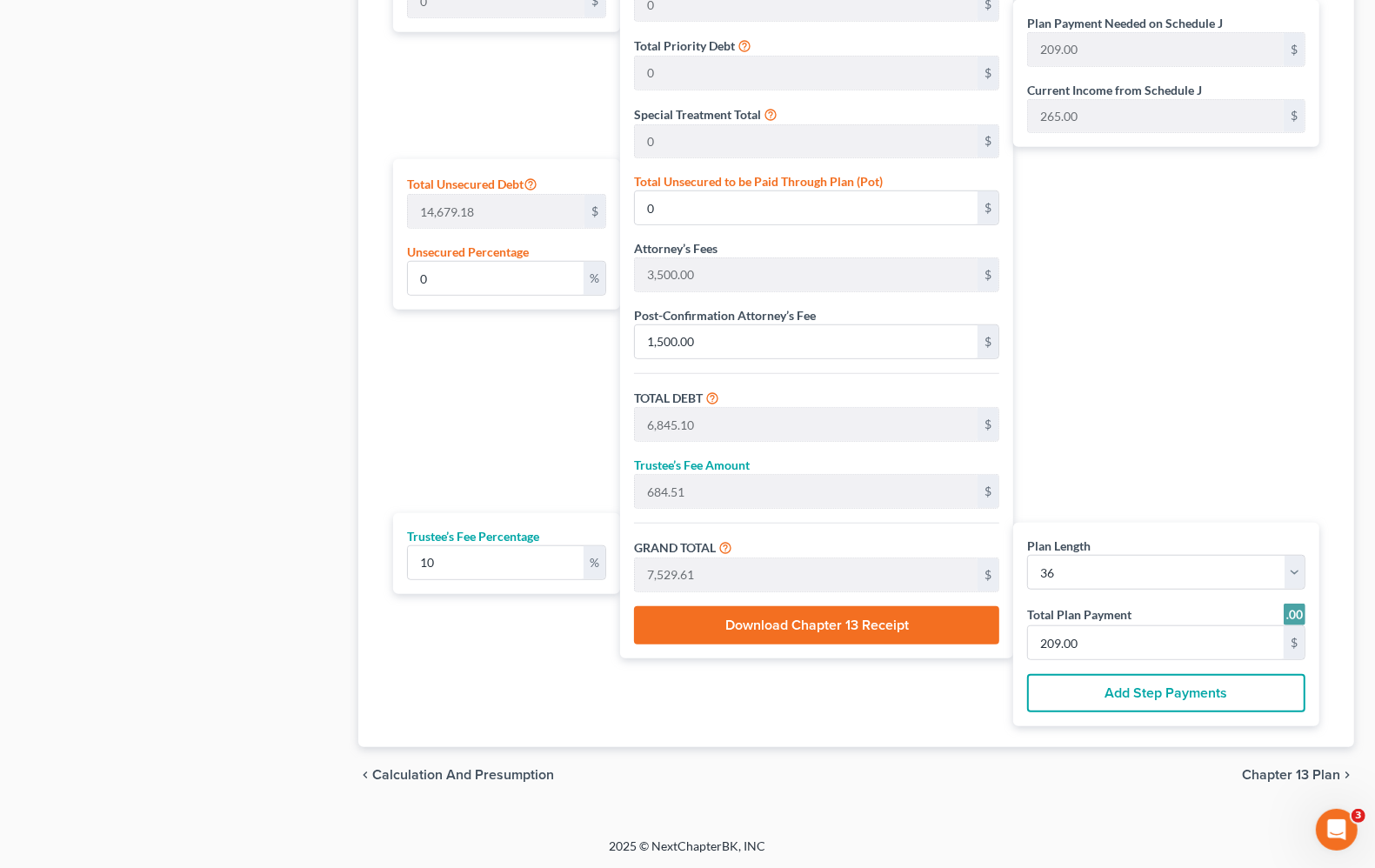
click at [1297, 775] on span "Chapter 13 Plan" at bounding box center [1291, 775] width 98 height 14
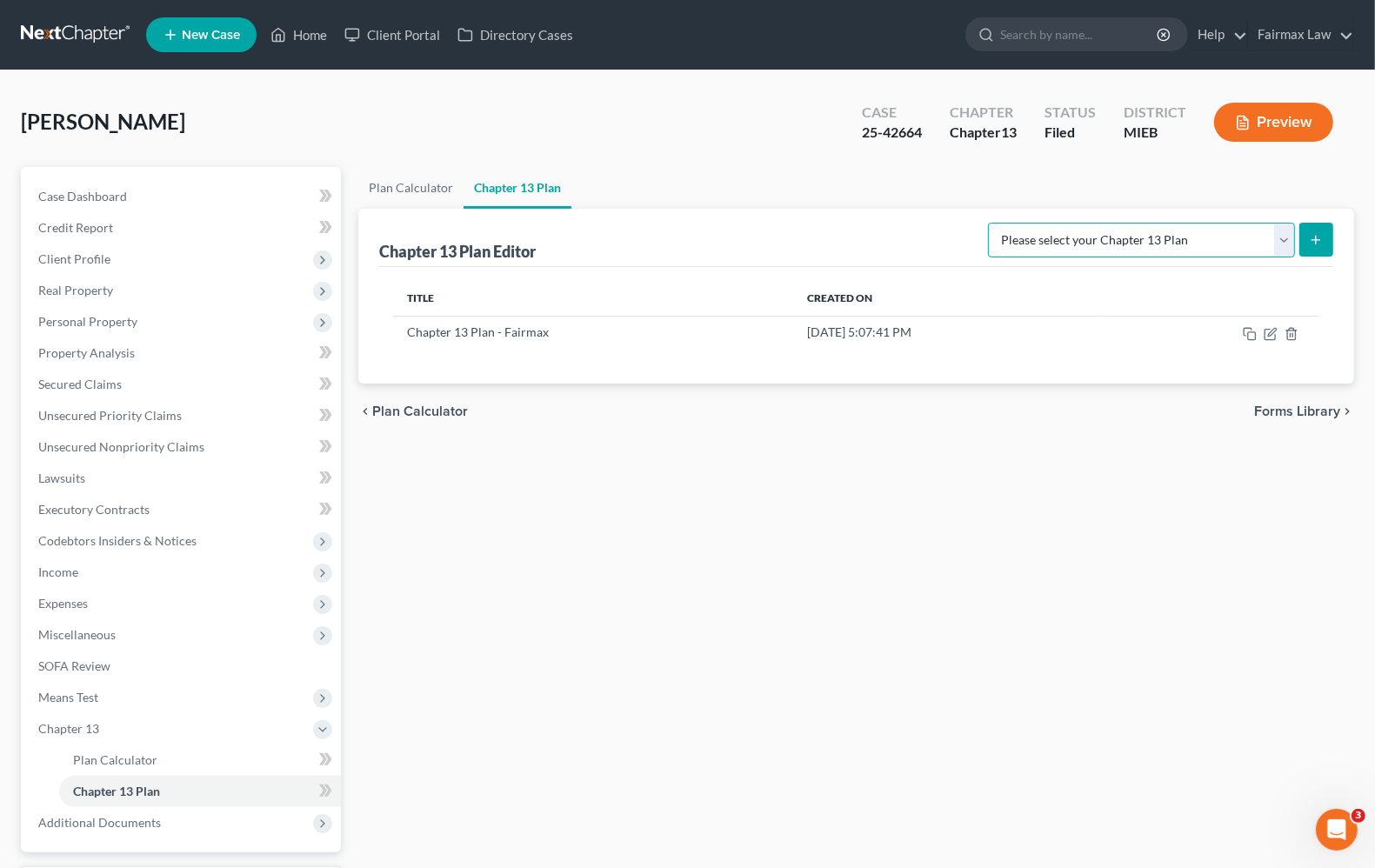
click at [1289, 241] on select "Please select your Chapter 13 Plan Chapter 13 Plan - Fairmax [GEOGRAPHIC_DATA] …" at bounding box center [1141, 240] width 307 height 34
select select "0"
click at [996, 223] on select "Please select your Chapter 13 Plan Chapter 13 Plan - Fairmax [GEOGRAPHIC_DATA] …" at bounding box center [1141, 240] width 307 height 34
click at [1322, 238] on icon "submit" at bounding box center [1315, 240] width 14 height 14
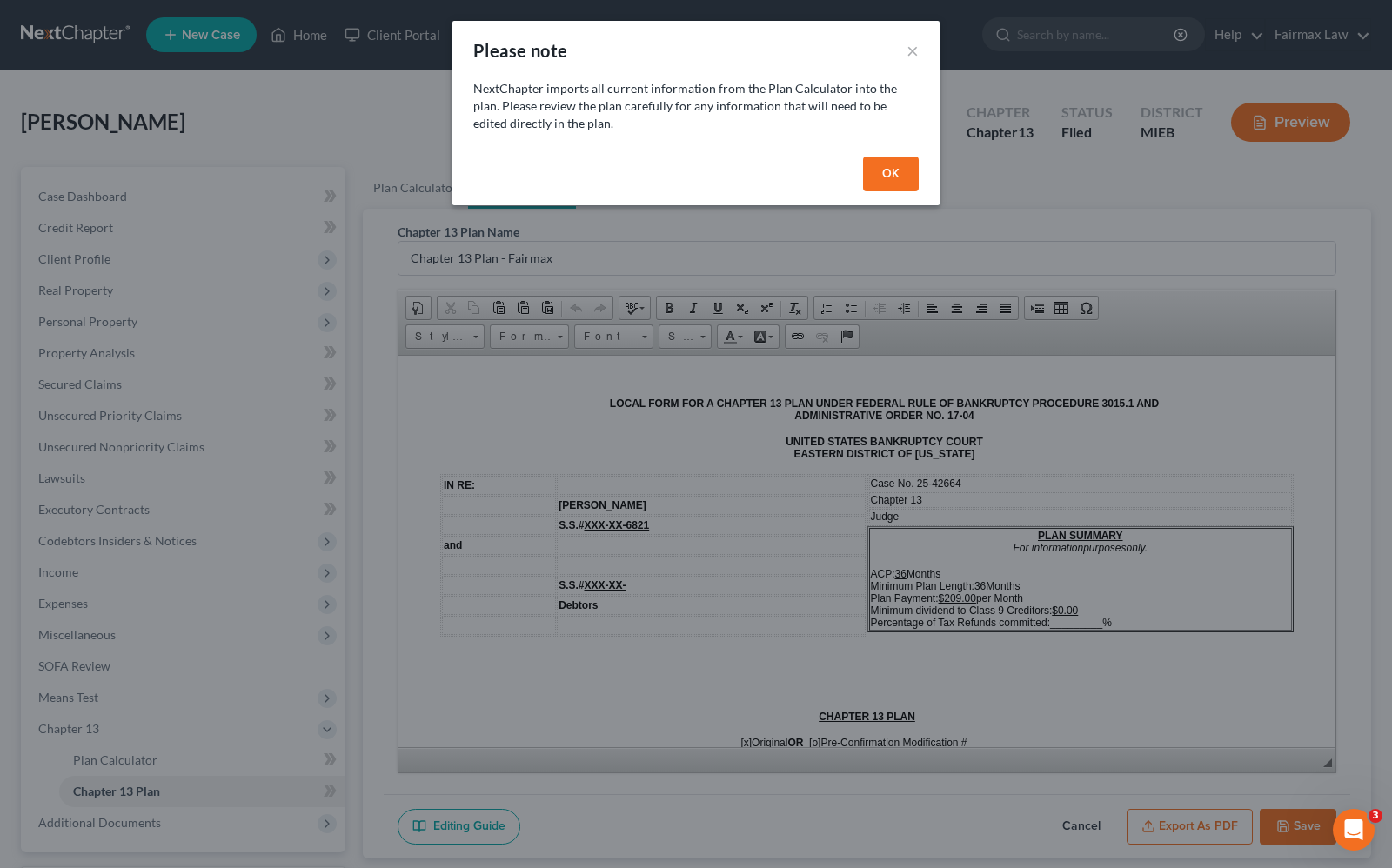
click at [897, 171] on button "OK" at bounding box center [891, 173] width 56 height 34
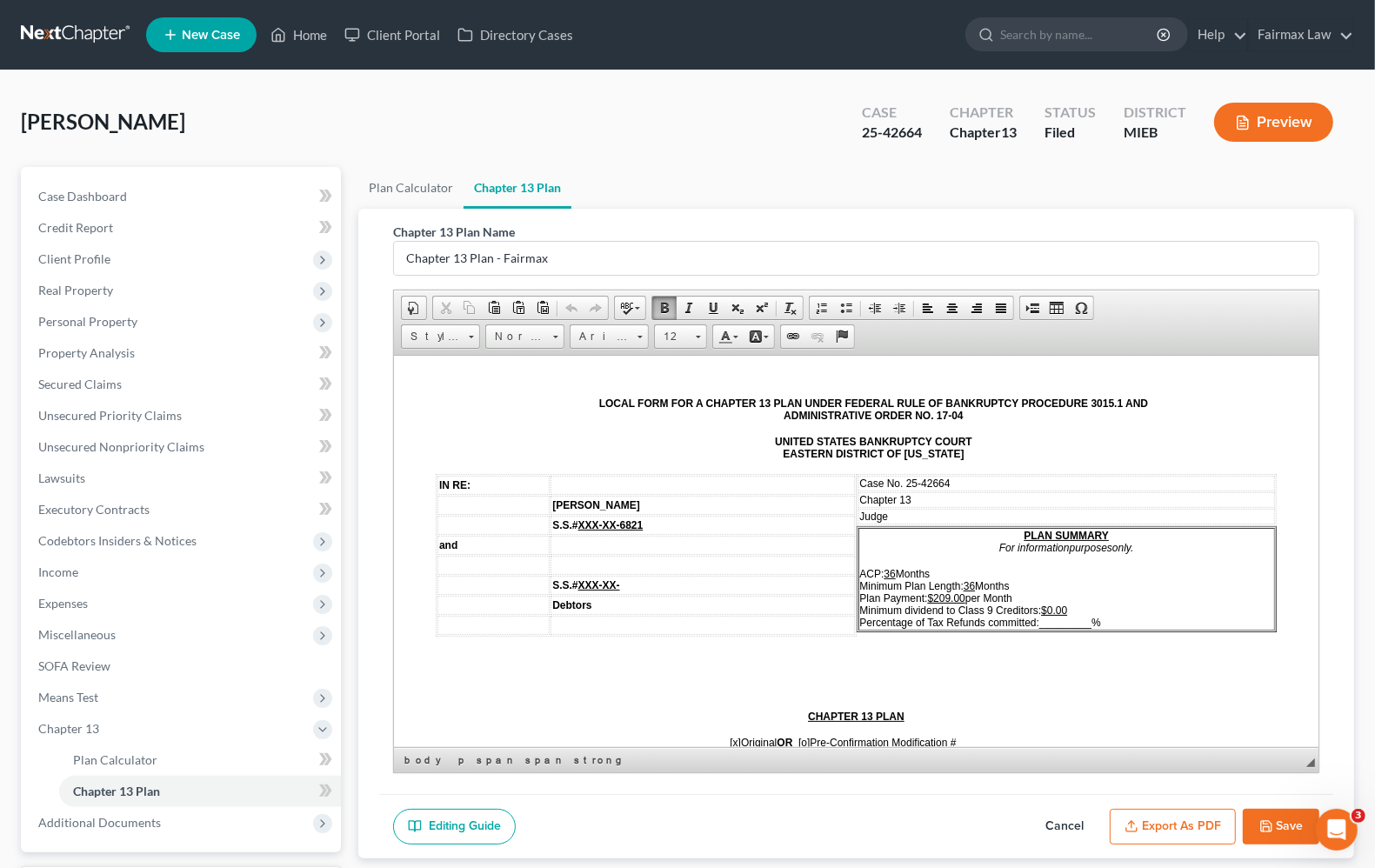
click at [939, 508] on td "Judge" at bounding box center [1067, 516] width 418 height 16
